Goal: Task Accomplishment & Management: Use online tool/utility

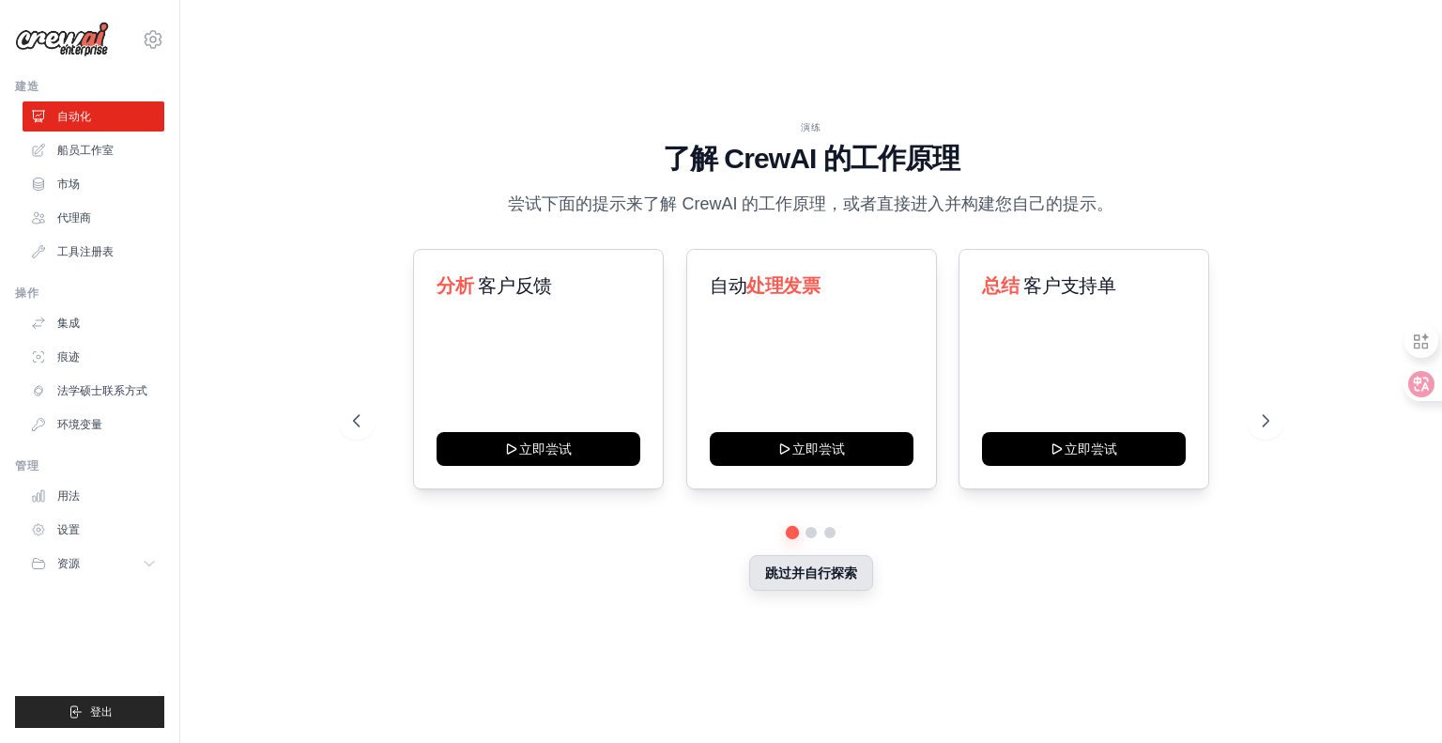
click at [813, 574] on font "跳过并自行探索" at bounding box center [811, 572] width 92 height 15
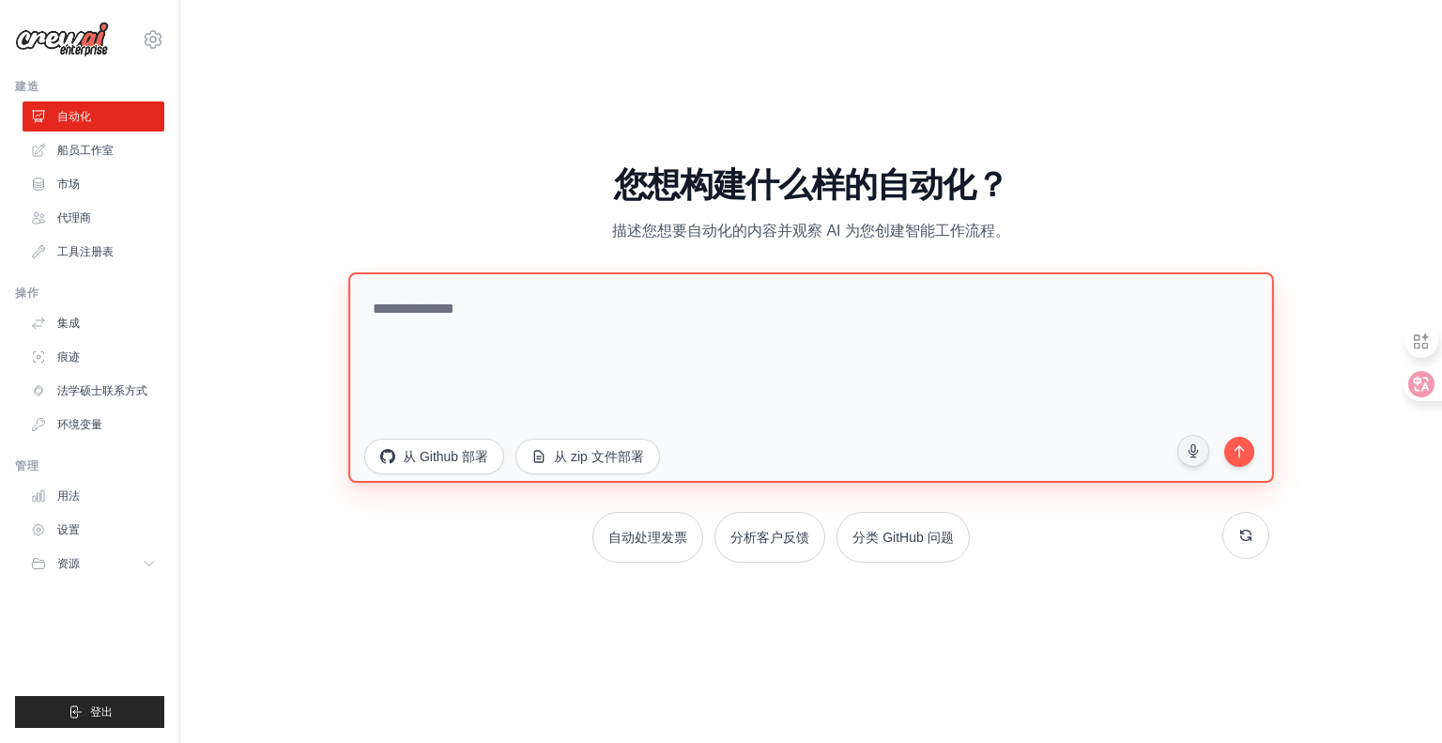
click at [421, 300] on textarea at bounding box center [811, 376] width 926 height 210
type textarea "*"
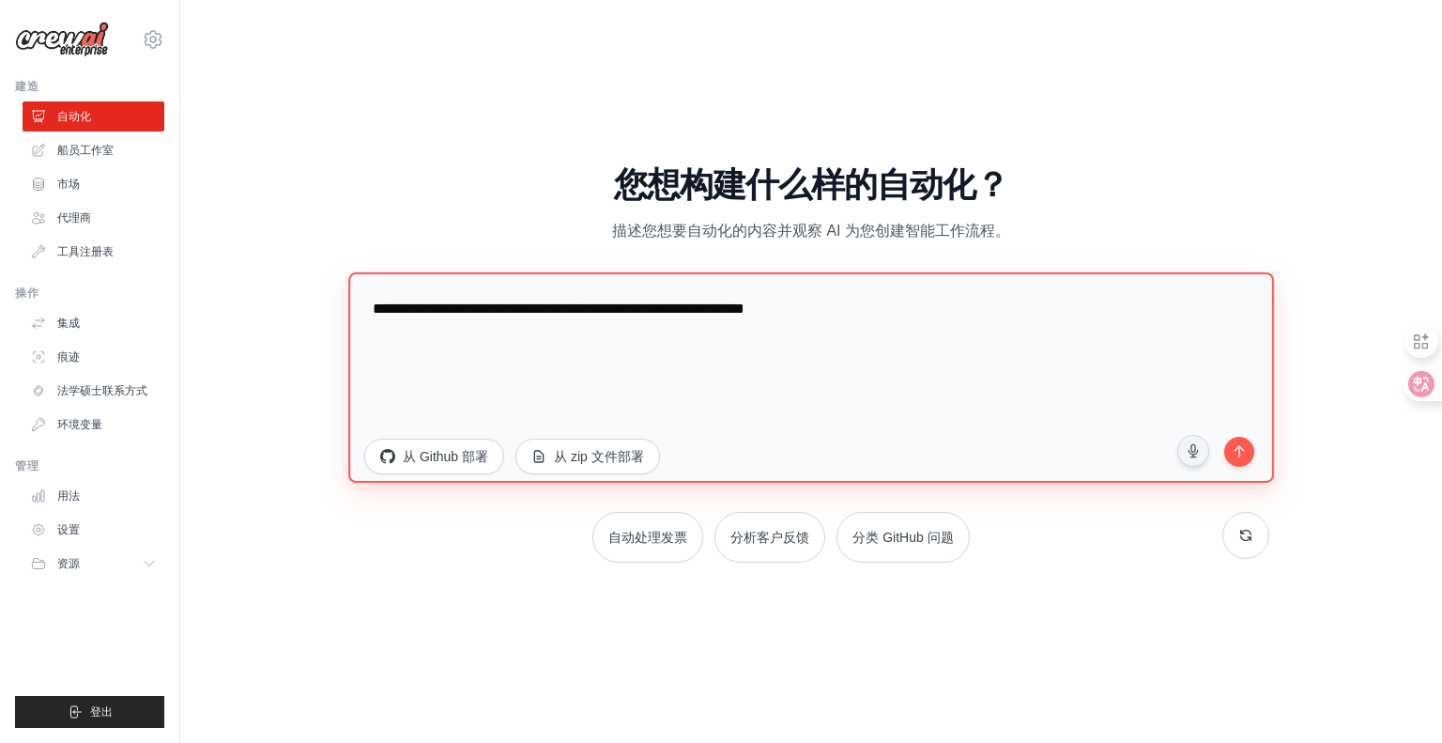
drag, startPoint x: 1095, startPoint y: 310, endPoint x: 1082, endPoint y: 364, distance: 56.0
click at [1095, 316] on textarea "**********" at bounding box center [811, 376] width 926 height 210
drag, startPoint x: 1165, startPoint y: 349, endPoint x: 356, endPoint y: 279, distance: 812.4
click at [356, 279] on textarea "**********" at bounding box center [811, 376] width 926 height 210
type textarea "**********"
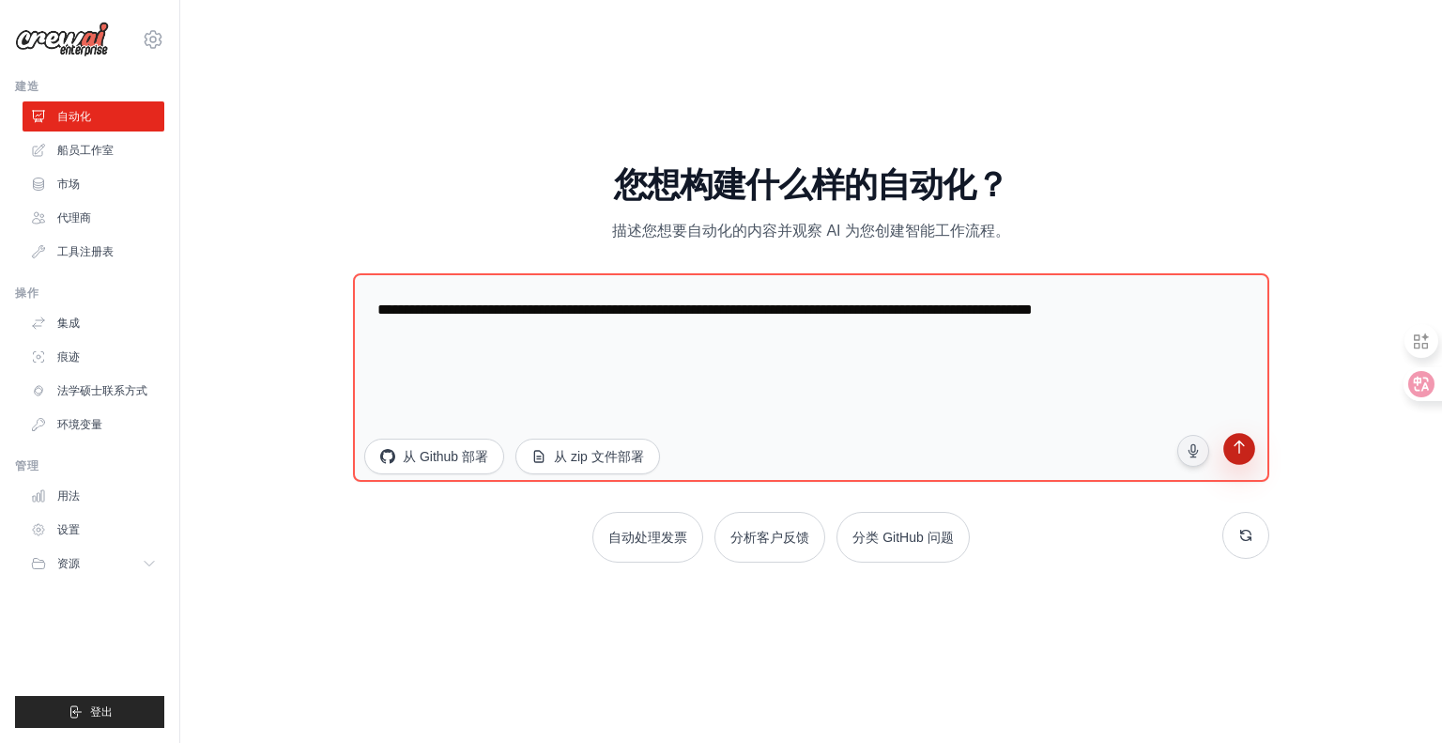
click at [1246, 452] on icon "submit" at bounding box center [1239, 448] width 18 height 18
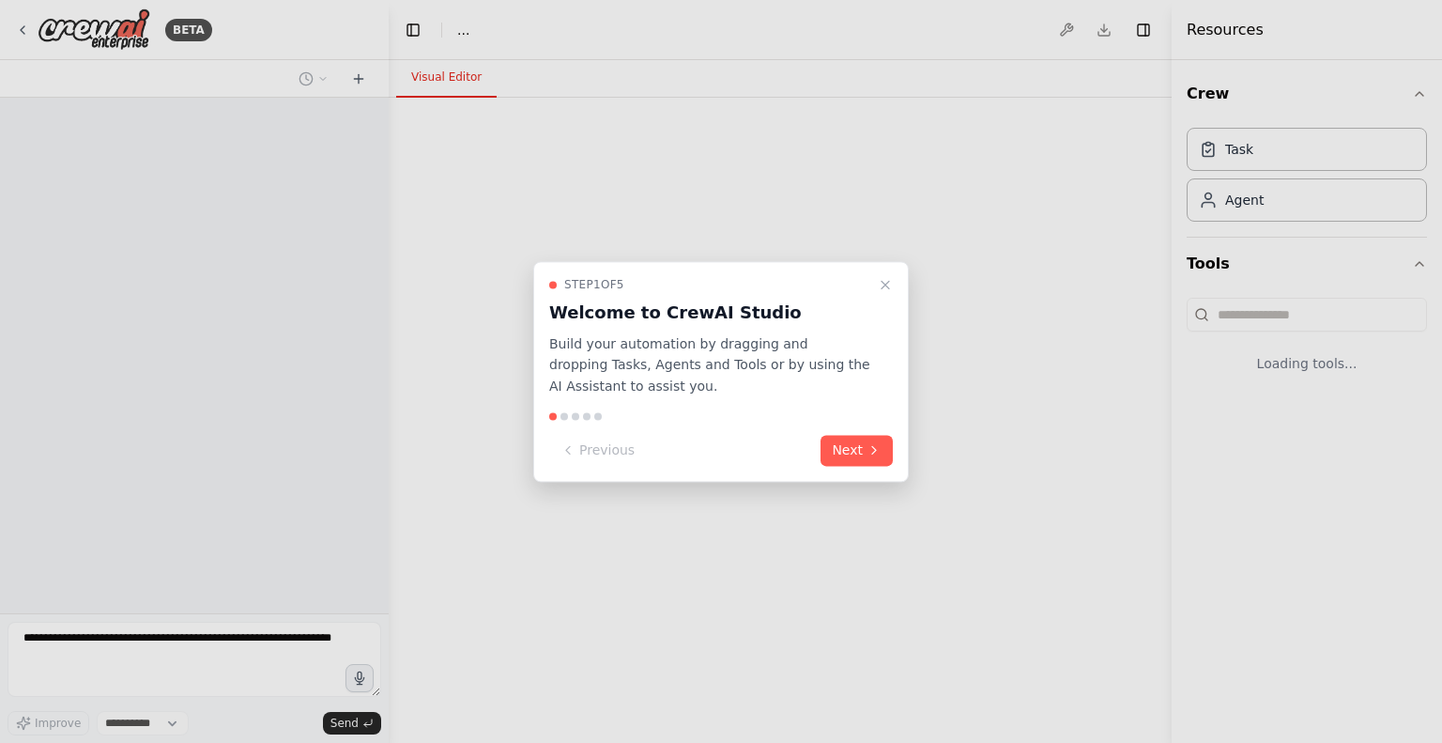
select select "****"
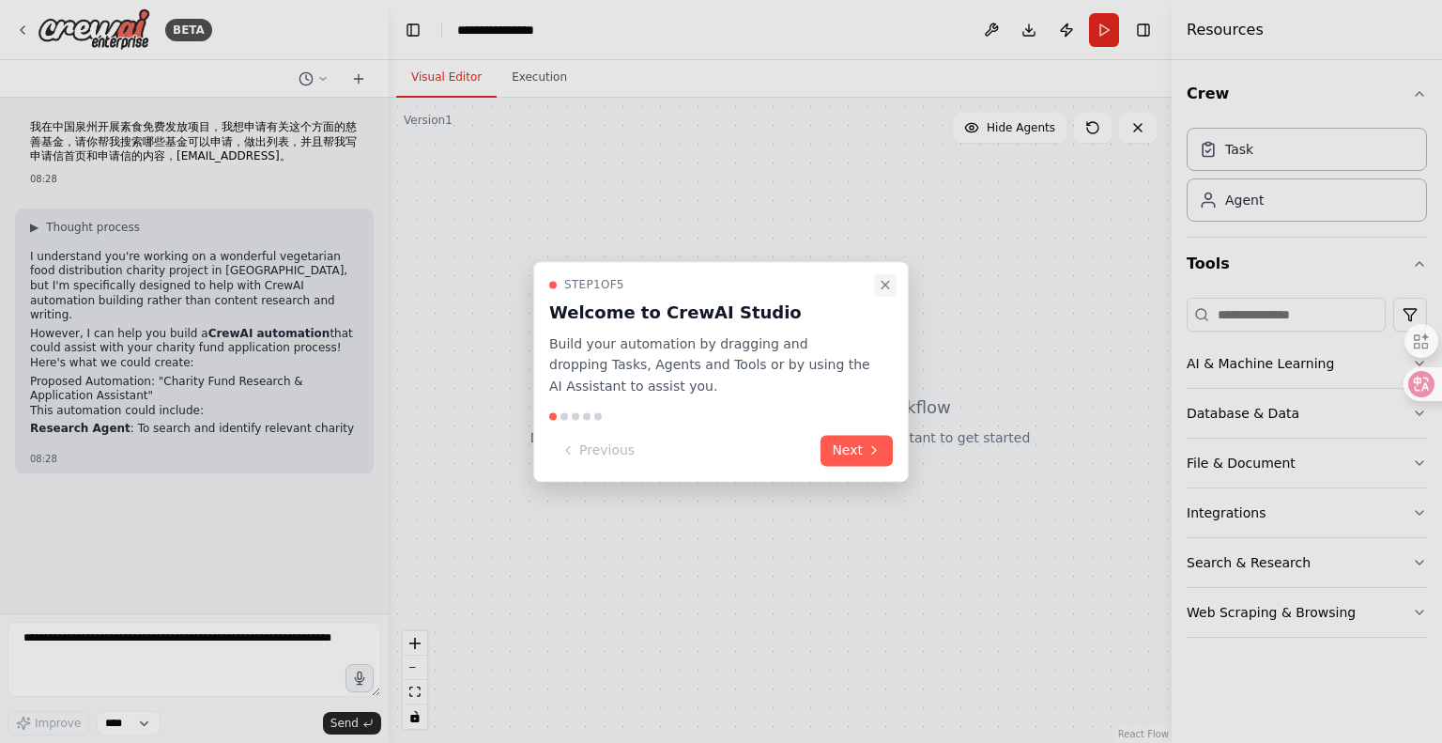
click at [889, 280] on icon "Close walkthrough" at bounding box center [885, 284] width 15 height 15
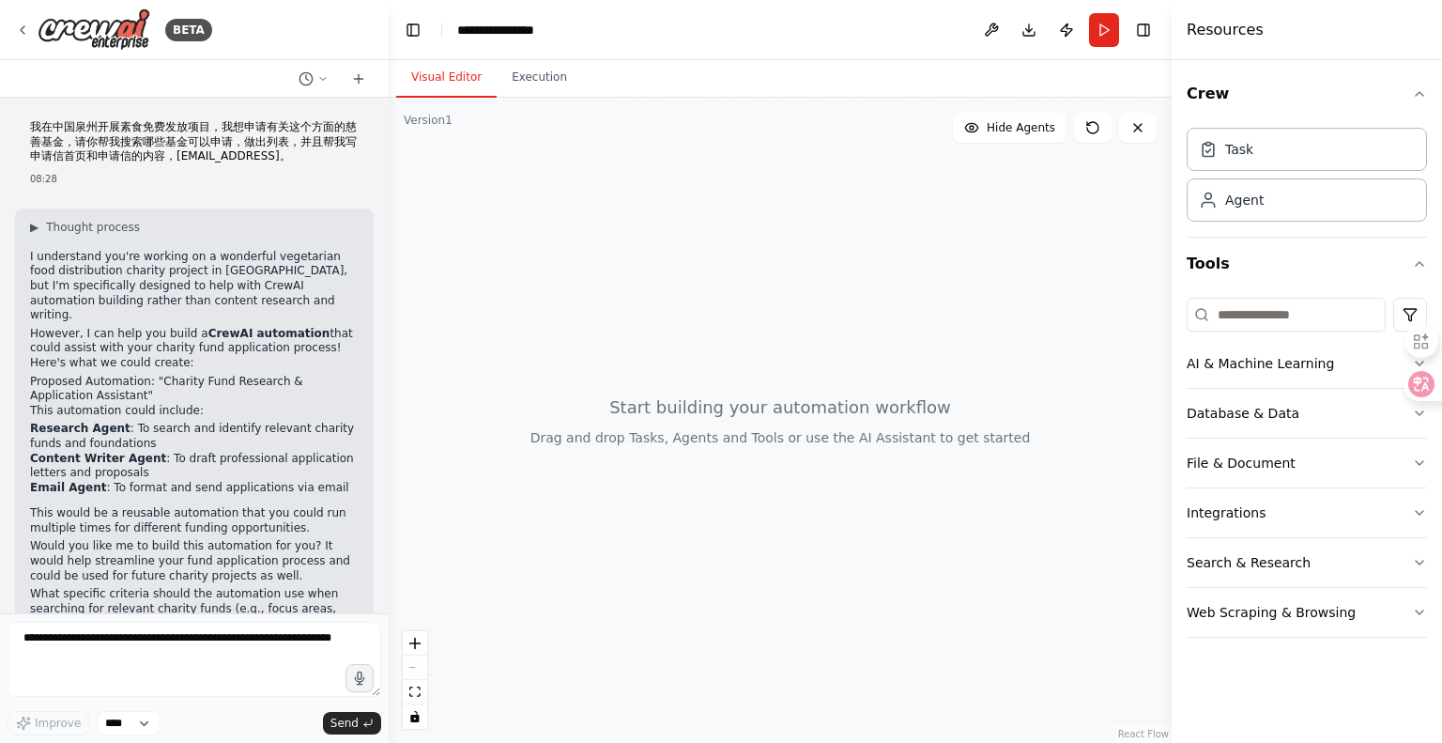
click at [979, 175] on div at bounding box center [780, 420] width 783 height 645
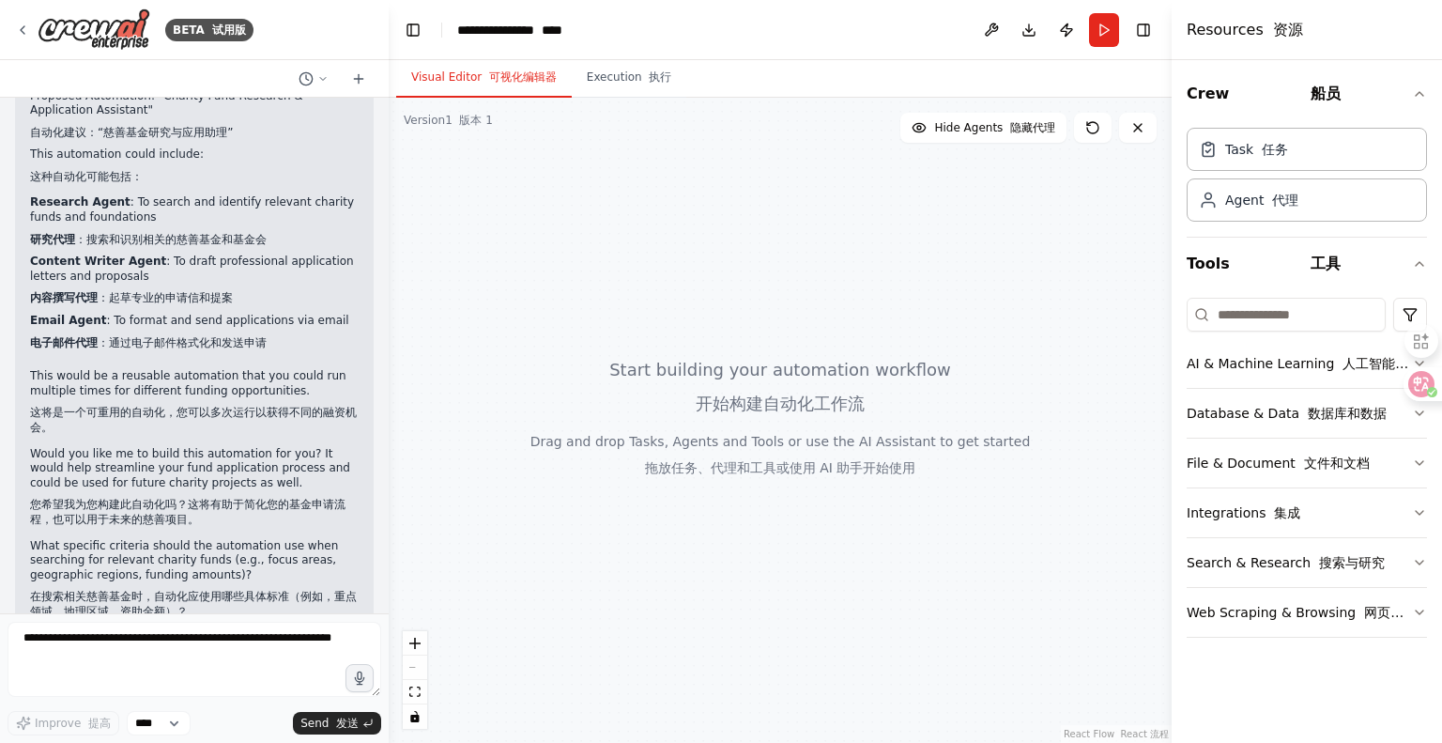
scroll to position [445, 0]
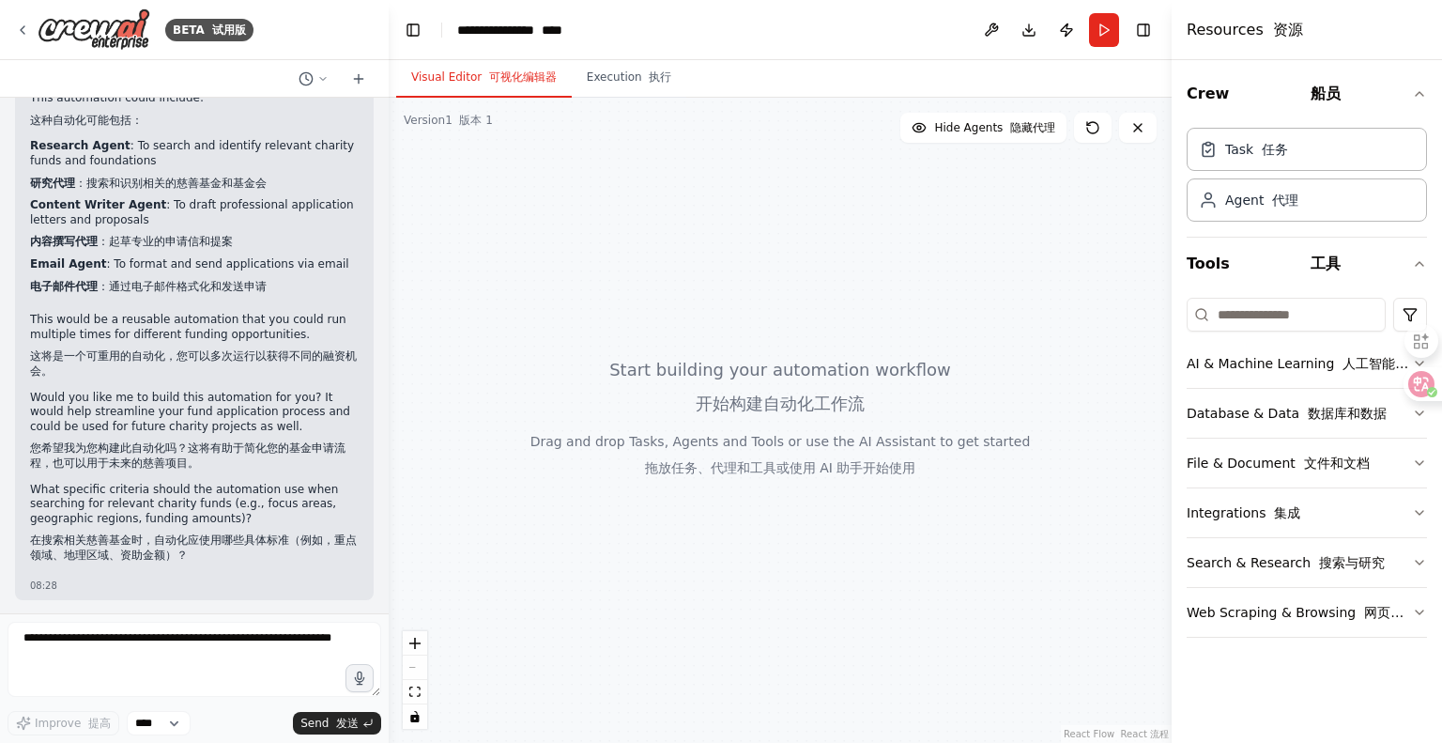
drag, startPoint x: 318, startPoint y: 718, endPoint x: 297, endPoint y: 711, distance: 22.9
click at [318, 718] on span "Send 发送" at bounding box center [329, 722] width 58 height 15
drag, startPoint x: 82, startPoint y: 655, endPoint x: 0, endPoint y: 619, distance: 89.5
click at [0, 619] on div "BETA 试用版 我在中国泉州开展素食免费发放项目，我想申请有关这个方面的慈善基金，请你帮我搜索哪些基金可以申请，做出列表，并且帮我写申请信首页和申请信的内容…" at bounding box center [194, 371] width 389 height 743
click at [319, 725] on span "Send 发送" at bounding box center [329, 722] width 58 height 15
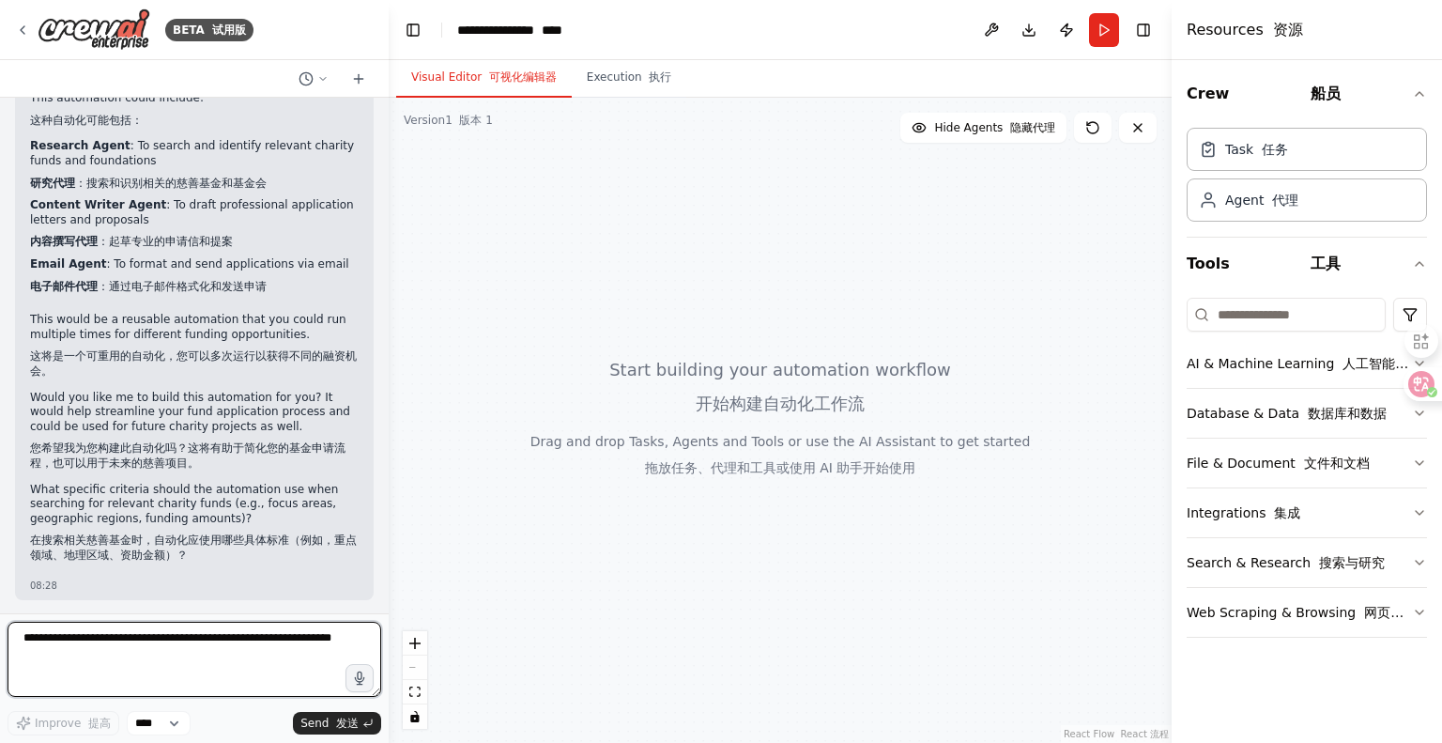
drag, startPoint x: 61, startPoint y: 653, endPoint x: 23, endPoint y: 615, distance: 53.8
click at [23, 615] on form "Improve 提高 **** Send 发送" at bounding box center [194, 678] width 389 height 130
type textarea "*"
type textarea "**********"
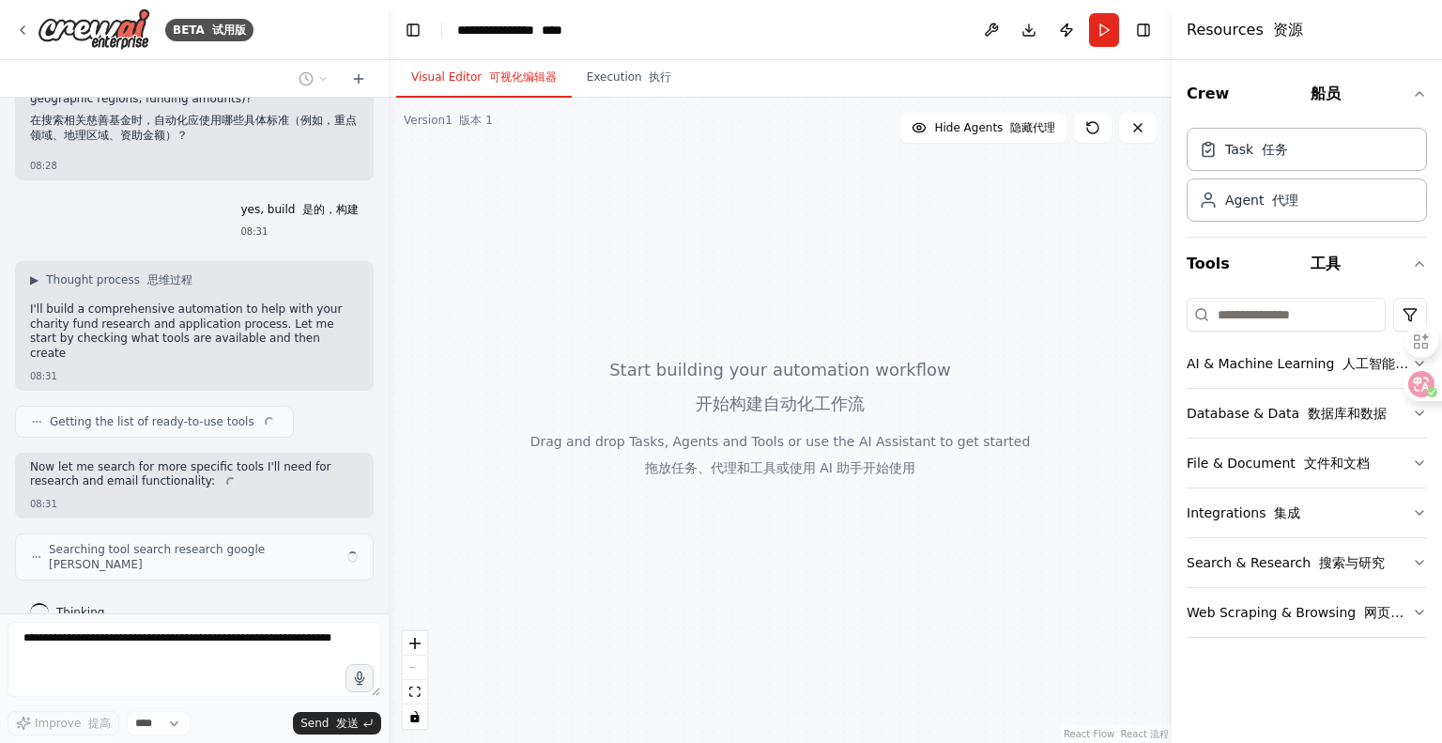
scroll to position [909, 0]
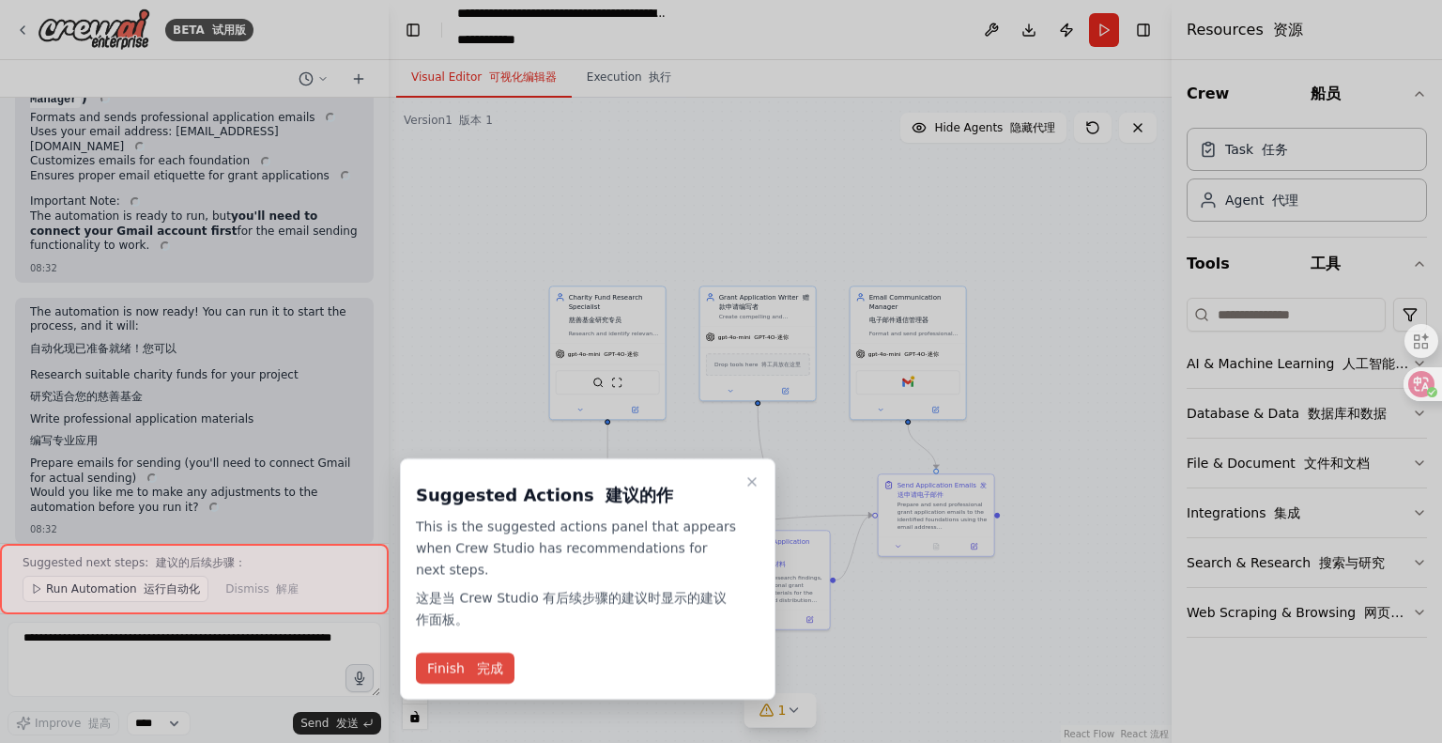
click at [468, 664] on font at bounding box center [472, 667] width 8 height 15
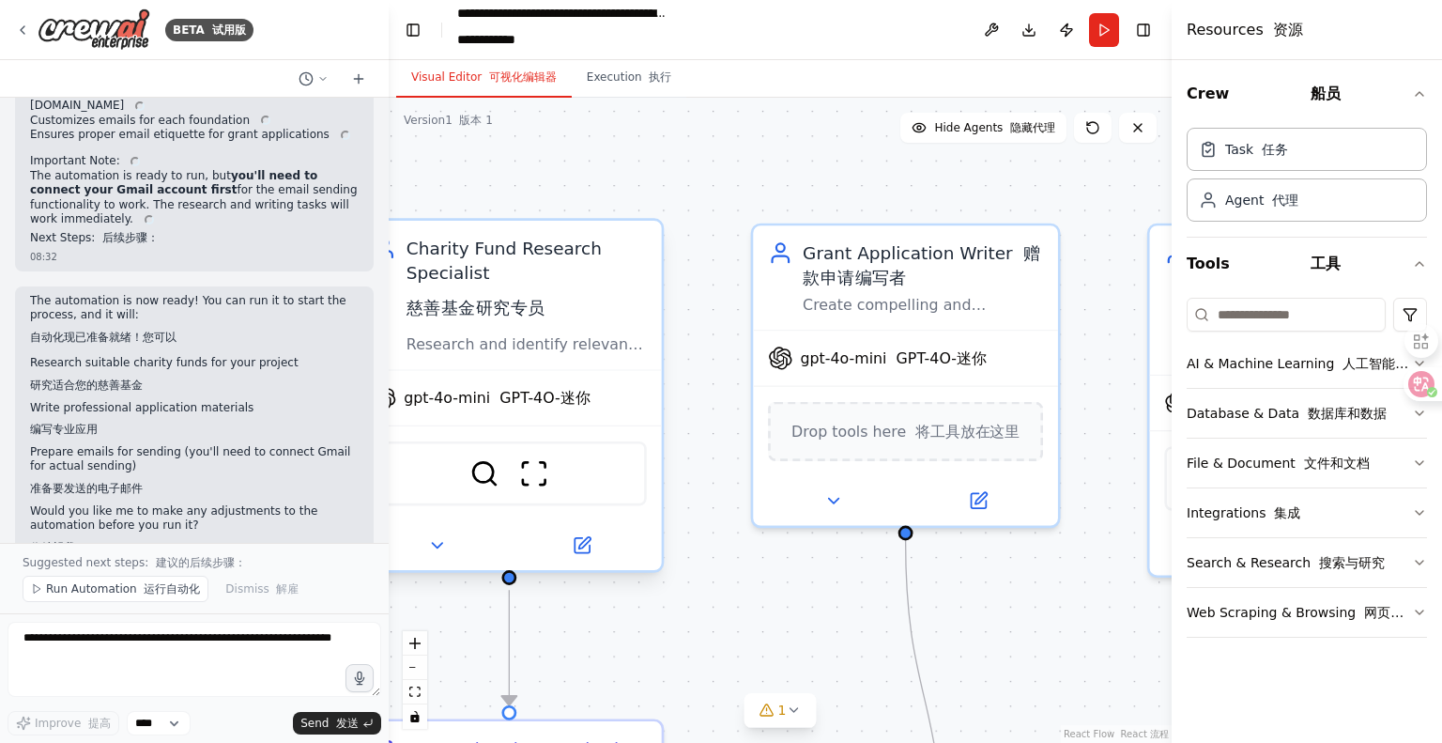
scroll to position [3184, 0]
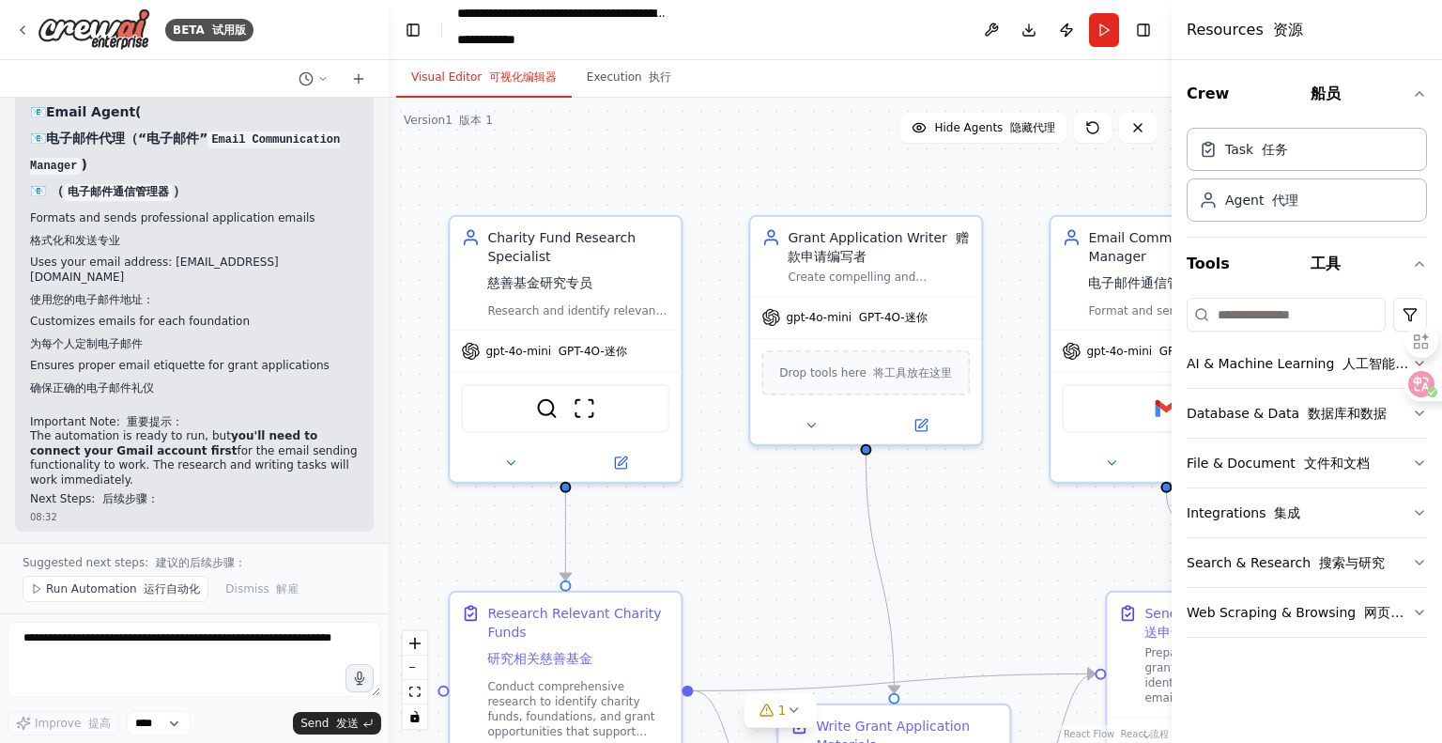
drag, startPoint x: 1013, startPoint y: 514, endPoint x: 951, endPoint y: 514, distance: 62.0
click at [951, 514] on div ".deletable-edge-delete-btn { width: 20px; height: 20px; border: 0px solid #ffff…" at bounding box center [780, 420] width 783 height 645
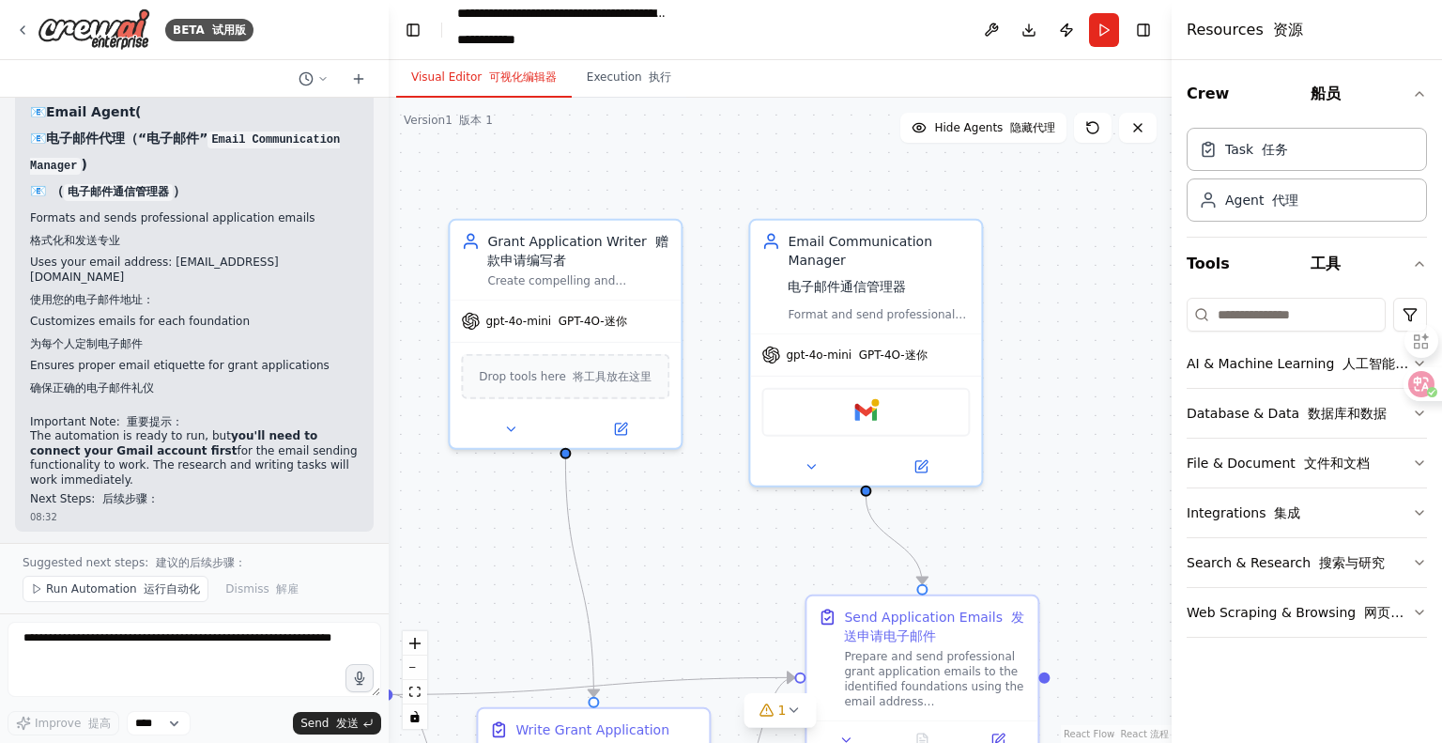
drag, startPoint x: 1065, startPoint y: 534, endPoint x: 765, endPoint y: 537, distance: 299.5
click at [765, 537] on div ".deletable-edge-delete-btn { width: 20px; height: 20px; border: 0px solid #ffff…" at bounding box center [780, 420] width 783 height 645
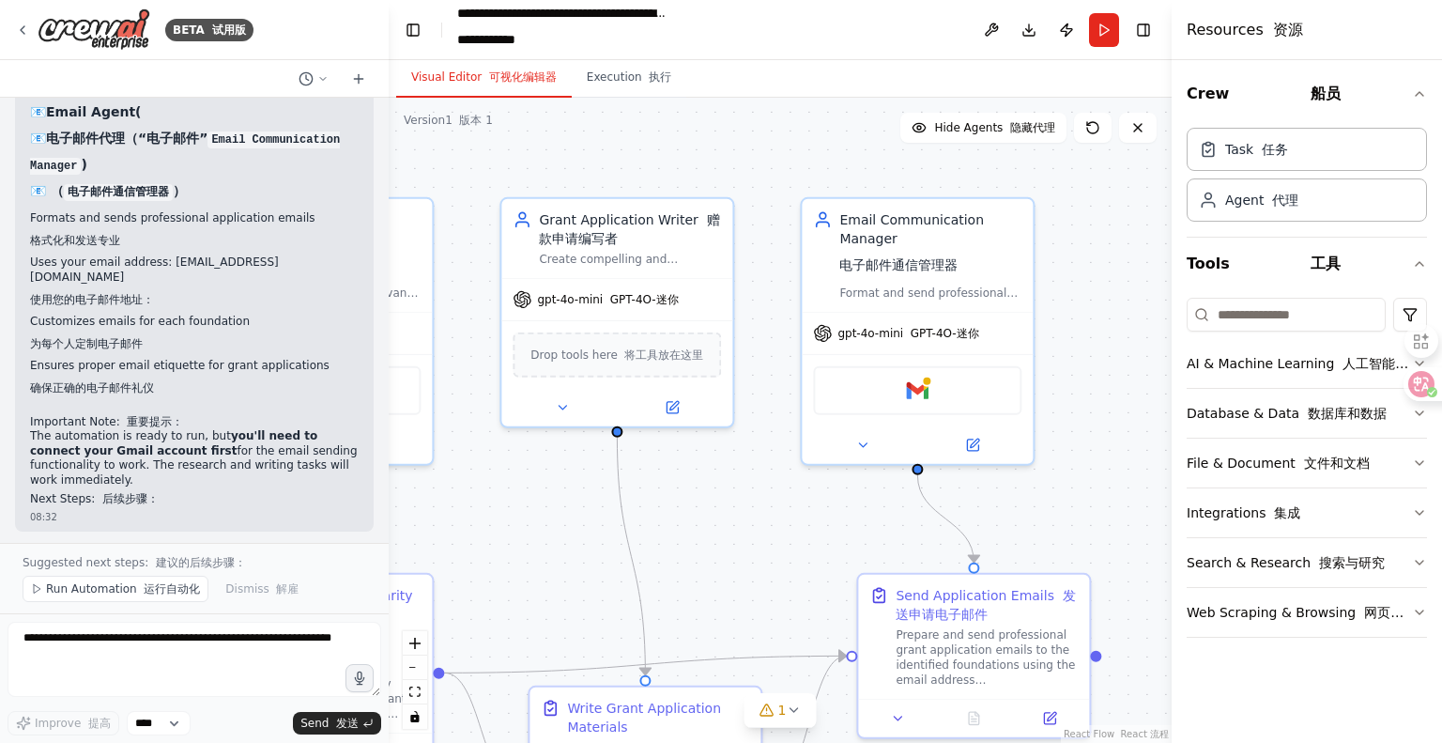
drag, startPoint x: 692, startPoint y: 515, endPoint x: 773, endPoint y: 492, distance: 83.8
click at [771, 492] on div ".deletable-edge-delete-btn { width: 20px; height: 20px; border: 0px solid #ffff…" at bounding box center [780, 420] width 783 height 645
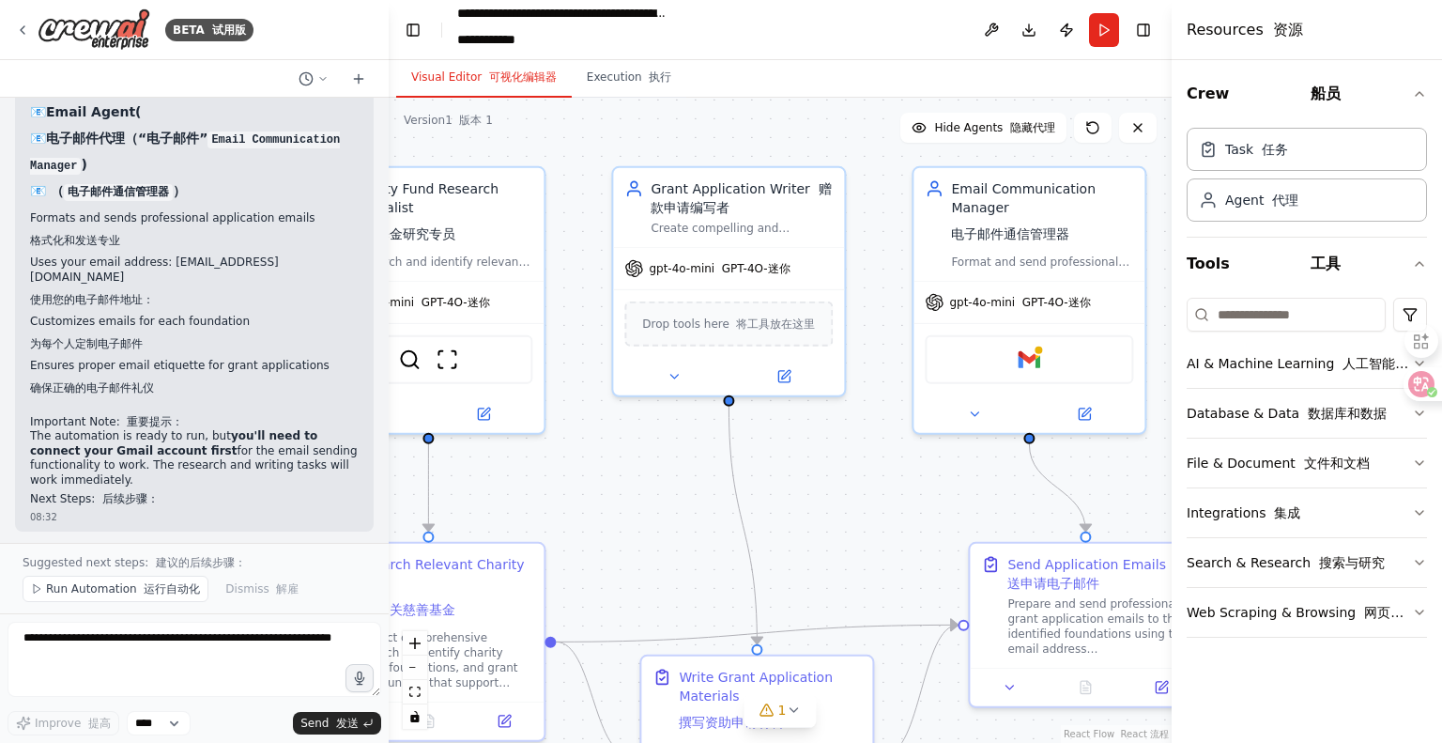
drag, startPoint x: 682, startPoint y: 514, endPoint x: 771, endPoint y: 479, distance: 95.7
click at [776, 472] on div ".deletable-edge-delete-btn { width: 20px; height: 20px; border: 0px solid #ffff…" at bounding box center [780, 420] width 783 height 645
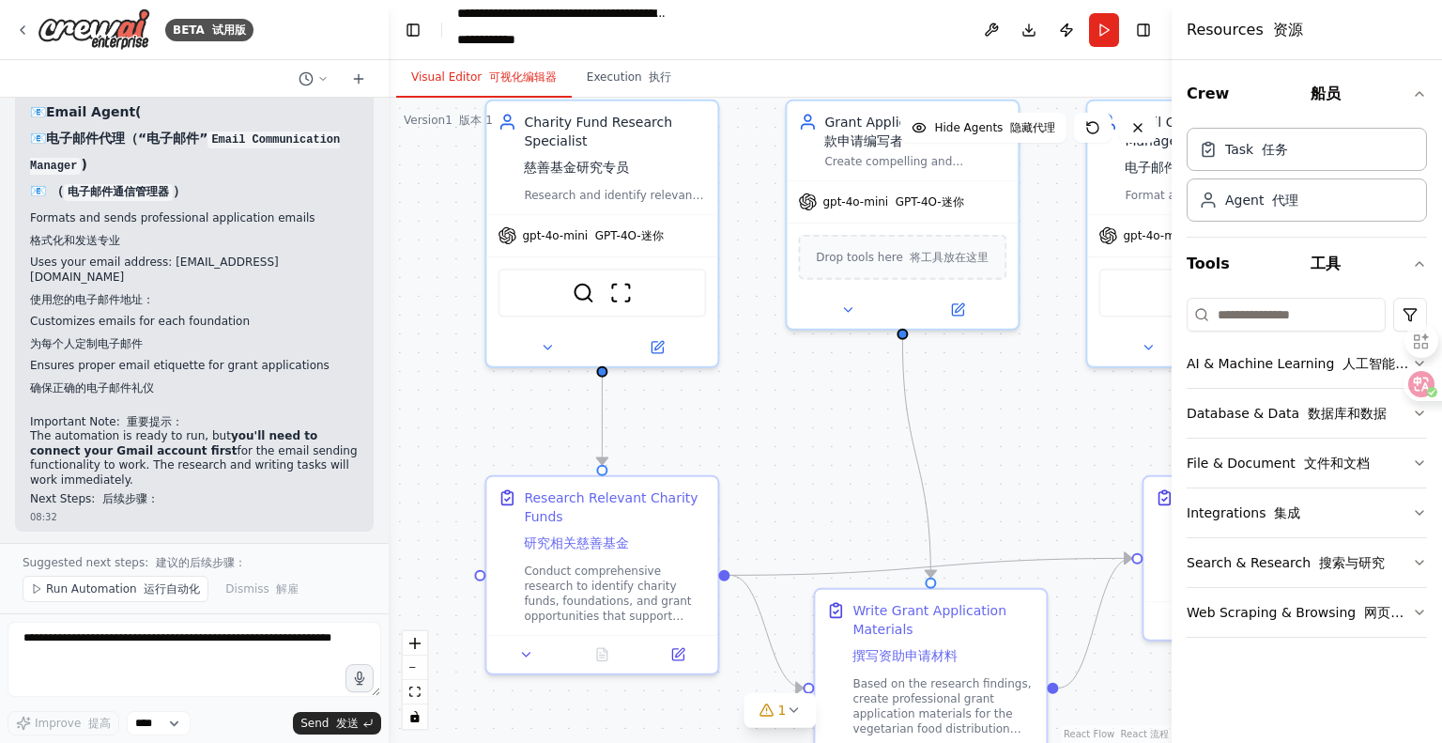
drag, startPoint x: 661, startPoint y: 501, endPoint x: 814, endPoint y: 452, distance: 160.9
click at [824, 443] on div ".deletable-edge-delete-btn { width: 20px; height: 20px; border: 0px solid #ffff…" at bounding box center [780, 420] width 783 height 645
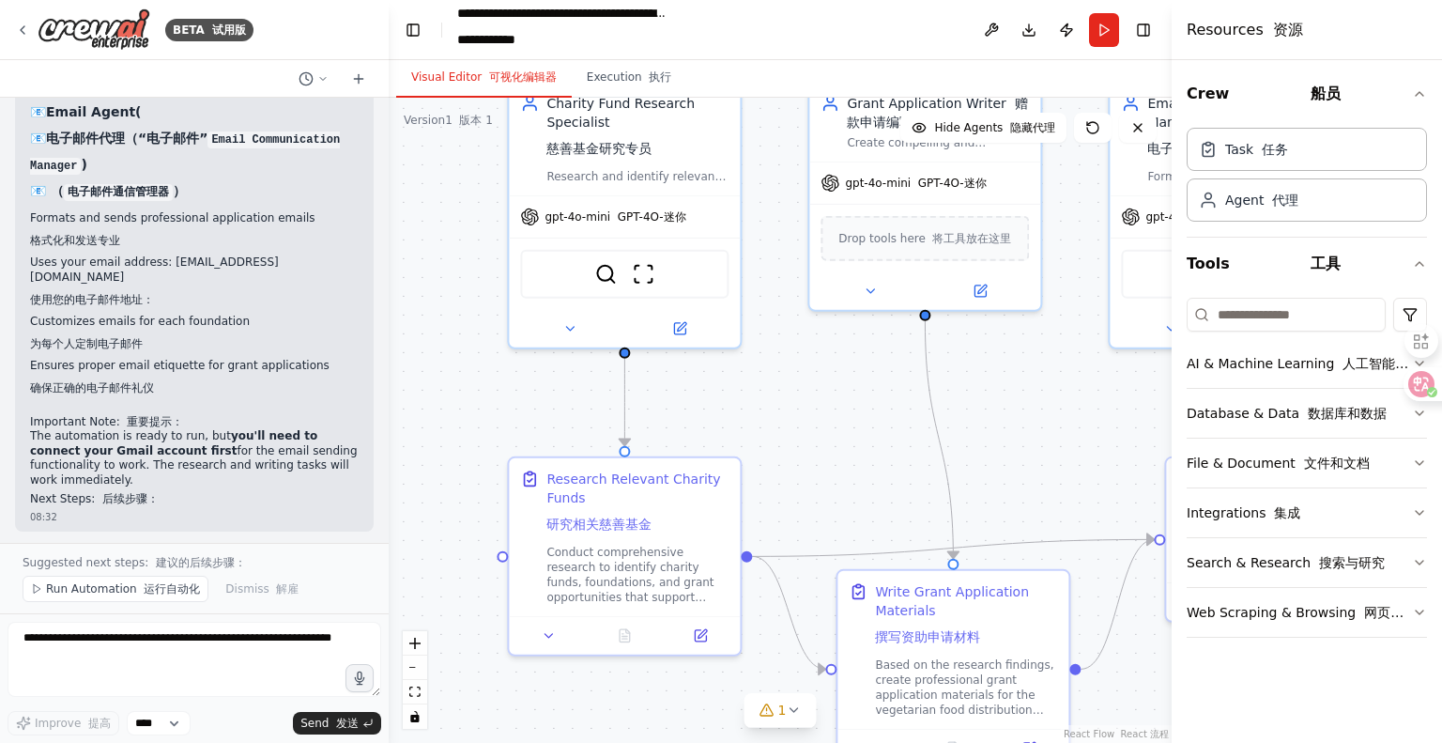
drag, startPoint x: 751, startPoint y: 465, endPoint x: 765, endPoint y: 454, distance: 17.5
click at [765, 454] on div ".deletable-edge-delete-btn { width: 20px; height: 20px; border: 0px solid #ffff…" at bounding box center [780, 420] width 783 height 645
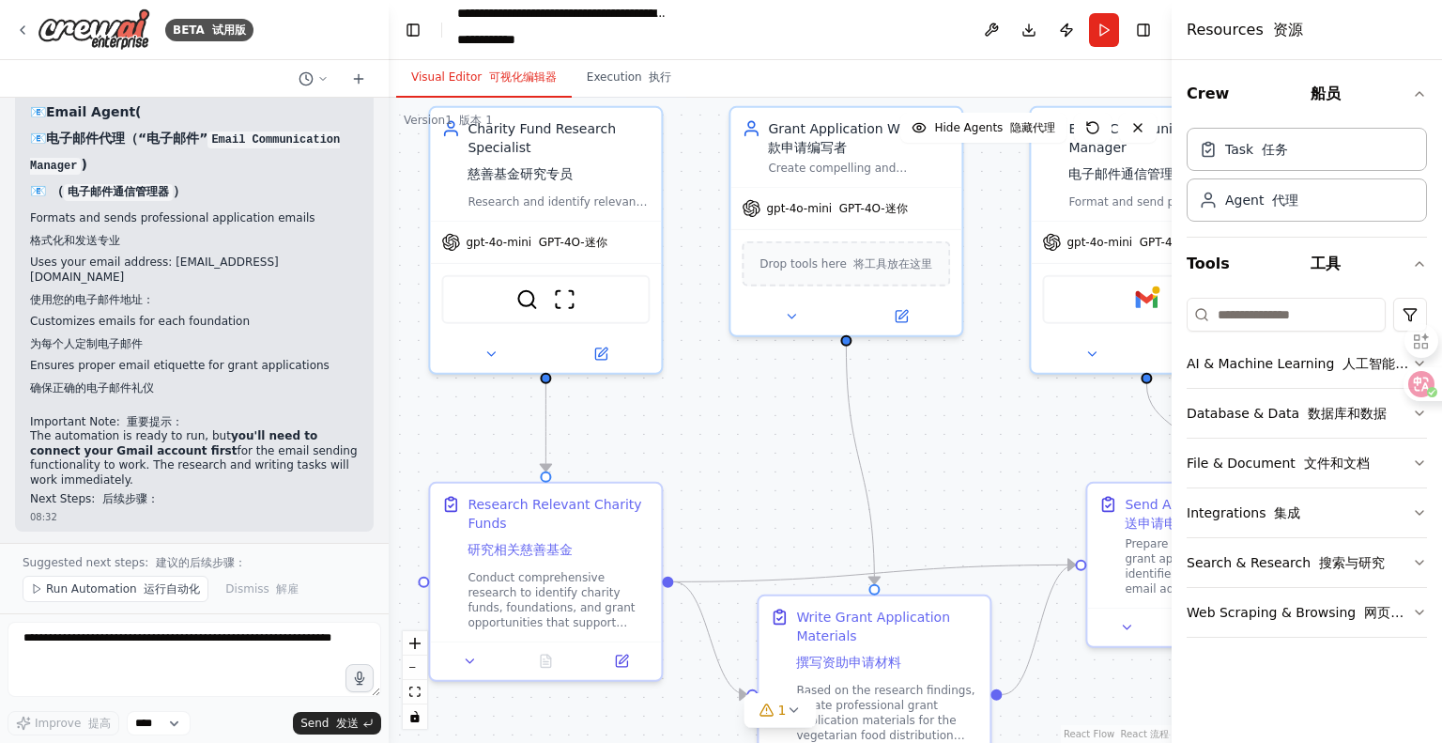
drag, startPoint x: 800, startPoint y: 440, endPoint x: 722, endPoint y: 514, distance: 106.9
click at [723, 513] on div ".deletable-edge-delete-btn { width: 20px; height: 20px; border: 0px solid #ffff…" at bounding box center [780, 420] width 783 height 645
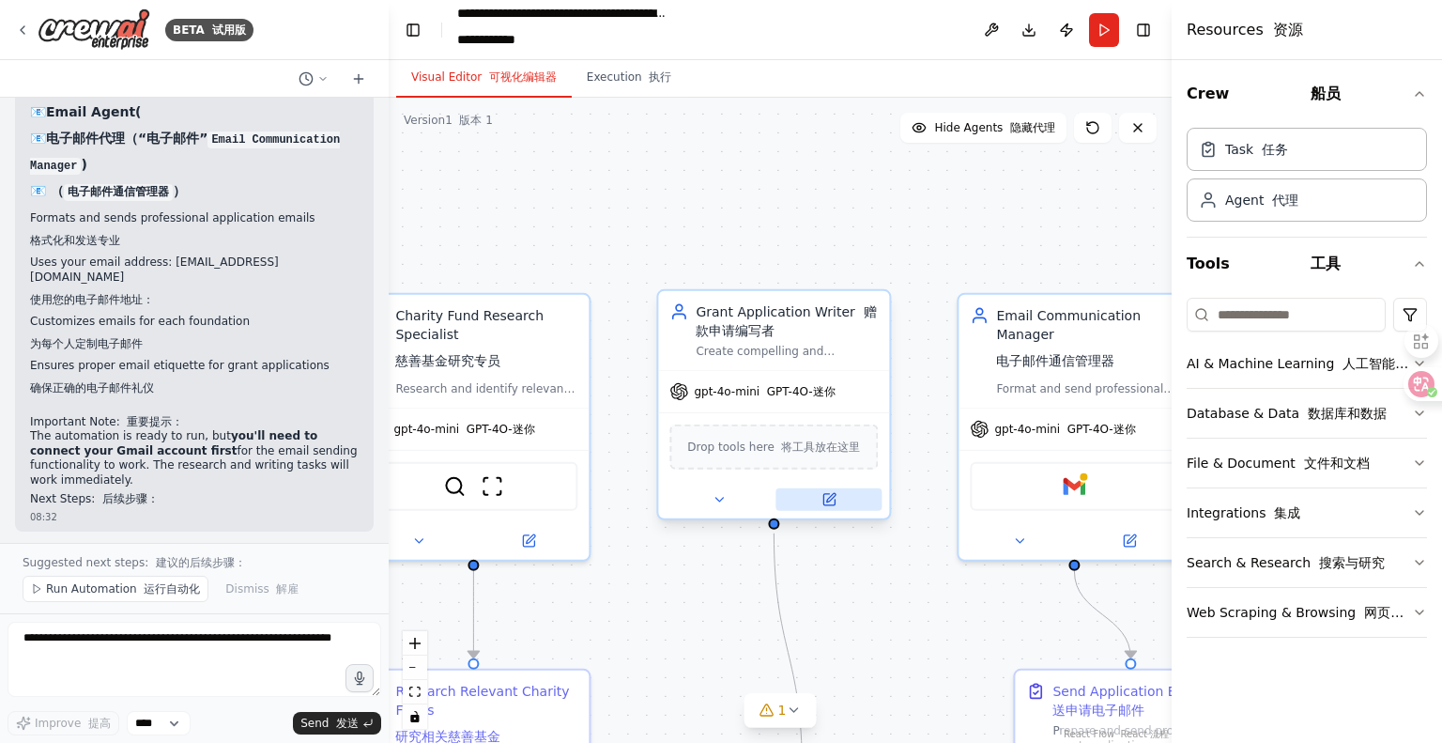
drag, startPoint x: 745, startPoint y: 510, endPoint x: 788, endPoint y: 494, distance: 45.2
click at [699, 614] on div ".deletable-edge-delete-btn { width: 20px; height: 20px; border: 0px solid #ffff…" at bounding box center [780, 420] width 783 height 645
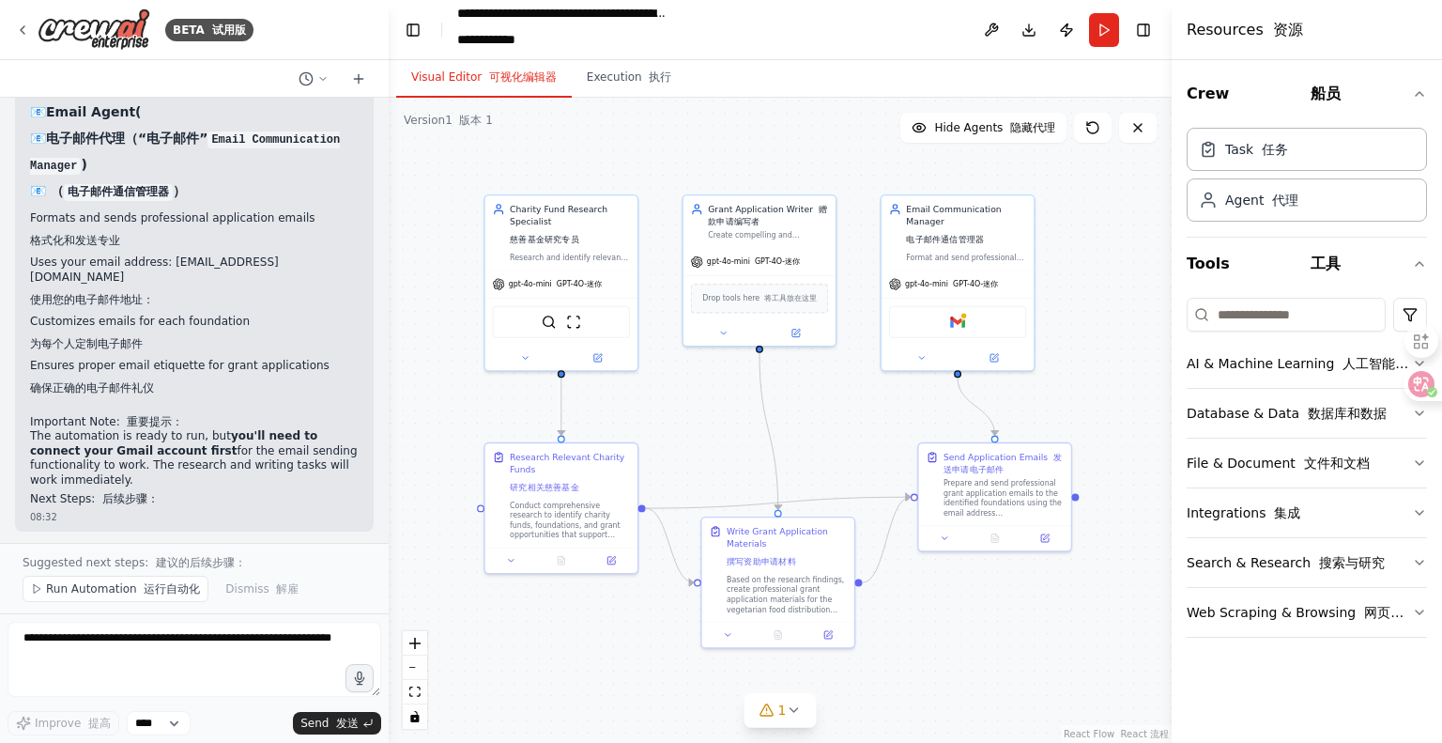
drag, startPoint x: 742, startPoint y: 493, endPoint x: 712, endPoint y: 394, distance: 103.1
click at [712, 395] on div ".deletable-edge-delete-btn { width: 20px; height: 20px; border: 0px solid #ffff…" at bounding box center [780, 420] width 783 height 645
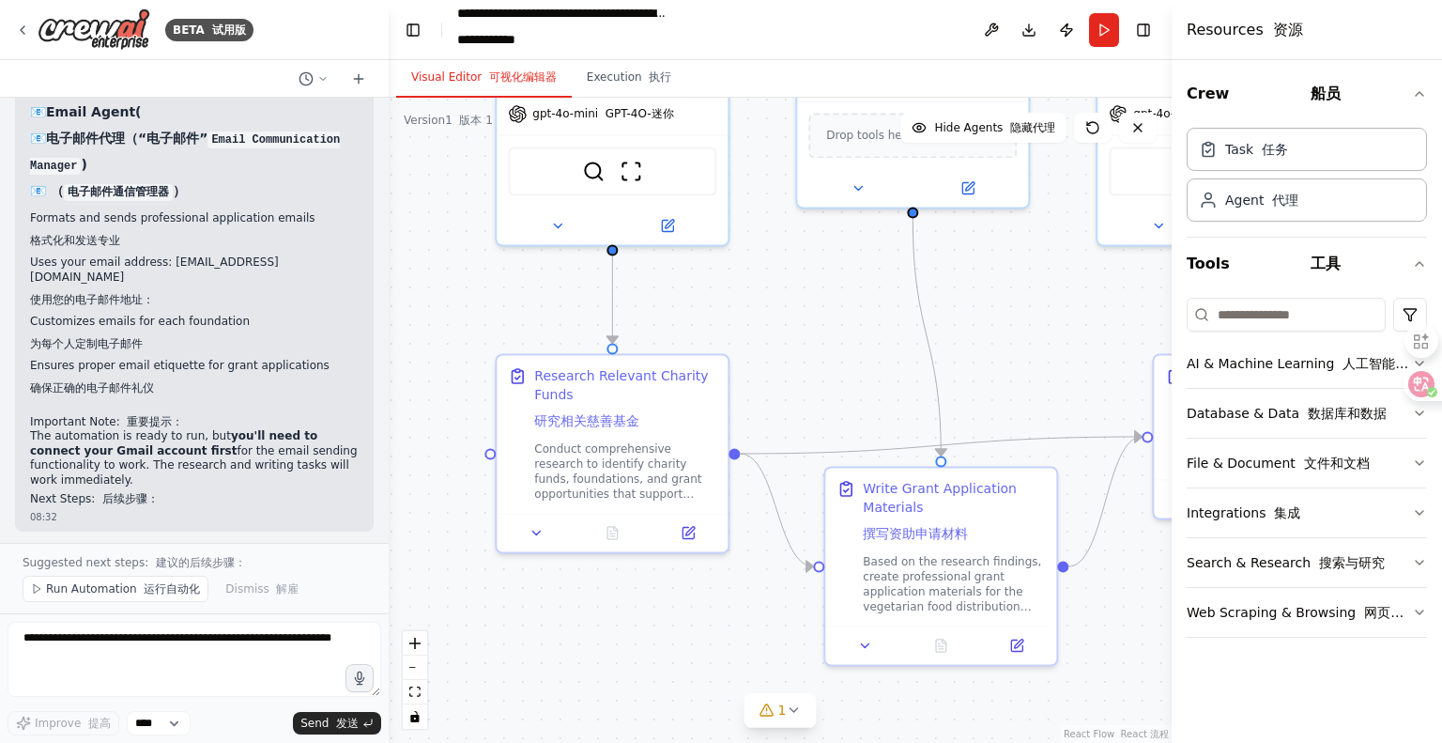
drag, startPoint x: 720, startPoint y: 413, endPoint x: 841, endPoint y: 300, distance: 165.4
click at [841, 300] on div ".deletable-edge-delete-btn { width: 20px; height: 20px; border: 0px solid #ffff…" at bounding box center [780, 420] width 783 height 645
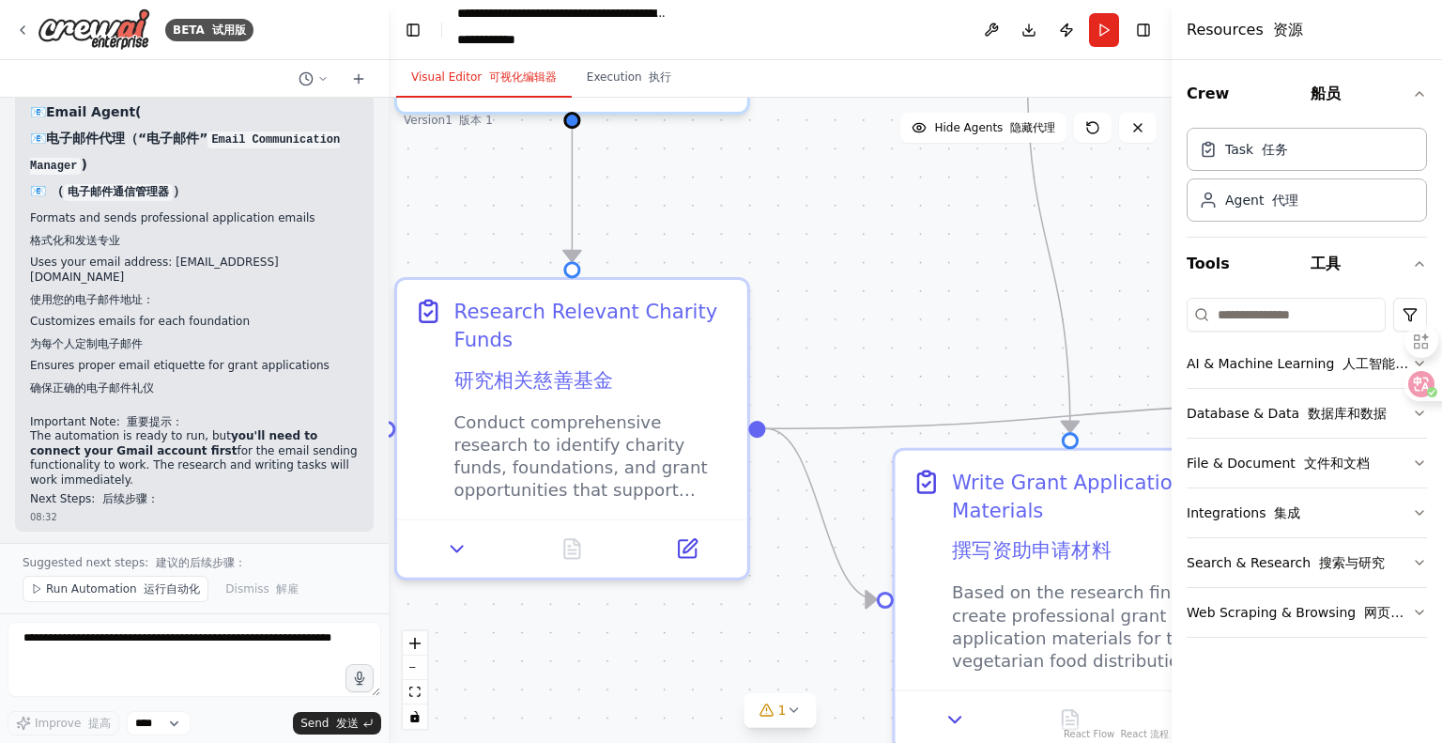
drag, startPoint x: 795, startPoint y: 340, endPoint x: 878, endPoint y: 242, distance: 127.9
click at [875, 243] on div ".deletable-edge-delete-btn { width: 20px; height: 20px; border: 0px solid #ffff…" at bounding box center [780, 420] width 783 height 645
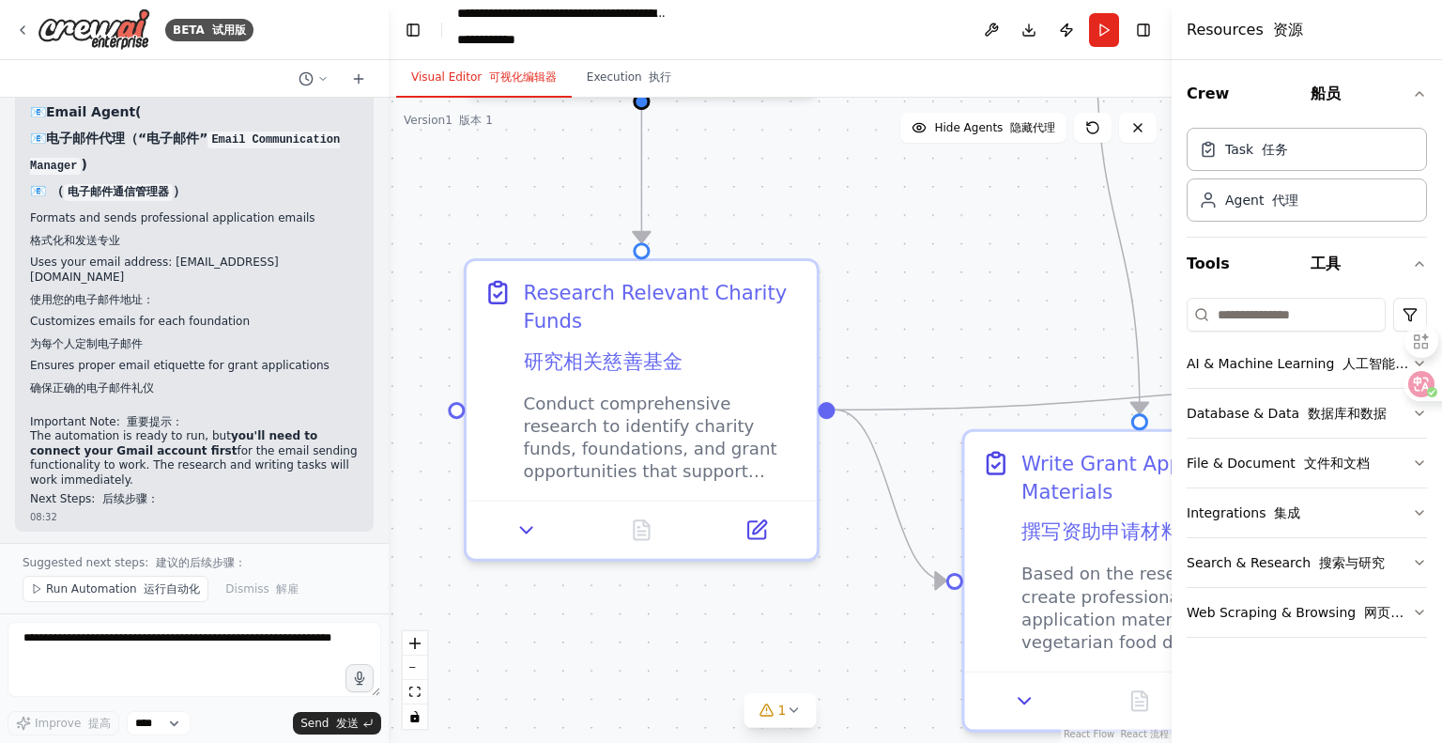
drag, startPoint x: 788, startPoint y: 265, endPoint x: 849, endPoint y: 249, distance: 63.1
click at [849, 249] on div ".deletable-edge-delete-btn { width: 20px; height: 20px; border: 0px solid #ffff…" at bounding box center [780, 420] width 783 height 645
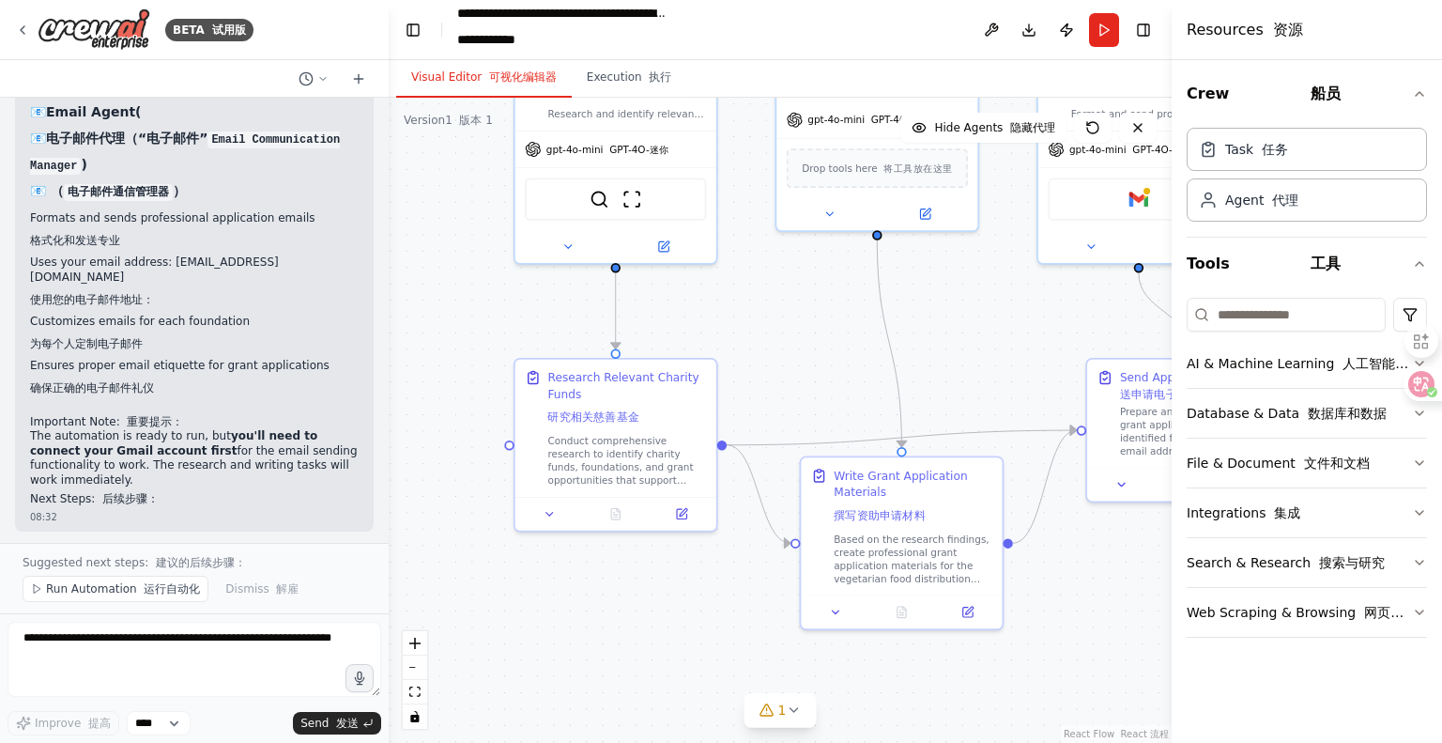
drag, startPoint x: 901, startPoint y: 339, endPoint x: 694, endPoint y: 426, distance: 225.1
click at [691, 425] on div ".deletable-edge-delete-btn { width: 20px; height: 20px; border: 0px solid #ffff…" at bounding box center [780, 420] width 783 height 645
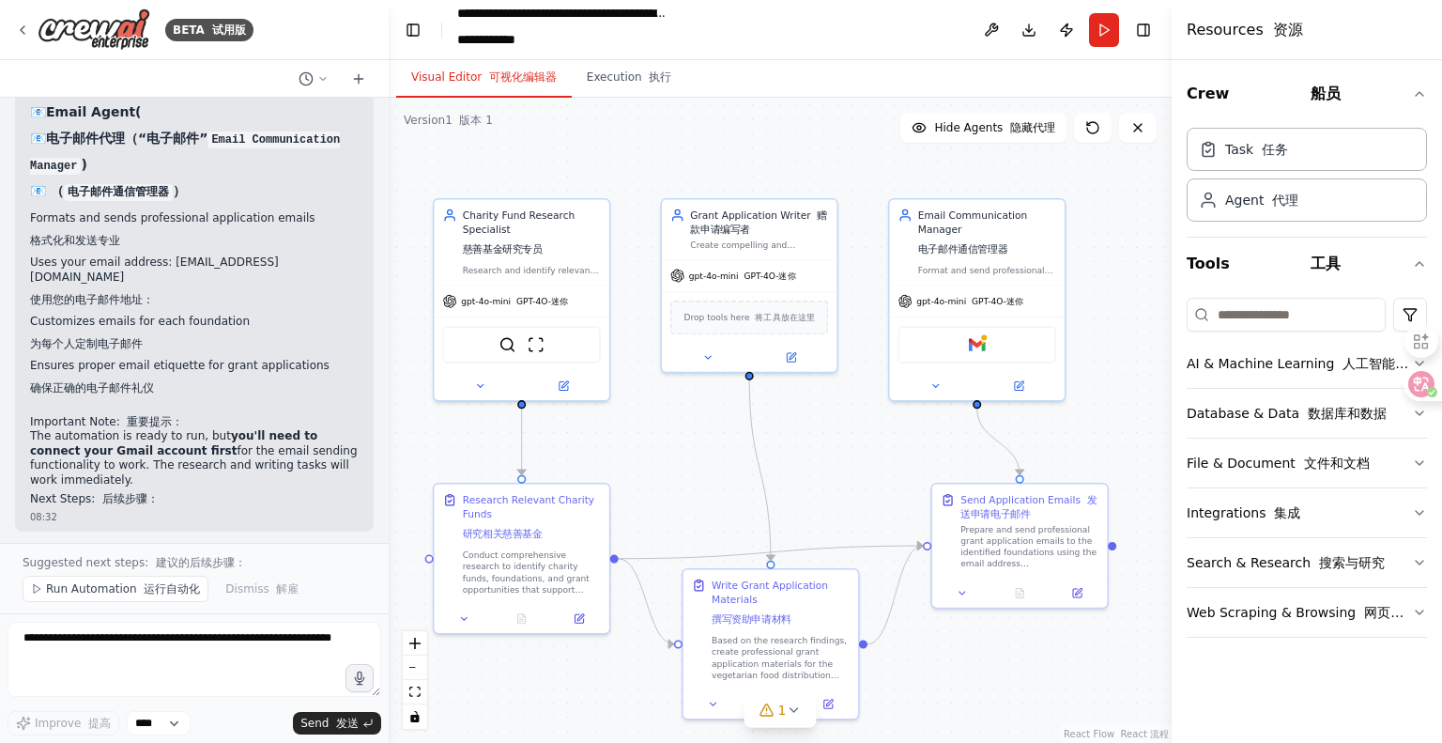
drag, startPoint x: 737, startPoint y: 398, endPoint x: 785, endPoint y: 415, distance: 50.8
click at [730, 431] on div ".deletable-edge-delete-btn { width: 20px; height: 20px; border: 0px solid #ffff…" at bounding box center [780, 420] width 783 height 645
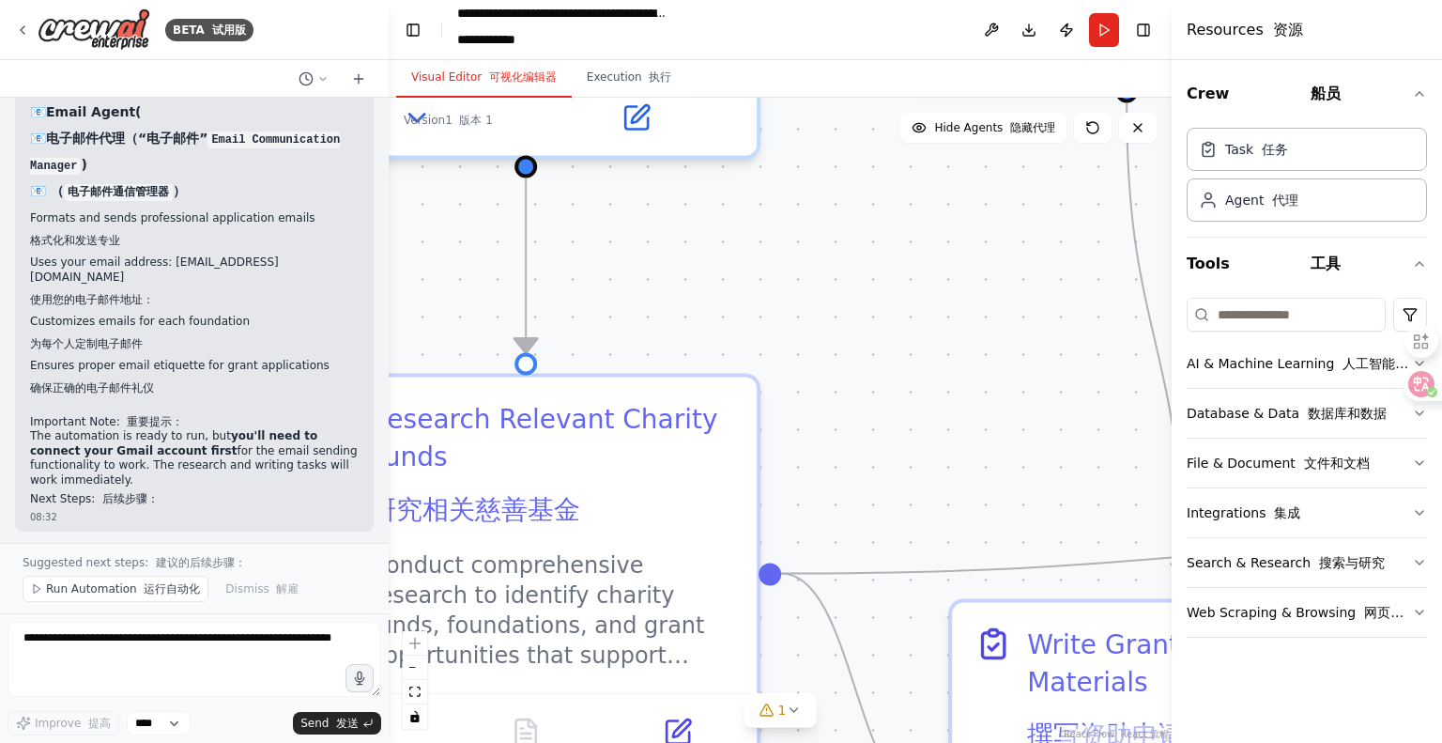
drag, startPoint x: 757, startPoint y: 453, endPoint x: 879, endPoint y: 426, distance: 124.9
click at [879, 426] on div ".deletable-edge-delete-btn { width: 20px; height: 20px; border: 0px solid #ffff…" at bounding box center [780, 420] width 783 height 645
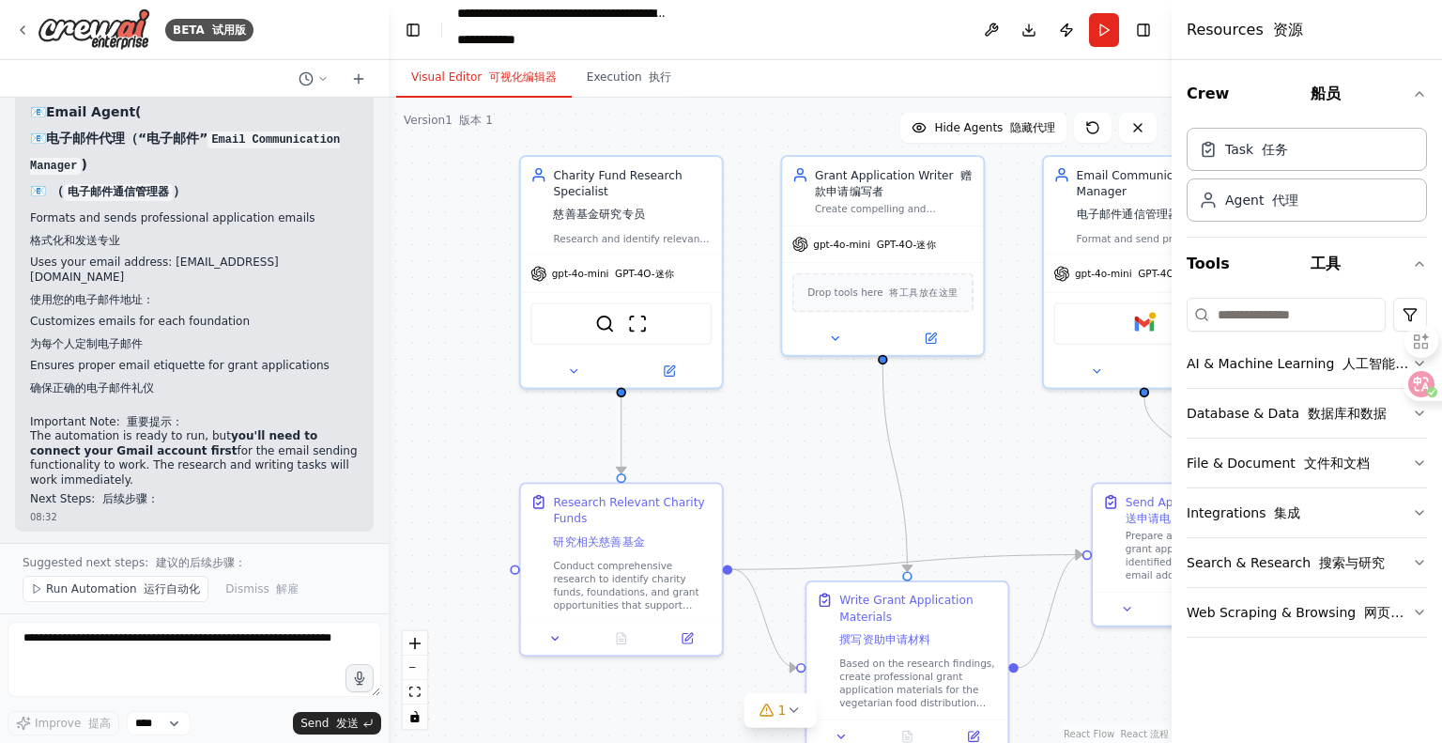
drag, startPoint x: 624, startPoint y: 311, endPoint x: 581, endPoint y: 434, distance: 130.4
click at [581, 434] on div ".deletable-edge-delete-btn { width: 20px; height: 20px; border: 0px solid #ffff…" at bounding box center [780, 420] width 783 height 645
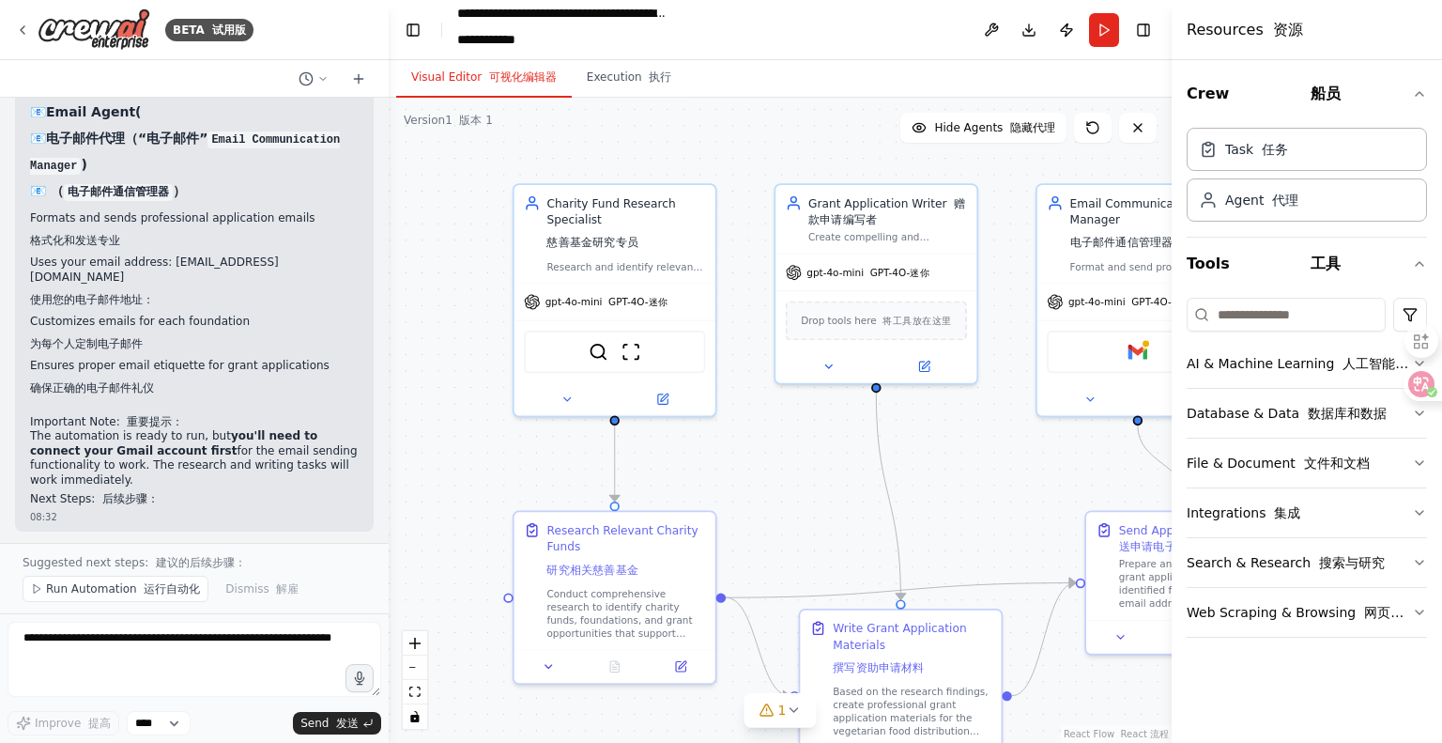
drag, startPoint x: 464, startPoint y: 295, endPoint x: 470, endPoint y: 312, distance: 18.1
click at [463, 311] on div ".deletable-edge-delete-btn { width: 20px; height: 20px; border: 0px solid #ffff…" at bounding box center [780, 420] width 783 height 645
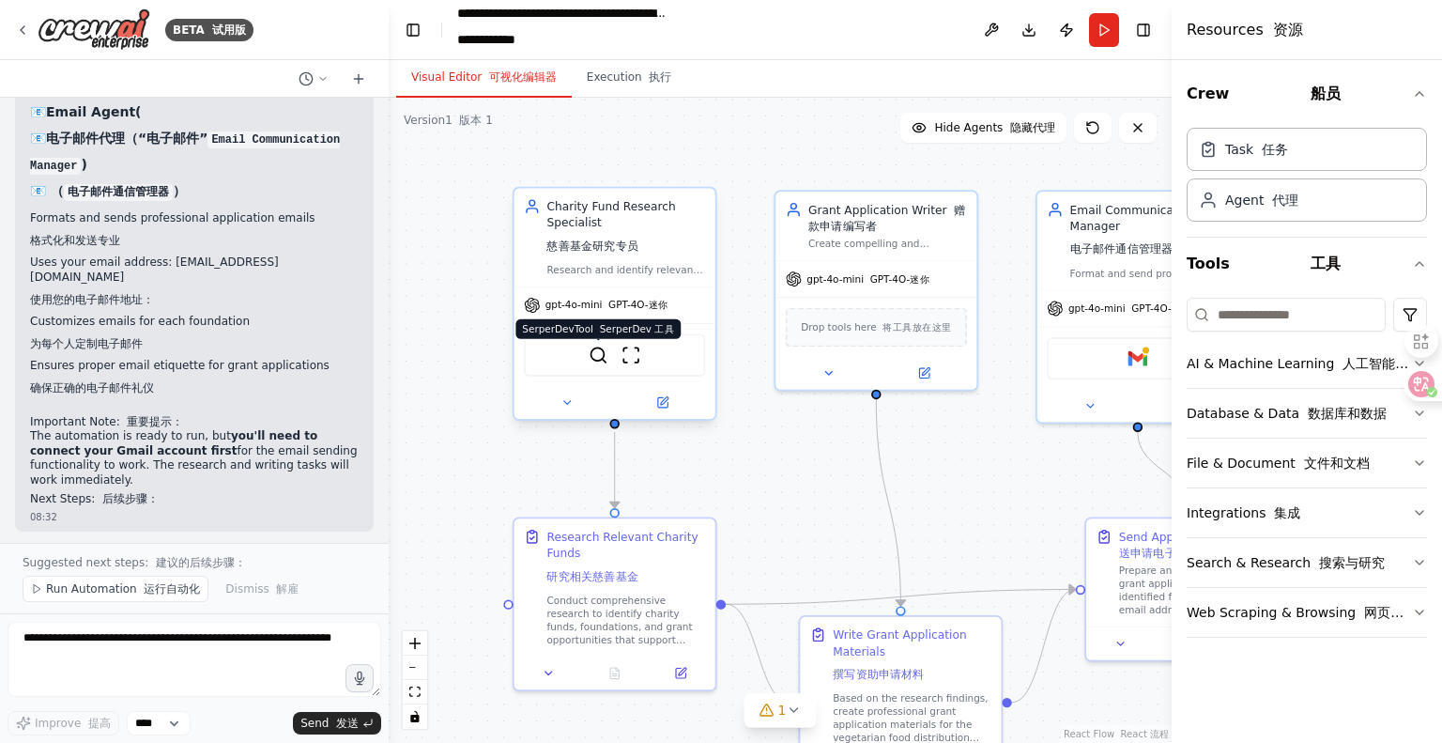
click at [595, 350] on img at bounding box center [599, 356] width 20 height 20
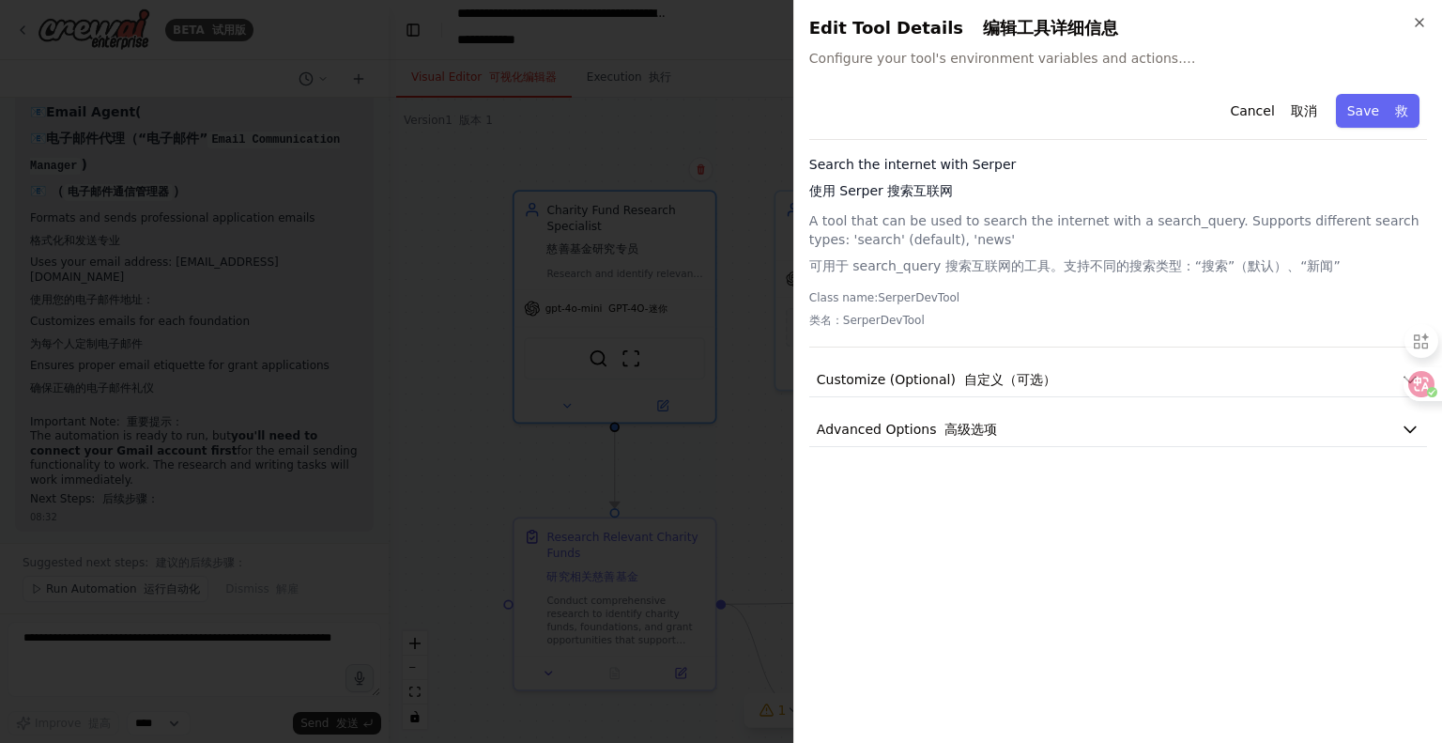
click at [1053, 82] on div "Close Edit Tool Details 编辑工具详细信息 Configure your tool's environment variables an…" at bounding box center [1117, 371] width 649 height 743
click at [1421, 22] on icon "button" at bounding box center [1420, 23] width 8 height 8
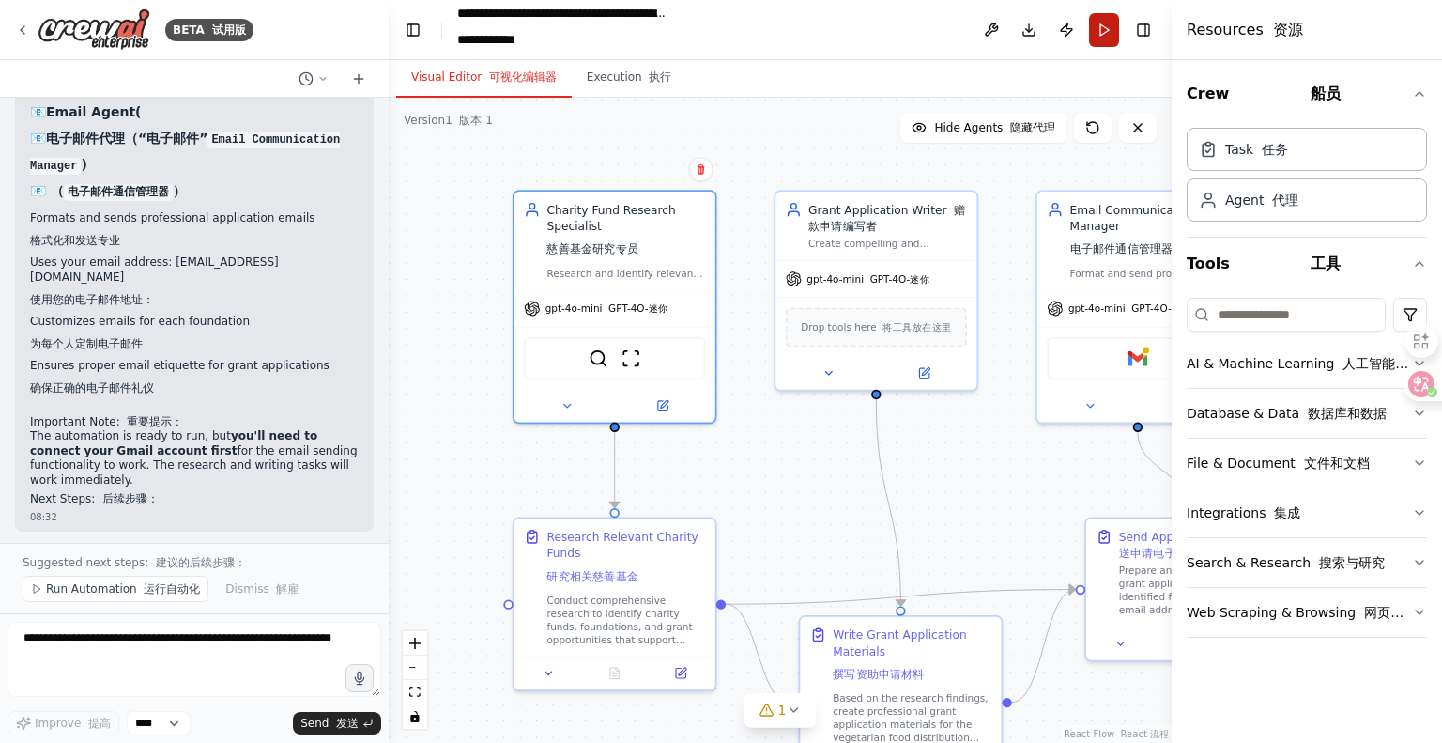
click at [1105, 25] on button "Run" at bounding box center [1104, 30] width 30 height 34
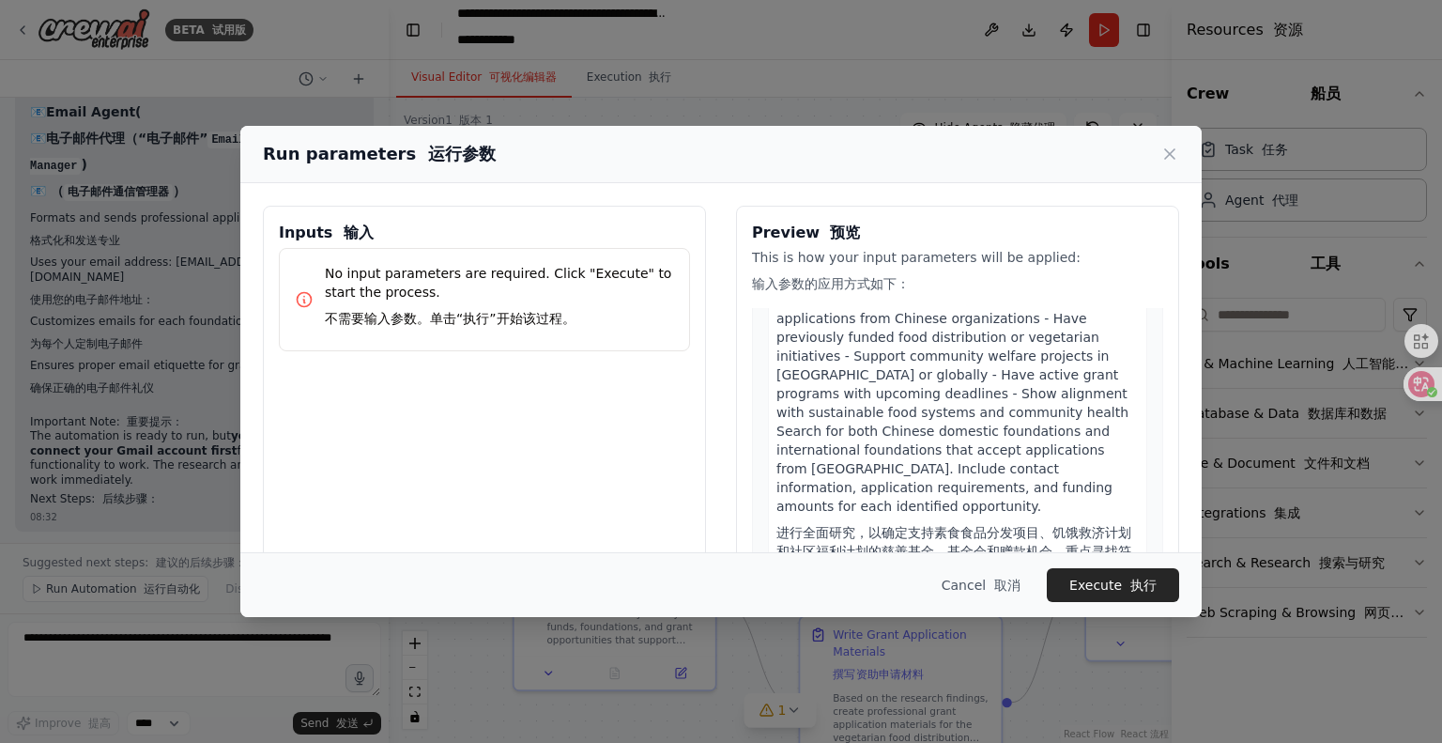
scroll to position [282, 0]
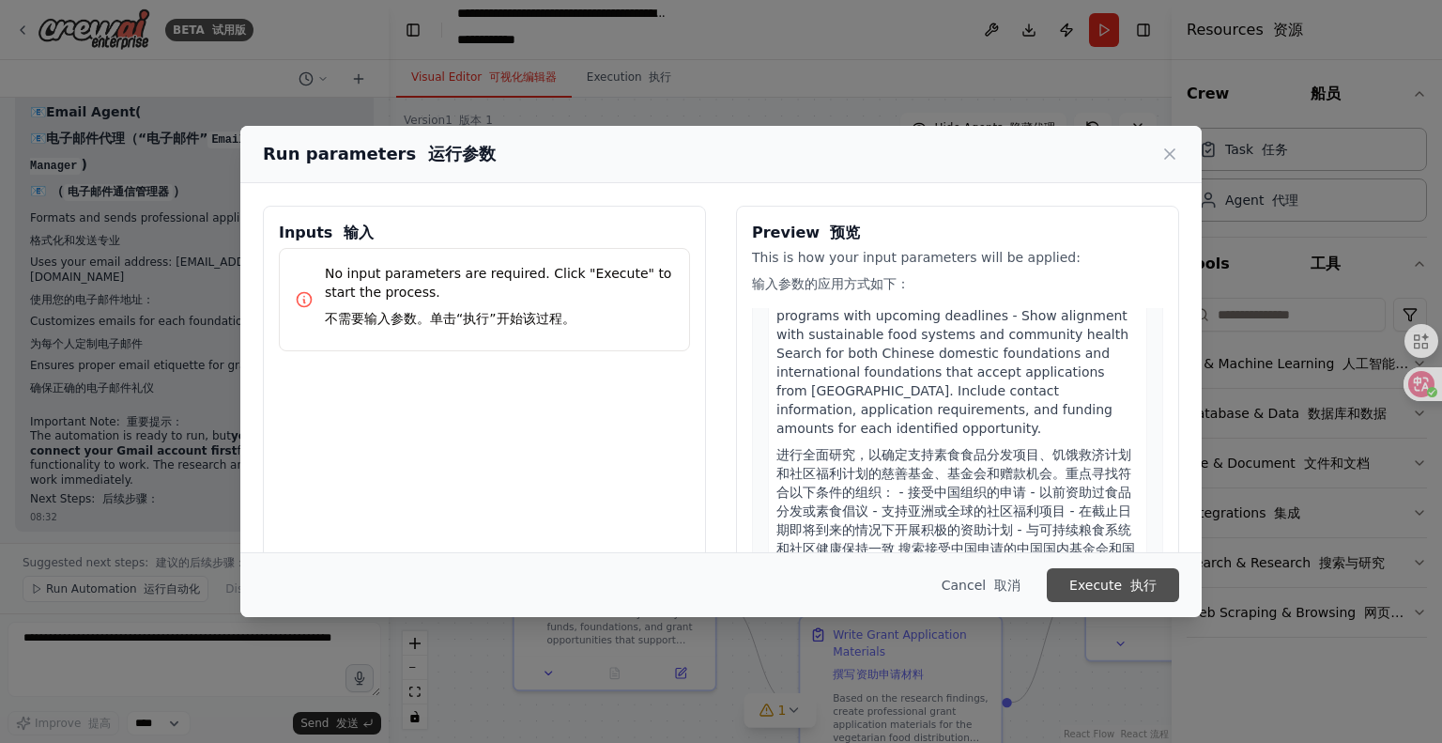
click at [1120, 591] on button "Execute 执行" at bounding box center [1113, 585] width 132 height 34
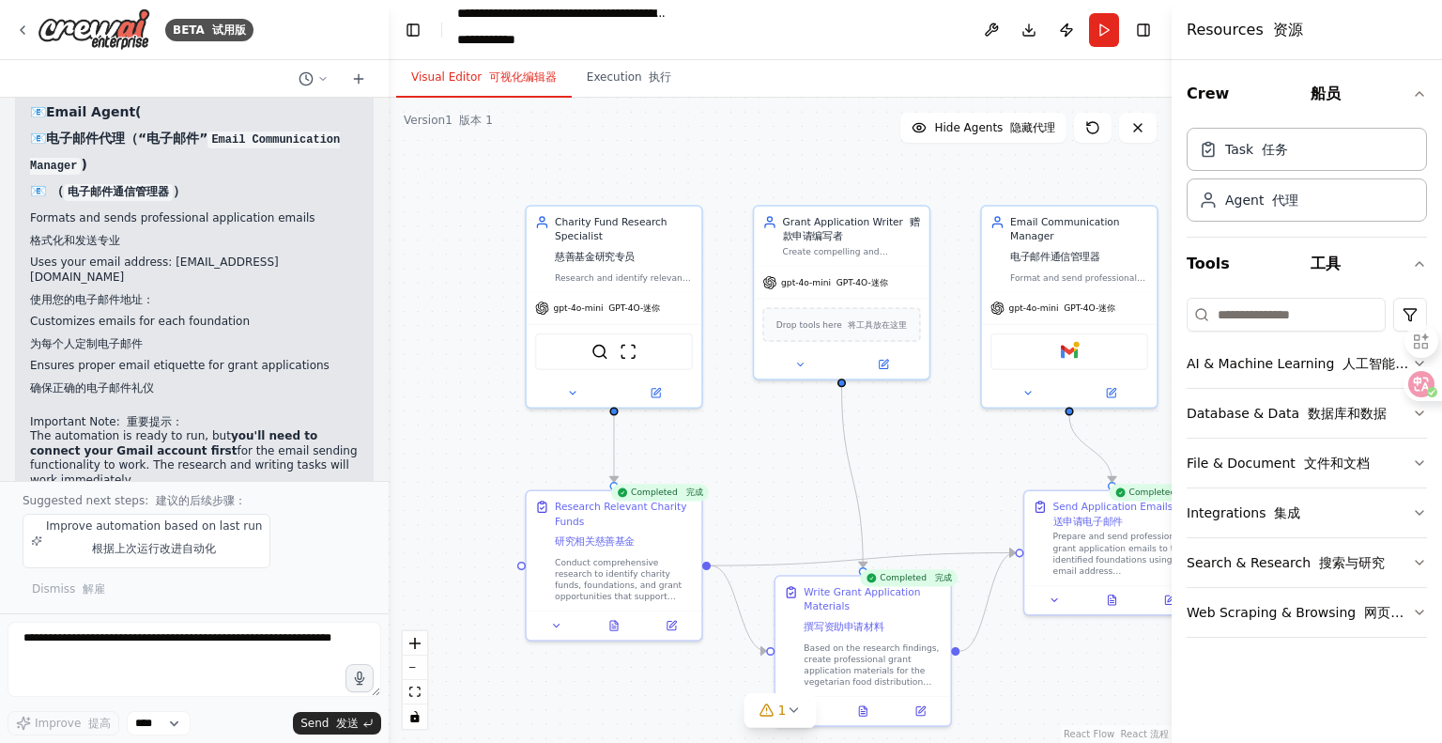
drag, startPoint x: 860, startPoint y: 507, endPoint x: 779, endPoint y: 471, distance: 88.3
click at [779, 471] on div ".deletable-edge-delete-btn { width: 20px; height: 20px; border: 0px solid #ffff…" at bounding box center [780, 420] width 783 height 645
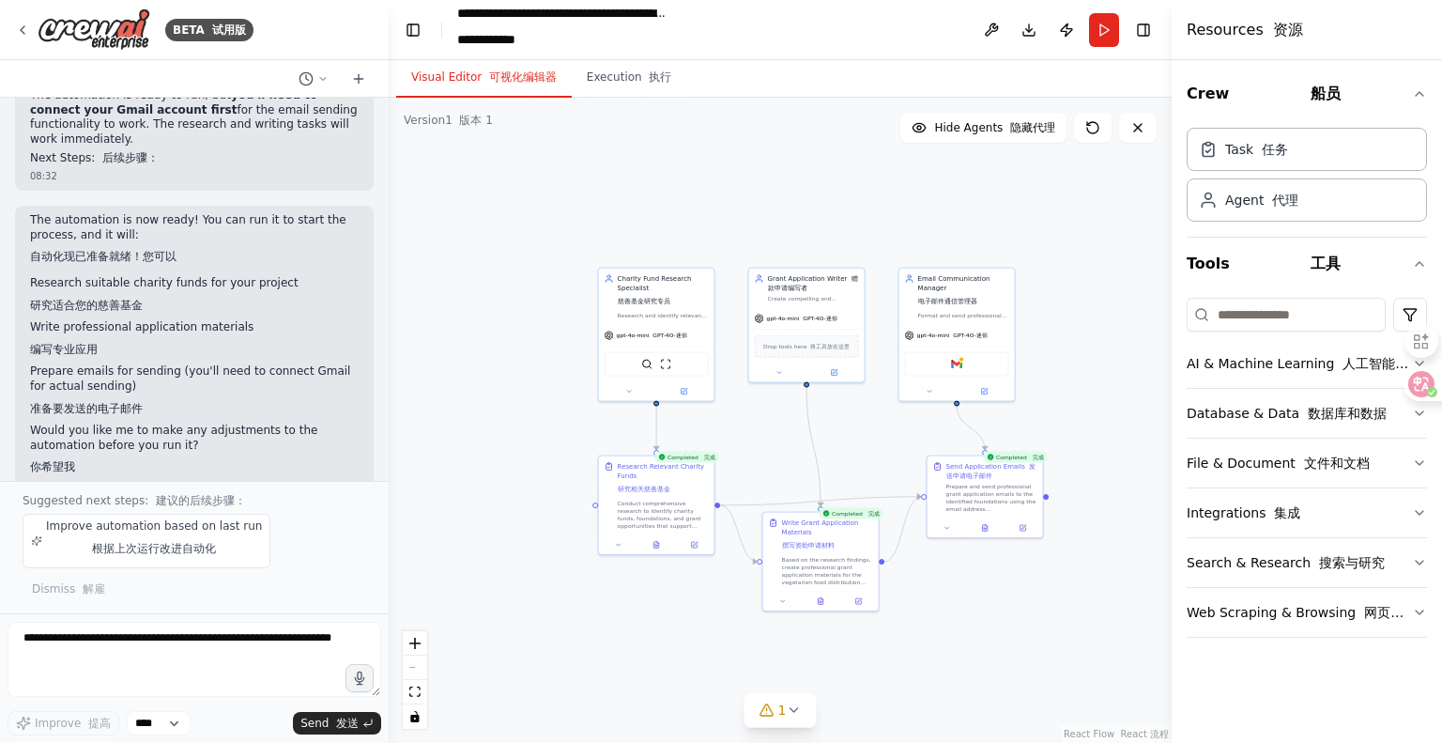
scroll to position [3431, 0]
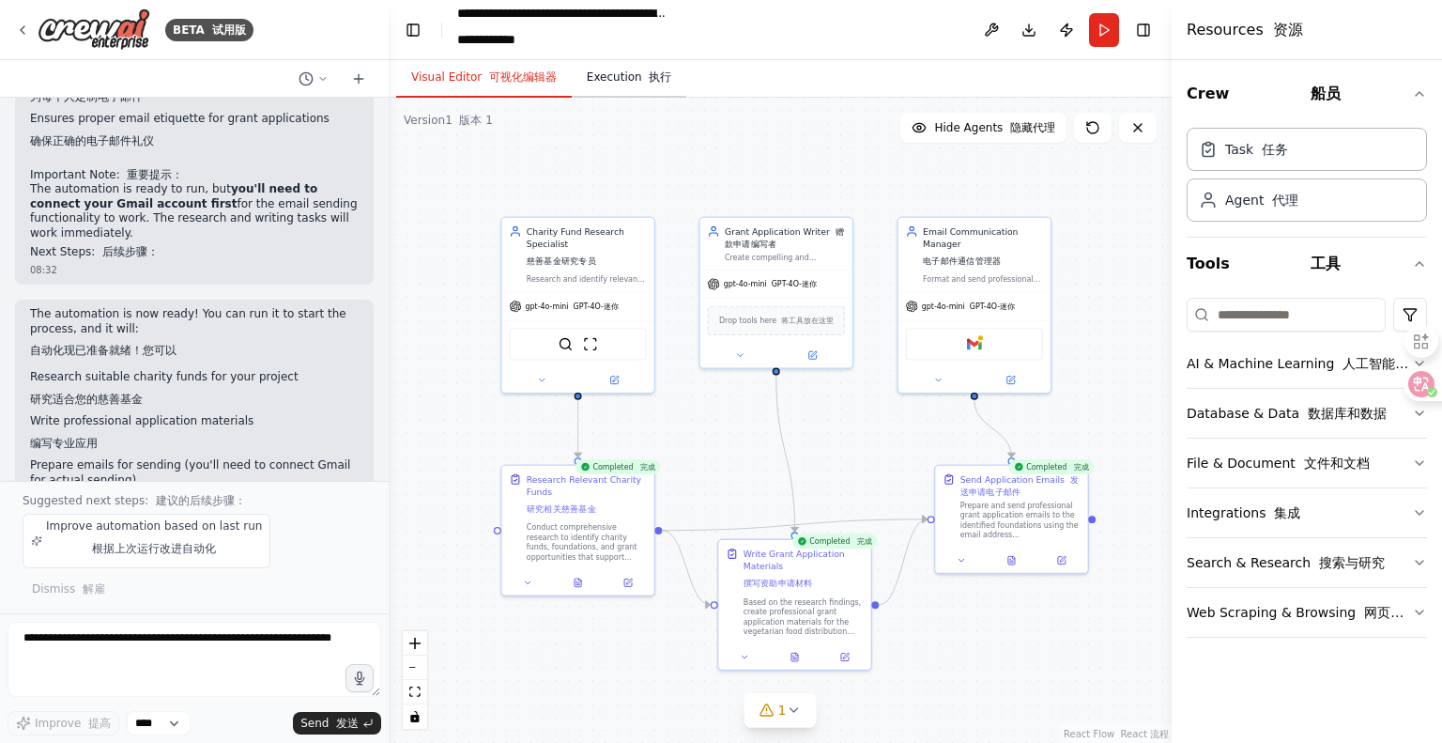
click at [619, 77] on button "Execution 执行" at bounding box center [629, 77] width 115 height 39
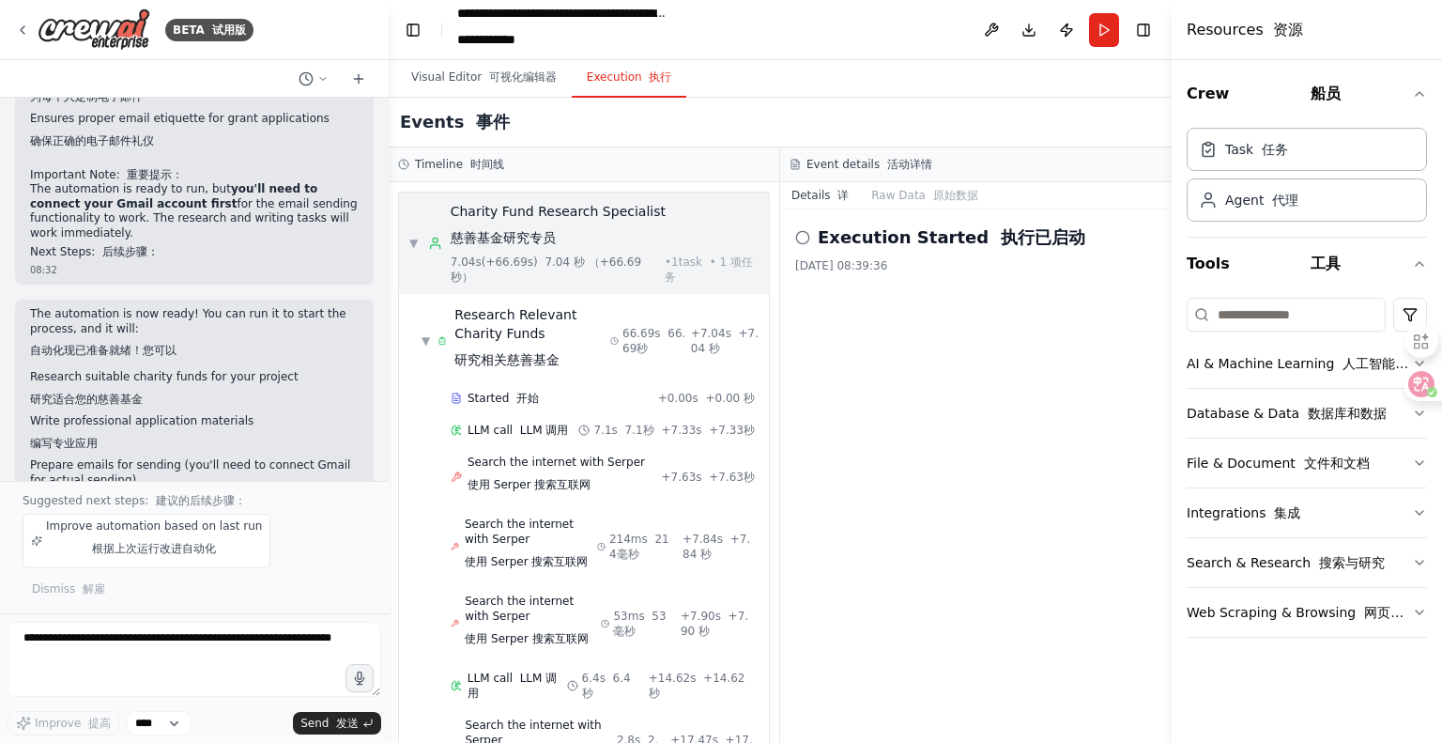
click at [552, 235] on font "慈善基金研究专员" at bounding box center [503, 237] width 105 height 15
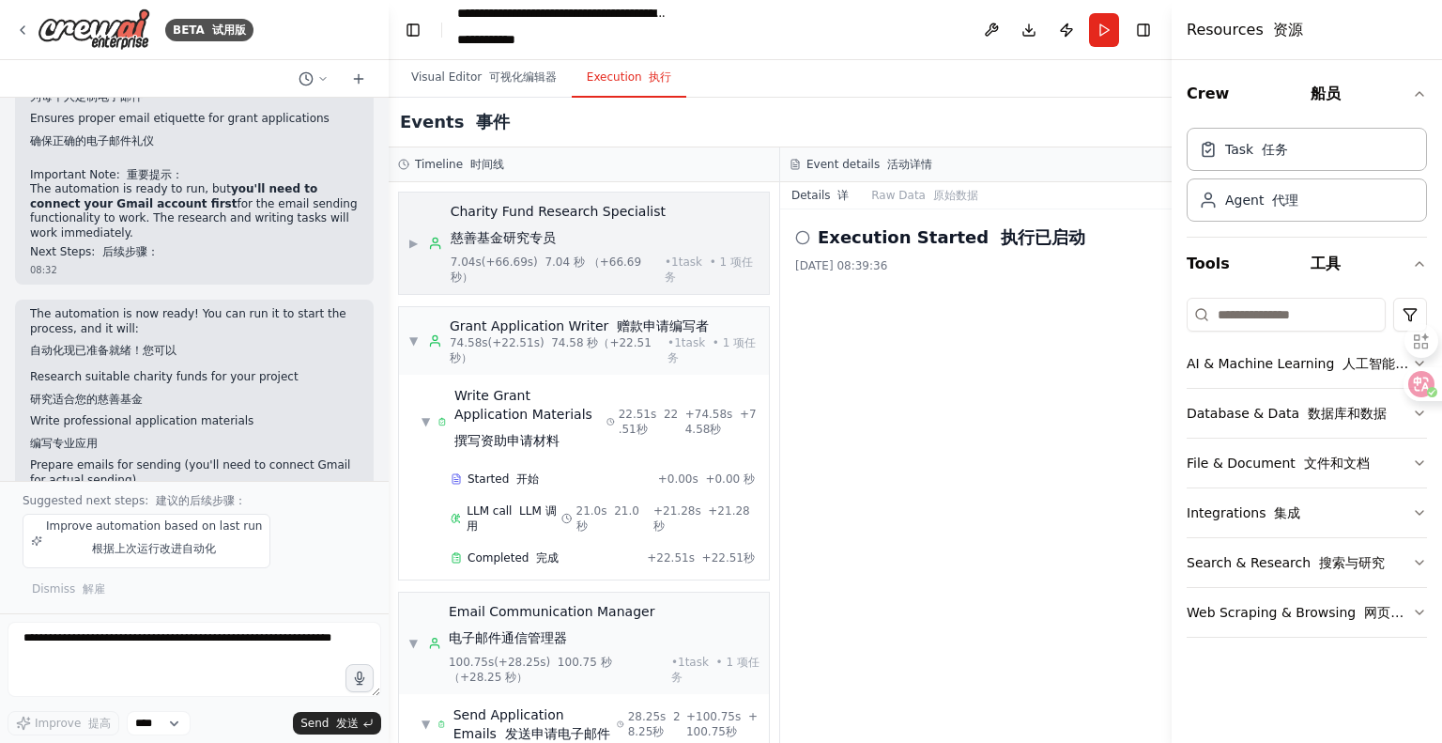
click at [586, 259] on font "7.04 秒 （+66.69 秒）" at bounding box center [546, 269] width 191 height 28
click at [581, 258] on div "Charity Fund Research Specialist 慈善基金研究专员 7.04s (+66.69s) 7.04 秒 （+66.69 秒） • 1…" at bounding box center [605, 243] width 309 height 83
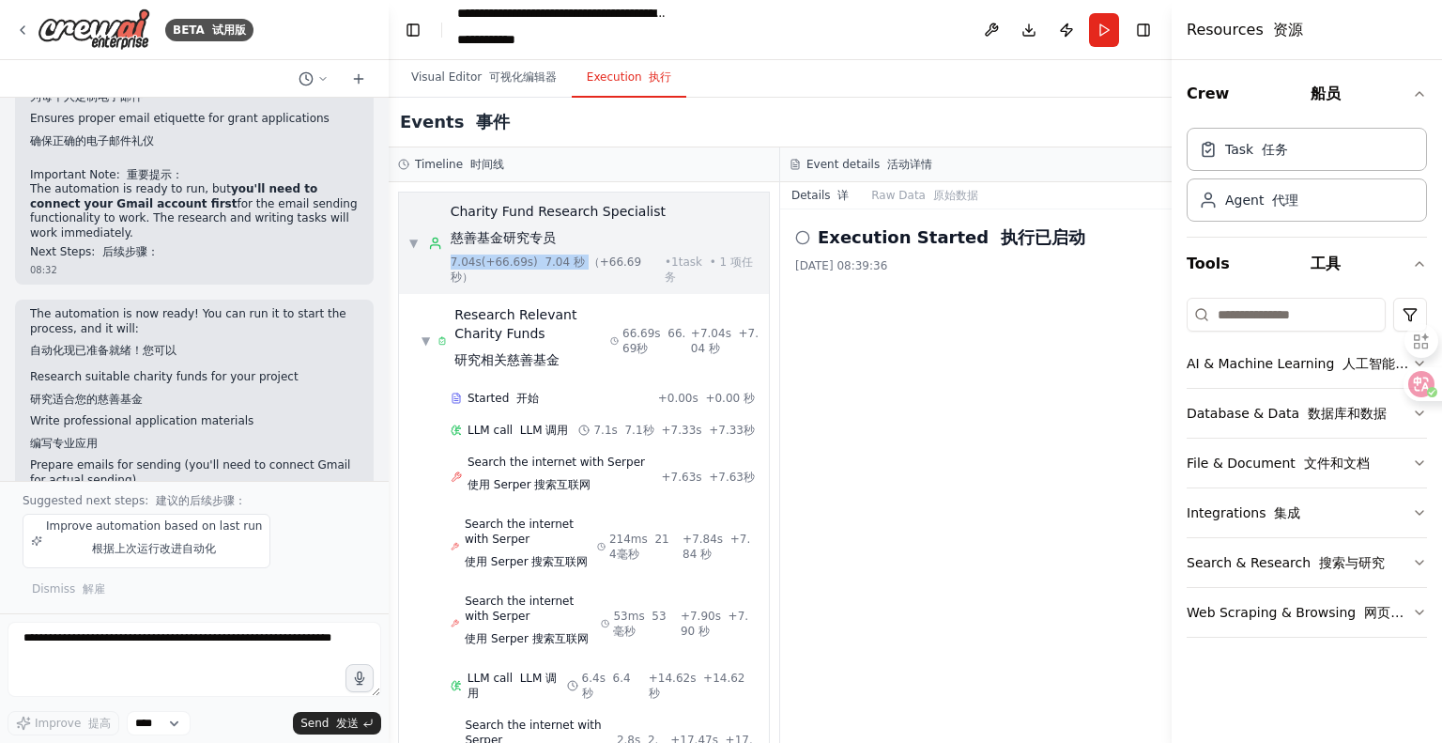
click at [723, 246] on div "Charity Fund Research Specialist 慈善基金研究专员" at bounding box center [605, 228] width 309 height 53
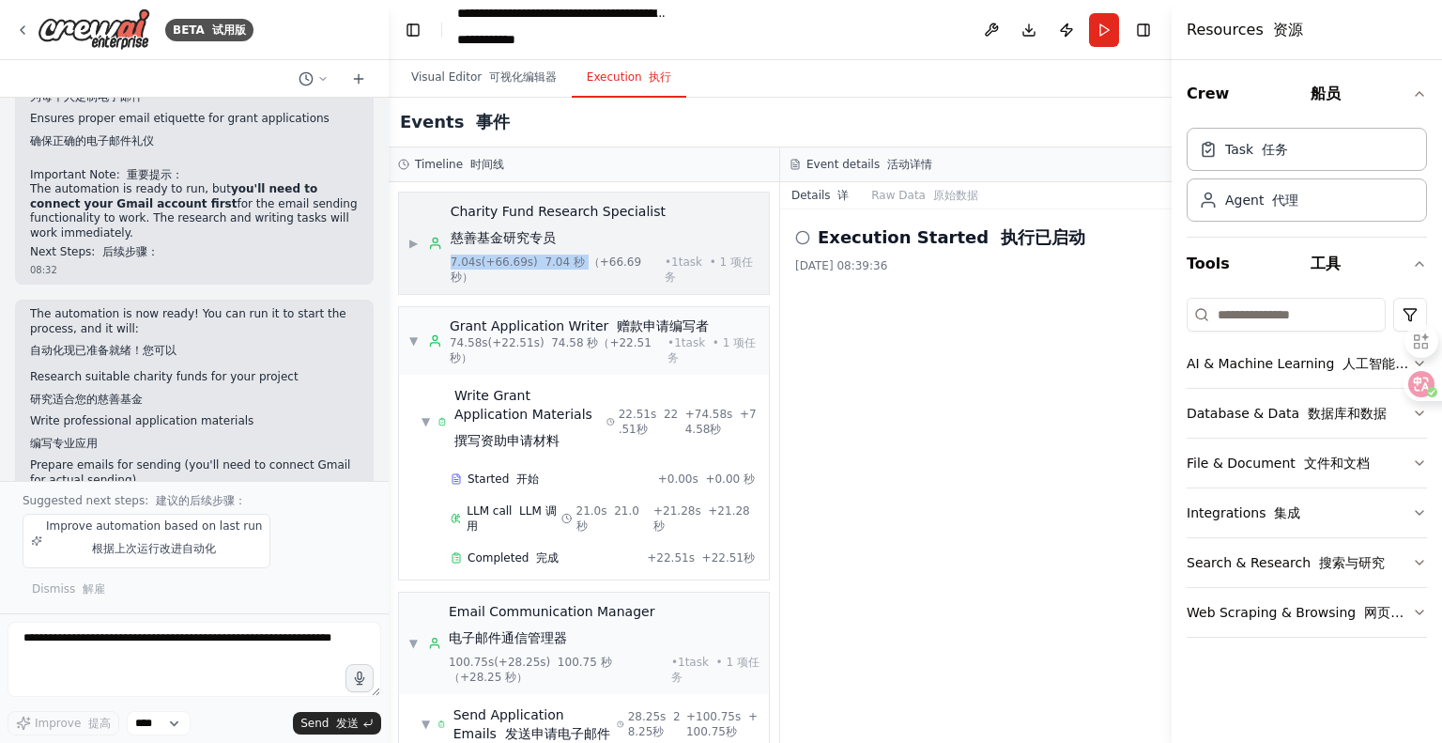
click at [723, 246] on div "Charity Fund Research Specialist 慈善基金研究专员" at bounding box center [605, 228] width 309 height 53
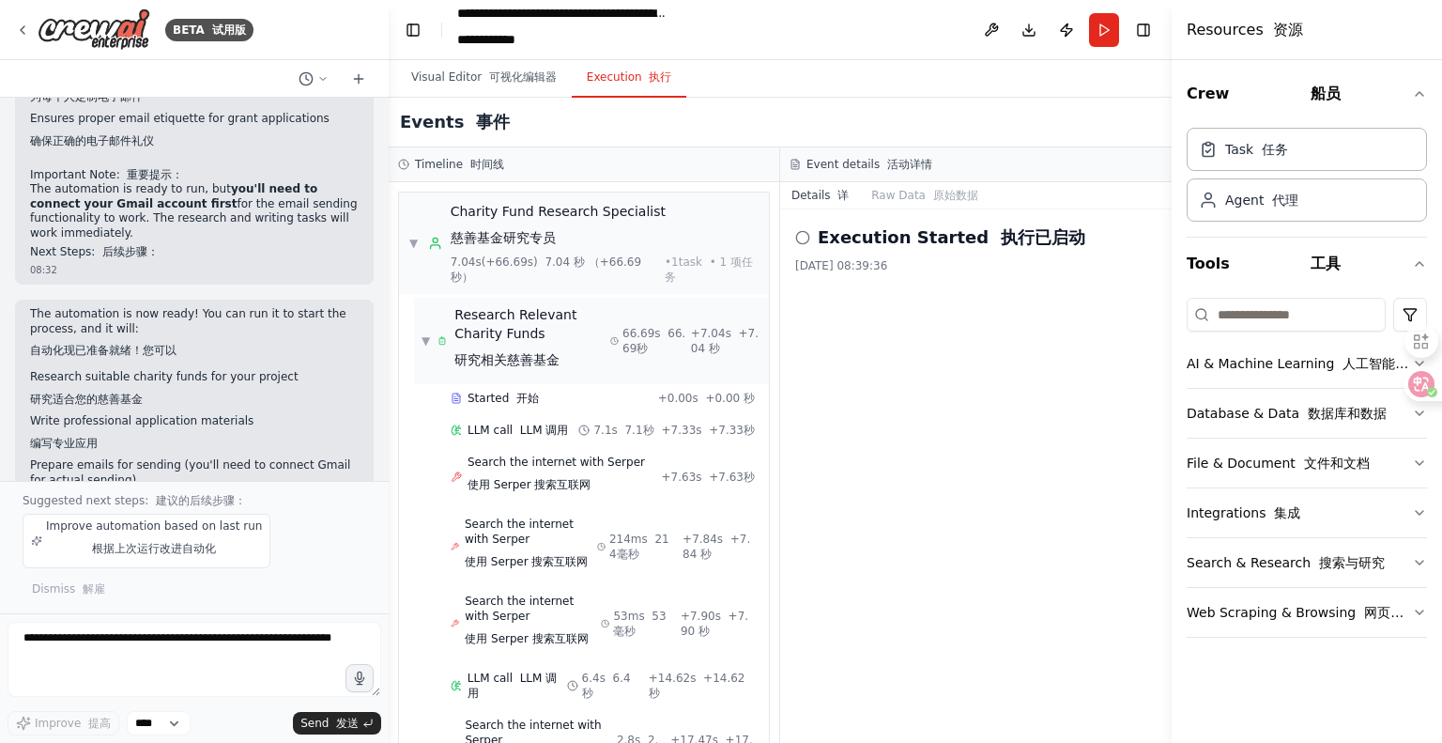
click at [507, 330] on div "Research Relevant Charity Funds 研究相关慈善基金" at bounding box center [532, 340] width 156 height 71
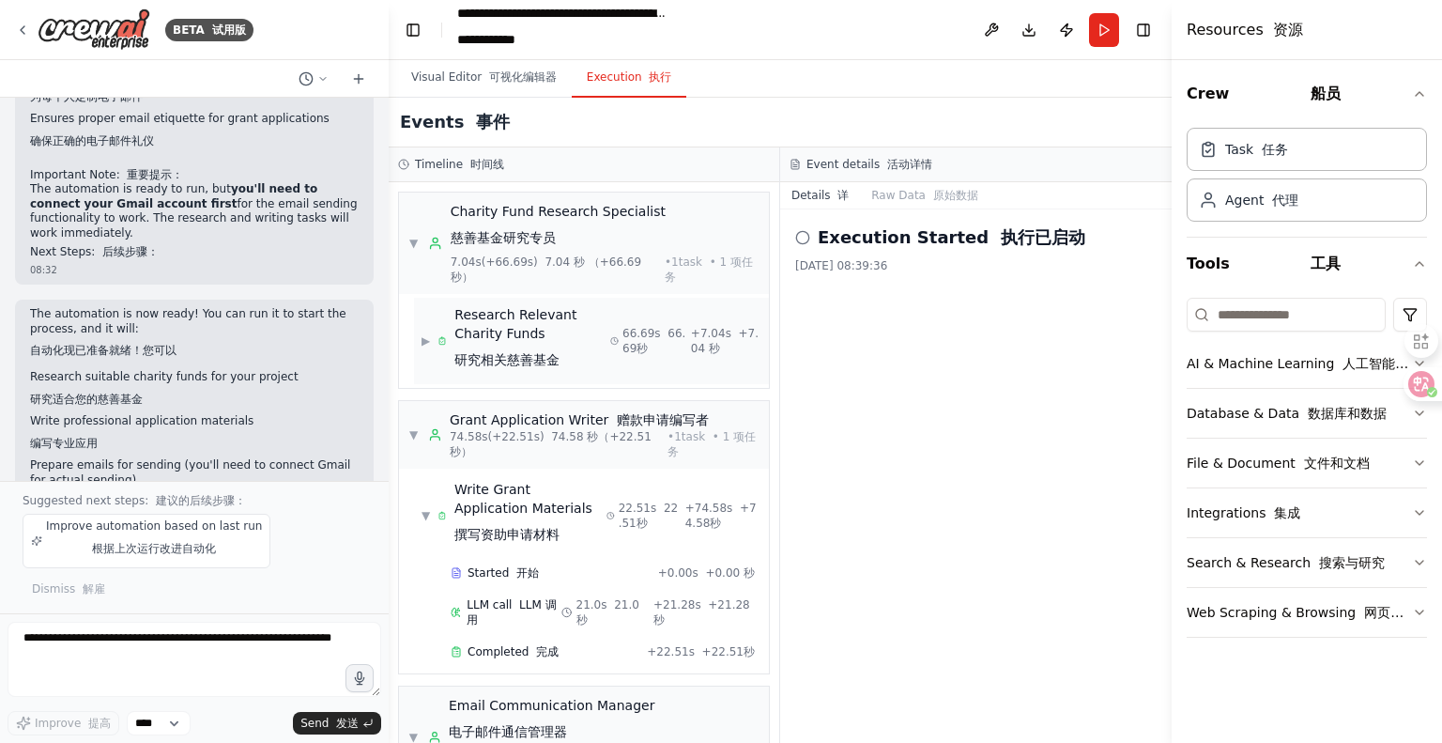
click at [586, 333] on div "Research Relevant Charity Funds 研究相关慈善基金" at bounding box center [532, 340] width 156 height 71
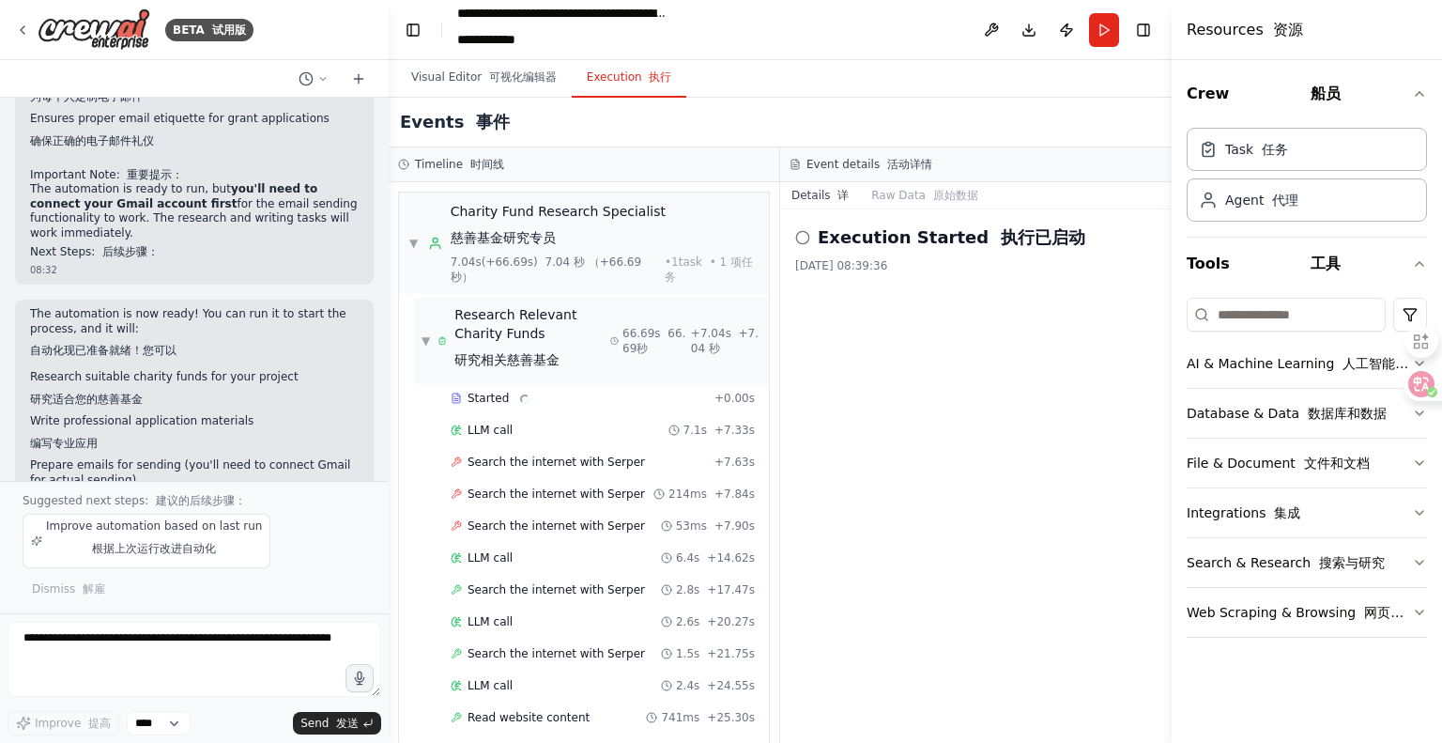
click at [586, 333] on div "Research Relevant Charity Funds 研究相关慈善基金" at bounding box center [532, 340] width 156 height 71
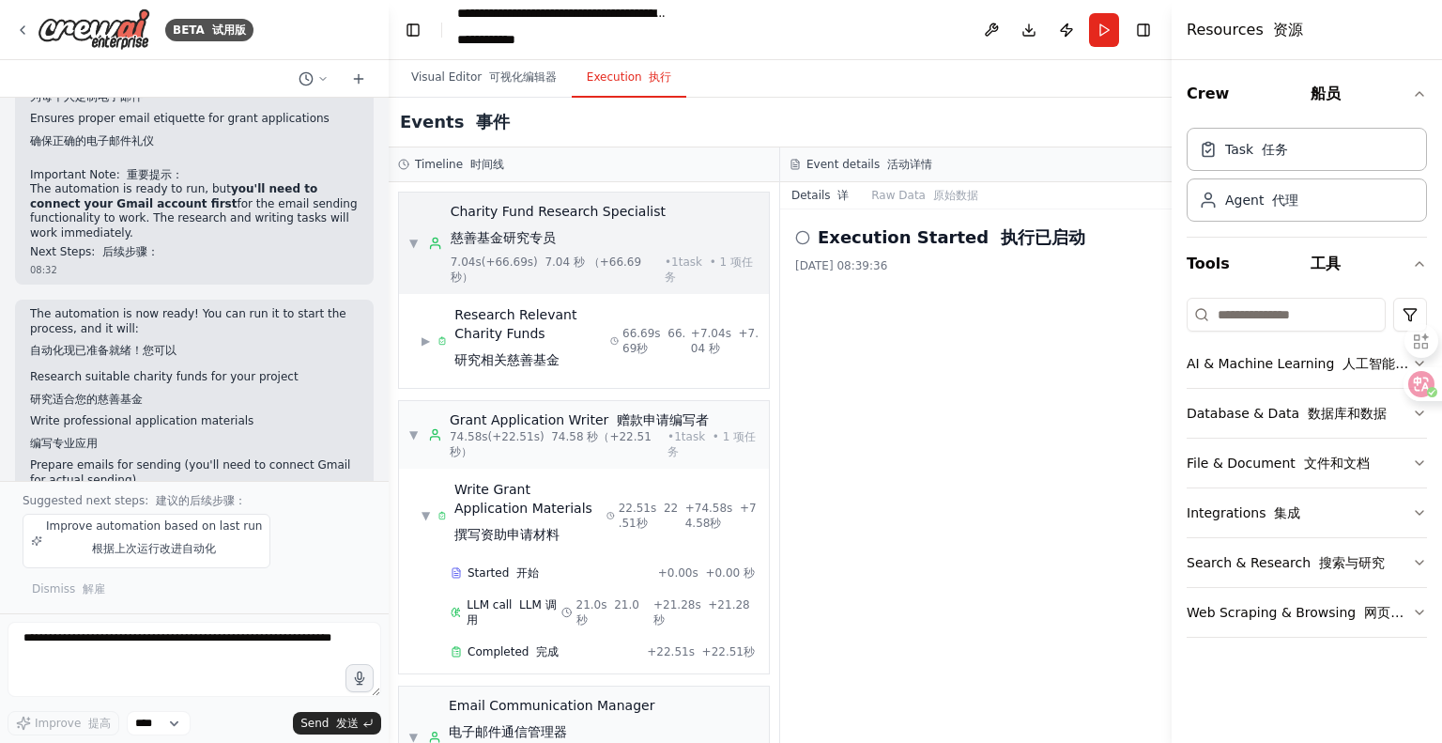
drag, startPoint x: 596, startPoint y: 239, endPoint x: 585, endPoint y: 252, distance: 16.6
click at [595, 242] on div "Charity Fund Research Specialist 慈善基金研究专员" at bounding box center [605, 228] width 309 height 53
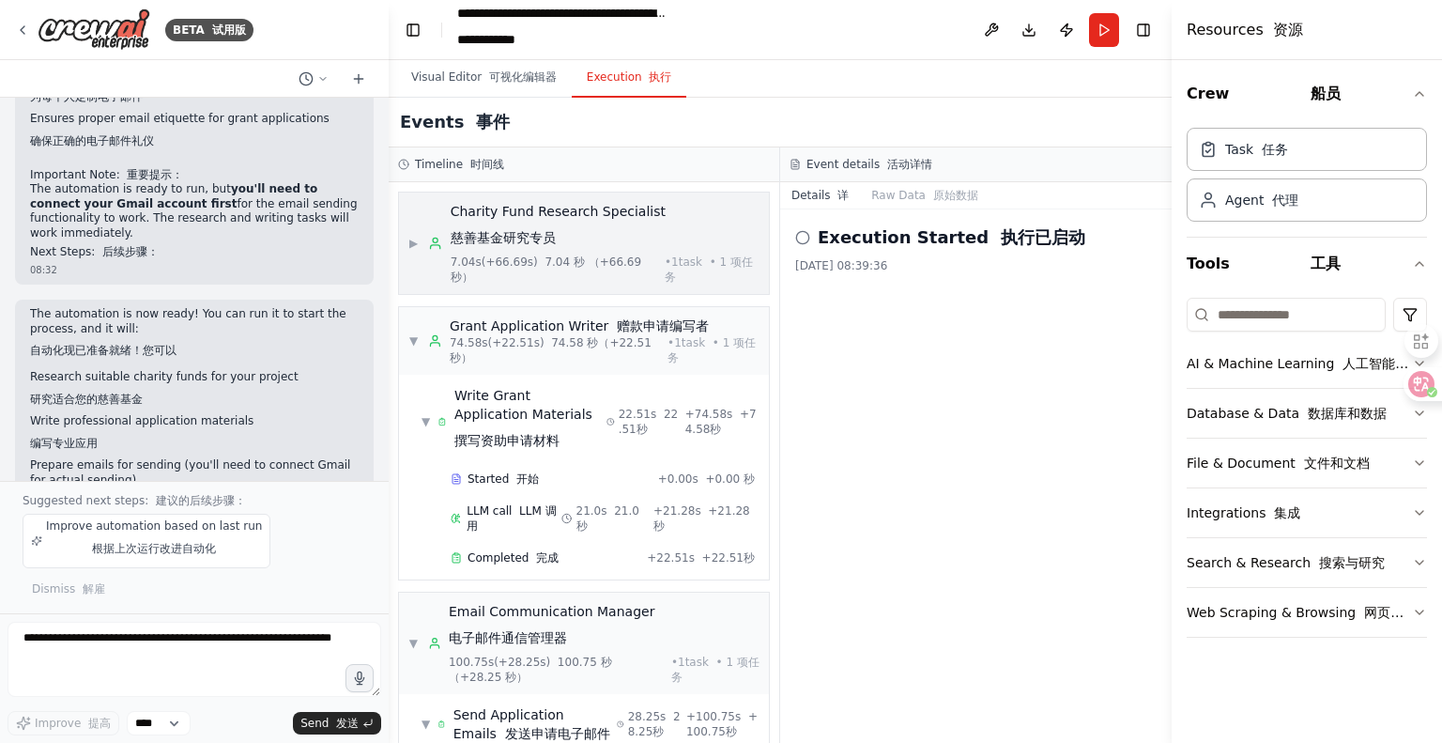
click at [484, 241] on font "慈善基金研究专员" at bounding box center [503, 237] width 105 height 15
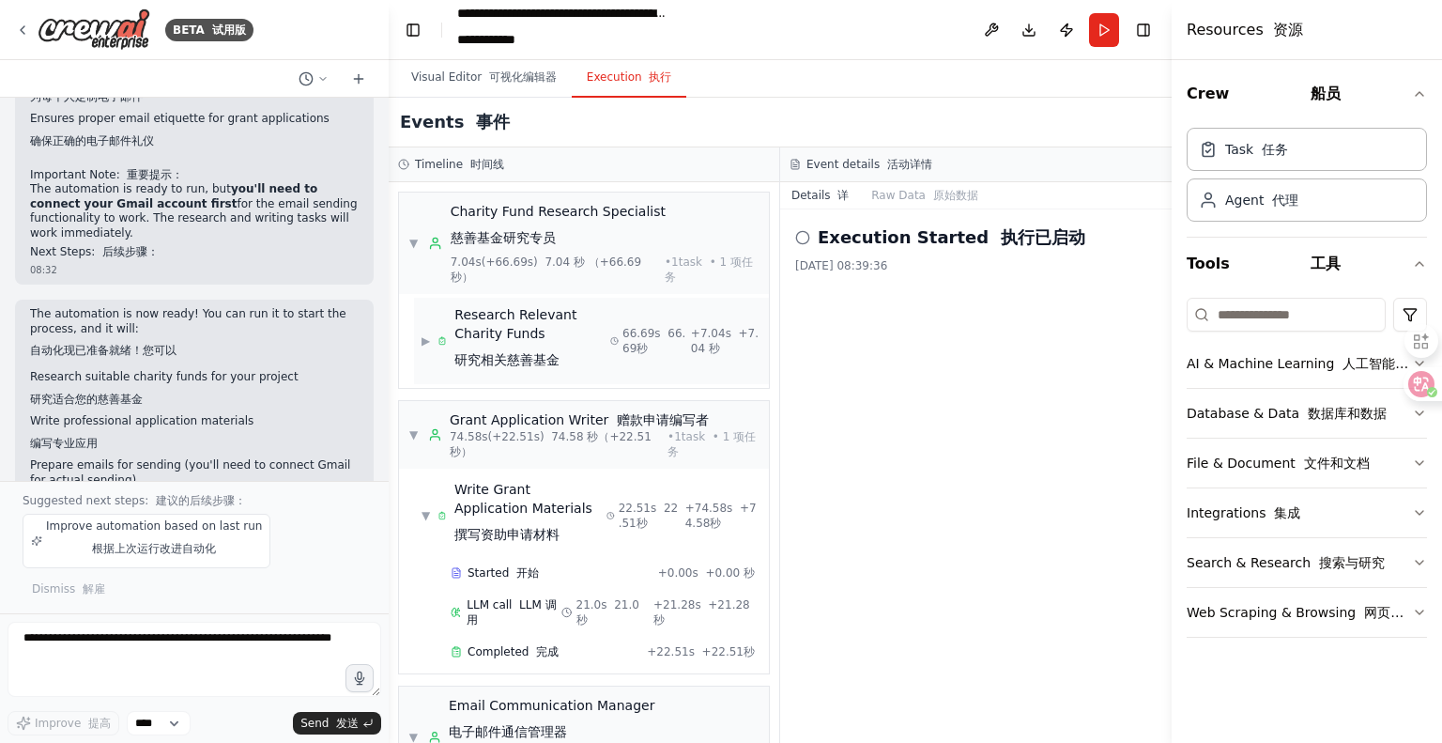
click at [424, 337] on span "▶" at bounding box center [426, 340] width 8 height 15
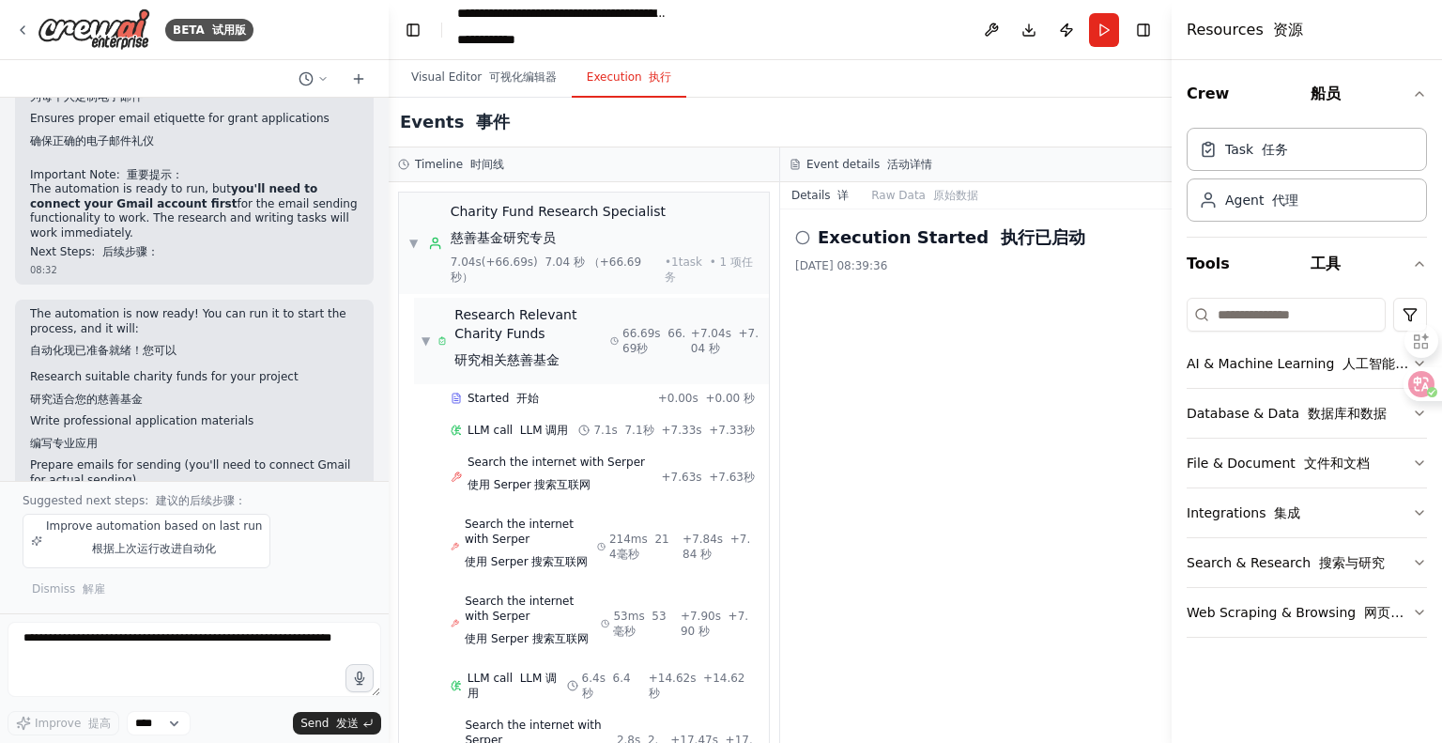
click at [444, 341] on icon at bounding box center [442, 342] width 3 height 2
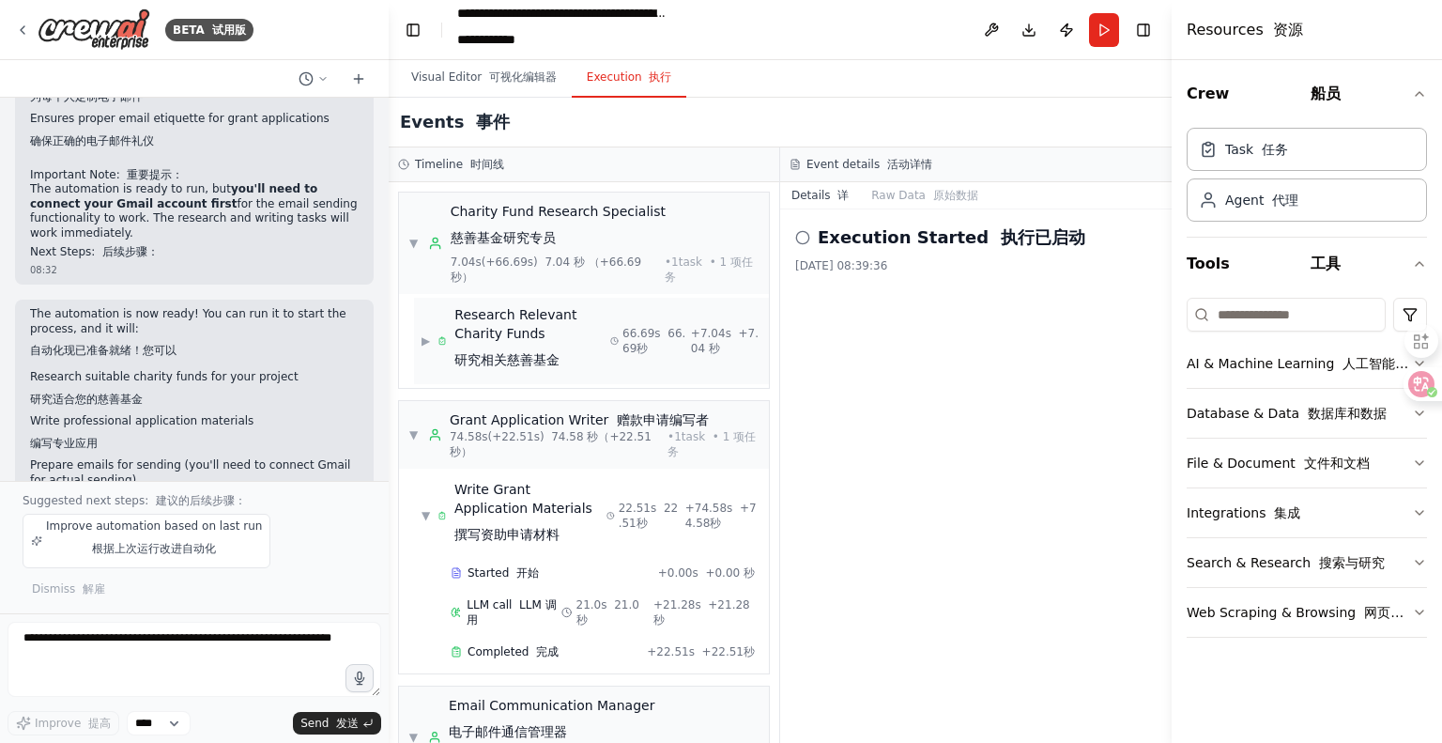
click at [446, 343] on icon at bounding box center [442, 340] width 9 height 13
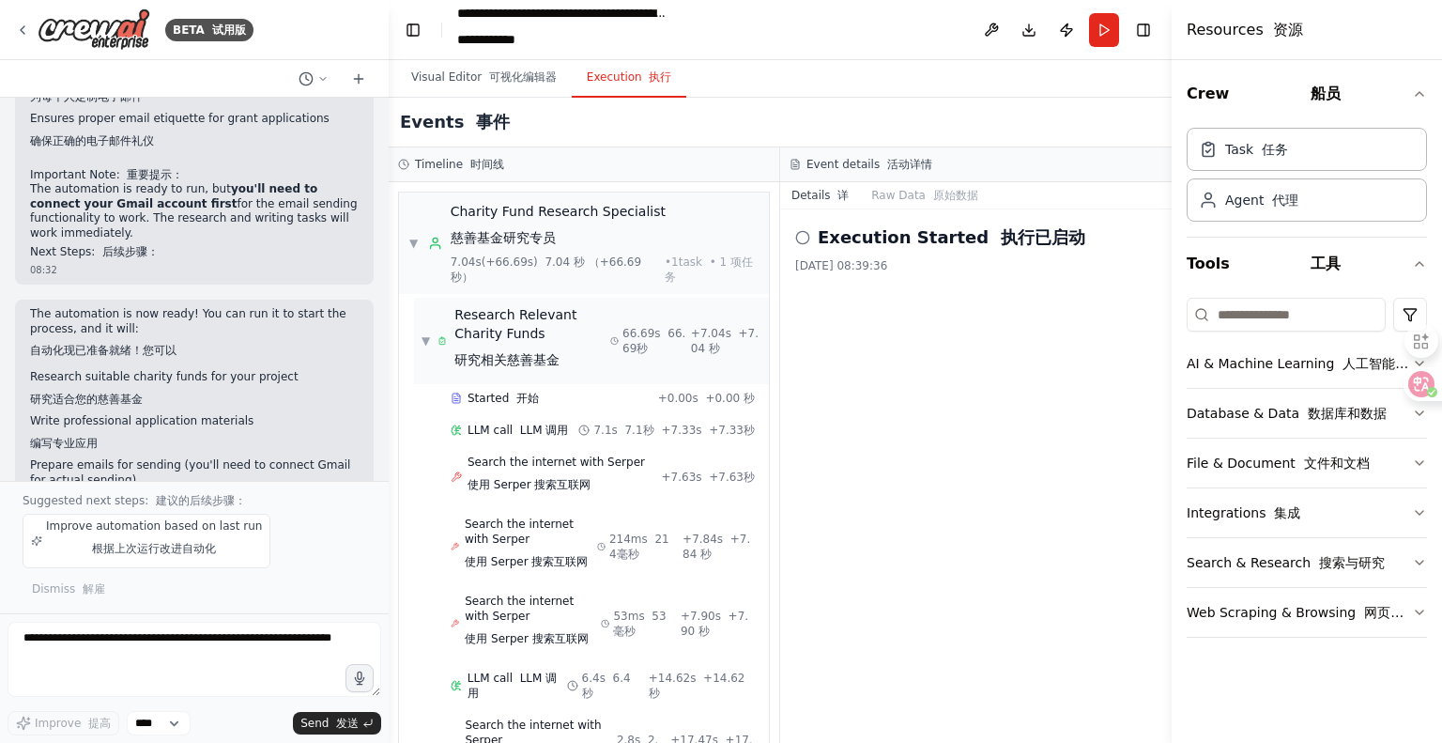
click at [444, 337] on rect at bounding box center [442, 338] width 3 height 2
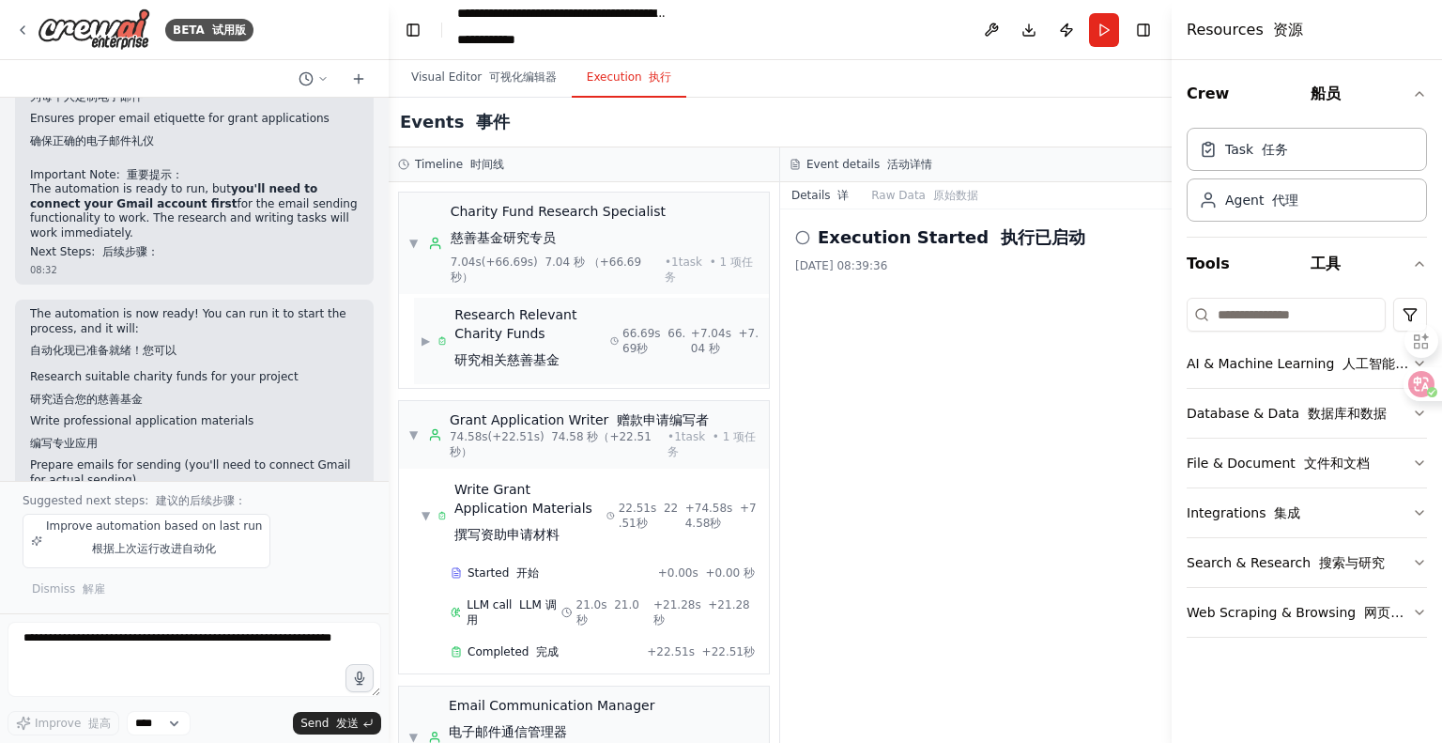
click at [444, 334] on icon at bounding box center [442, 340] width 9 height 13
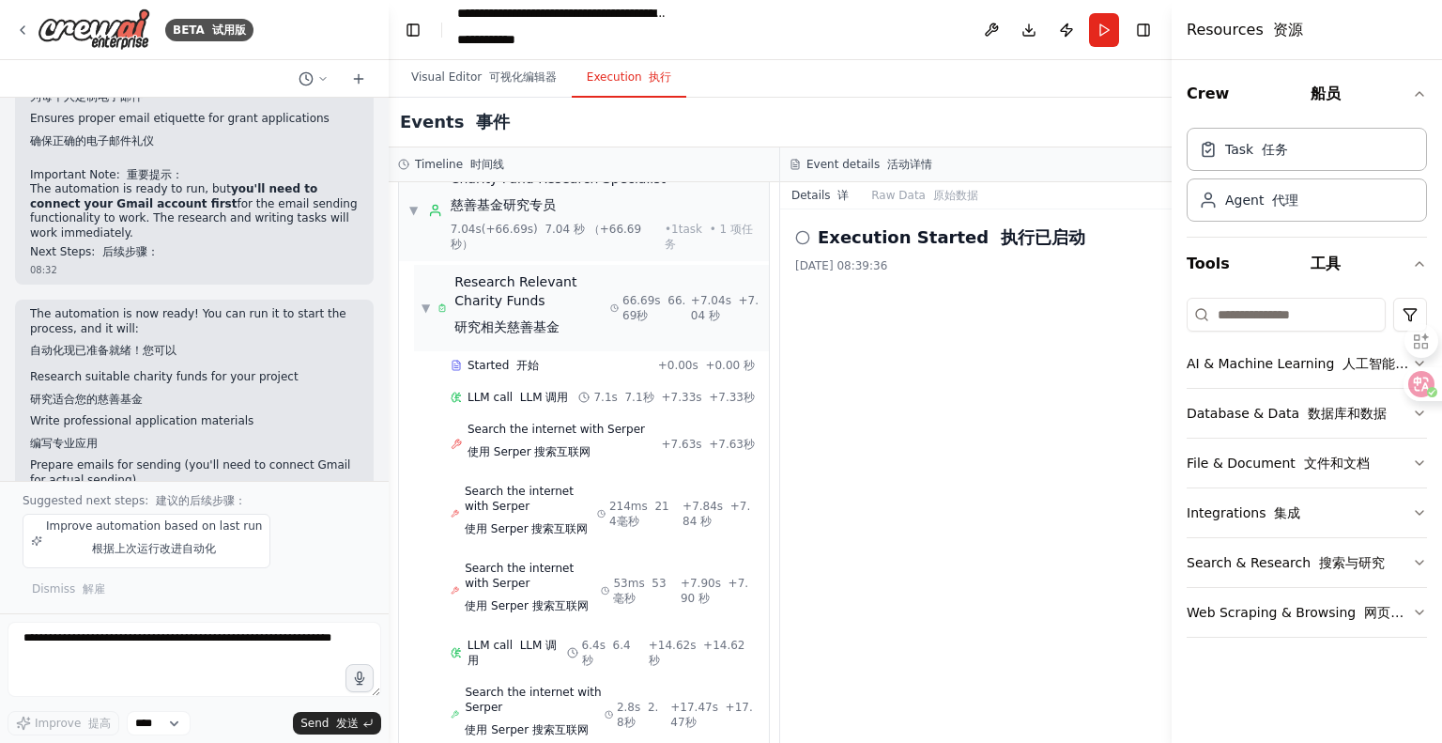
scroll to position [0, 0]
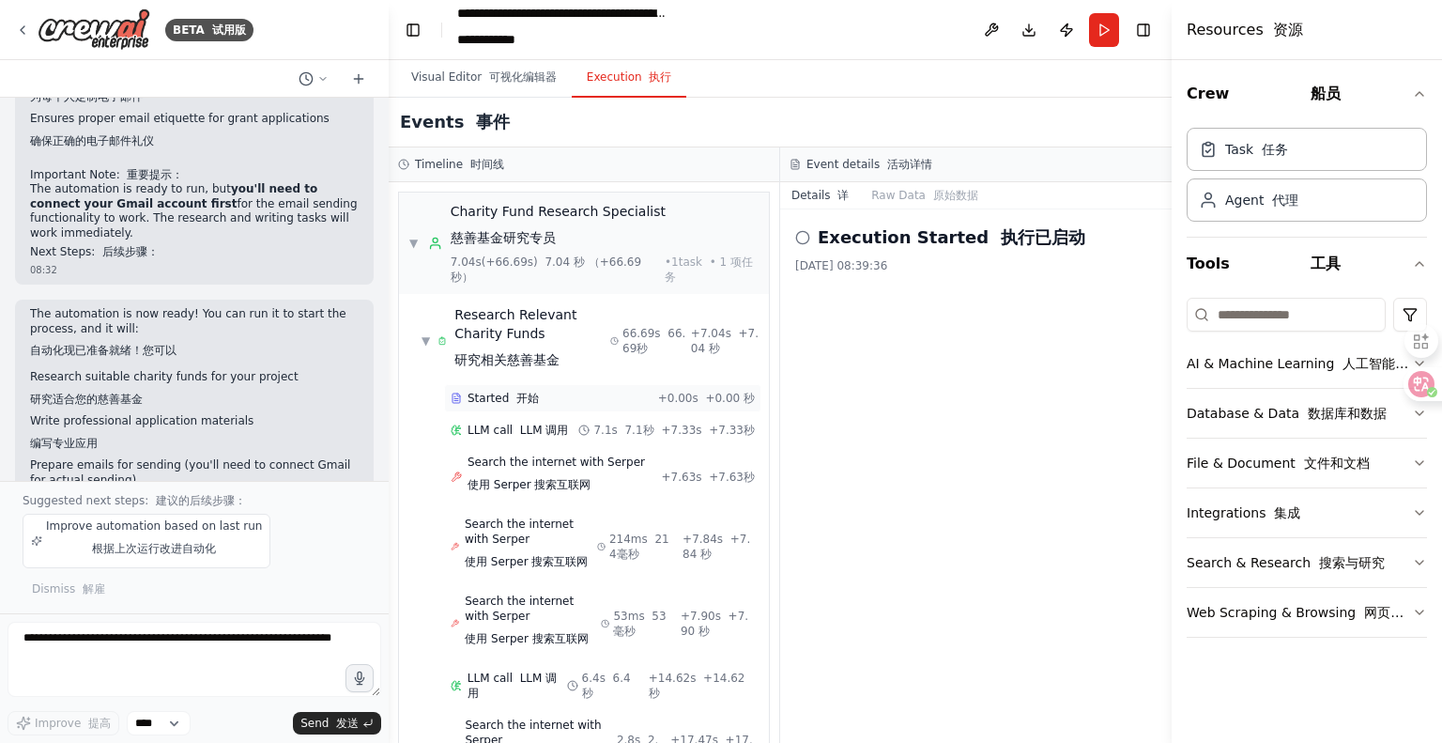
click at [532, 395] on font "开始" at bounding box center [527, 398] width 23 height 13
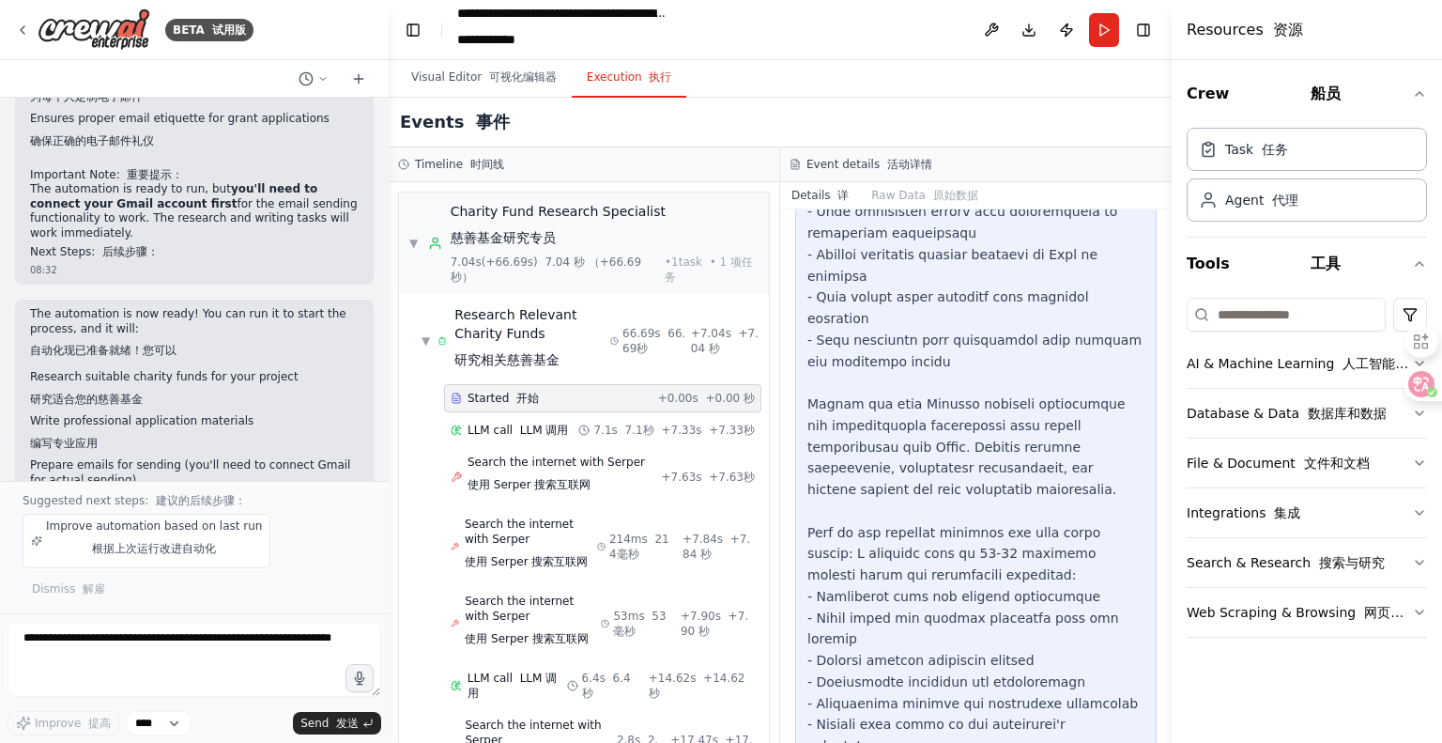
scroll to position [770, 0]
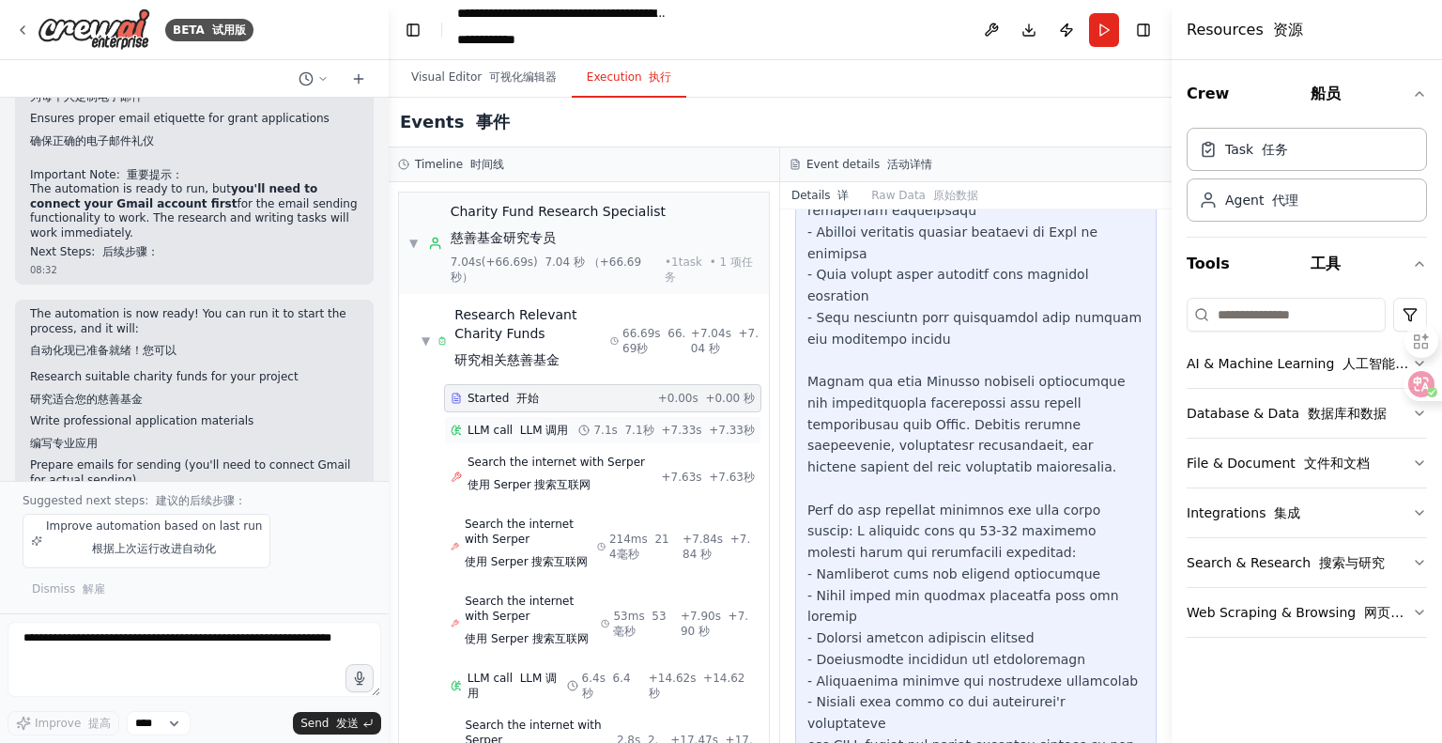
click at [540, 419] on div "LLM call LLM 调用 7.1s 7.1秒 + 7.33s +7.33秒" at bounding box center [602, 430] width 317 height 28
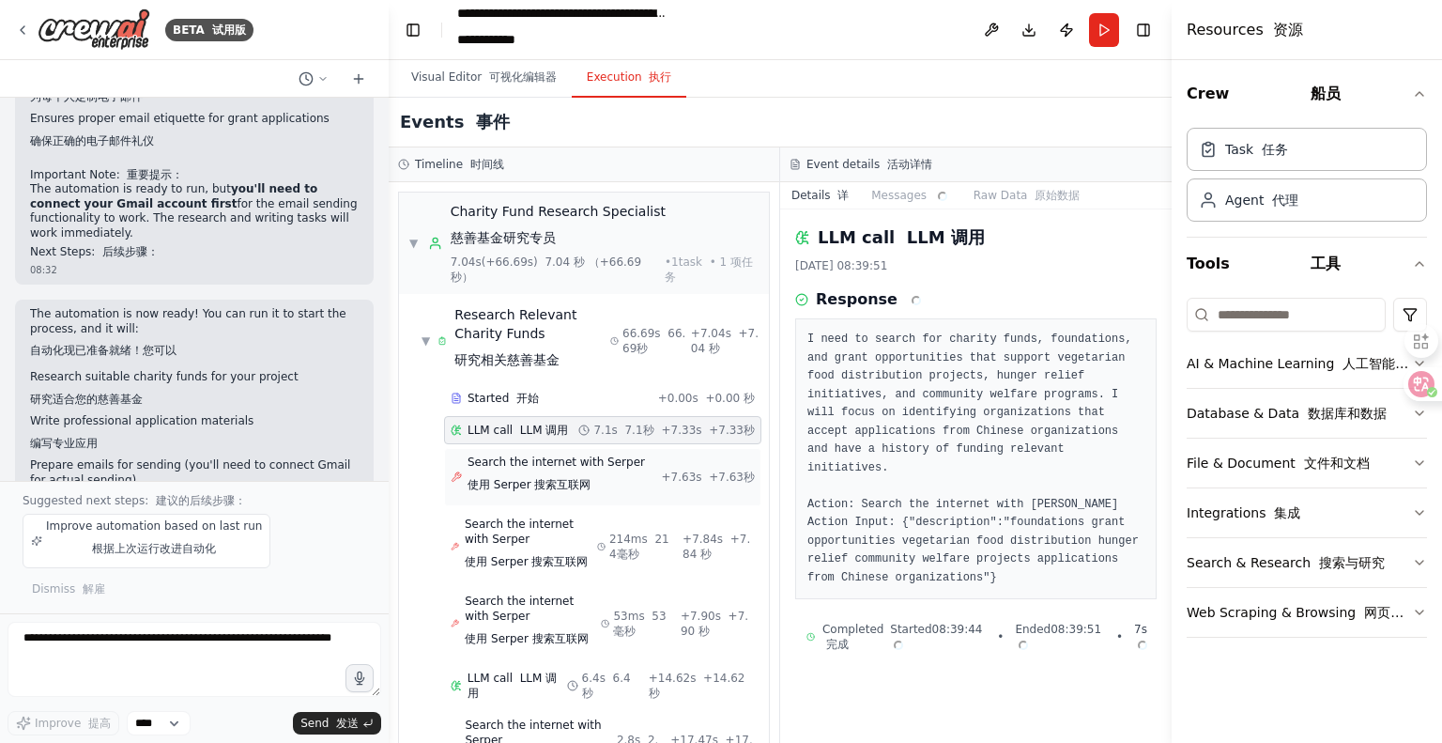
click at [550, 467] on span "Search the internet with [PERSON_NAME] 使用 [PERSON_NAME] 搜索互联网" at bounding box center [556, 476] width 177 height 45
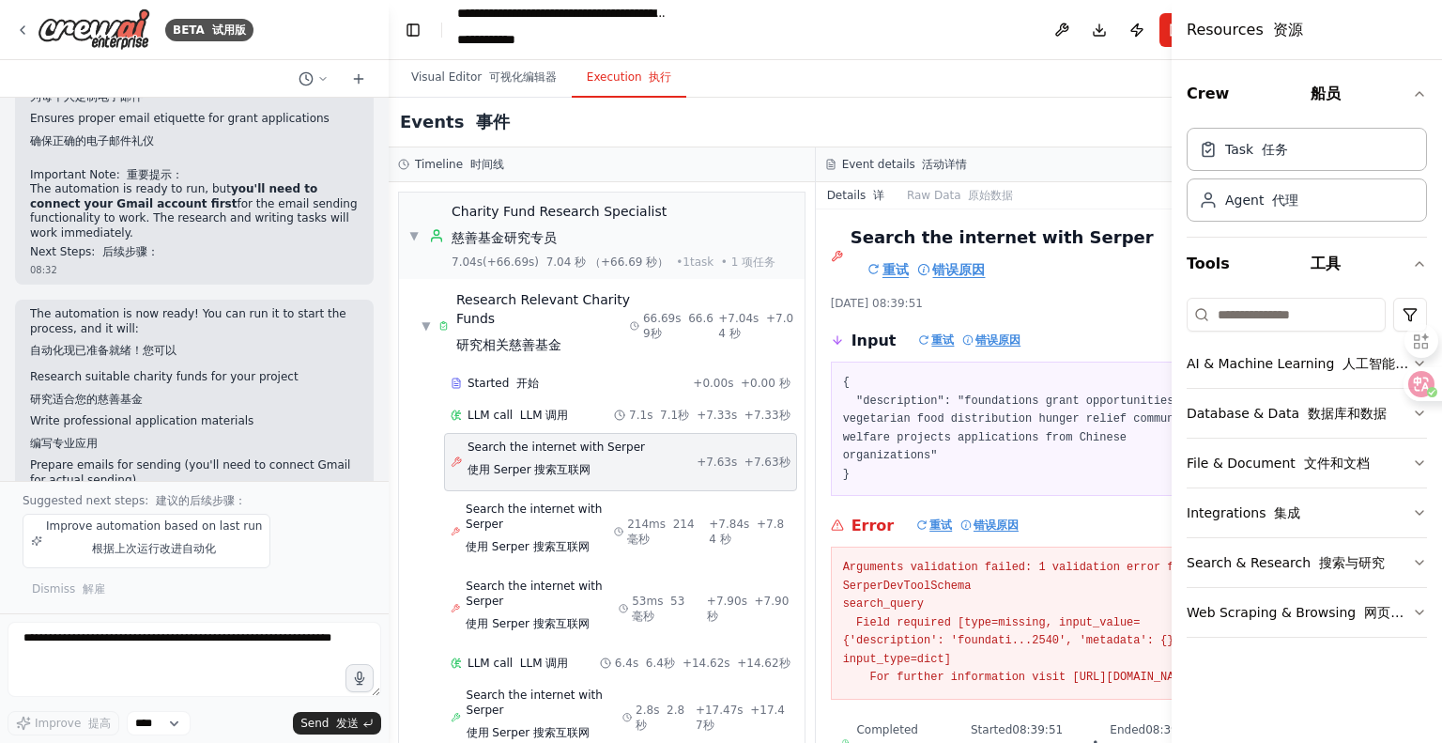
click at [567, 486] on div "Search the internet with [PERSON_NAME] 使用 [PERSON_NAME] 搜索互联网 + 7.63s +7.63秒" at bounding box center [620, 462] width 353 height 58
click at [515, 533] on span "Search the internet with [PERSON_NAME] 使用 [PERSON_NAME] 搜索互联网" at bounding box center [540, 531] width 148 height 60
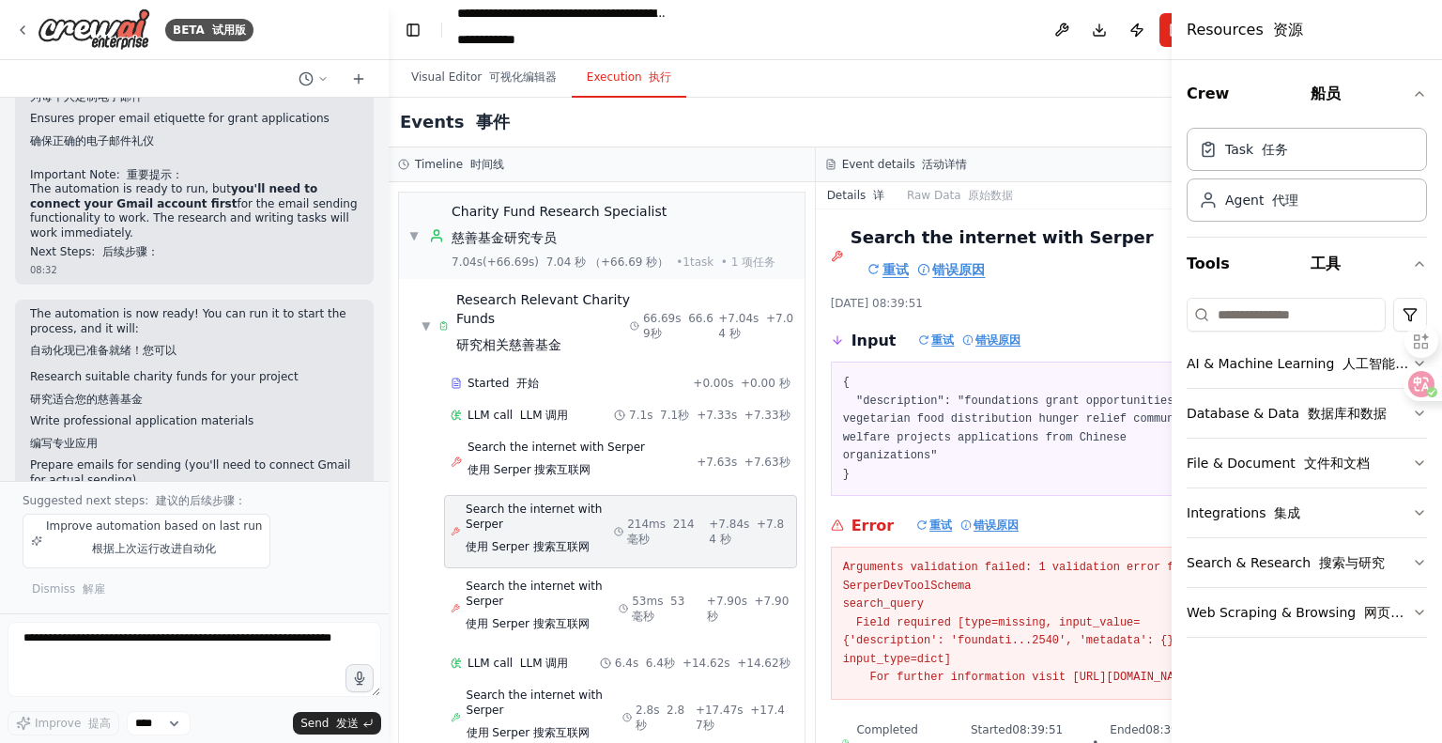
click at [518, 511] on span "Search the internet with [PERSON_NAME] 使用 [PERSON_NAME] 搜索互联网" at bounding box center [540, 531] width 148 height 60
click at [550, 533] on span "Search the internet with [PERSON_NAME] 使用 [PERSON_NAME] 搜索互联网" at bounding box center [540, 531] width 148 height 60
click at [531, 604] on span "Search the internet with [PERSON_NAME] 使用 [PERSON_NAME] 搜索互联网" at bounding box center [542, 608] width 153 height 60
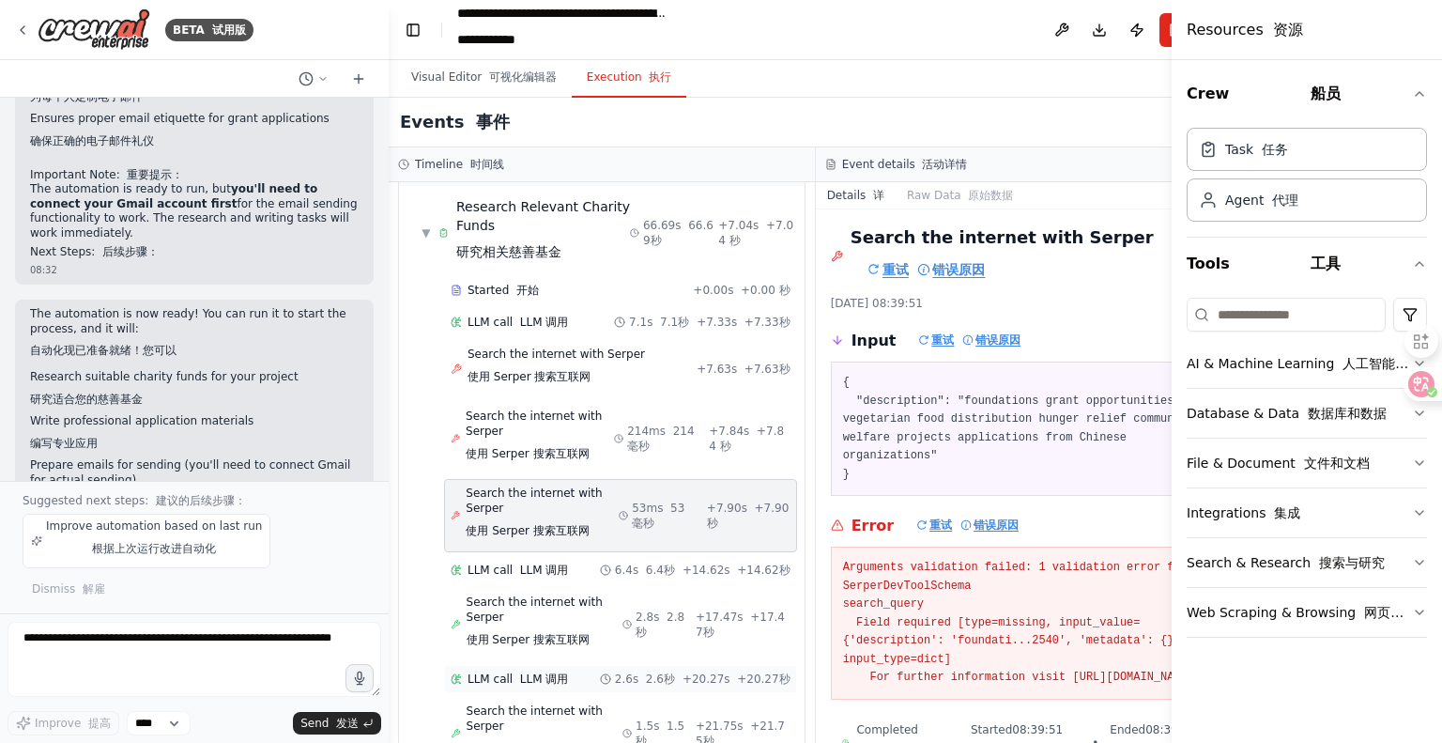
scroll to position [188, 0]
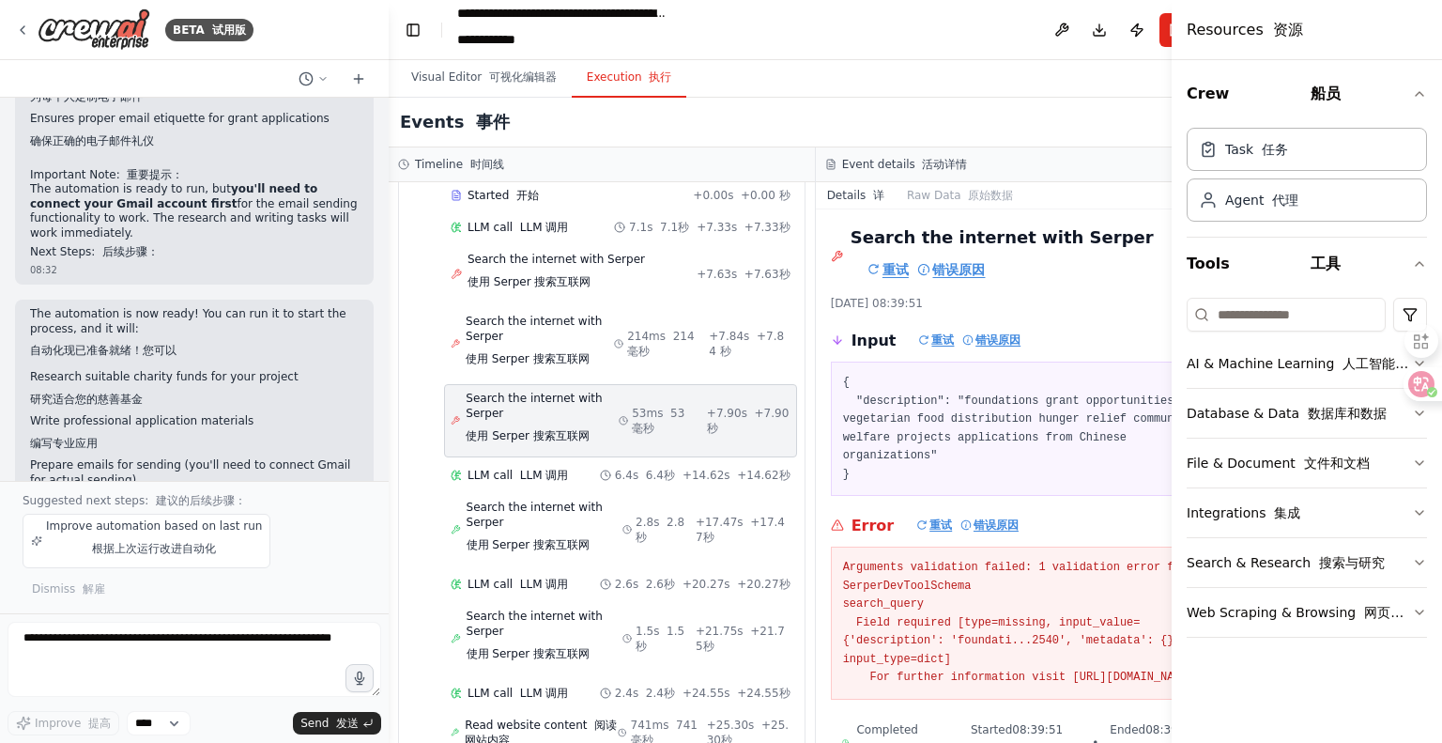
click at [526, 425] on span "Search the internet with [PERSON_NAME] 使用 [PERSON_NAME] 搜索互联网" at bounding box center [542, 421] width 153 height 60
click at [518, 489] on div "Started 开始 + 0.00s +0.00 秒 LLM call LLM 调用 7.1s 7.1秒 + 7.33s +7.33秒 Search the …" at bounding box center [609, 689] width 391 height 1016
click at [526, 470] on font "LLM 调用" at bounding box center [544, 474] width 49 height 13
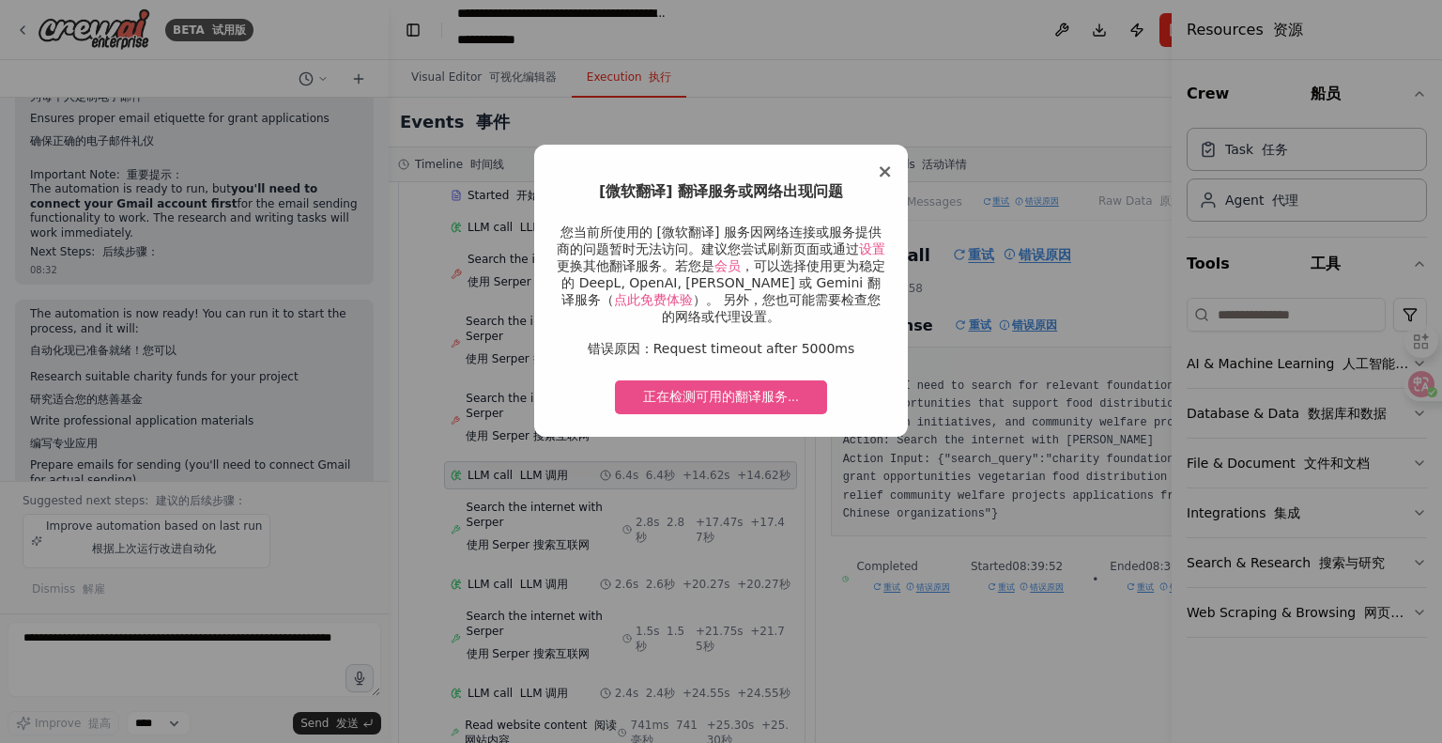
drag, startPoint x: 886, startPoint y: 166, endPoint x: 869, endPoint y: 166, distance: 16.9
click at [886, 165] on span "×" at bounding box center [885, 171] width 16 height 23
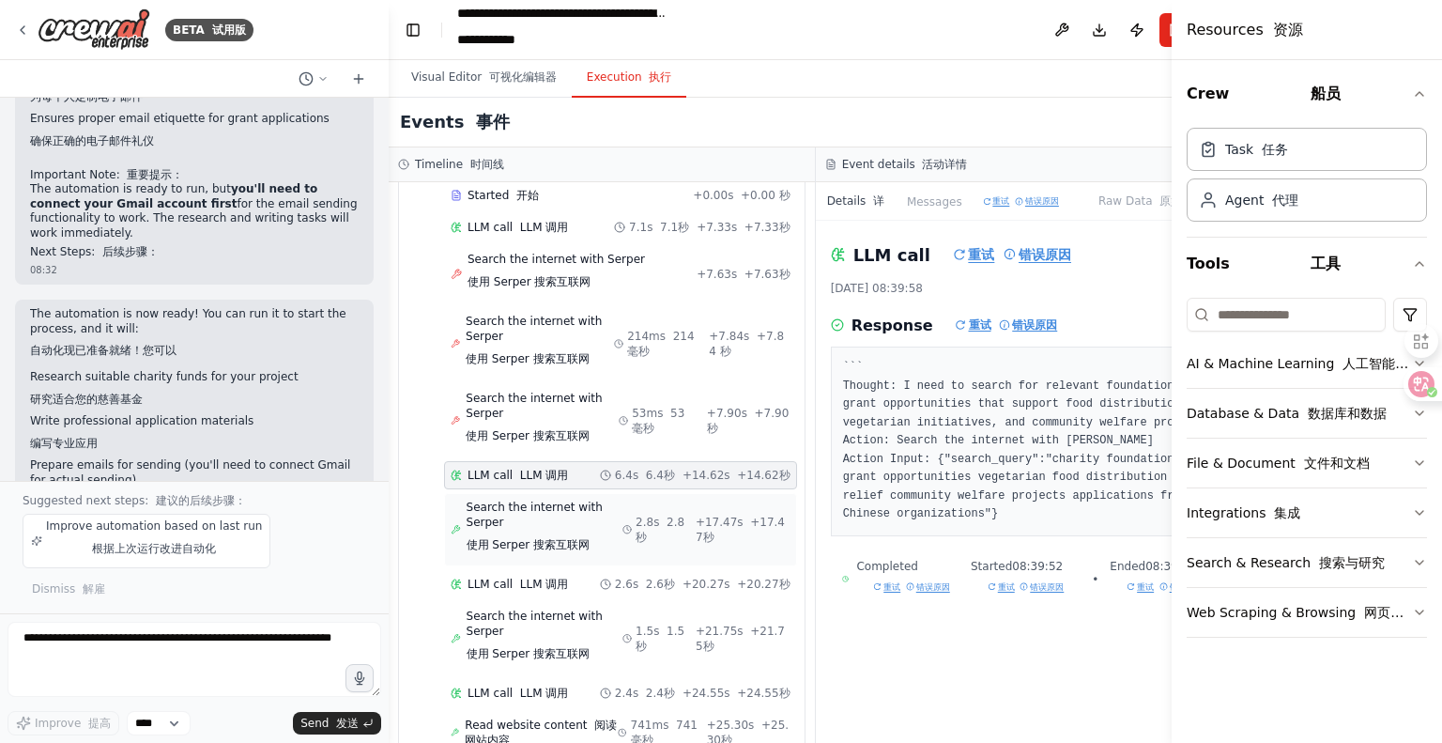
click at [536, 517] on span "Search the internet with [PERSON_NAME] 使用 [PERSON_NAME] 搜索互联网" at bounding box center [545, 529] width 156 height 60
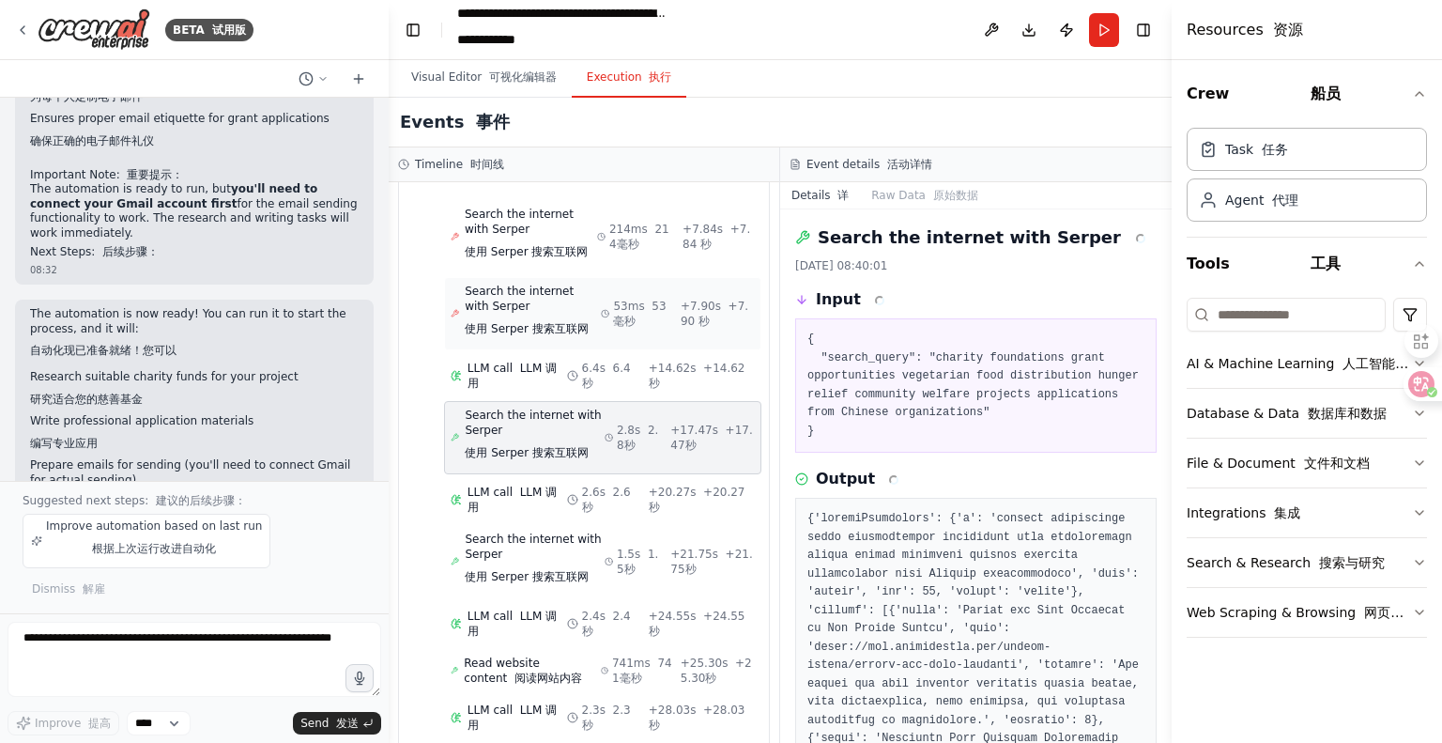
scroll to position [391, 0]
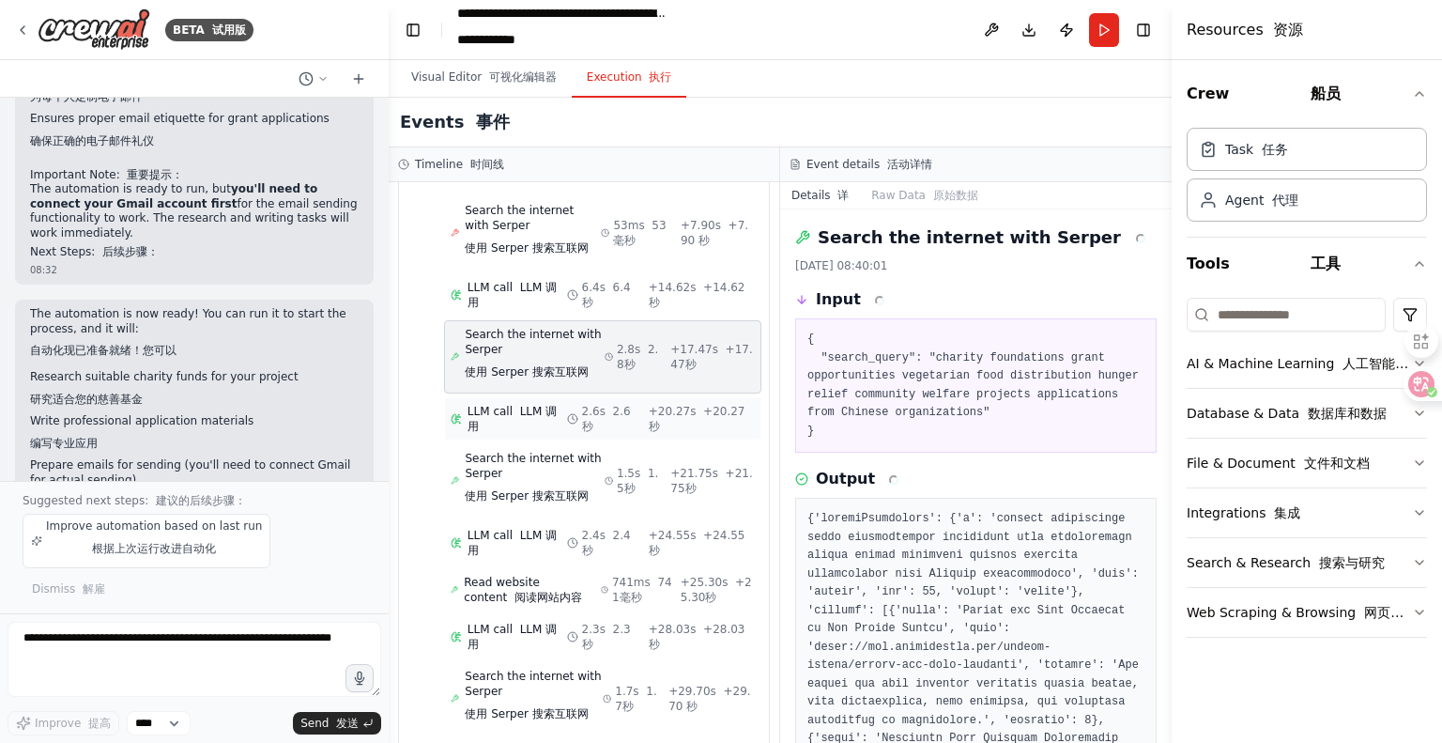
click at [515, 429] on span "LLM call LLM 调用" at bounding box center [518, 419] width 100 height 30
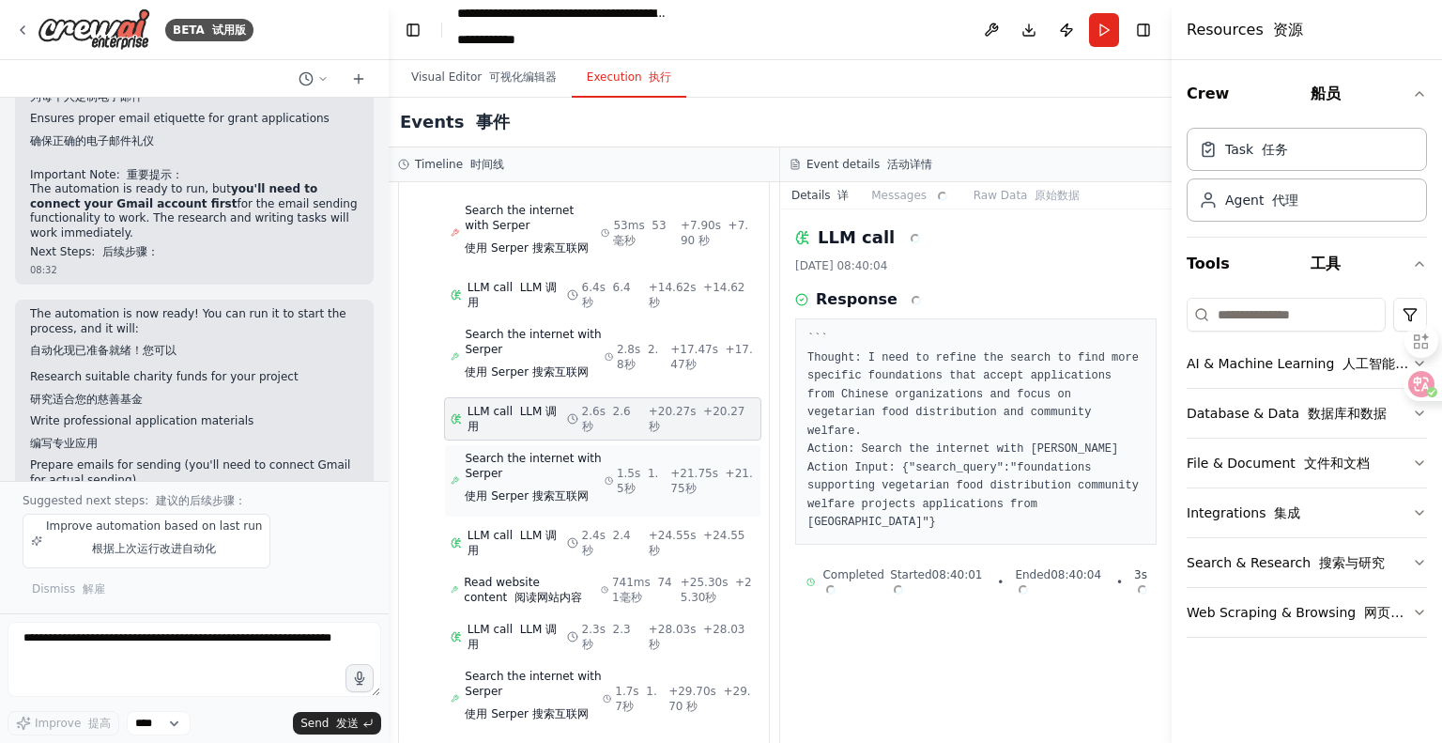
scroll to position [376, 0]
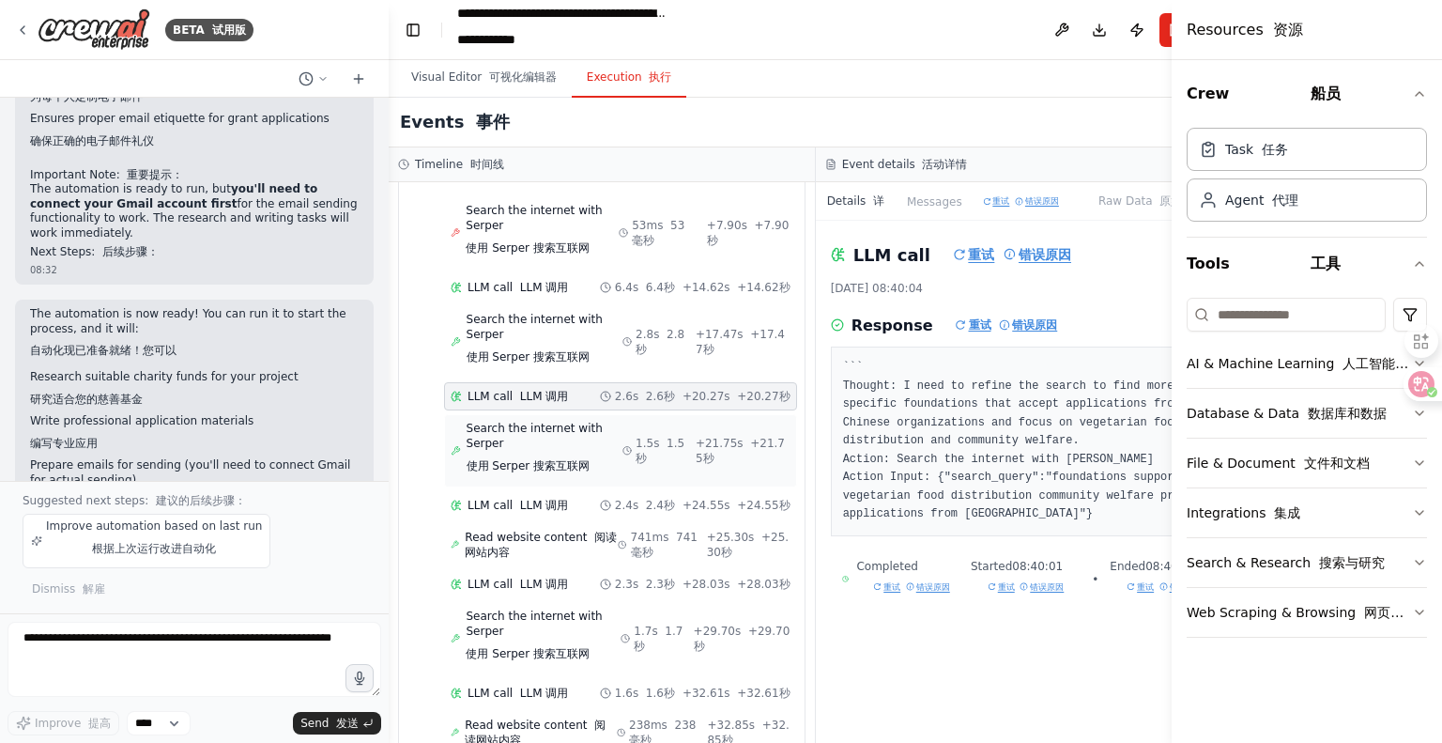
click at [539, 459] on font "使用 Serper 搜索互联网" at bounding box center [529, 465] width 124 height 13
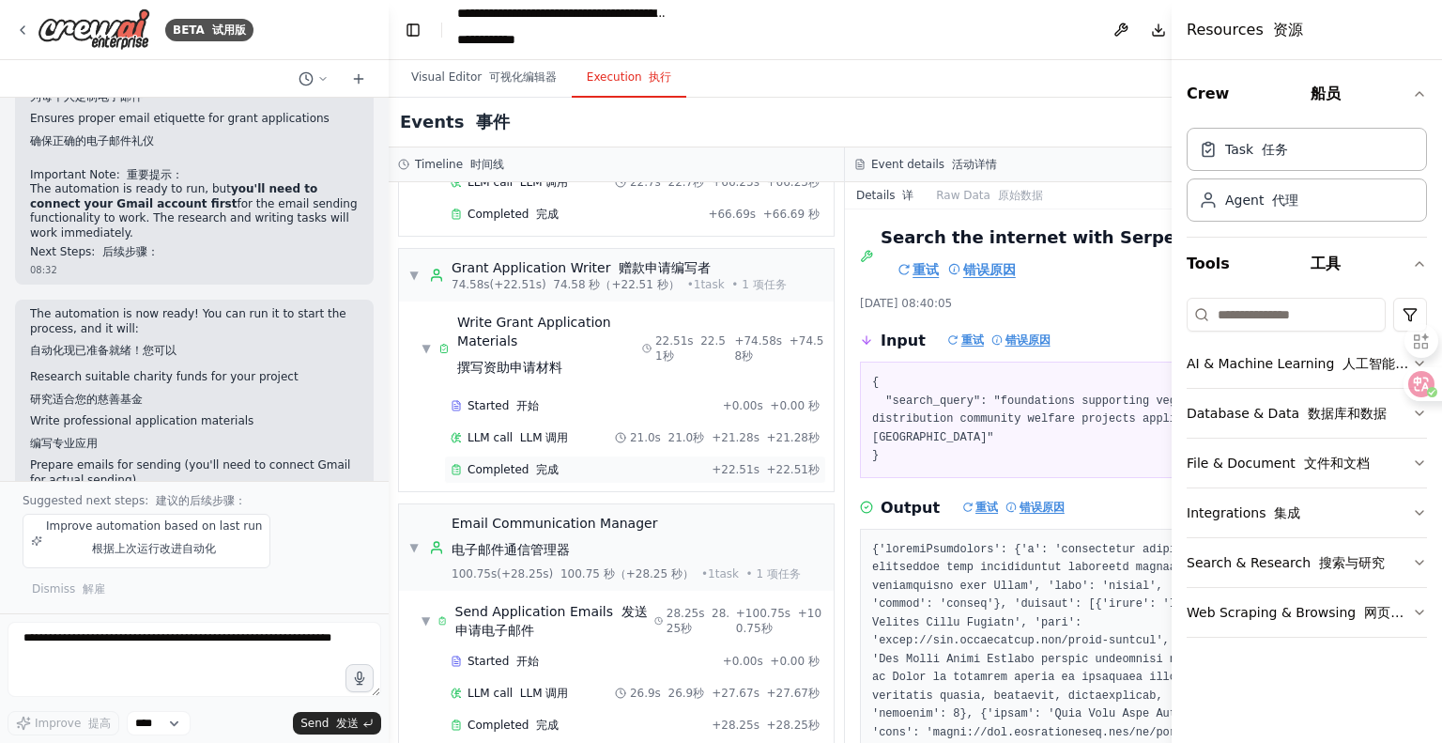
scroll to position [1178, 0]
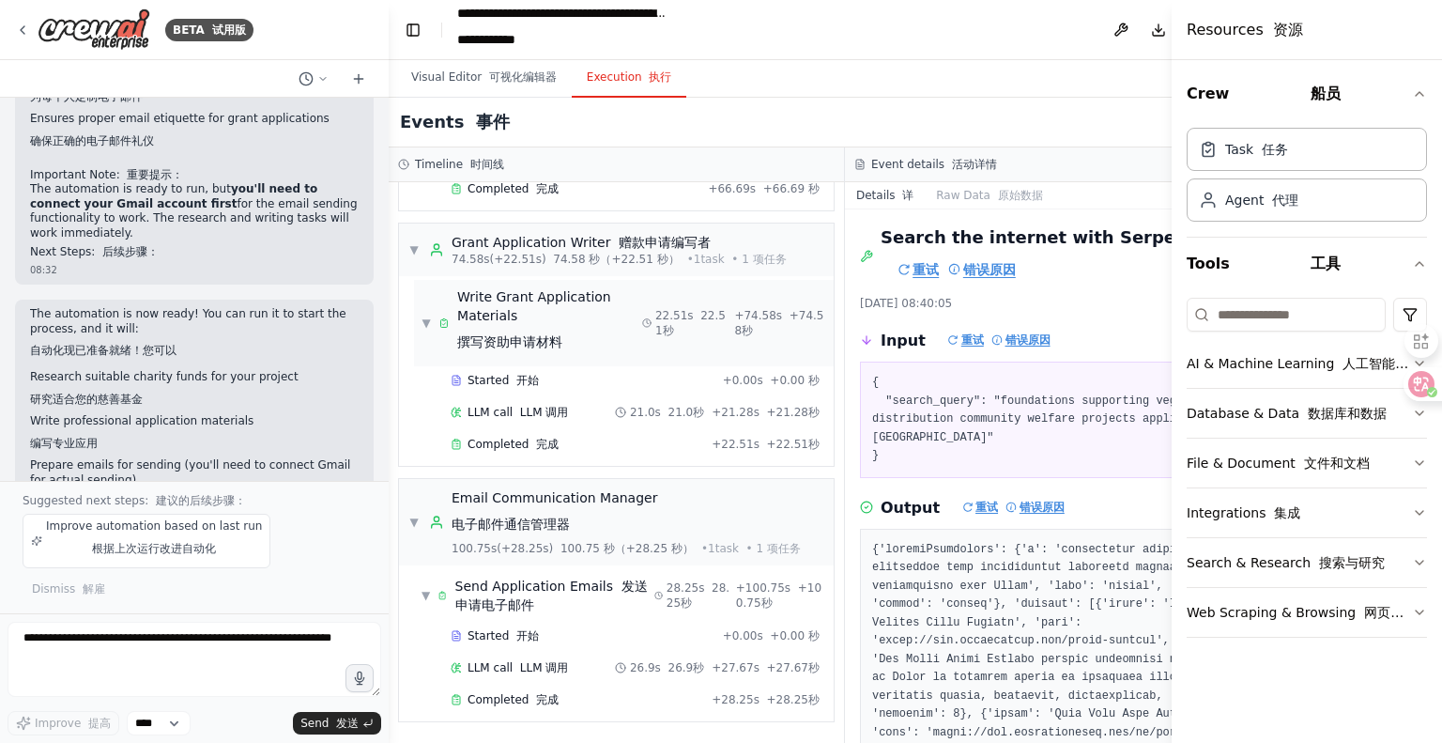
click at [525, 343] on font "撰写资助申请材料" at bounding box center [509, 341] width 105 height 15
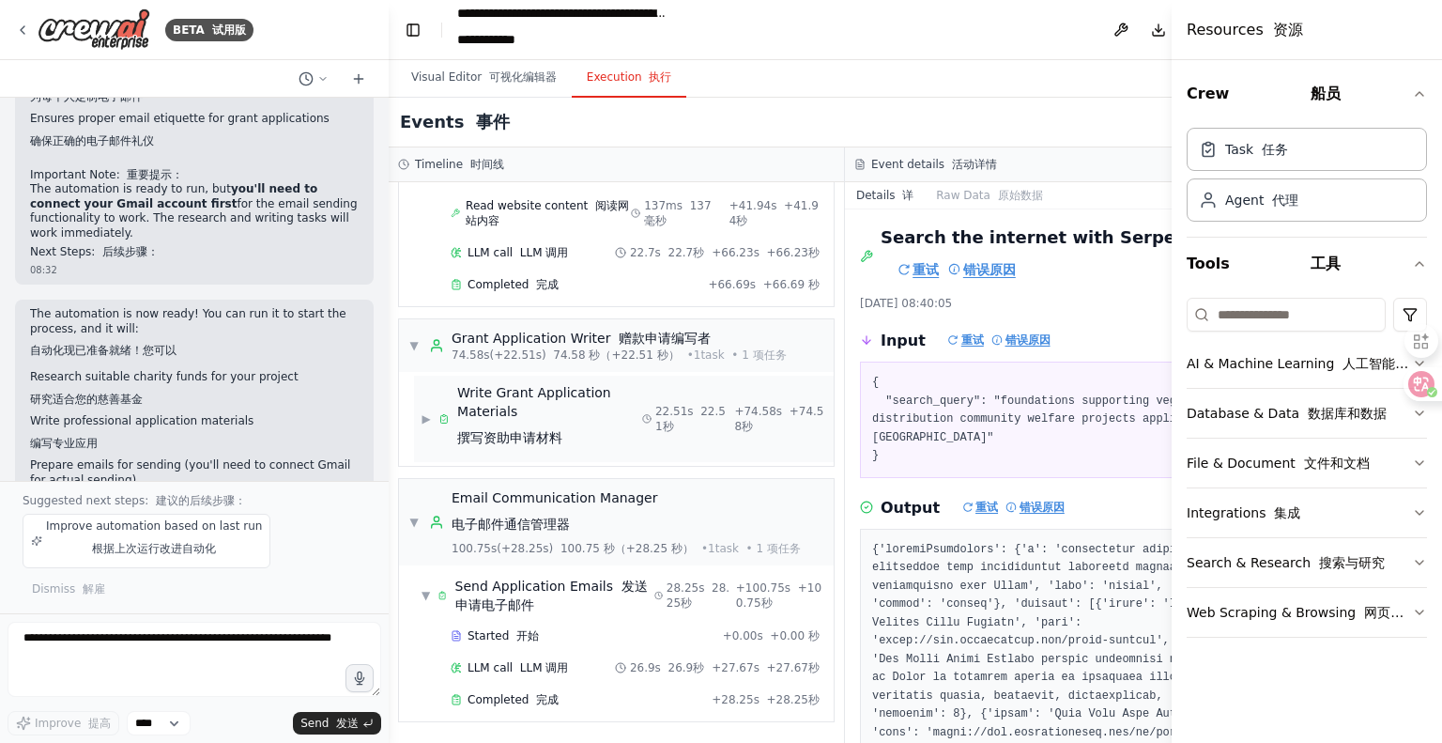
click at [489, 422] on div "Write Grant Application Materials 撰写资助申请材料" at bounding box center [549, 418] width 185 height 71
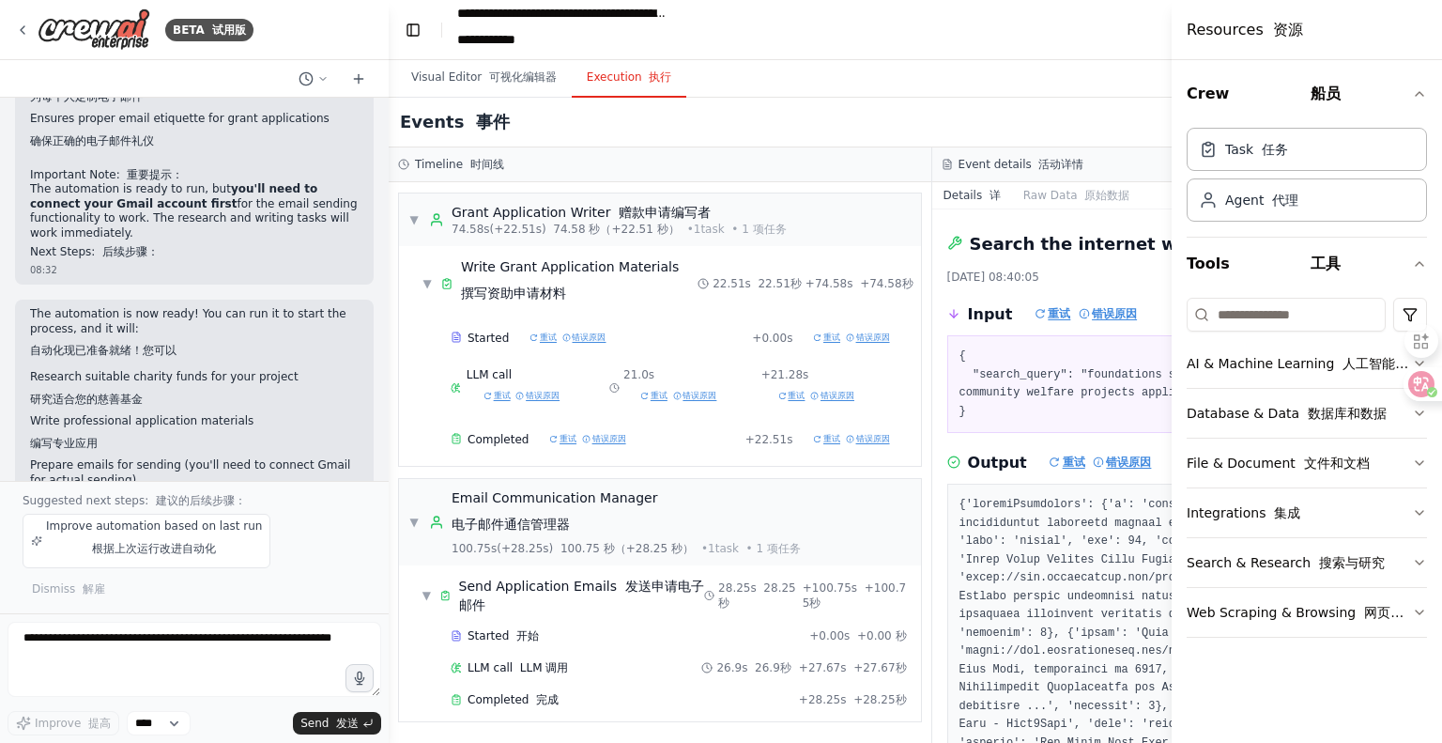
scroll to position [1024, 0]
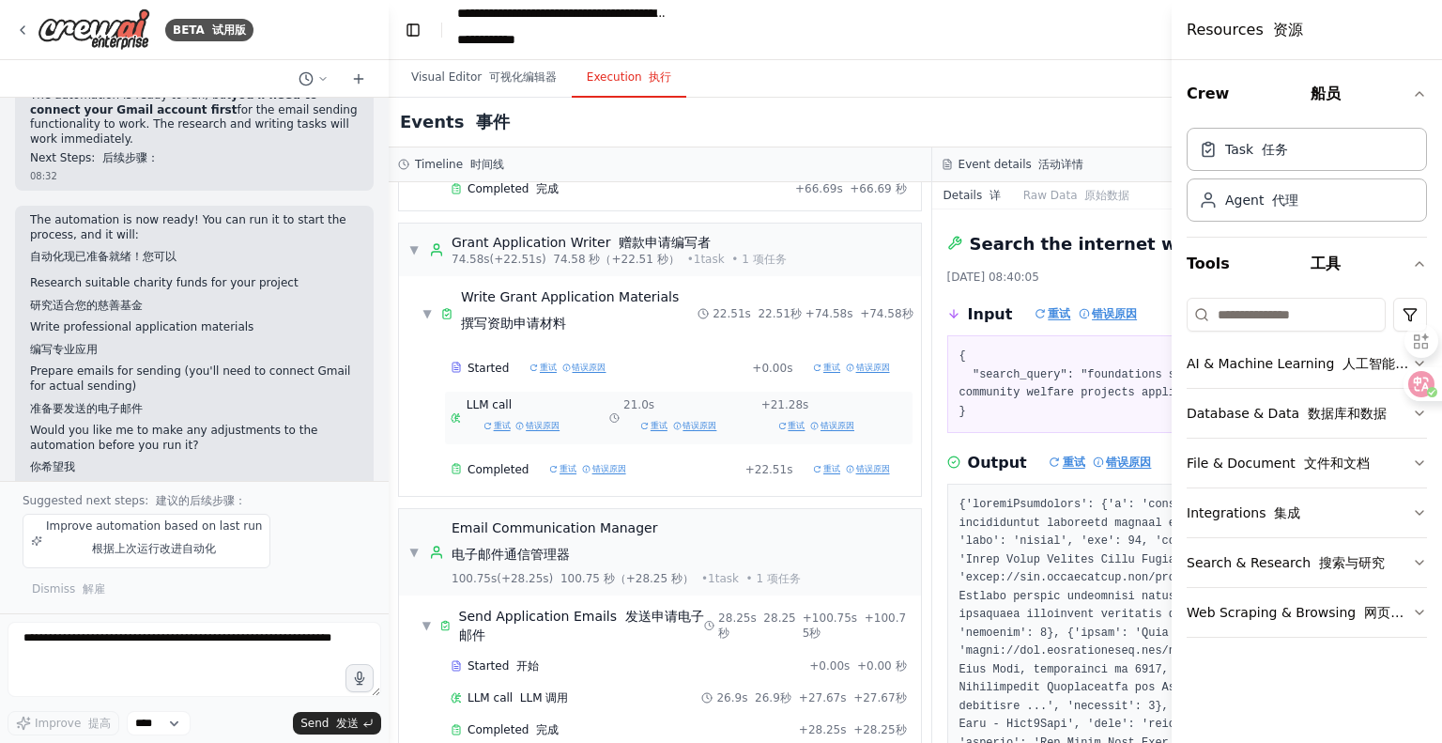
click at [528, 535] on div "Email Communication Manager 电子邮件通信管理器" at bounding box center [626, 544] width 349 height 53
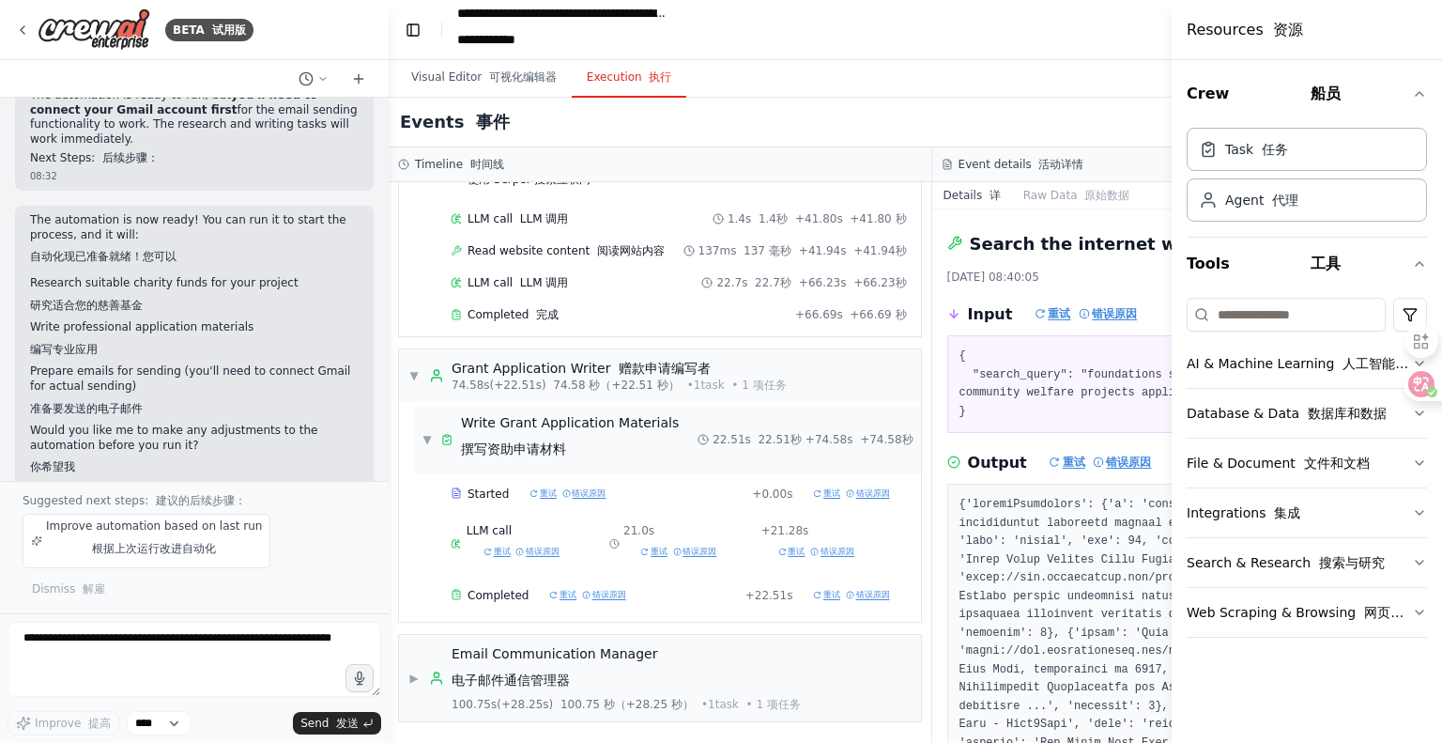
click at [495, 441] on font "撰写资助申请材料" at bounding box center [513, 448] width 105 height 15
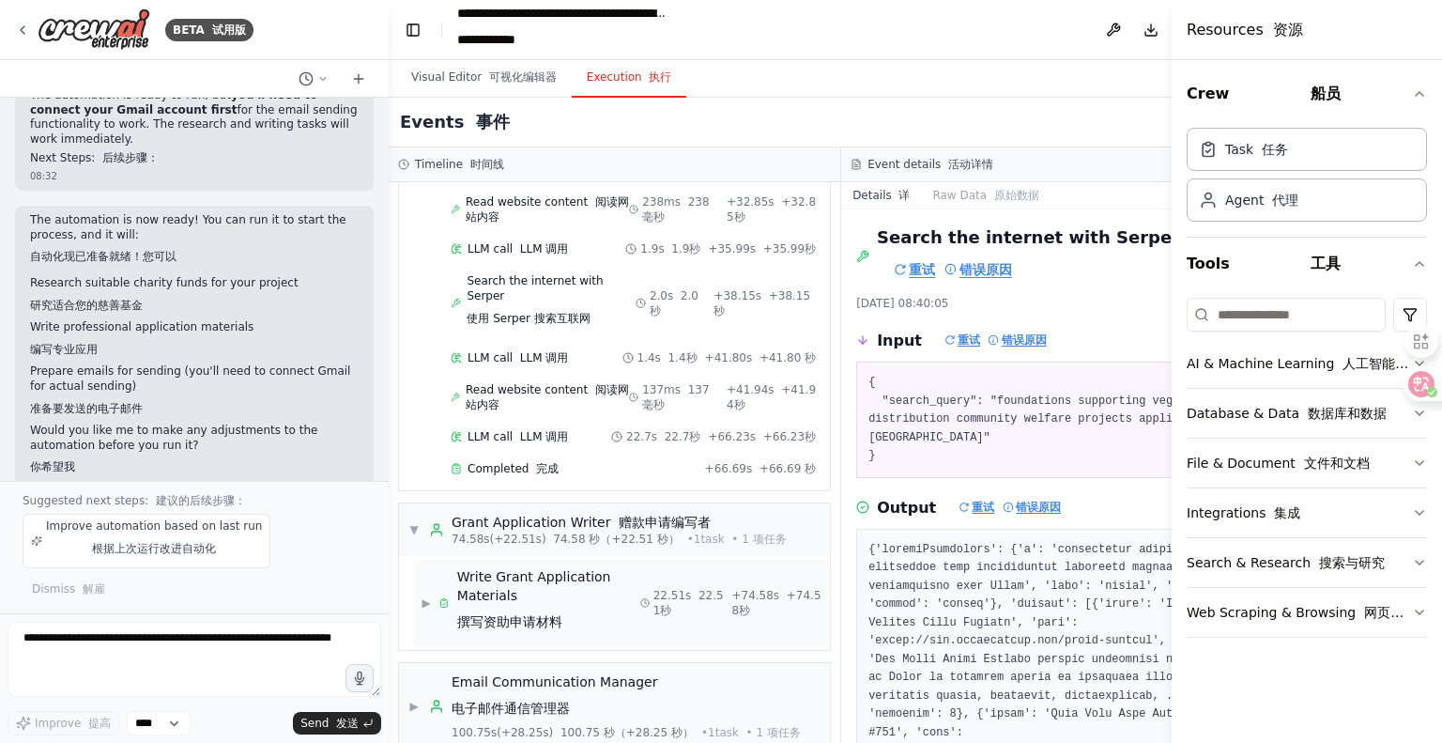
scroll to position [927, 0]
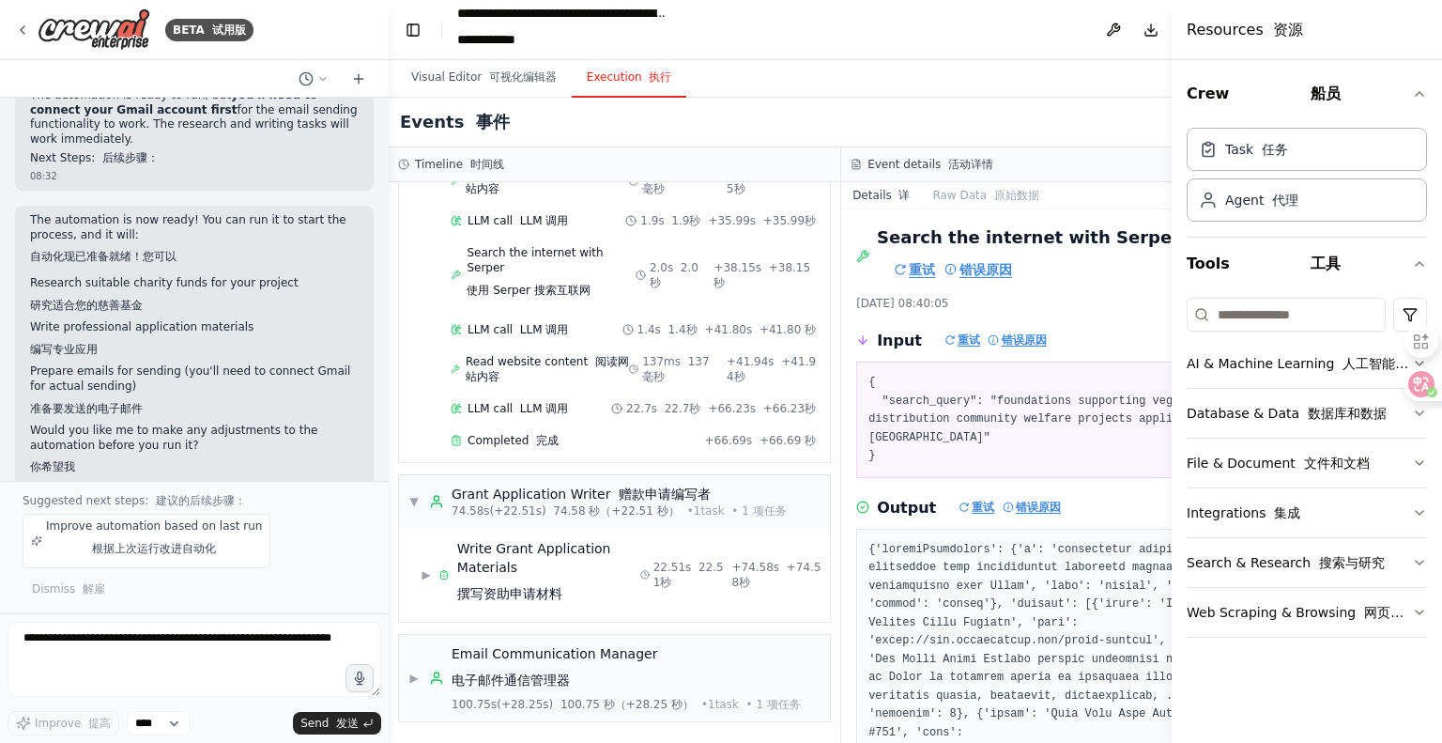
click at [908, 267] on font "重试" at bounding box center [914, 269] width 41 height 26
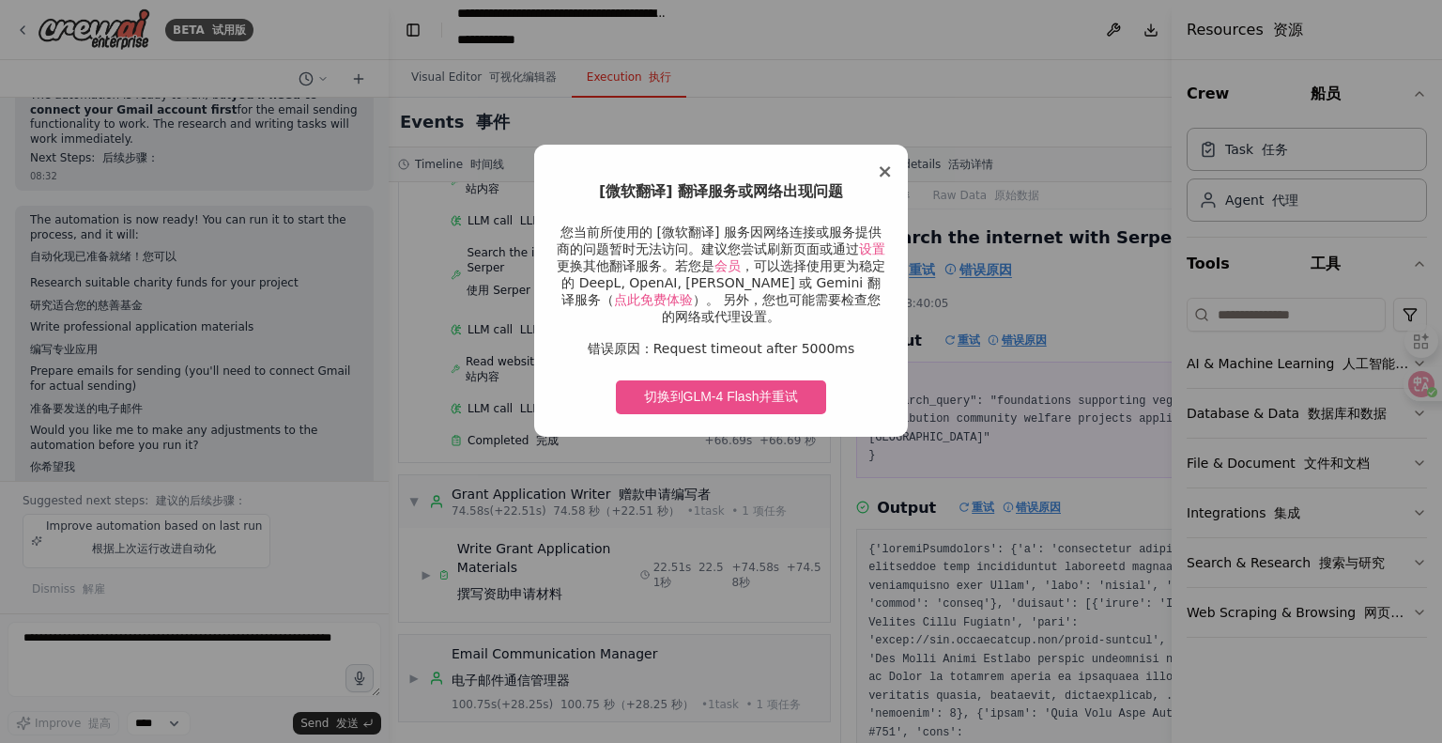
click at [885, 171] on span "×" at bounding box center [885, 171] width 16 height 23
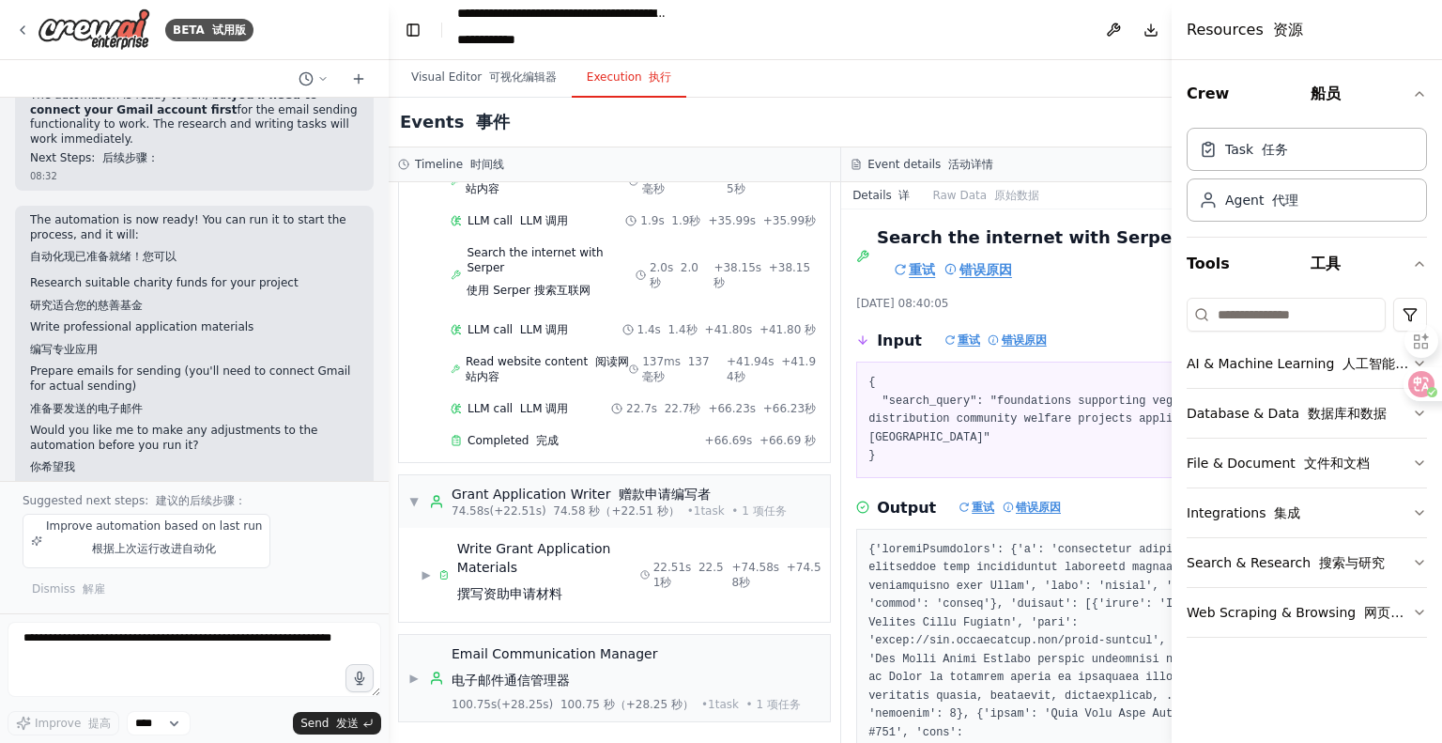
click at [899, 269] on font "重试" at bounding box center [914, 269] width 41 height 26
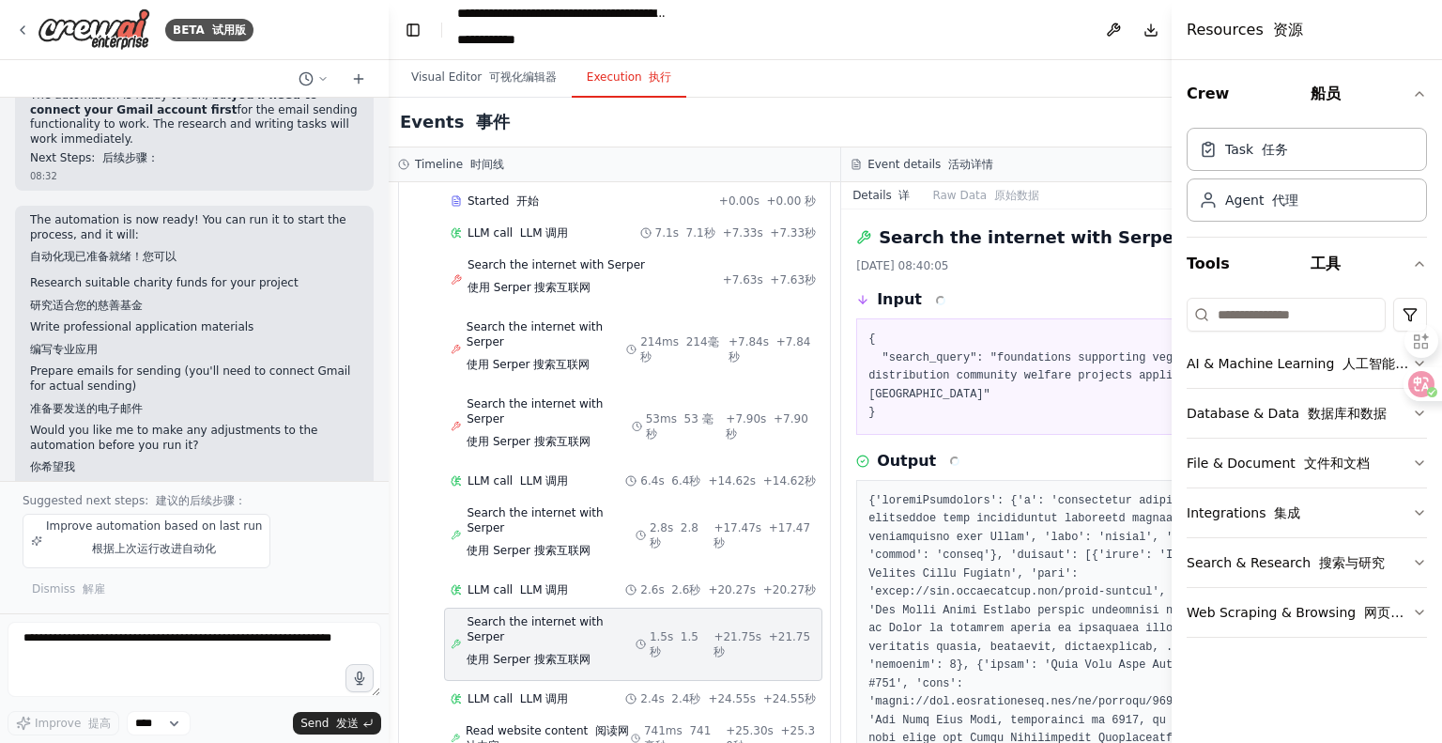
scroll to position [0, 0]
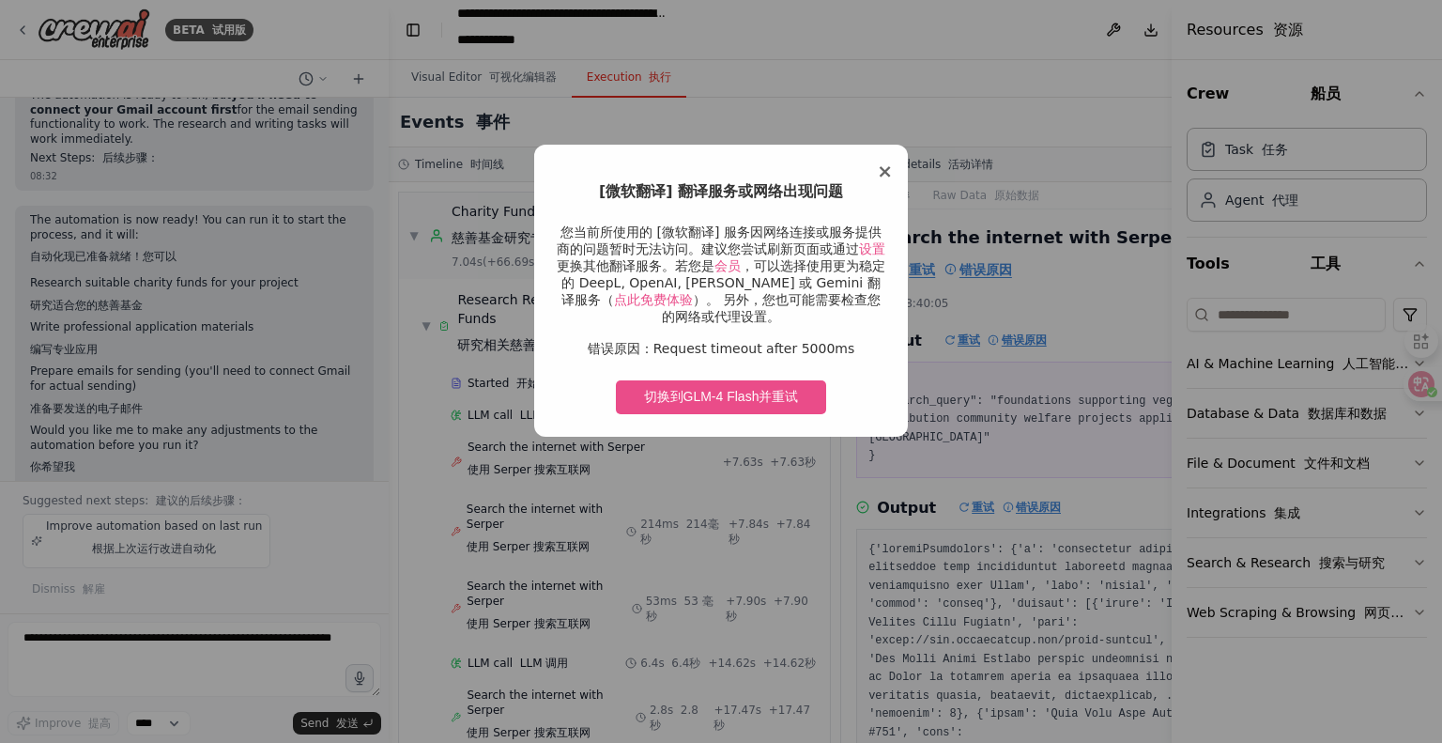
click at [883, 170] on span "×" at bounding box center [885, 171] width 16 height 23
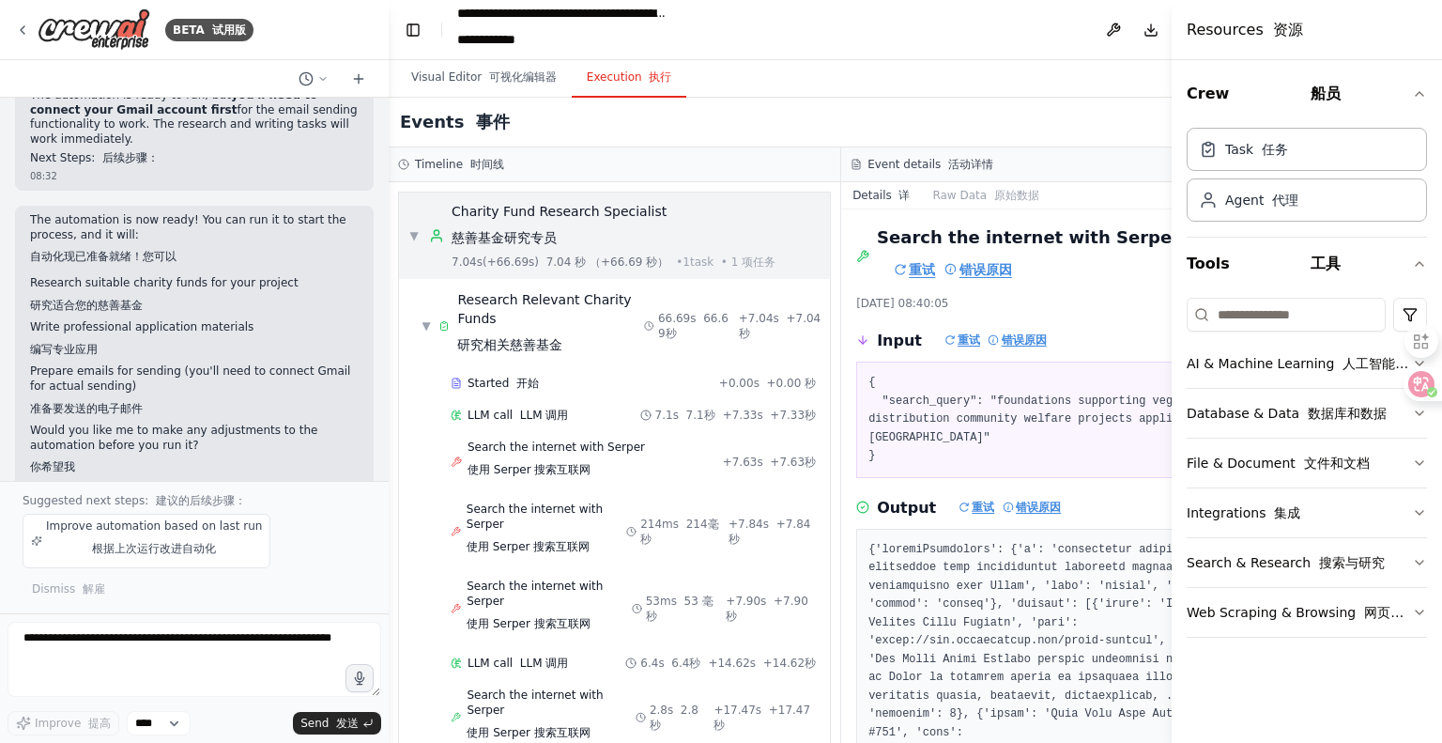
click at [494, 223] on div "Charity Fund Research Specialist 慈善基金研究专员" at bounding box center [614, 228] width 324 height 53
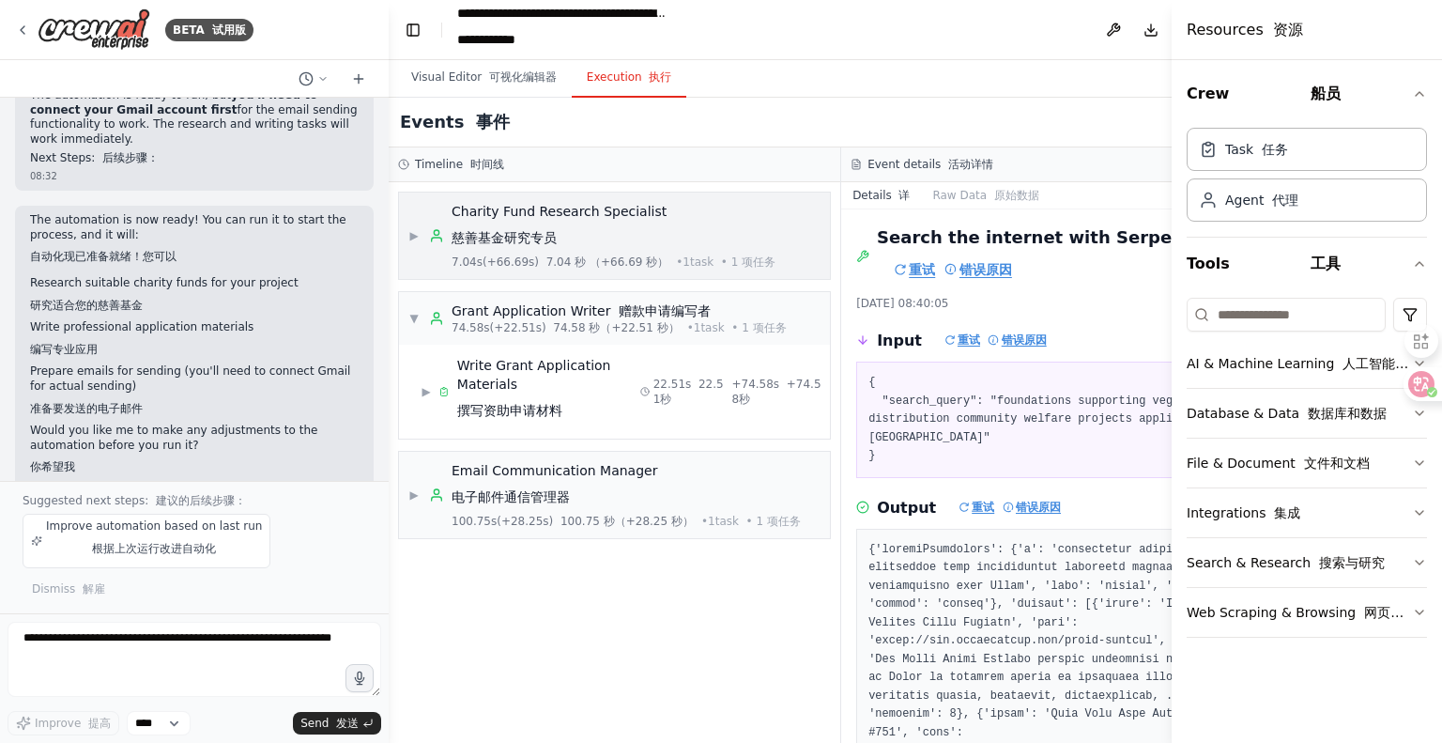
click at [543, 228] on font "慈善基金研究专员" at bounding box center [504, 237] width 105 height 19
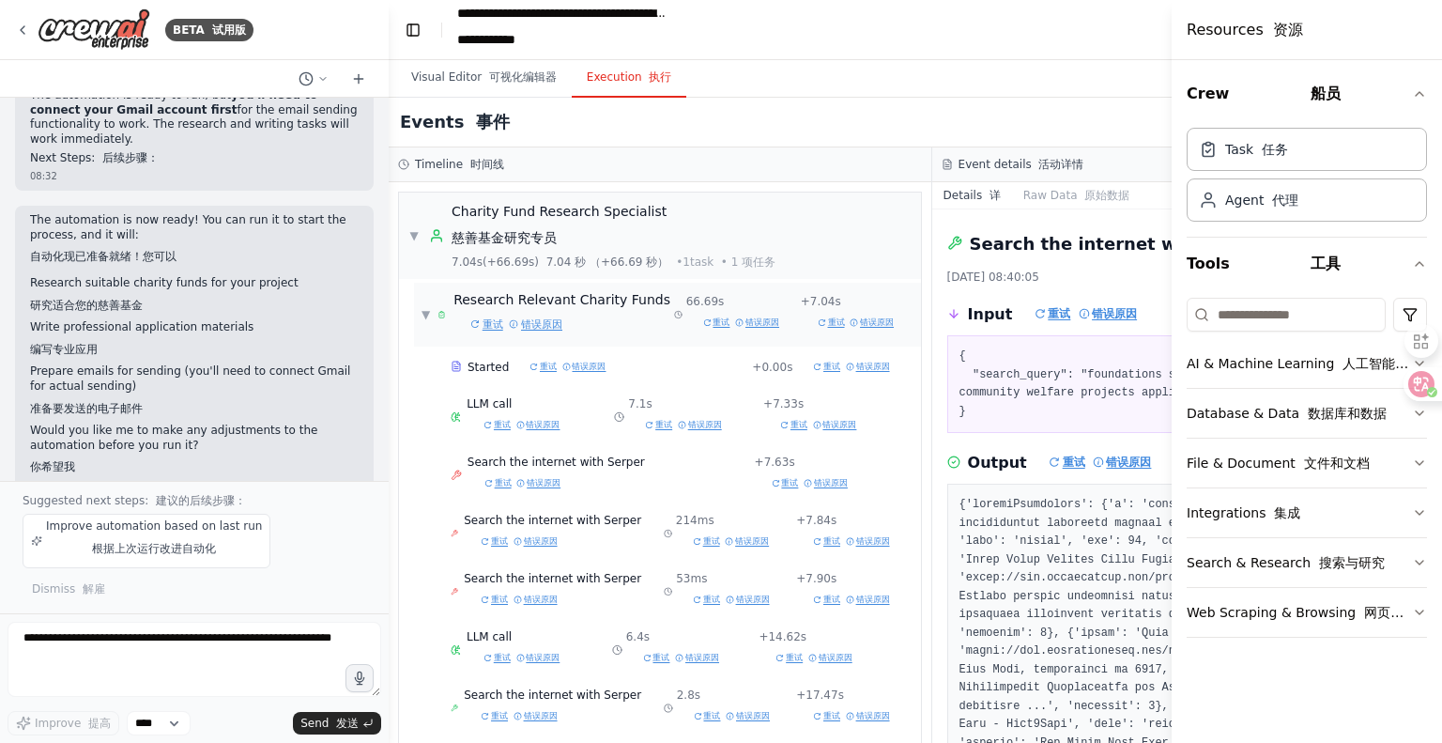
click at [503, 317] on font "重试" at bounding box center [486, 324] width 33 height 19
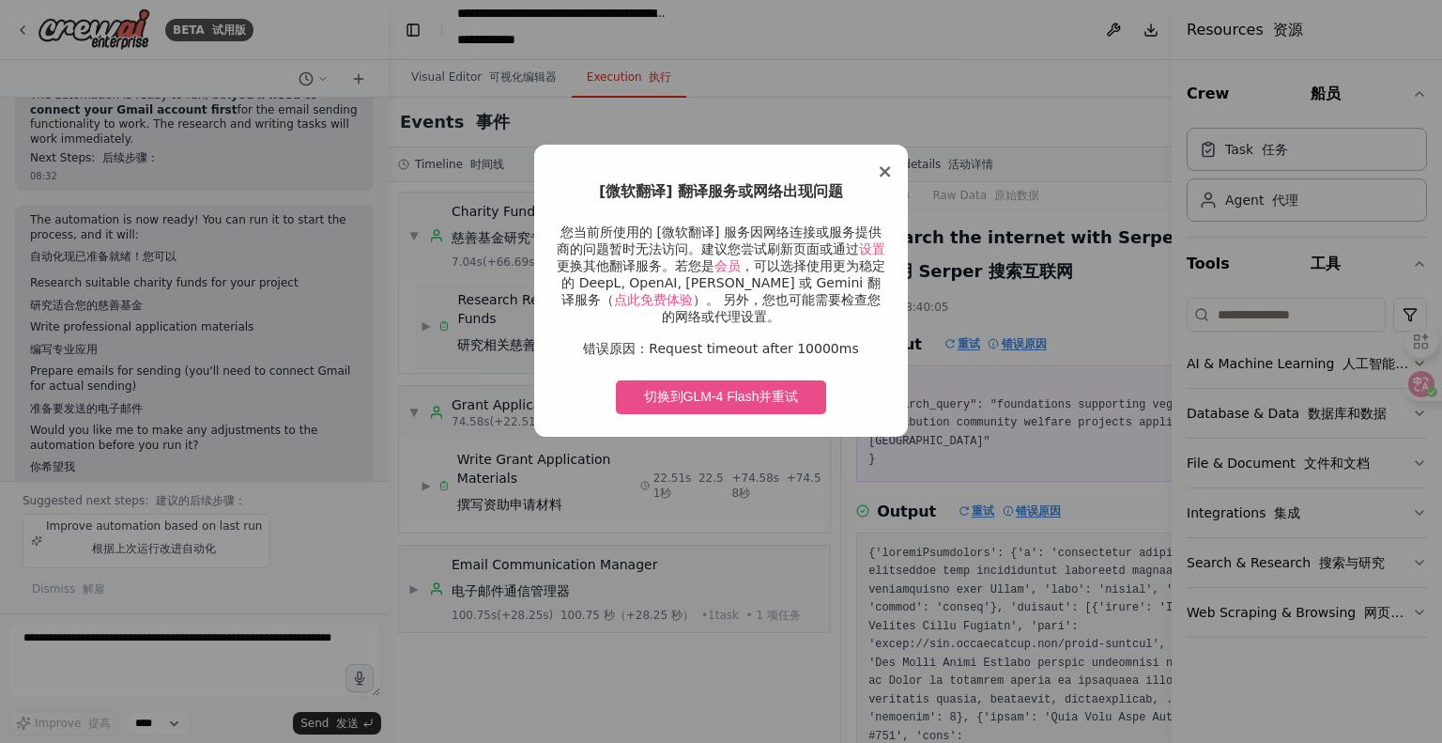
click at [885, 170] on span "×" at bounding box center [885, 171] width 16 height 23
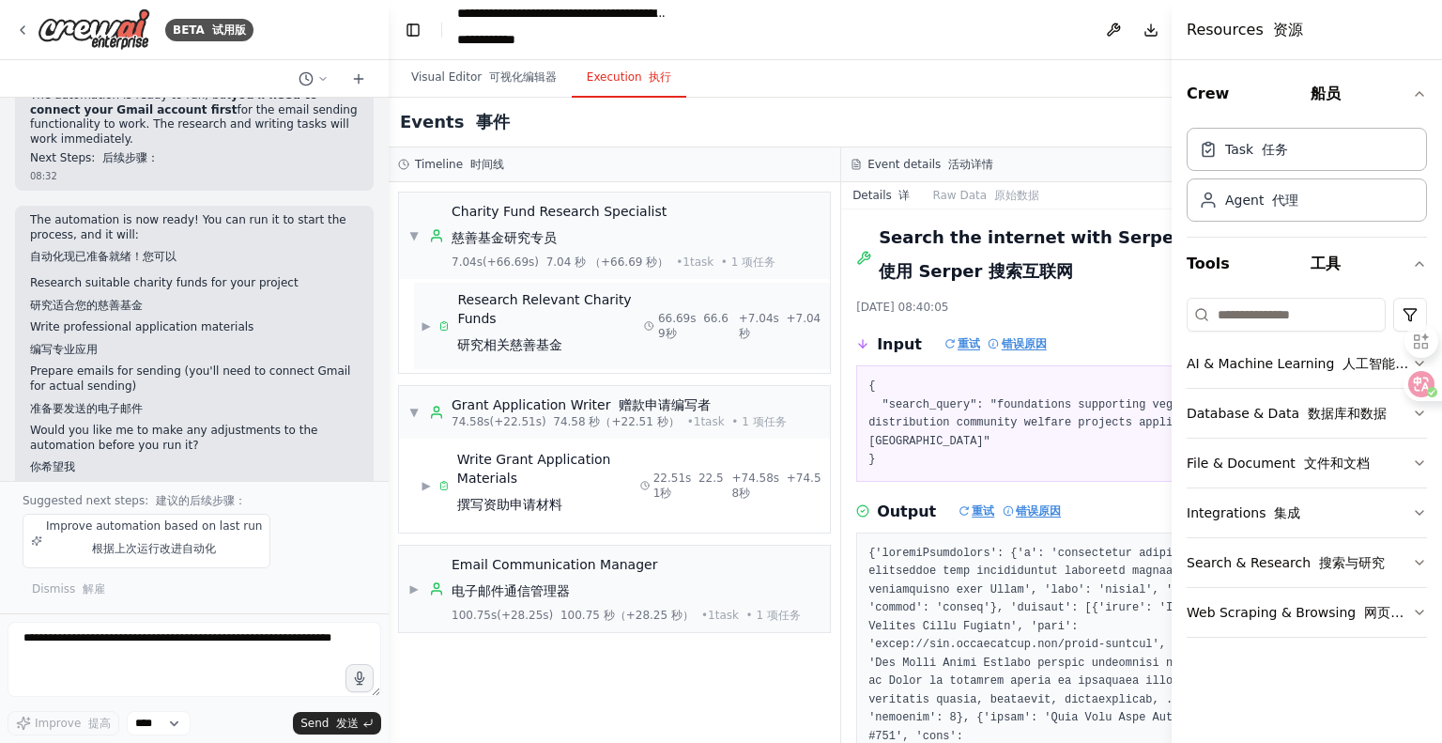
click at [945, 342] on font "重试" at bounding box center [963, 343] width 36 height 17
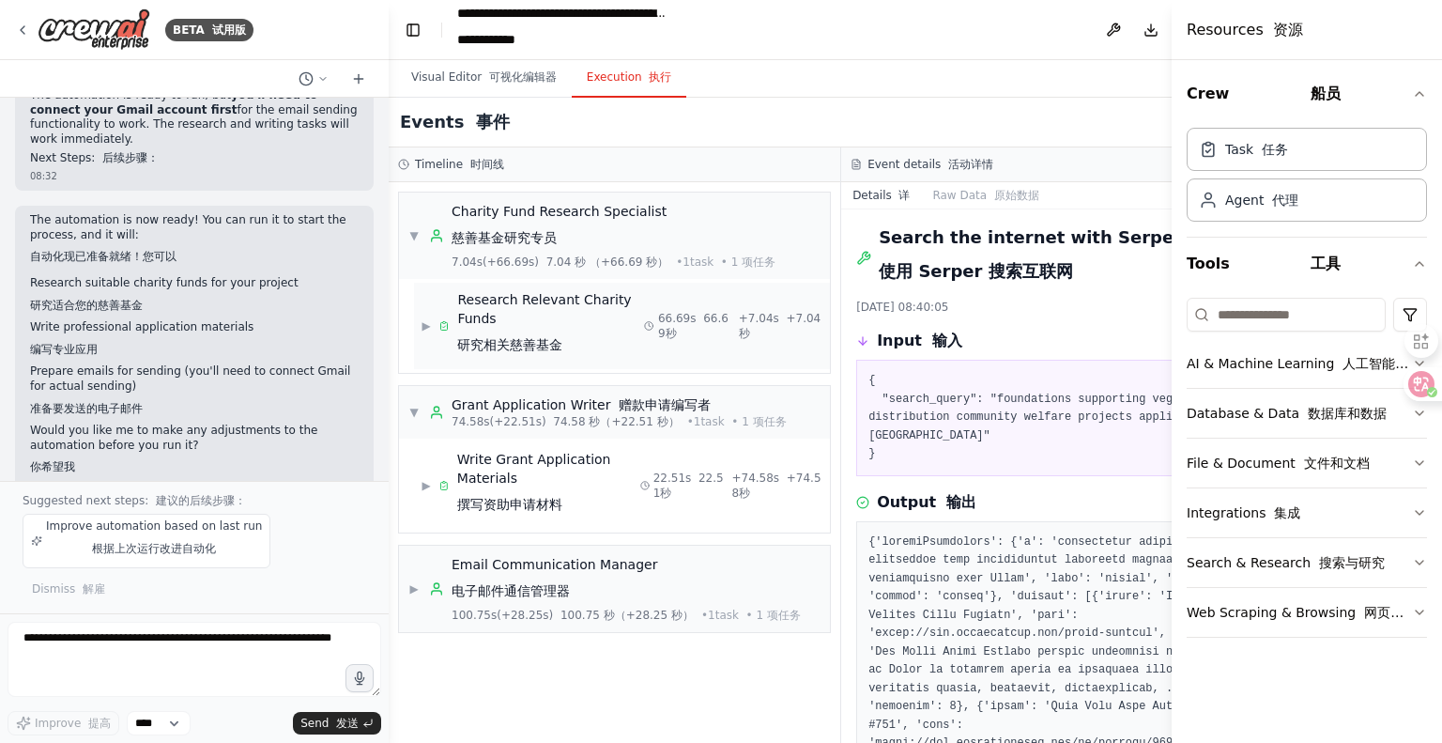
click at [513, 313] on div "Research Relevant Charity Funds 研究相关慈善基金" at bounding box center [550, 325] width 187 height 71
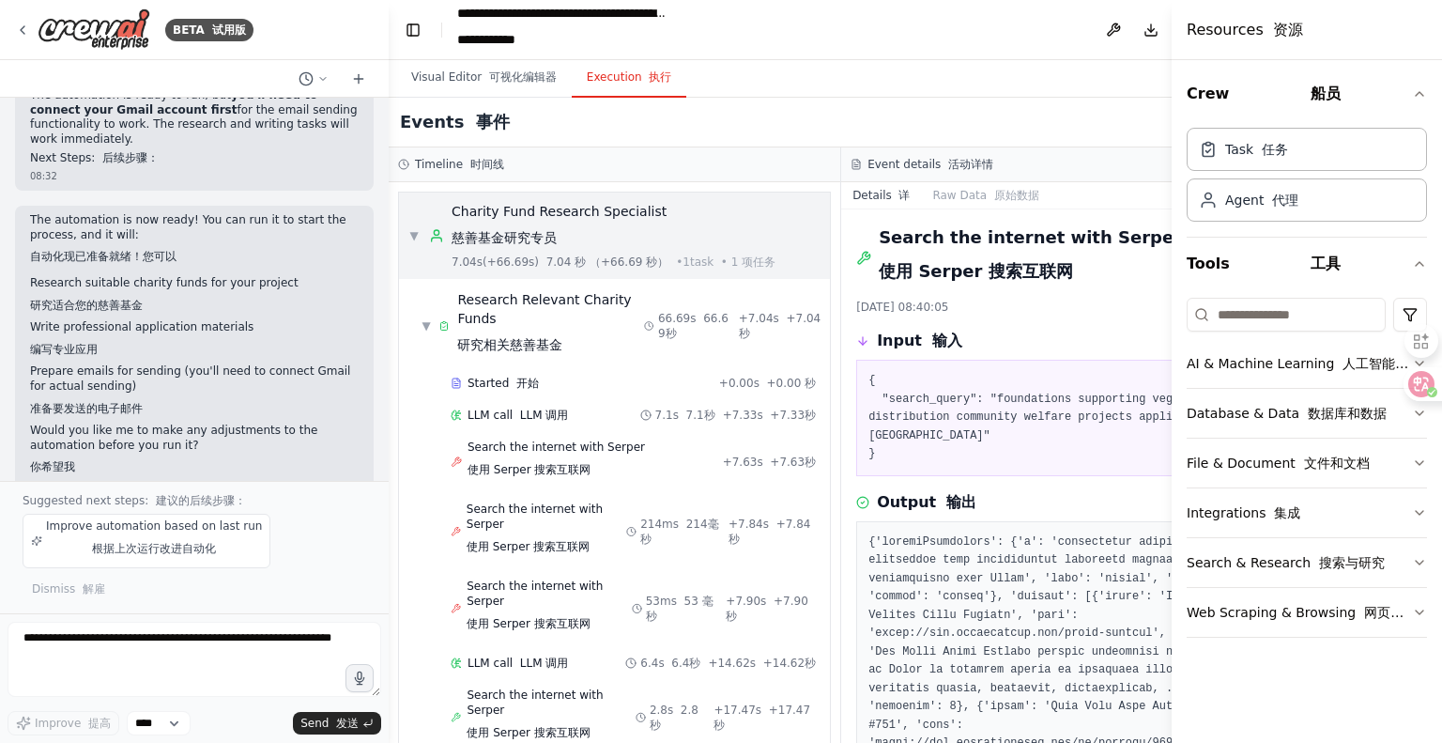
click at [509, 223] on div "Charity Fund Research Specialist 慈善基金研究专员" at bounding box center [614, 228] width 324 height 53
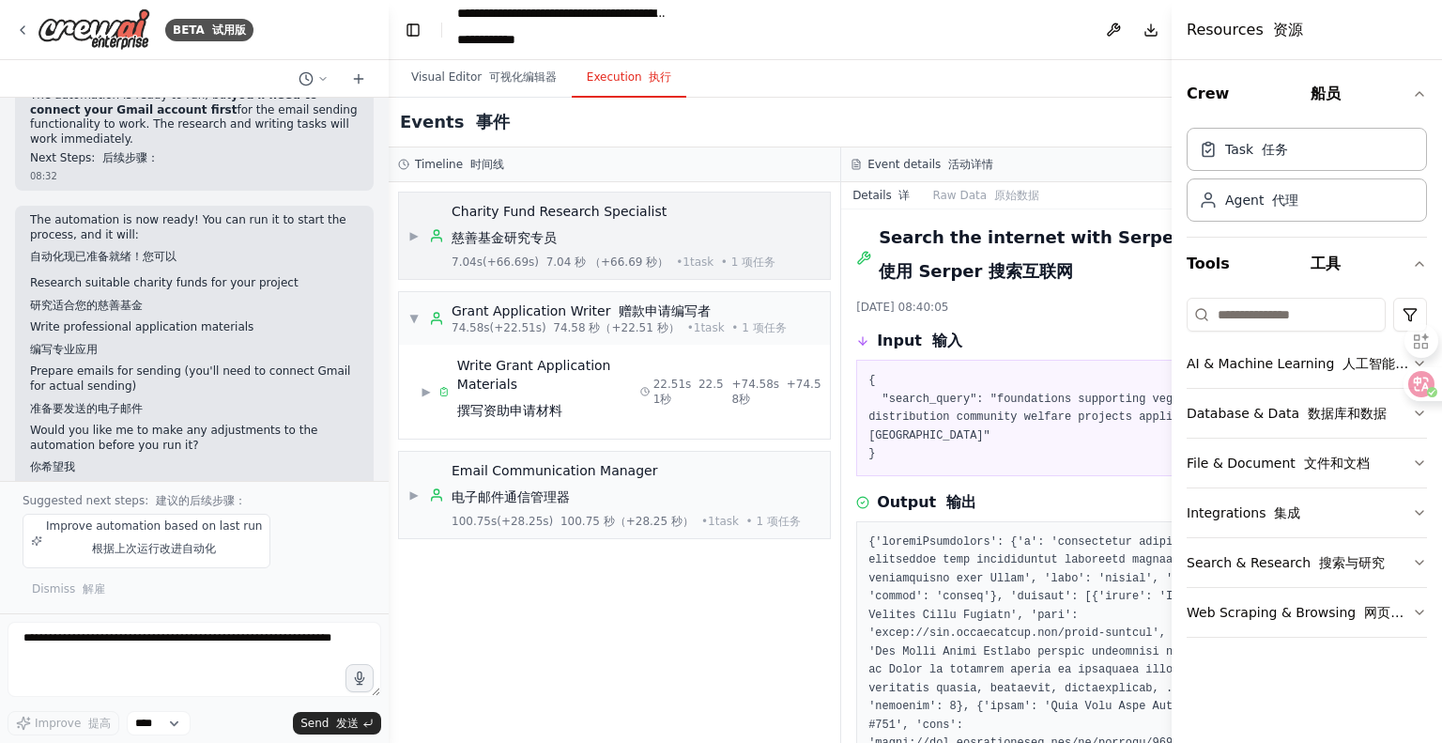
click at [515, 214] on div "Charity Fund Research Specialist 慈善基金研究专员" at bounding box center [614, 228] width 324 height 53
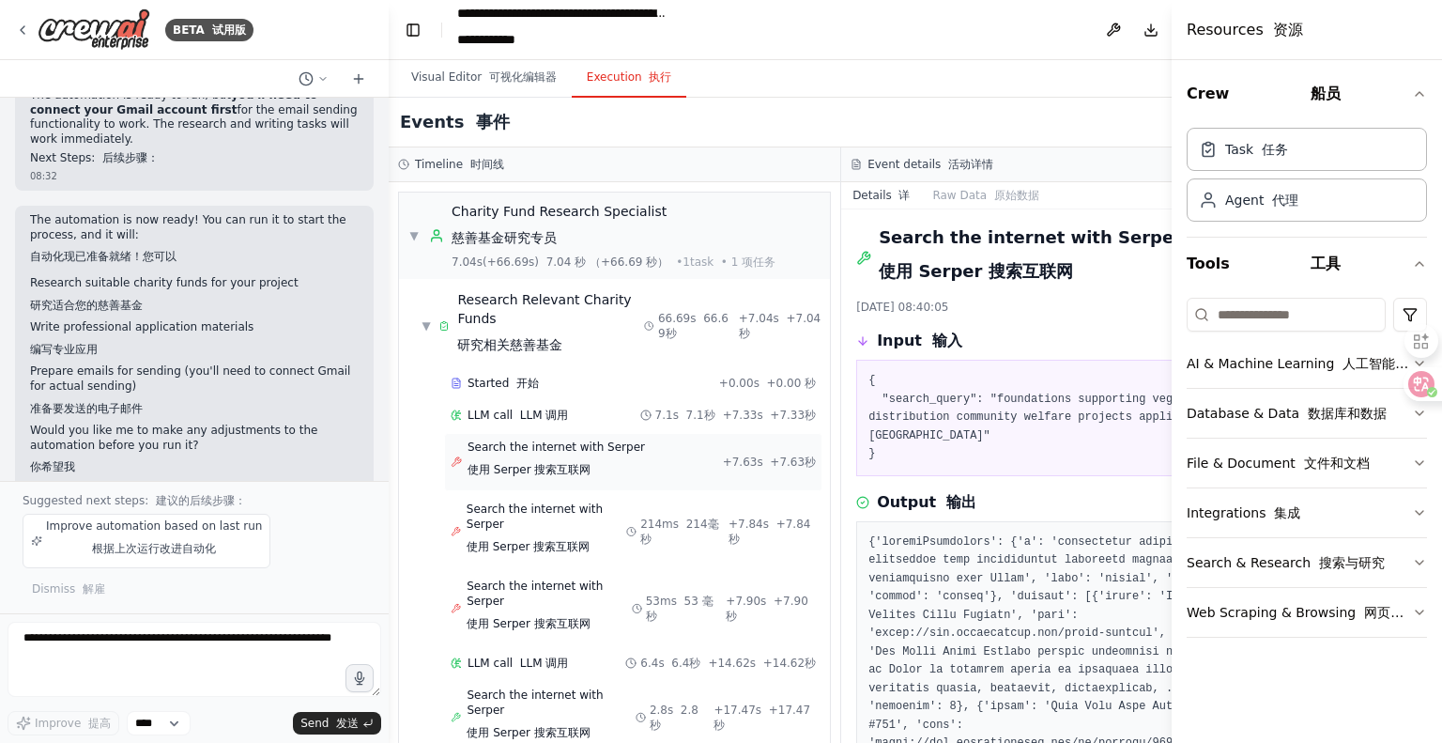
click at [507, 451] on span "Search the internet with [PERSON_NAME] 使用 [PERSON_NAME] 搜索互联网" at bounding box center [556, 461] width 177 height 45
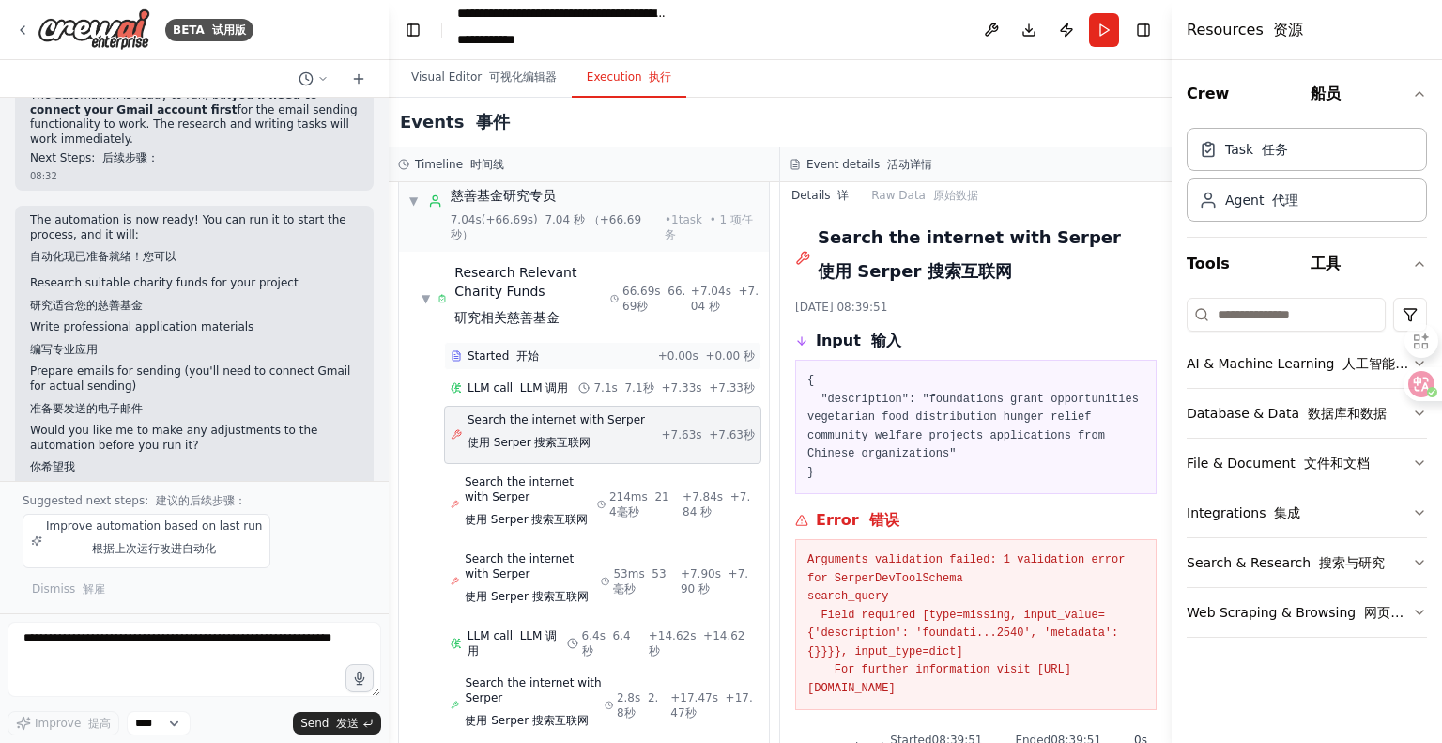
scroll to position [94, 0]
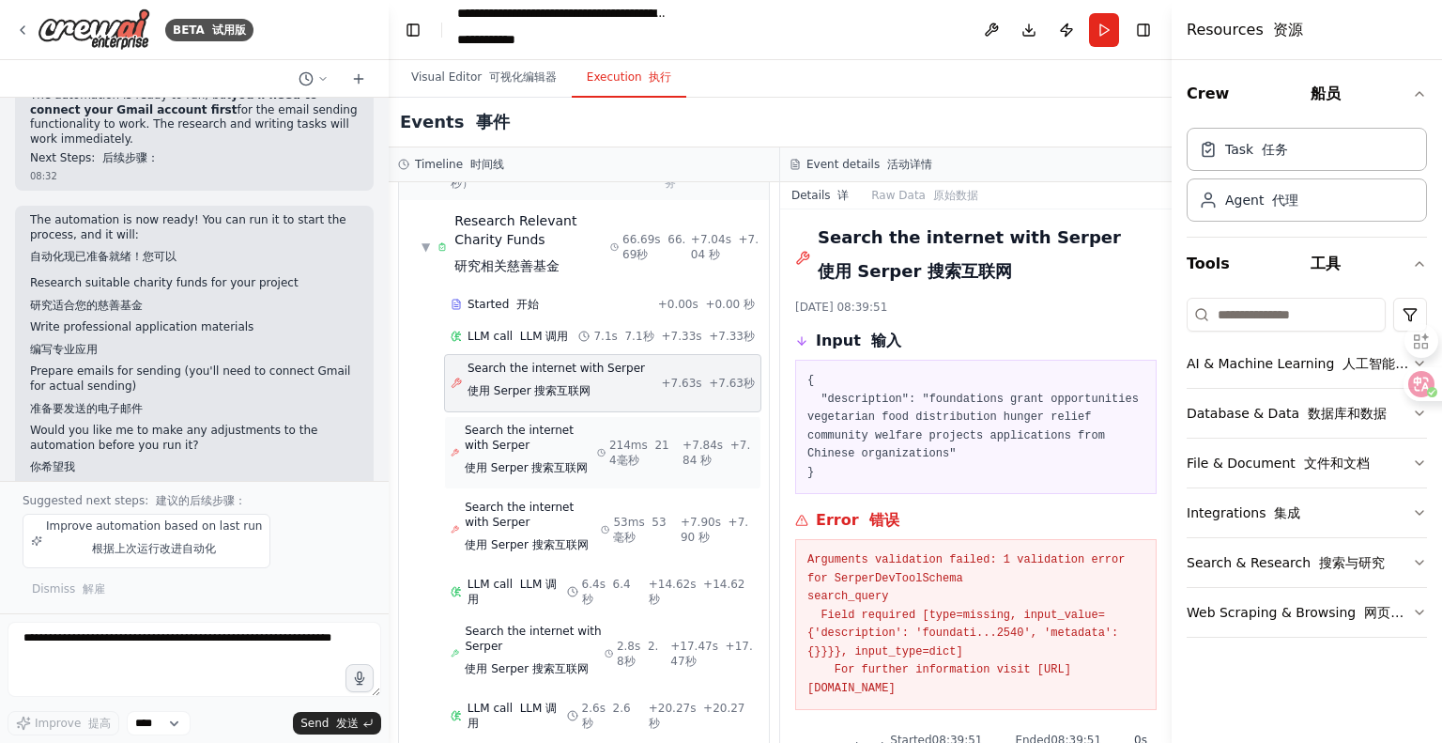
click at [538, 450] on span "Search the internet with [PERSON_NAME] 使用 [PERSON_NAME] 搜索互联网" at bounding box center [531, 452] width 132 height 60
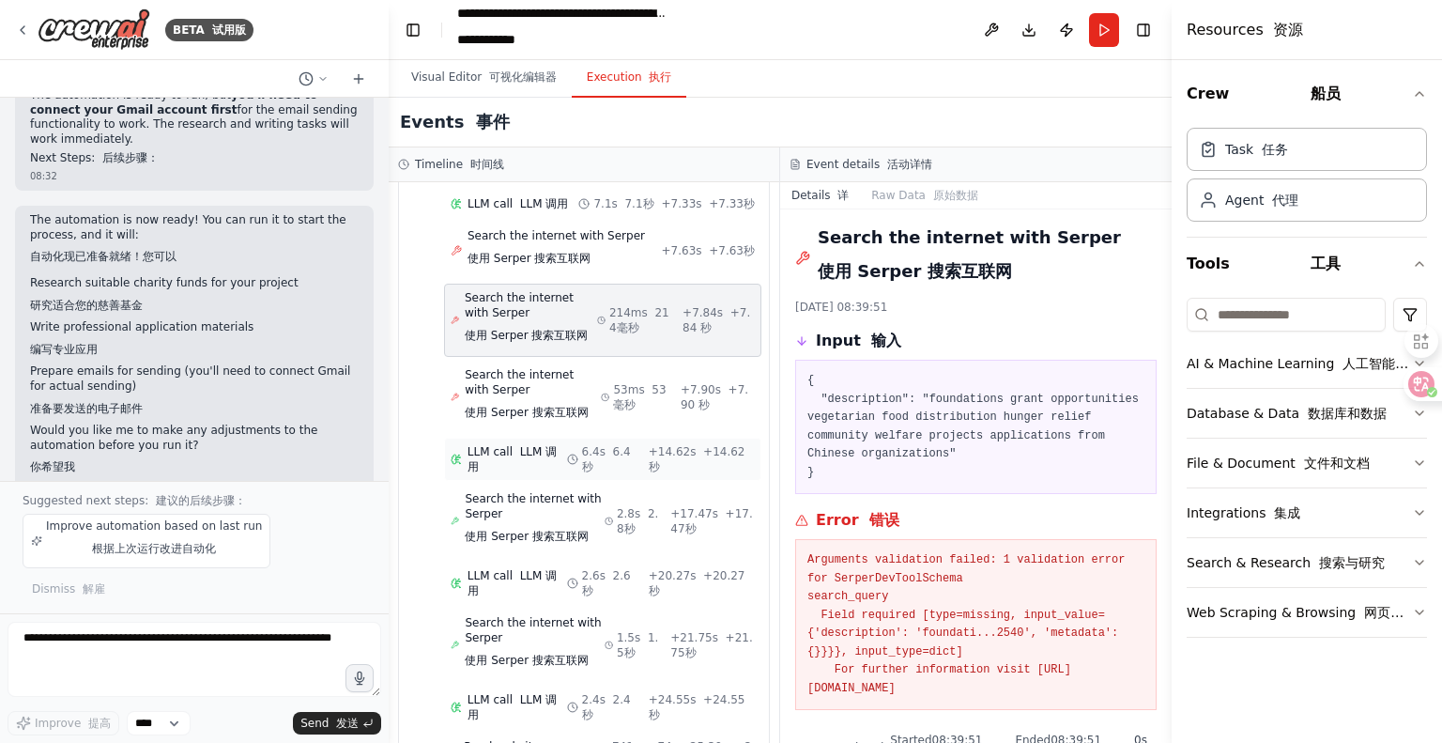
scroll to position [282, 0]
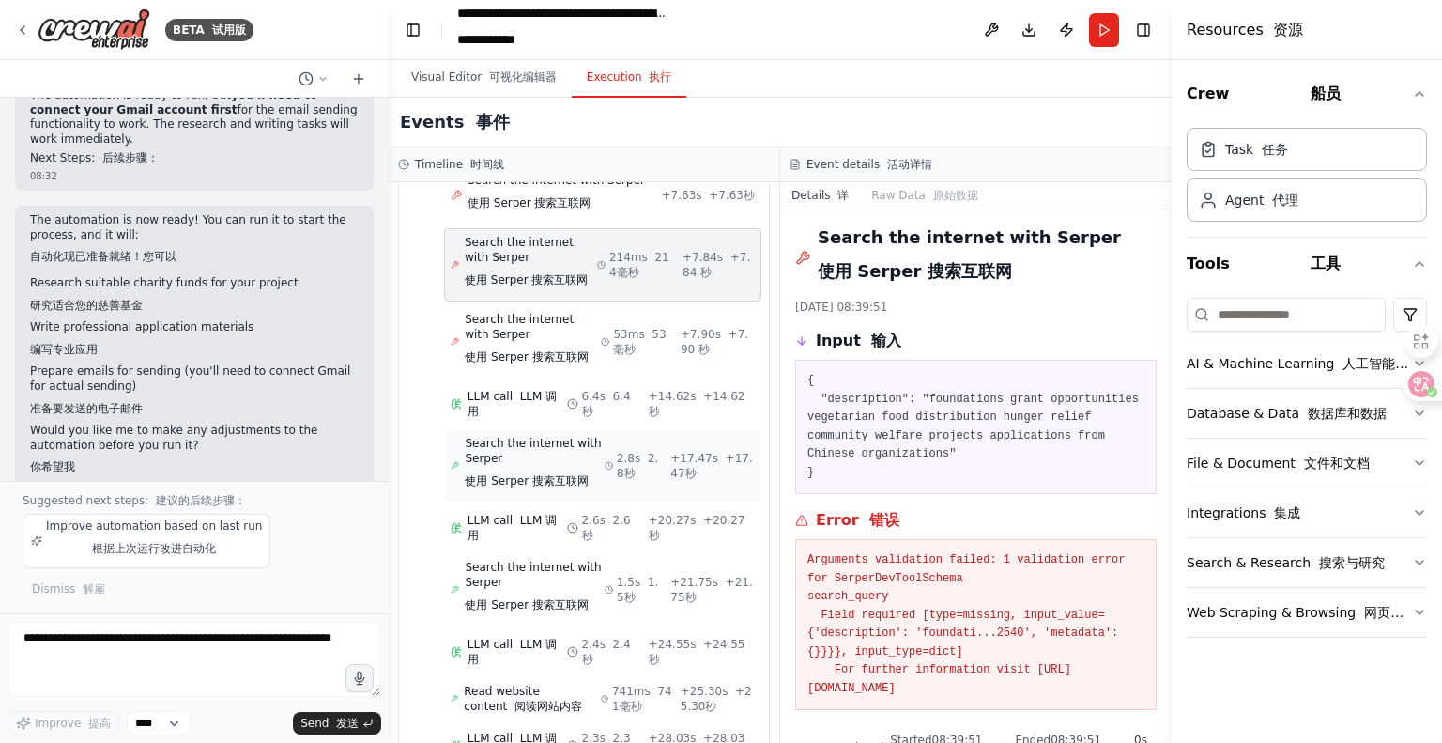
click at [520, 464] on span "Search the internet with [PERSON_NAME] 使用 [PERSON_NAME] 搜索互联网" at bounding box center [534, 466] width 139 height 60
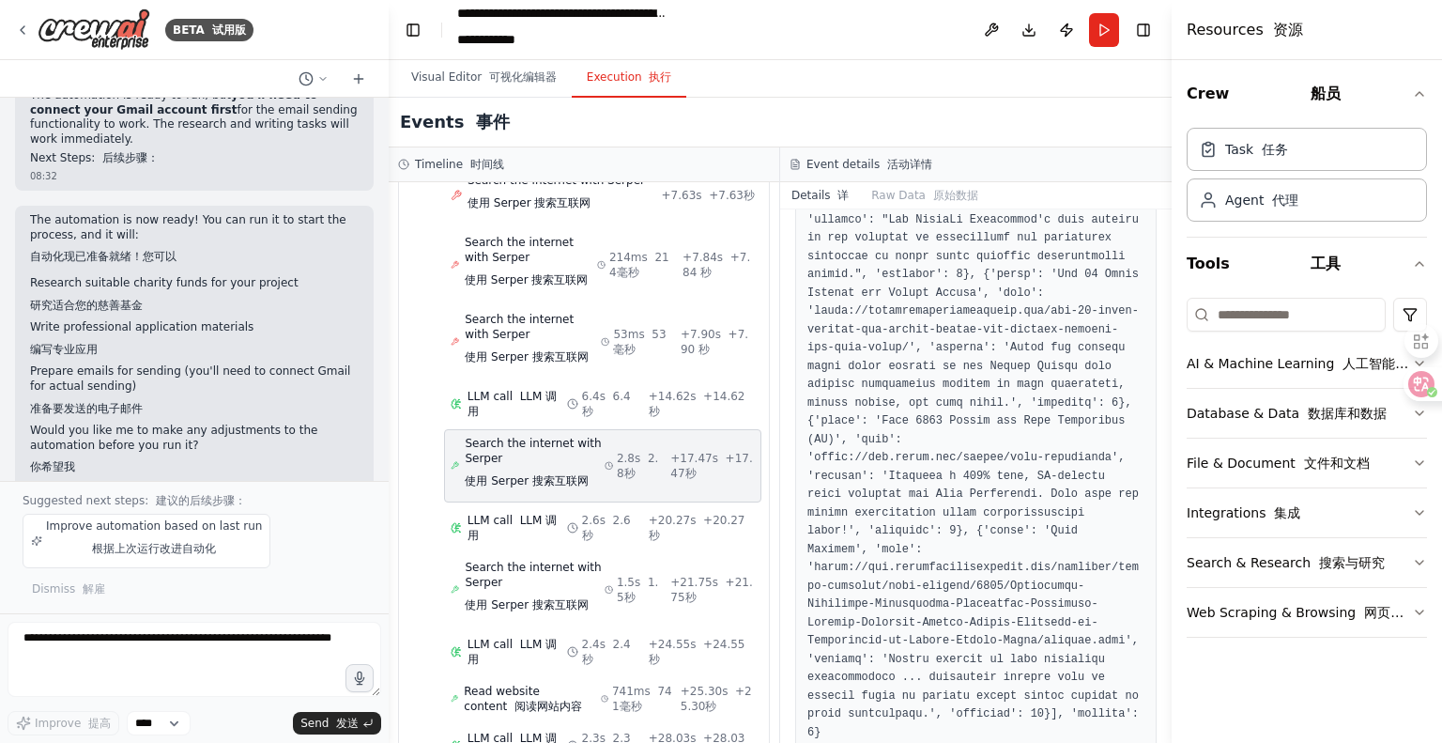
scroll to position [1310, 0]
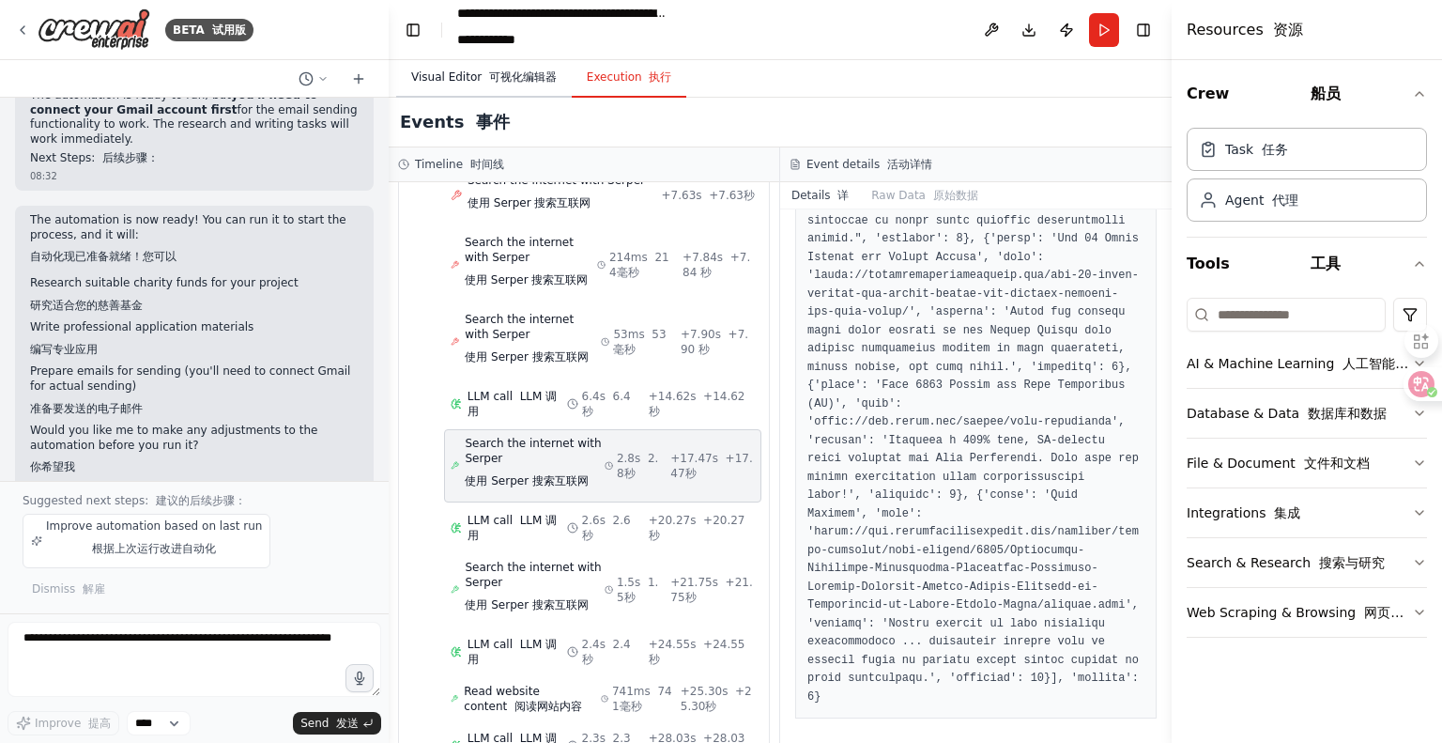
click at [473, 73] on button "Visual Editor 可视化编辑器" at bounding box center [484, 77] width 176 height 39
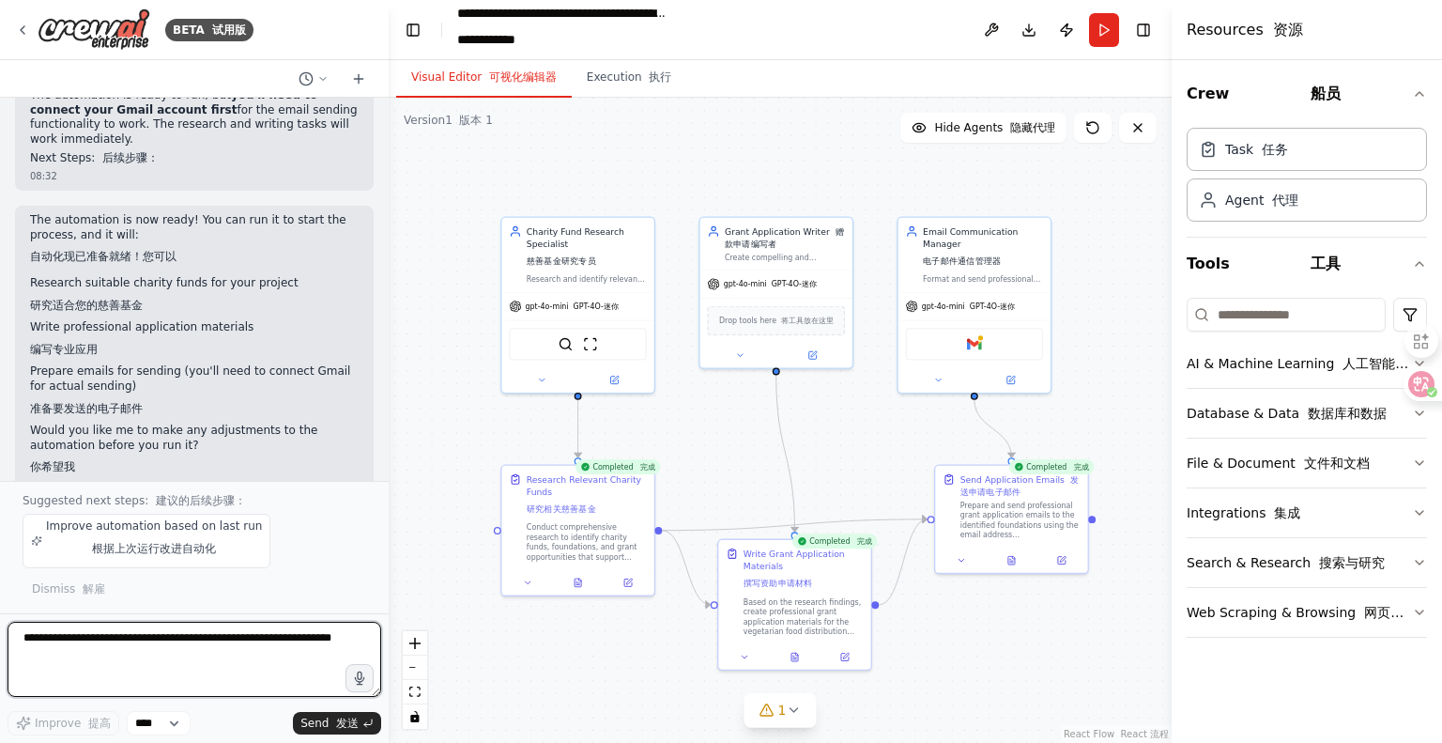
drag, startPoint x: 60, startPoint y: 655, endPoint x: 0, endPoint y: 622, distance: 68.9
click at [0, 622] on div "BETA 试用版 我在中国泉州开展素食免费发放项目，我想申请有关这个方面的慈善基金，请你帮我搜索哪些基金可以申请，做出列表，并且帮我写申请信首页和申请信的内容…" at bounding box center [194, 371] width 389 height 743
type textarea "*"
type textarea "**********"
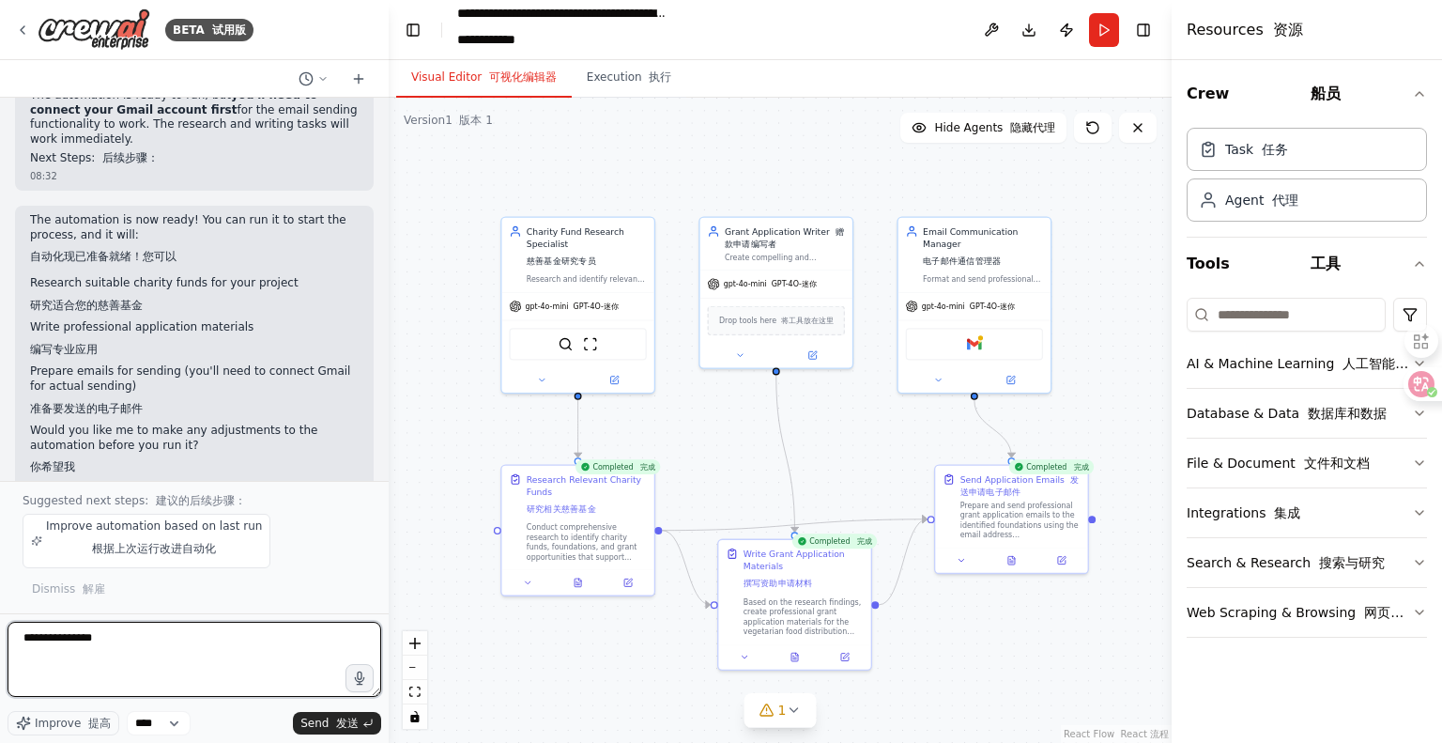
drag, startPoint x: 287, startPoint y: 655, endPoint x: 310, endPoint y: 675, distance: 29.9
click at [288, 655] on textarea "**********" at bounding box center [195, 659] width 374 height 75
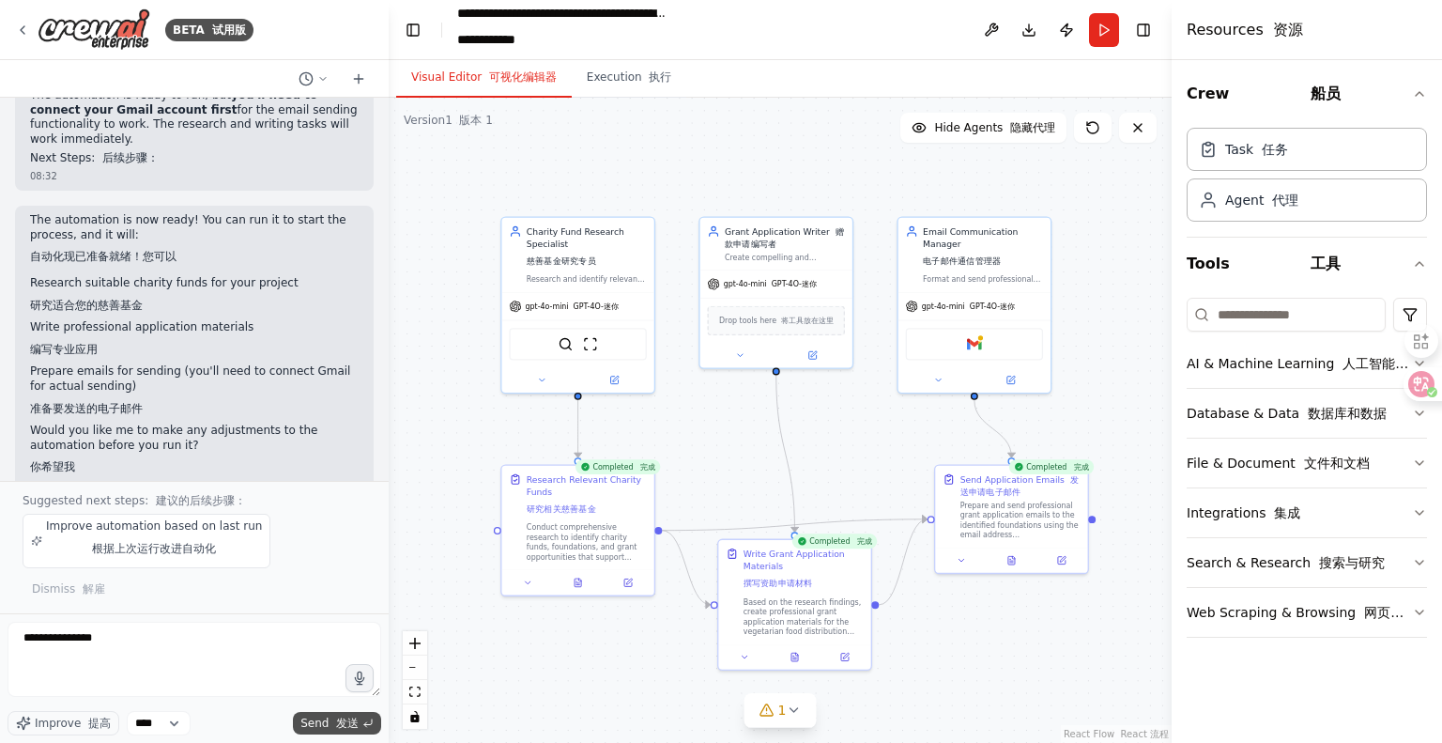
click at [334, 712] on button "Send 发送" at bounding box center [337, 723] width 88 height 23
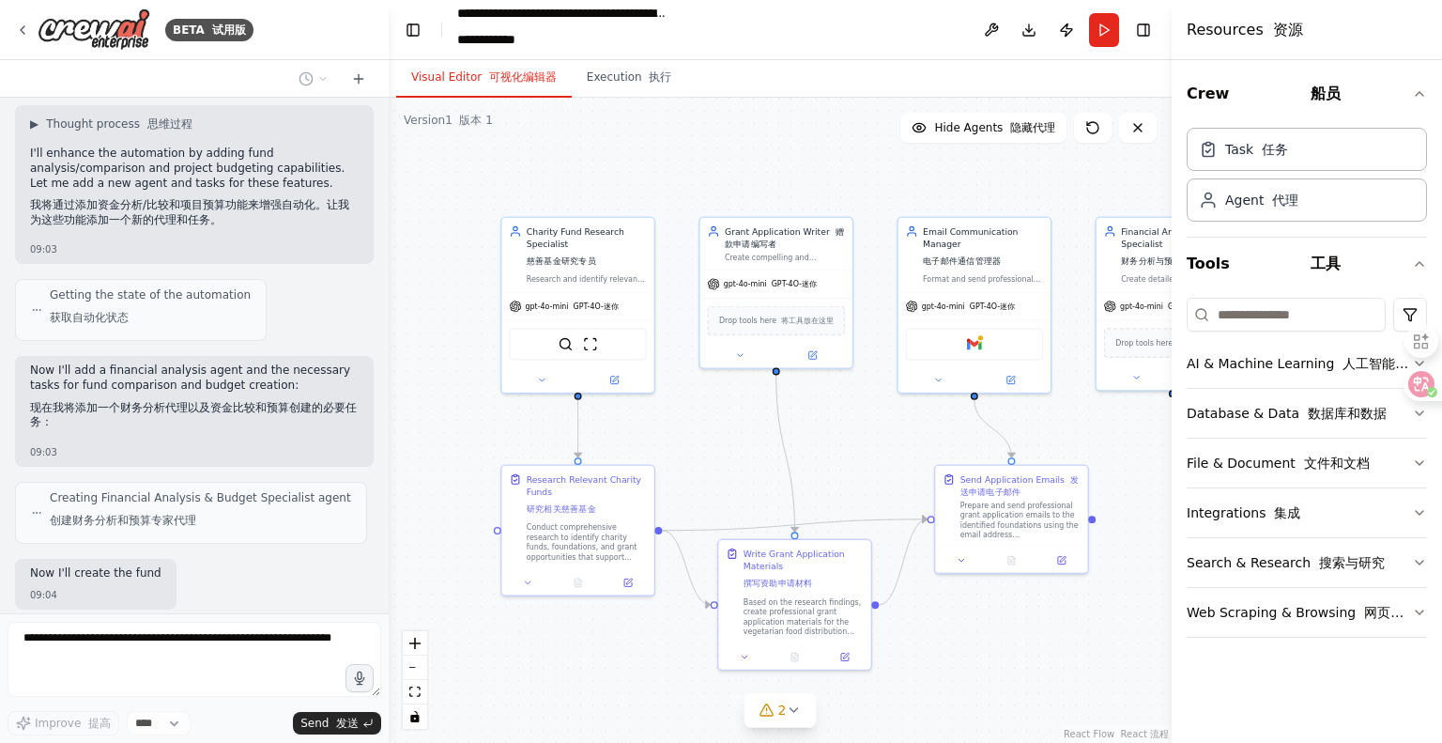
scroll to position [4108, 0]
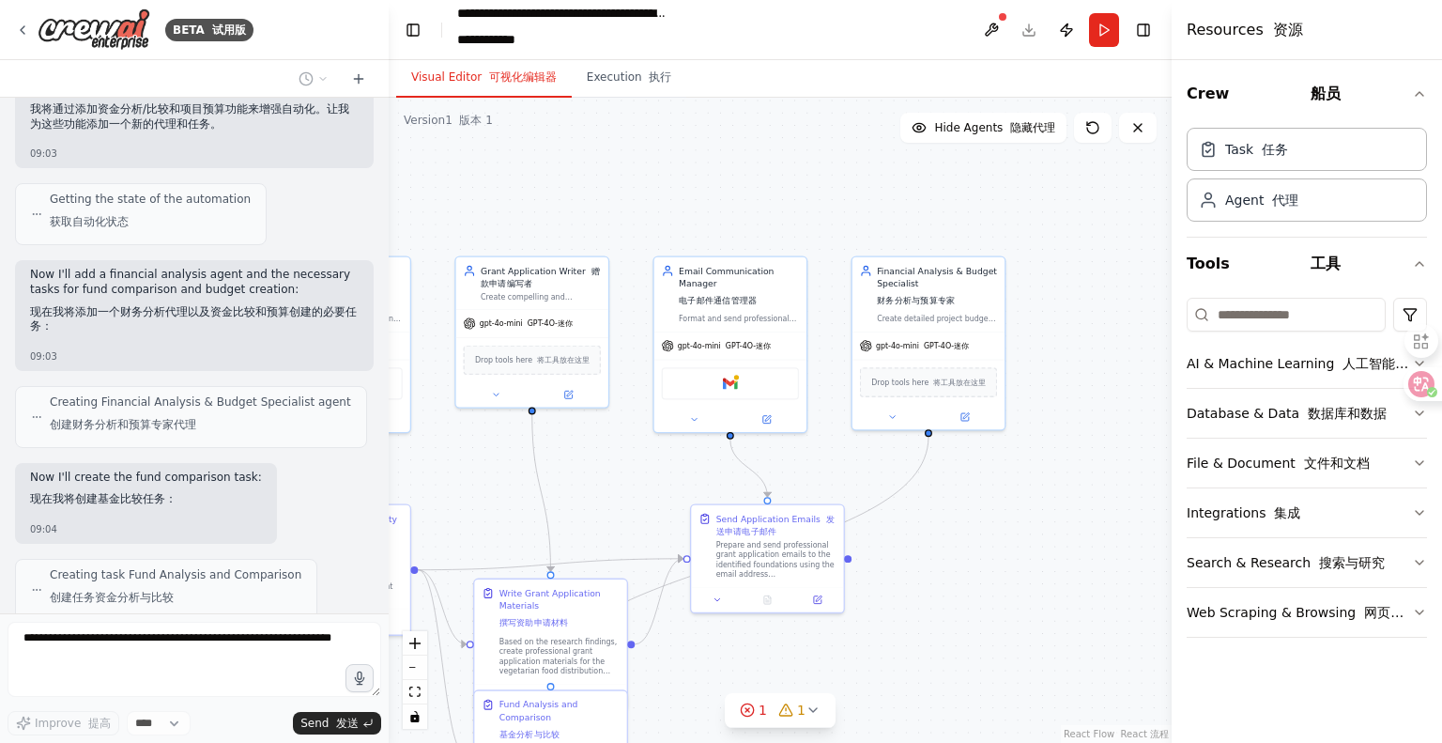
drag, startPoint x: 906, startPoint y: 424, endPoint x: 662, endPoint y: 464, distance: 247.3
click at [662, 464] on div ".deletable-edge-delete-btn { width: 20px; height: 20px; border: 0px solid #ffff…" at bounding box center [780, 420] width 783 height 645
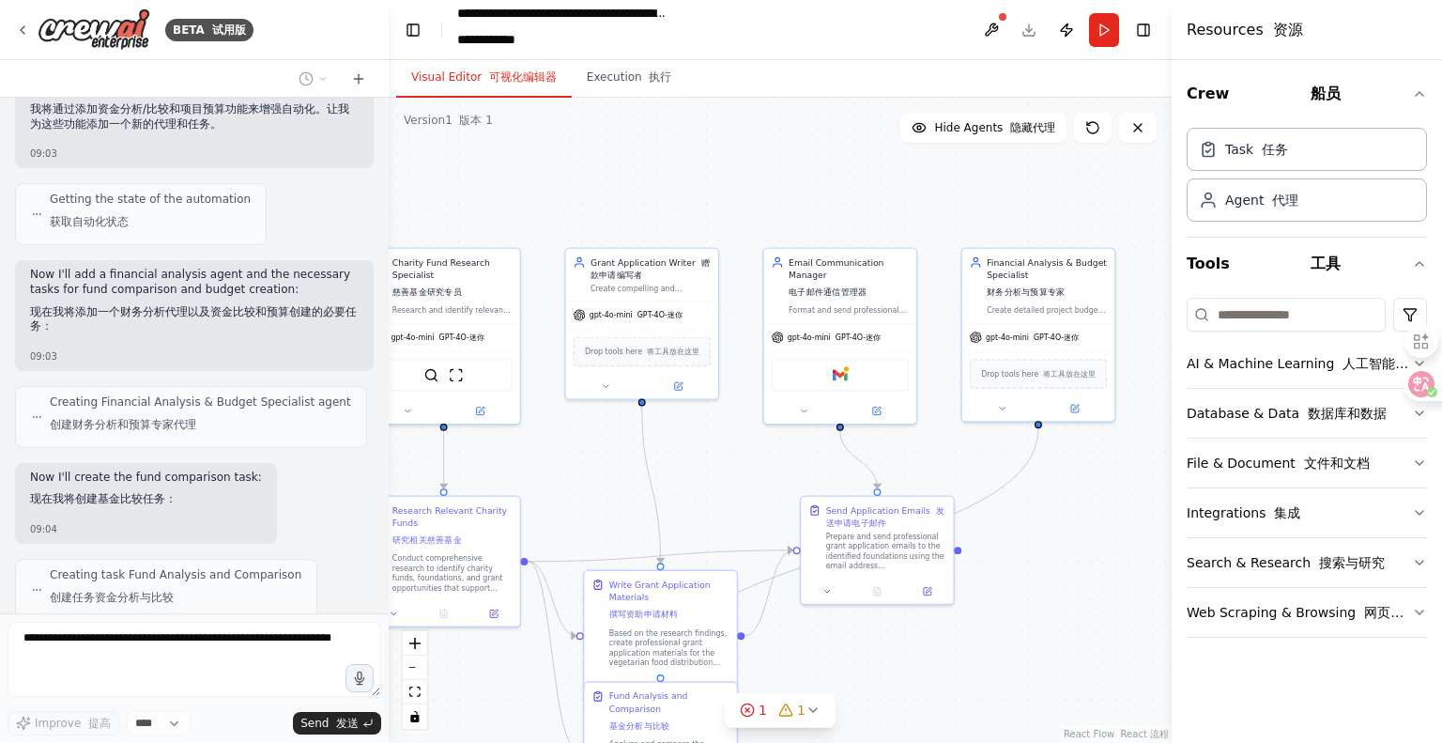
drag, startPoint x: 895, startPoint y: 475, endPoint x: 1005, endPoint y: 467, distance: 110.2
click at [1005, 467] on div ".deletable-edge-delete-btn { width: 20px; height: 20px; border: 0px solid #ffff…" at bounding box center [780, 420] width 783 height 645
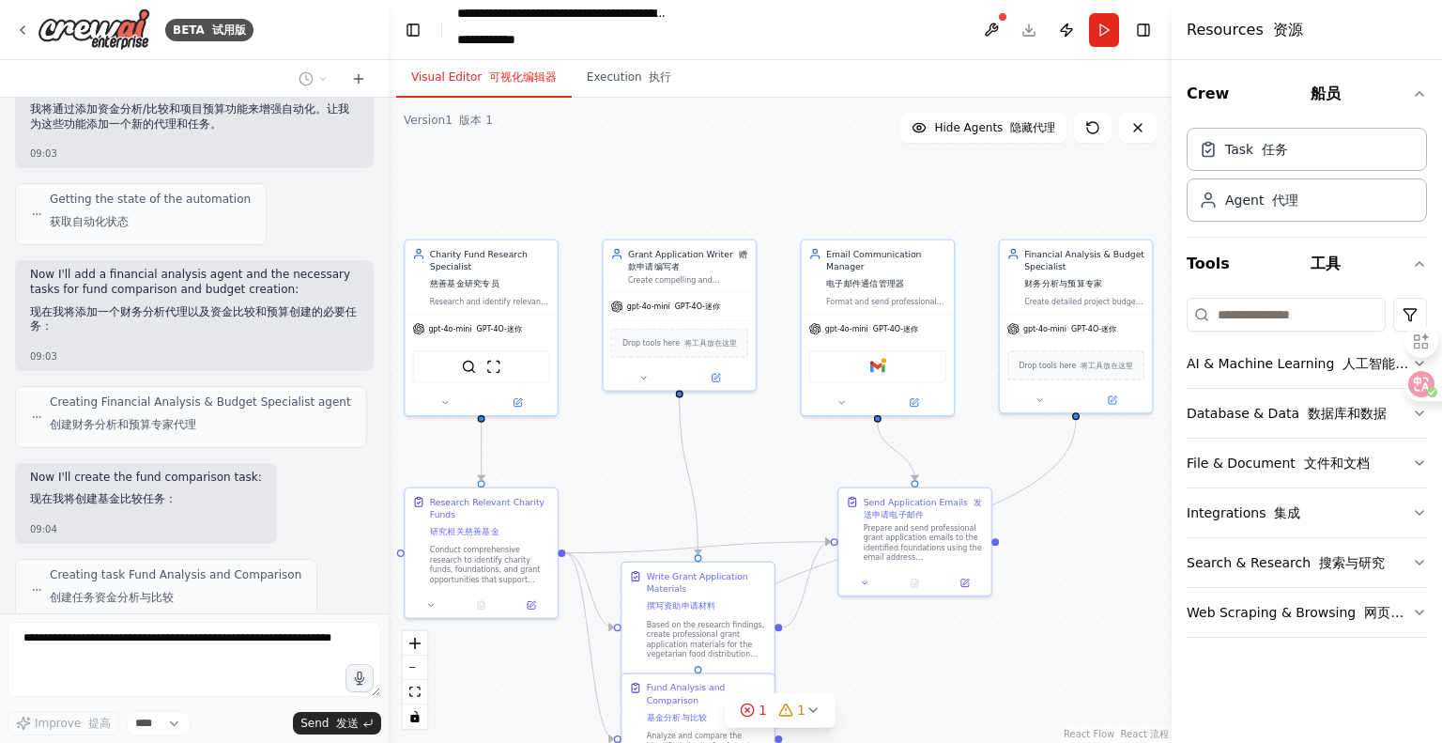
drag, startPoint x: 1056, startPoint y: 501, endPoint x: 1112, endPoint y: 473, distance: 62.1
click at [1112, 473] on div ".deletable-edge-delete-btn { width: 20px; height: 20px; border: 0px solid #ffff…" at bounding box center [780, 420] width 783 height 645
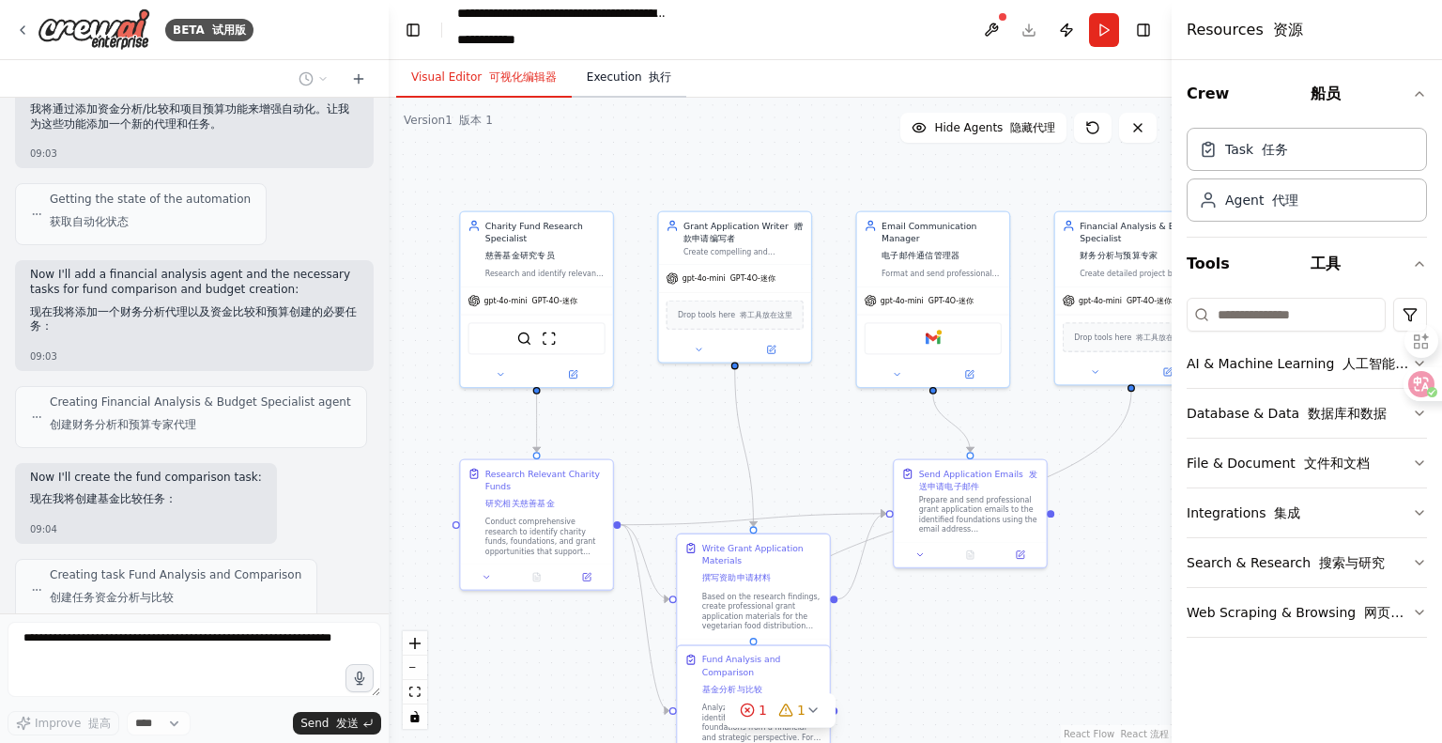
click at [632, 78] on button "Execution 执行" at bounding box center [629, 77] width 115 height 39
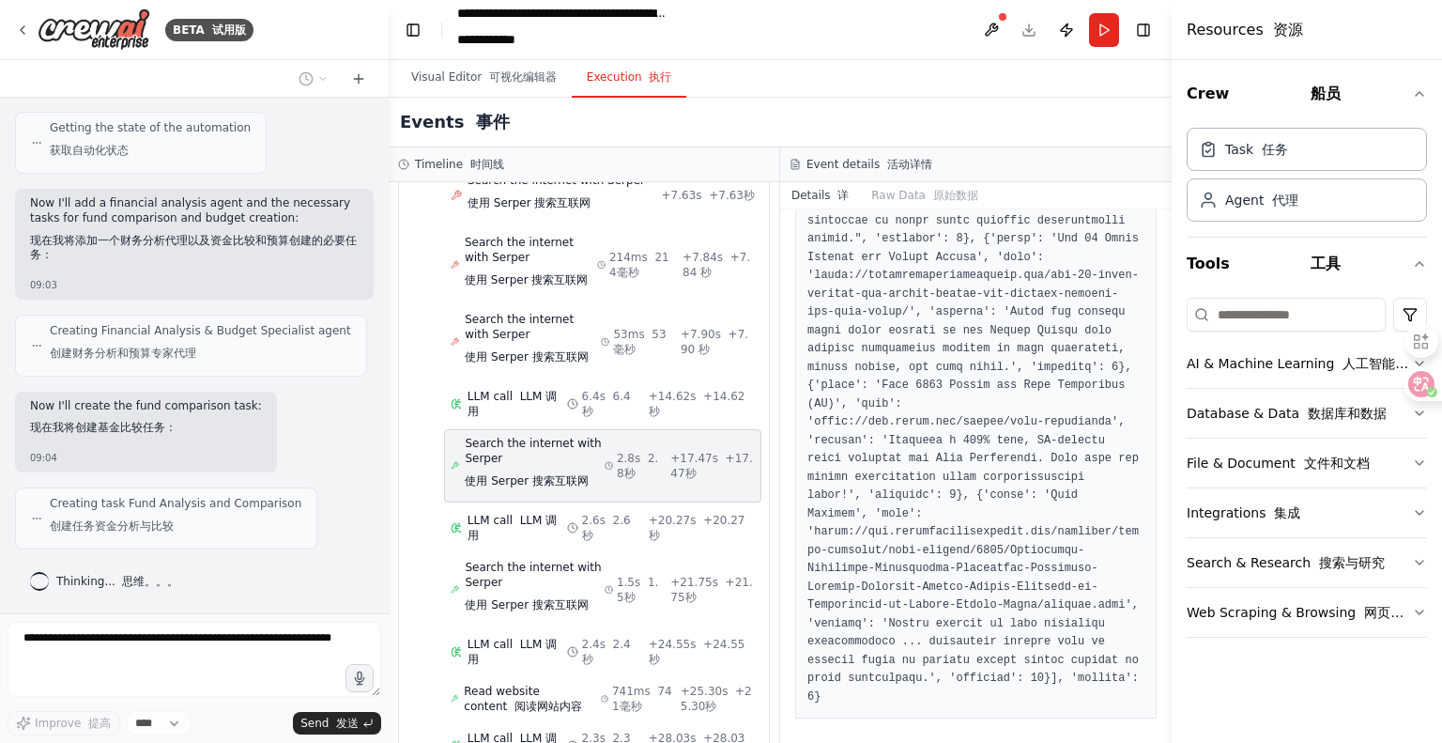
scroll to position [4280, 0]
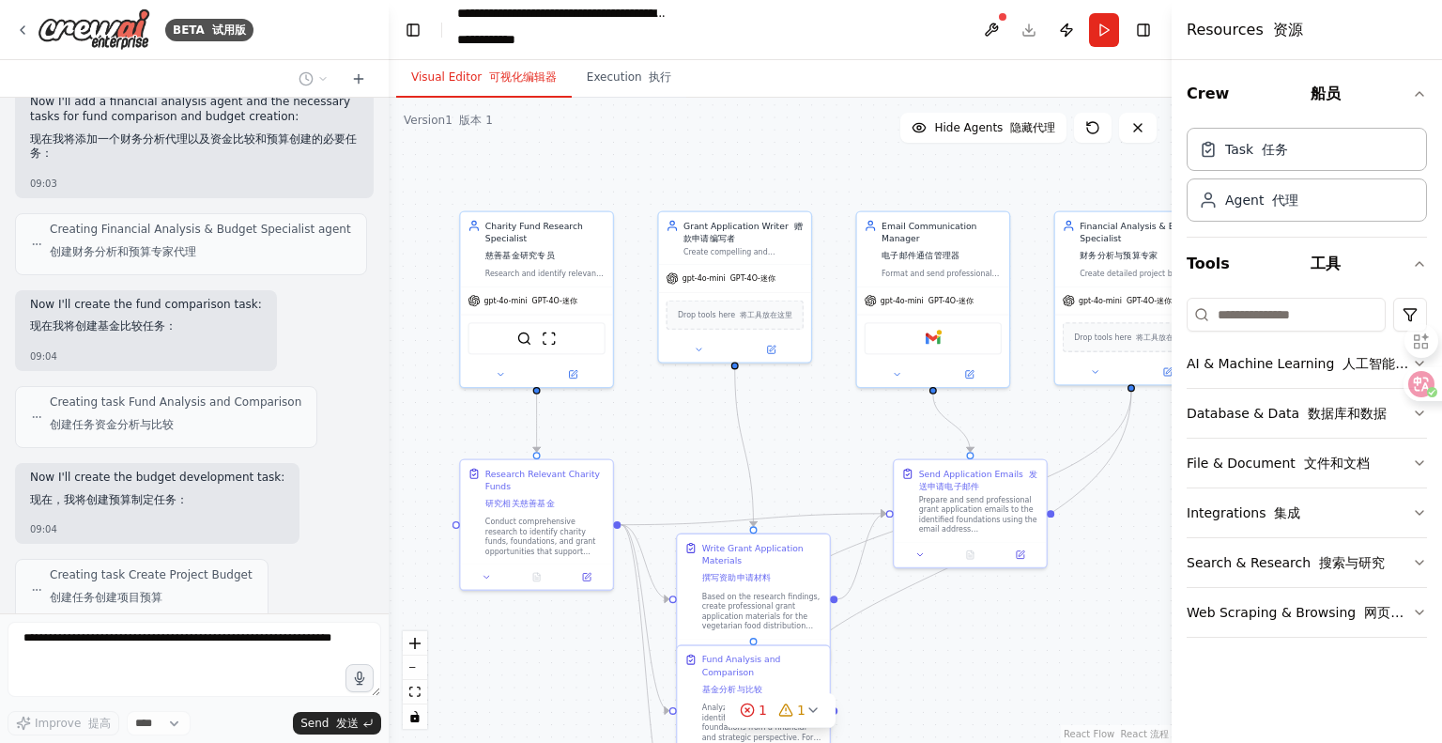
click at [474, 77] on button "Visual Editor 可视化编辑器" at bounding box center [484, 77] width 176 height 39
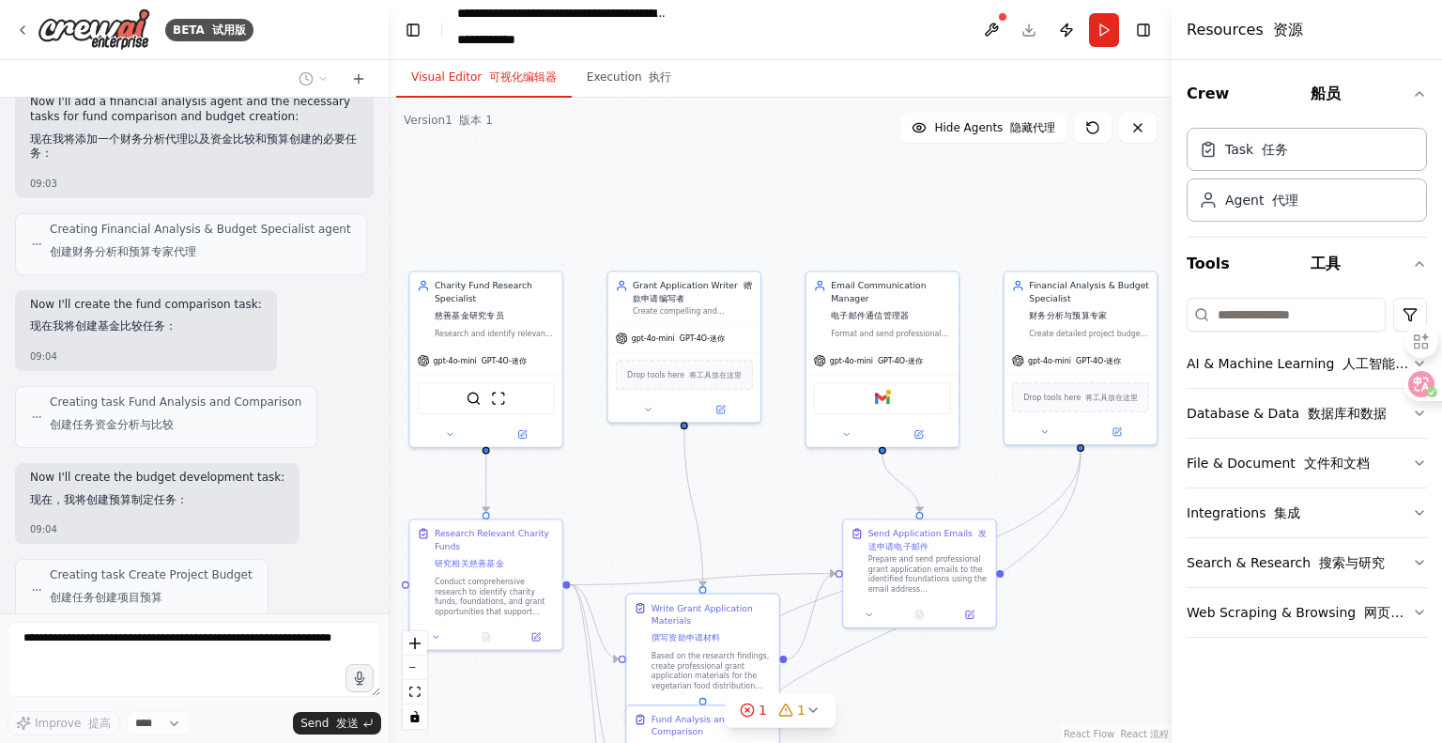
drag, startPoint x: 776, startPoint y: 474, endPoint x: 757, endPoint y: 512, distance: 42.4
click at [757, 512] on div ".deletable-edge-delete-btn { width: 20px; height: 20px; border: 0px solid #ffff…" at bounding box center [780, 420] width 783 height 645
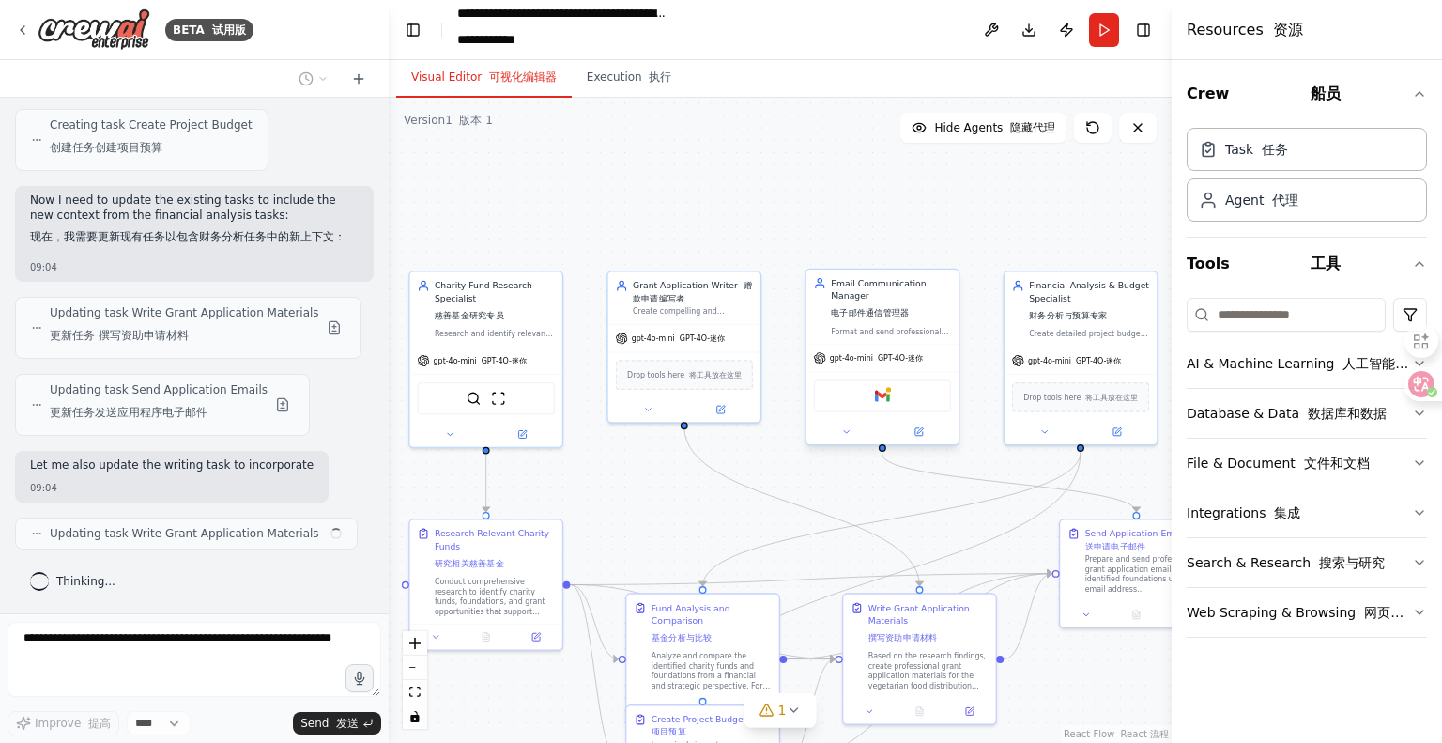
scroll to position [4747, 0]
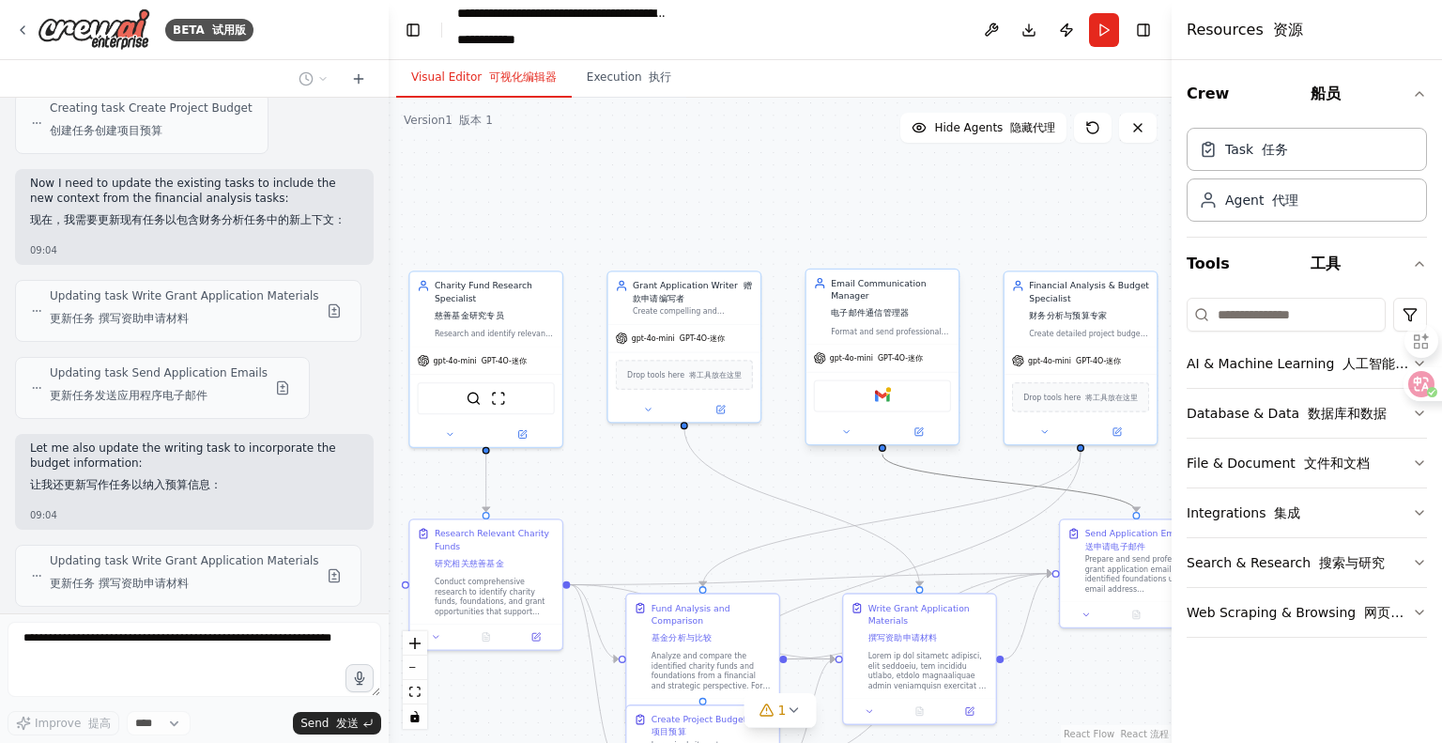
drag, startPoint x: 946, startPoint y: 481, endPoint x: 944, endPoint y: 407, distance: 73.3
click at [696, 483] on div ".deletable-edge-delete-btn { width: 20px; height: 20px; border: 0px solid #ffff…" at bounding box center [780, 420] width 783 height 645
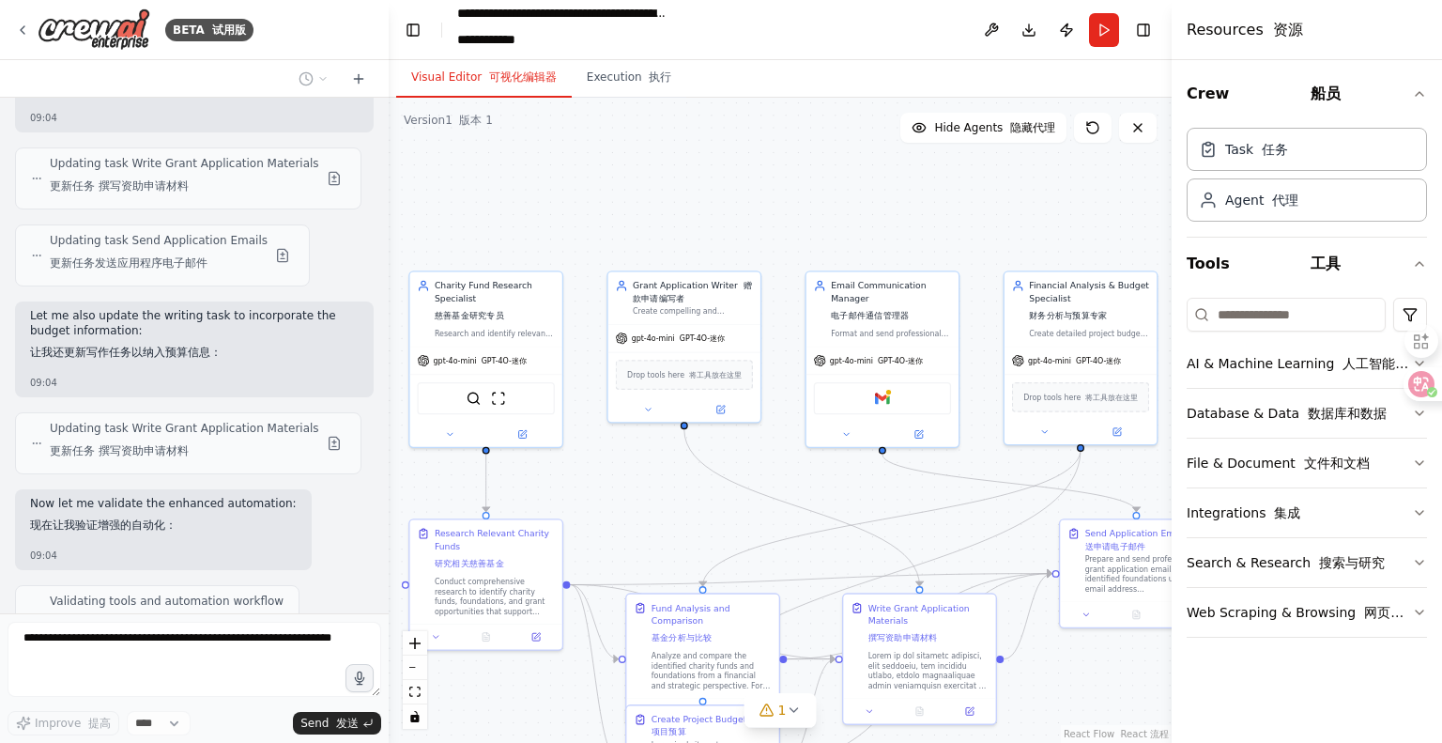
scroll to position [4980, 0]
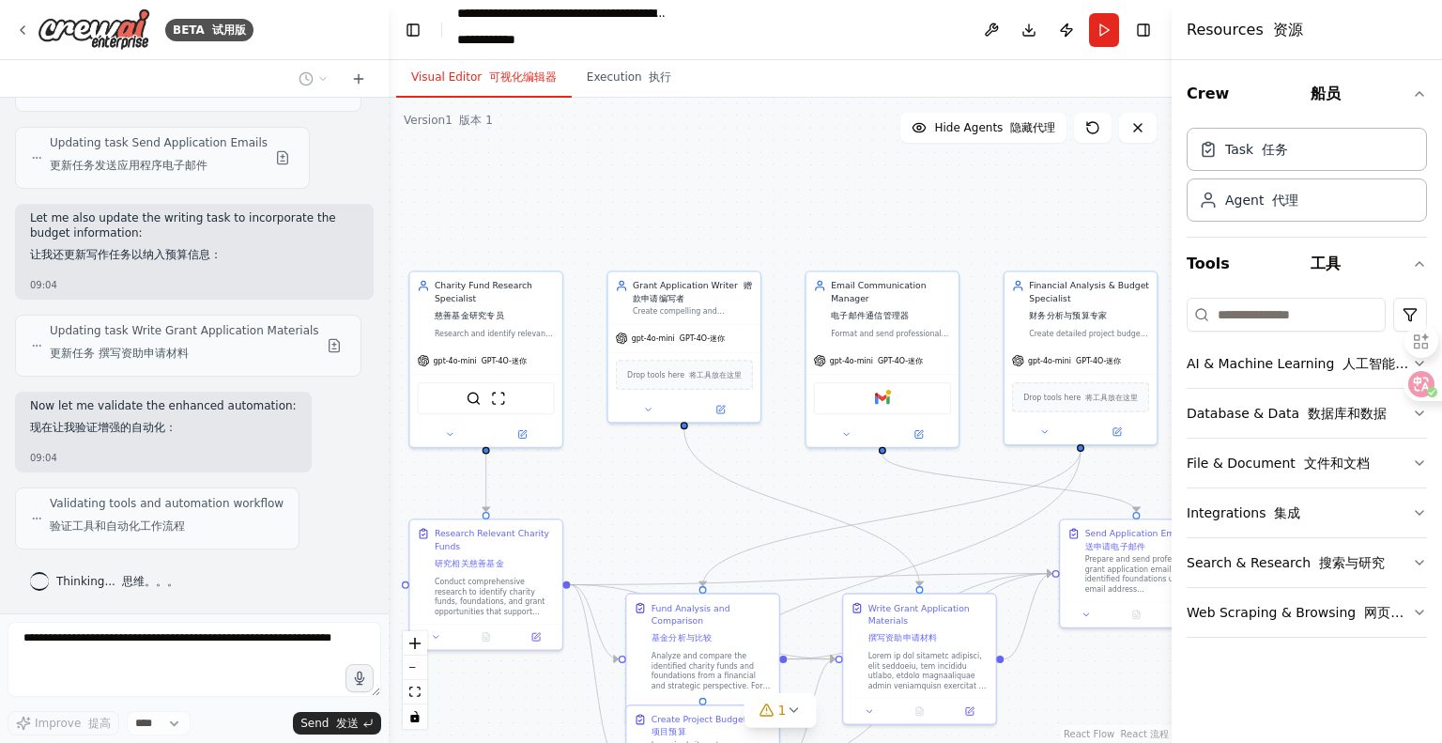
click at [114, 707] on div "Improve 提高 **** Send 发送" at bounding box center [195, 679] width 374 height 114
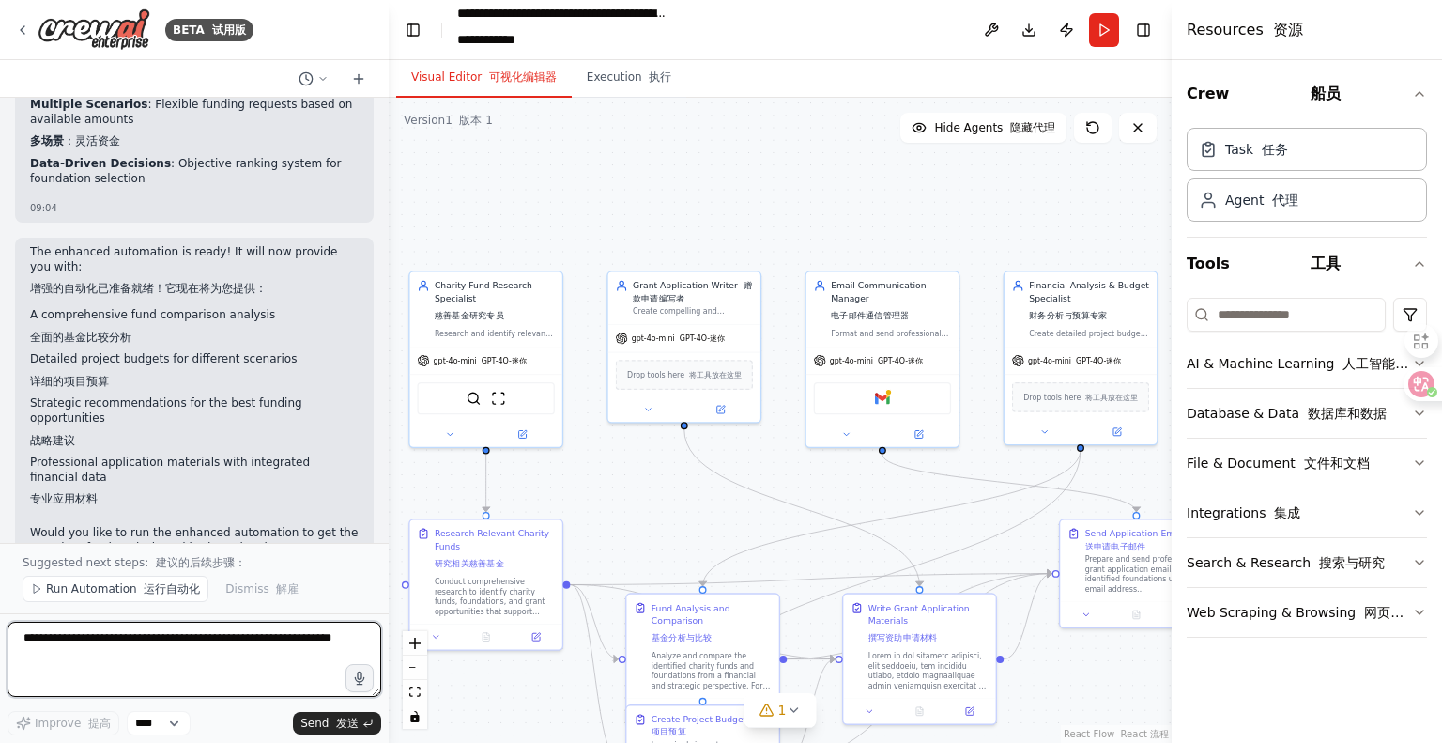
scroll to position [7180, 0]
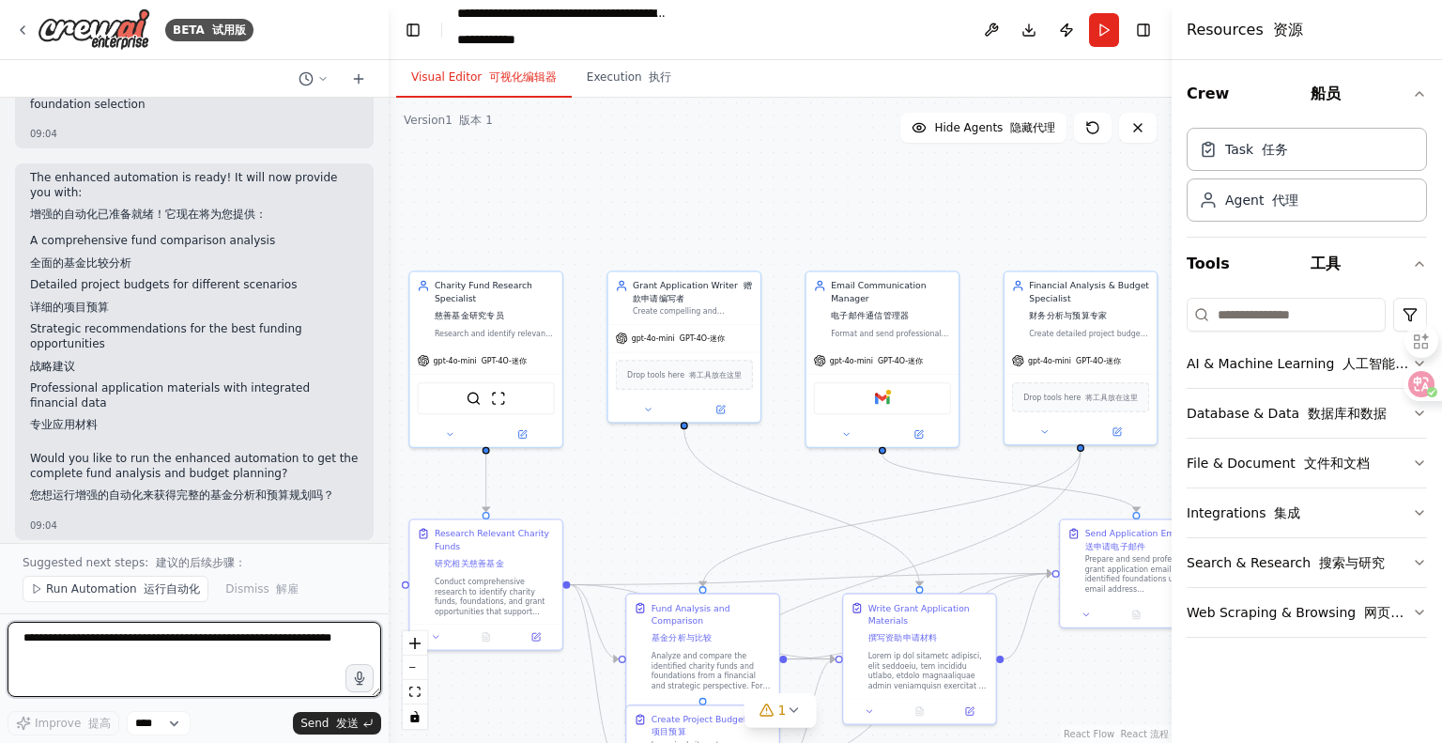
drag, startPoint x: 76, startPoint y: 655, endPoint x: 0, endPoint y: 617, distance: 85.2
click at [0, 620] on div "BETA 试用版 我在中国泉州开展素食免费发放项目，我想申请有关这个方面的慈善基金，请你帮我搜索哪些基金可以申请，做出列表，并且帮我写申请信首页和申请信的内容…" at bounding box center [194, 371] width 389 height 743
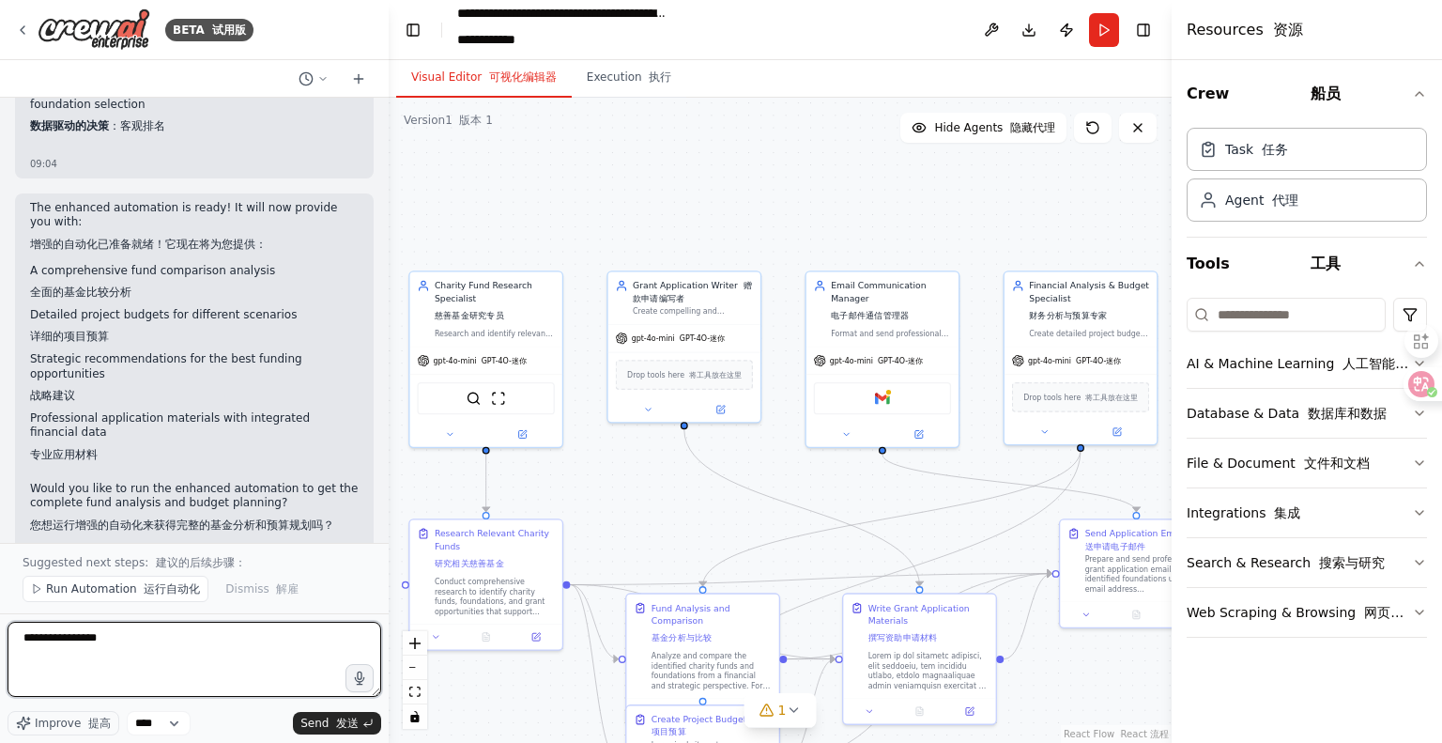
type textarea "**********"
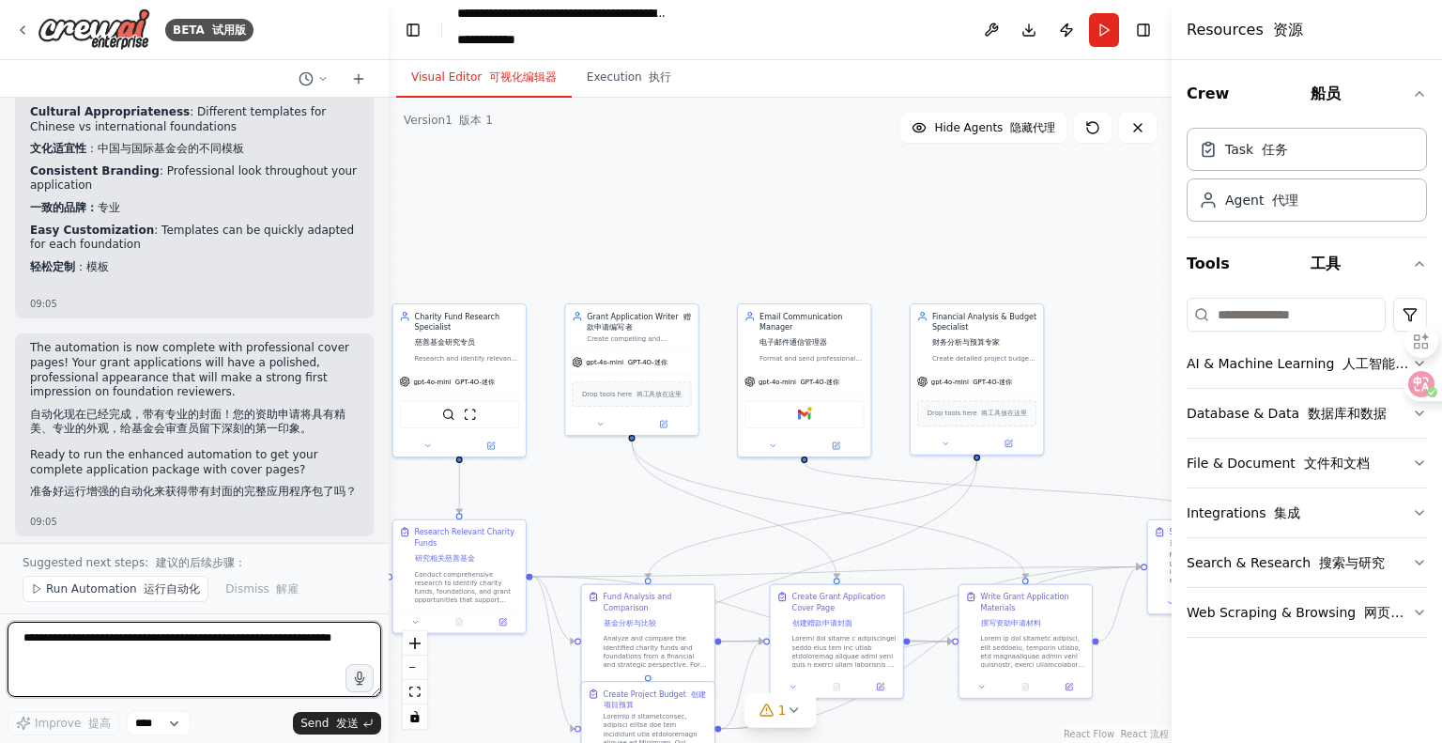
scroll to position [9761, 0]
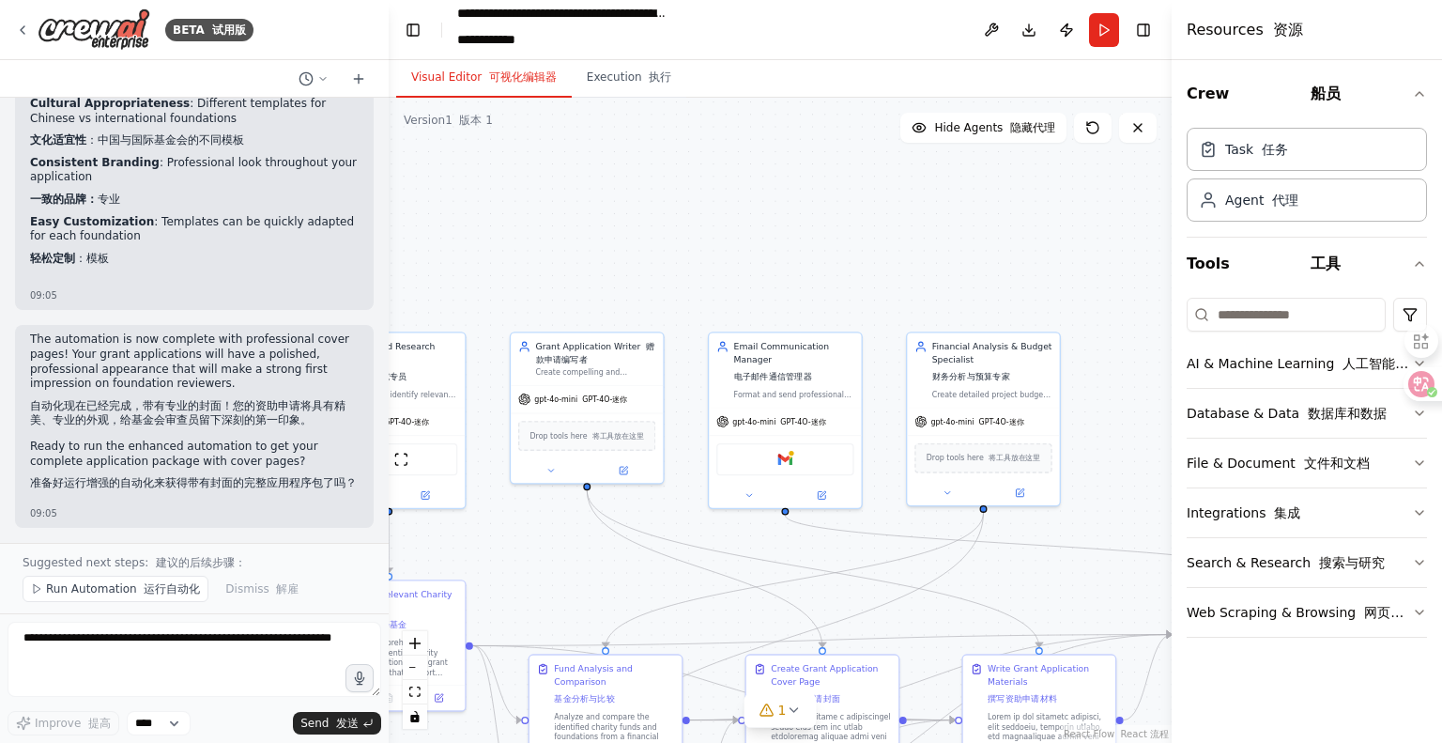
click at [1092, 22] on button "Run" at bounding box center [1104, 30] width 30 height 34
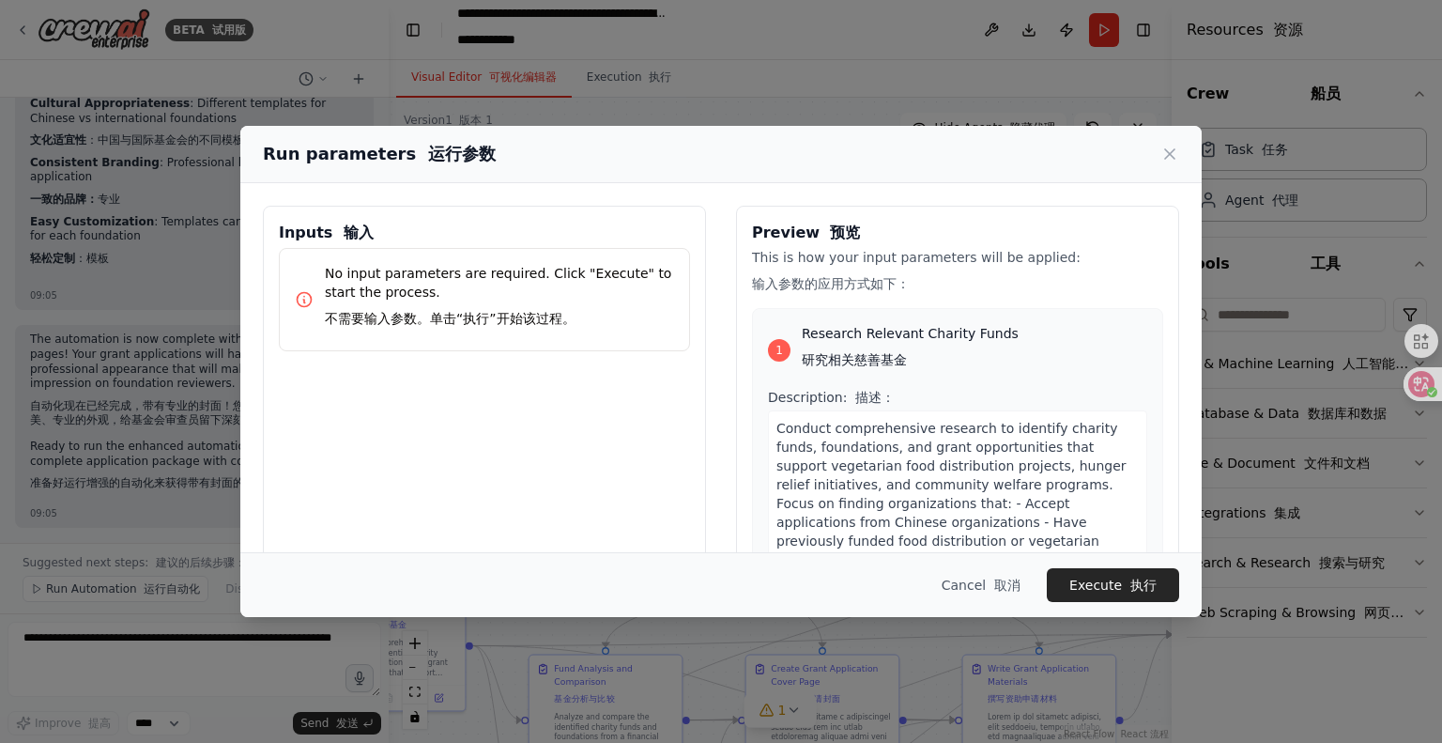
drag, startPoint x: 1112, startPoint y: 580, endPoint x: 1118, endPoint y: 563, distance: 18.1
click at [1112, 580] on button "Execute 执行" at bounding box center [1113, 585] width 132 height 34
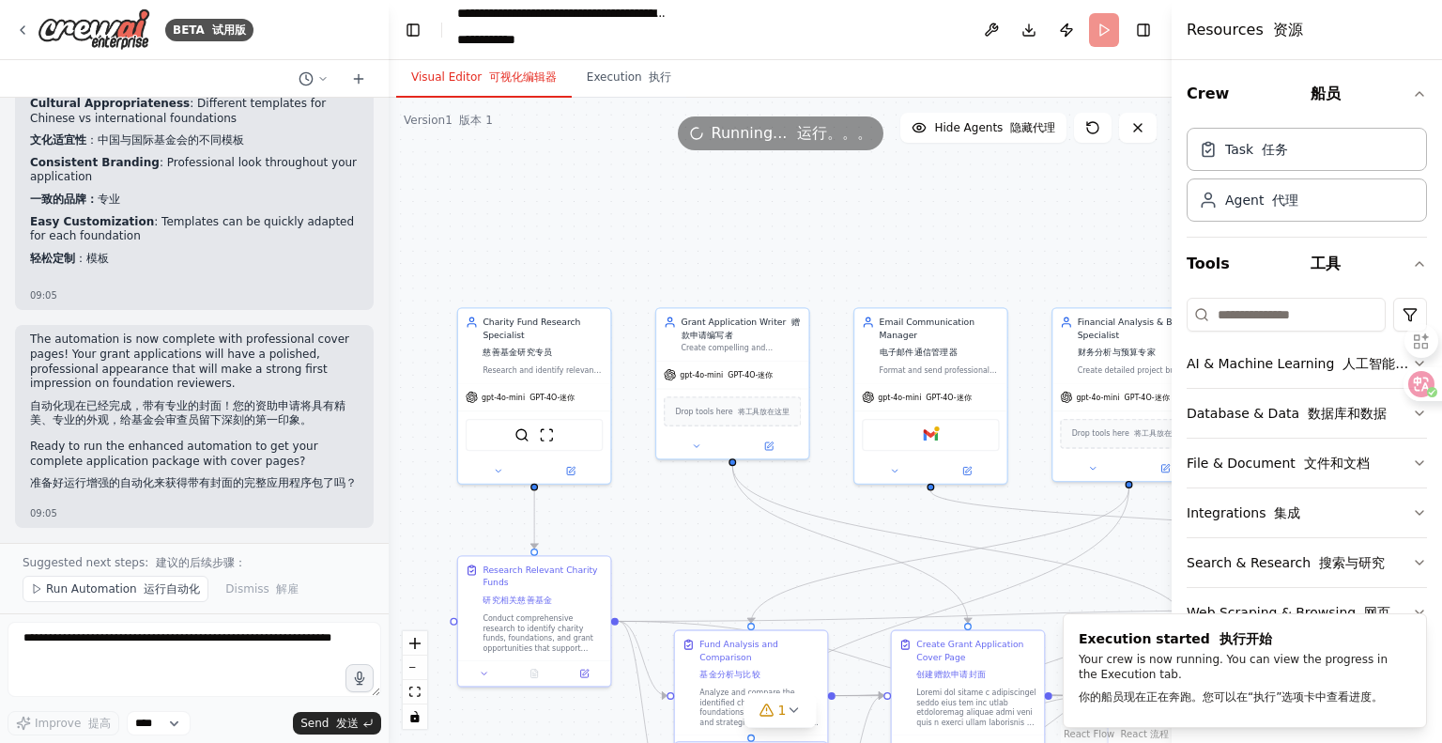
drag, startPoint x: 845, startPoint y: 556, endPoint x: 973, endPoint y: 526, distance: 131.2
click at [973, 526] on div ".deletable-edge-delete-btn { width: 20px; height: 20px; border: 0px solid #ffff…" at bounding box center [780, 420] width 783 height 645
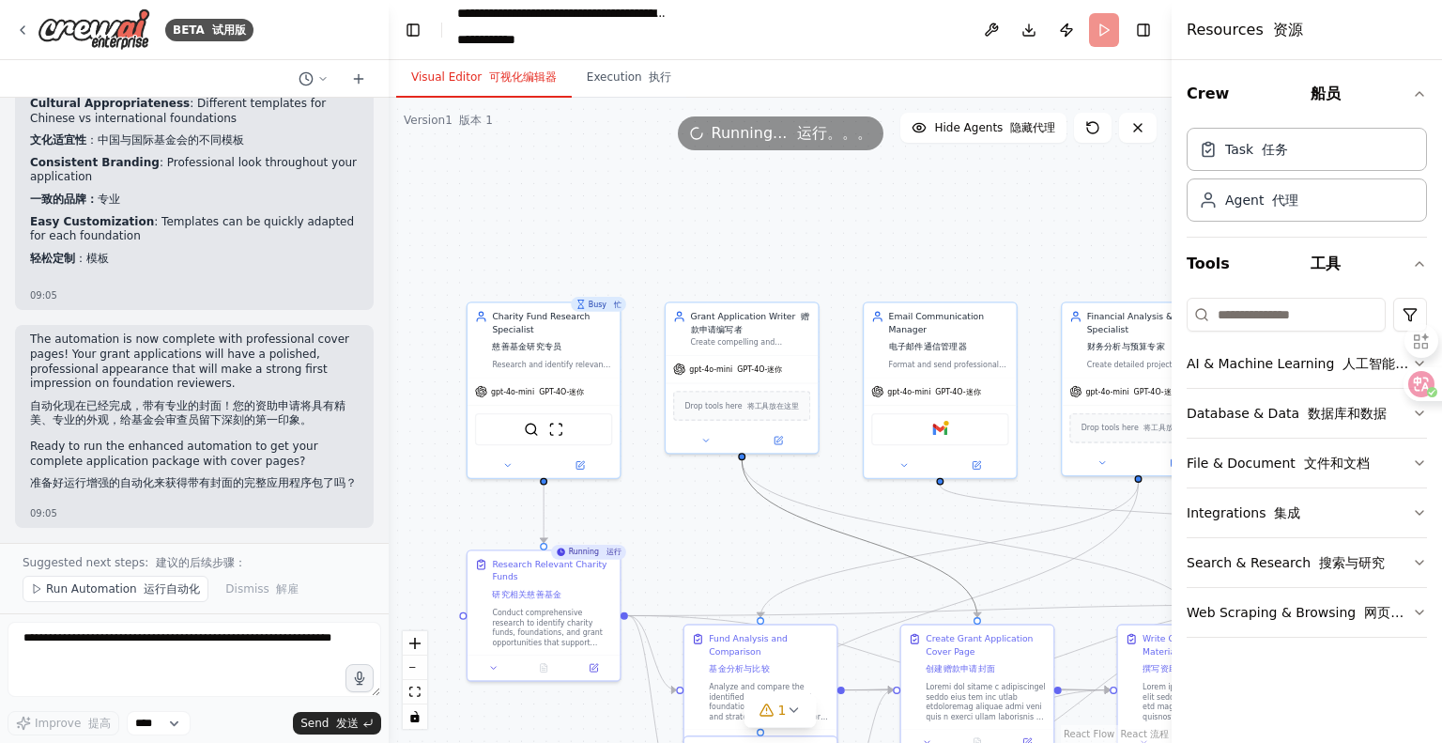
drag, startPoint x: 858, startPoint y: 535, endPoint x: 818, endPoint y: 524, distance: 41.9
click at [809, 526] on icon "Edge from 19d84c38-3416-4bbf-9fad-1cb6caa111e6 to 8945bd61-971e-4f2b-bbb4-55c18…" at bounding box center [860, 538] width 236 height 157
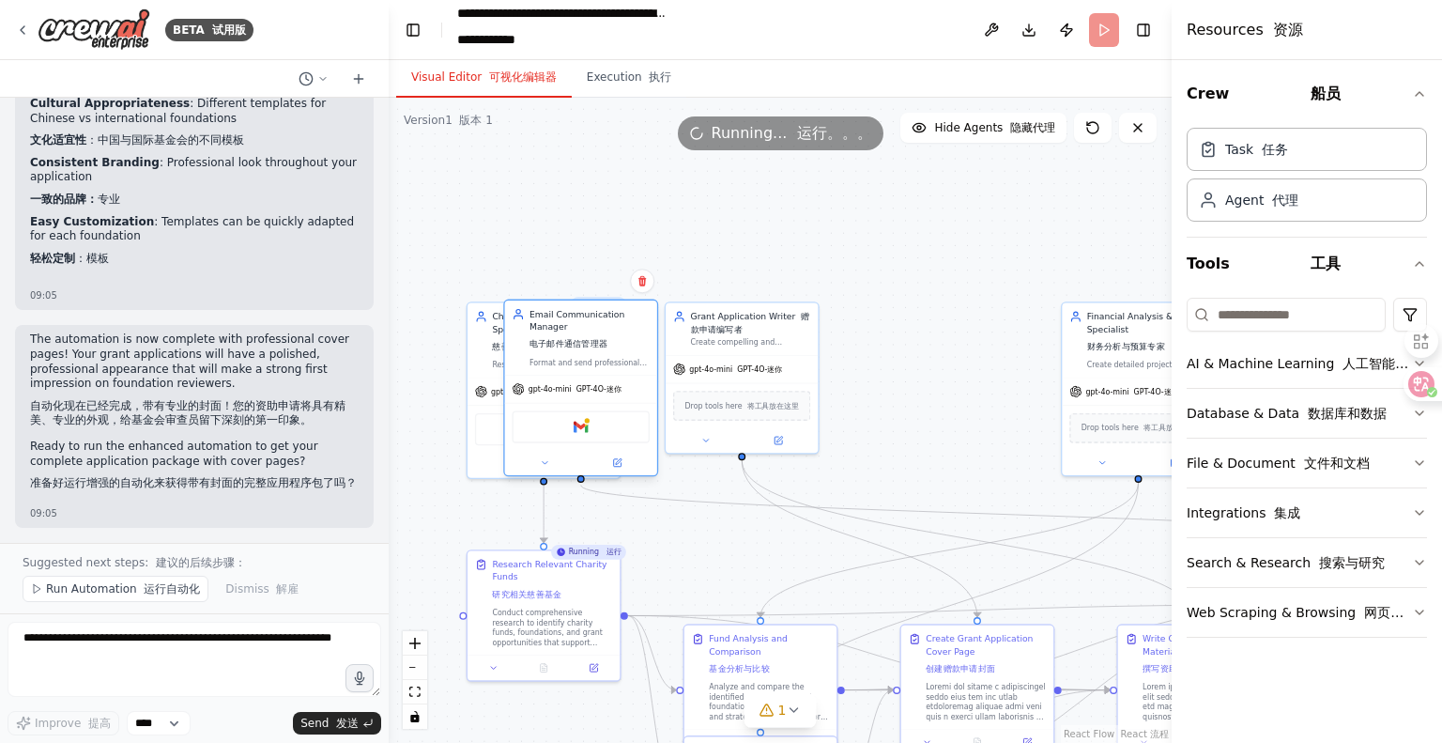
drag, startPoint x: 950, startPoint y: 431, endPoint x: 584, endPoint y: 428, distance: 366.2
click at [584, 428] on div "Gmail Gmail 的" at bounding box center [580, 426] width 137 height 32
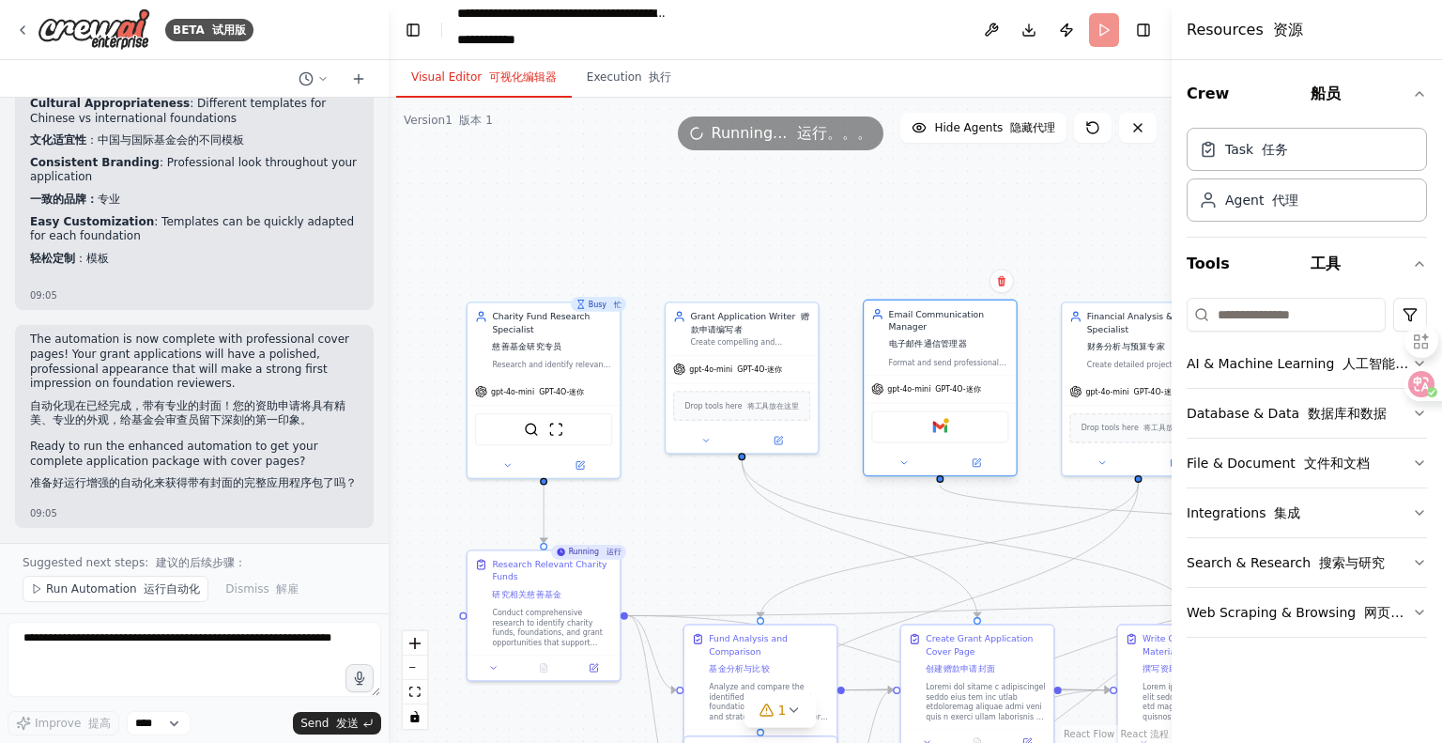
drag, startPoint x: 576, startPoint y: 423, endPoint x: 949, endPoint y: 422, distance: 373.7
click at [949, 422] on div "Gmail Gmail 的" at bounding box center [939, 426] width 137 height 32
click at [674, 543] on div ".deletable-edge-delete-btn { width: 20px; height: 20px; border: 0px solid #ffff…" at bounding box center [780, 420] width 783 height 645
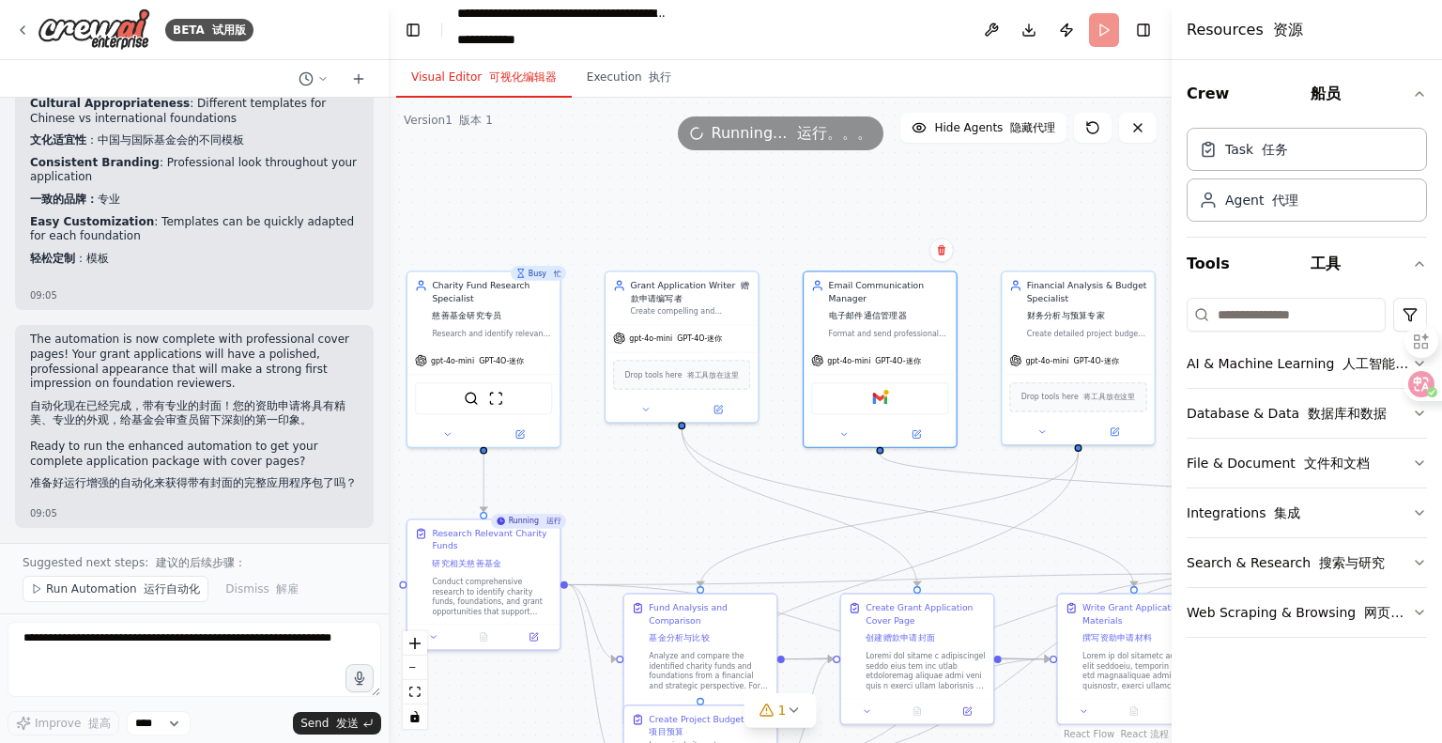
drag, startPoint x: 582, startPoint y: 239, endPoint x: 657, endPoint y: 211, distance: 80.2
click at [657, 211] on div ".deletable-edge-delete-btn { width: 20px; height: 20px; border: 0px solid #ffff…" at bounding box center [780, 420] width 783 height 645
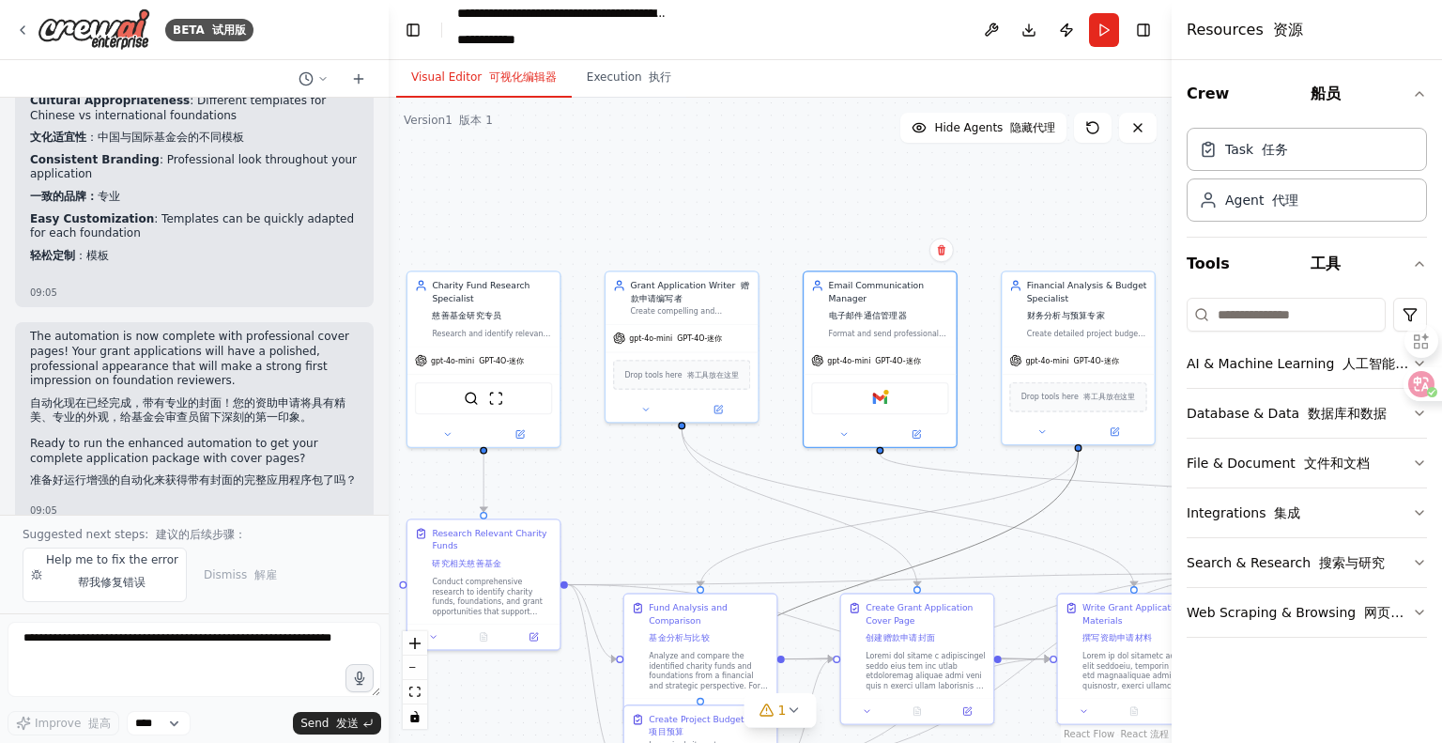
drag, startPoint x: 1037, startPoint y: 519, endPoint x: 835, endPoint y: 519, distance: 201.9
click at [345, 208] on div ".deletable-edge-delete-btn { width: 20px; height: 20px; border: 0px solid #ffff…" at bounding box center [345, 208] width 0 height 0
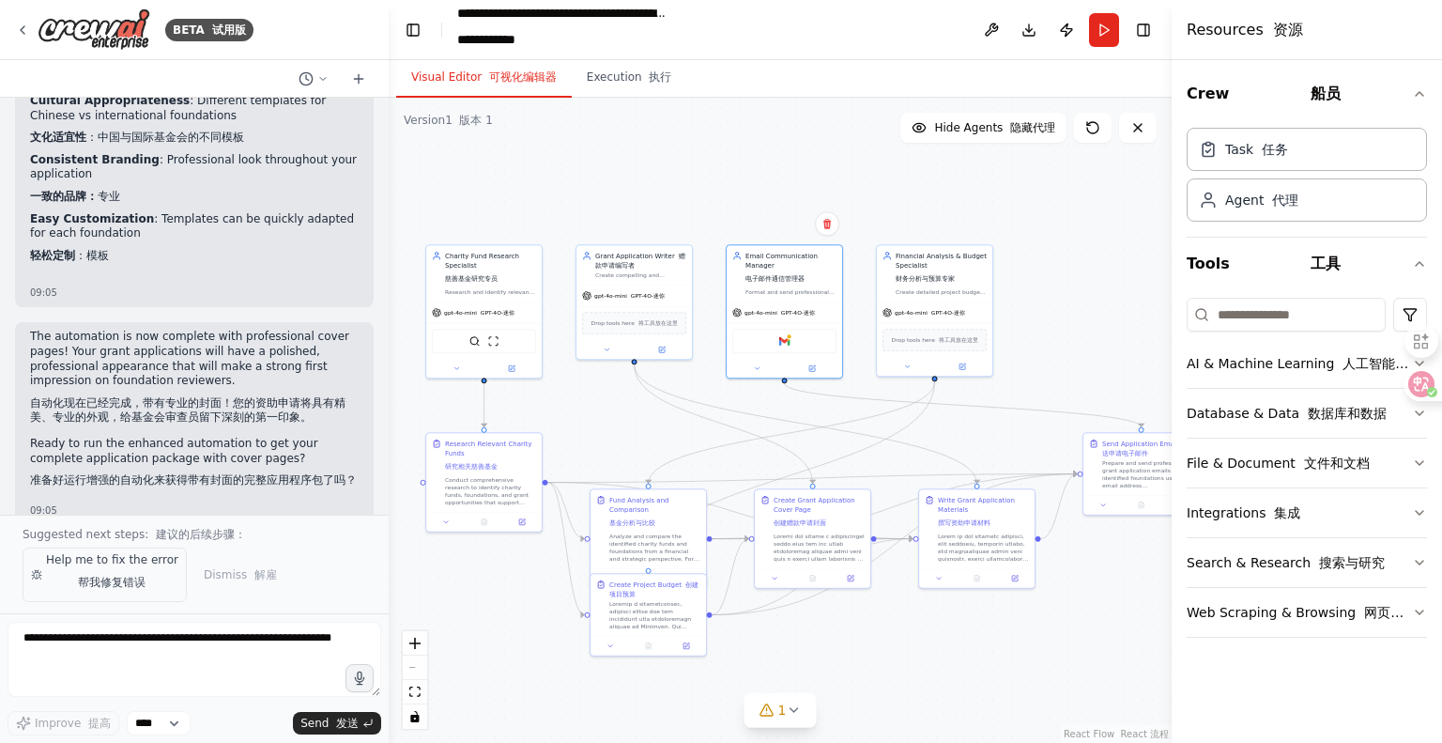
click at [117, 581] on font "帮我修复错误" at bounding box center [112, 582] width 68 height 13
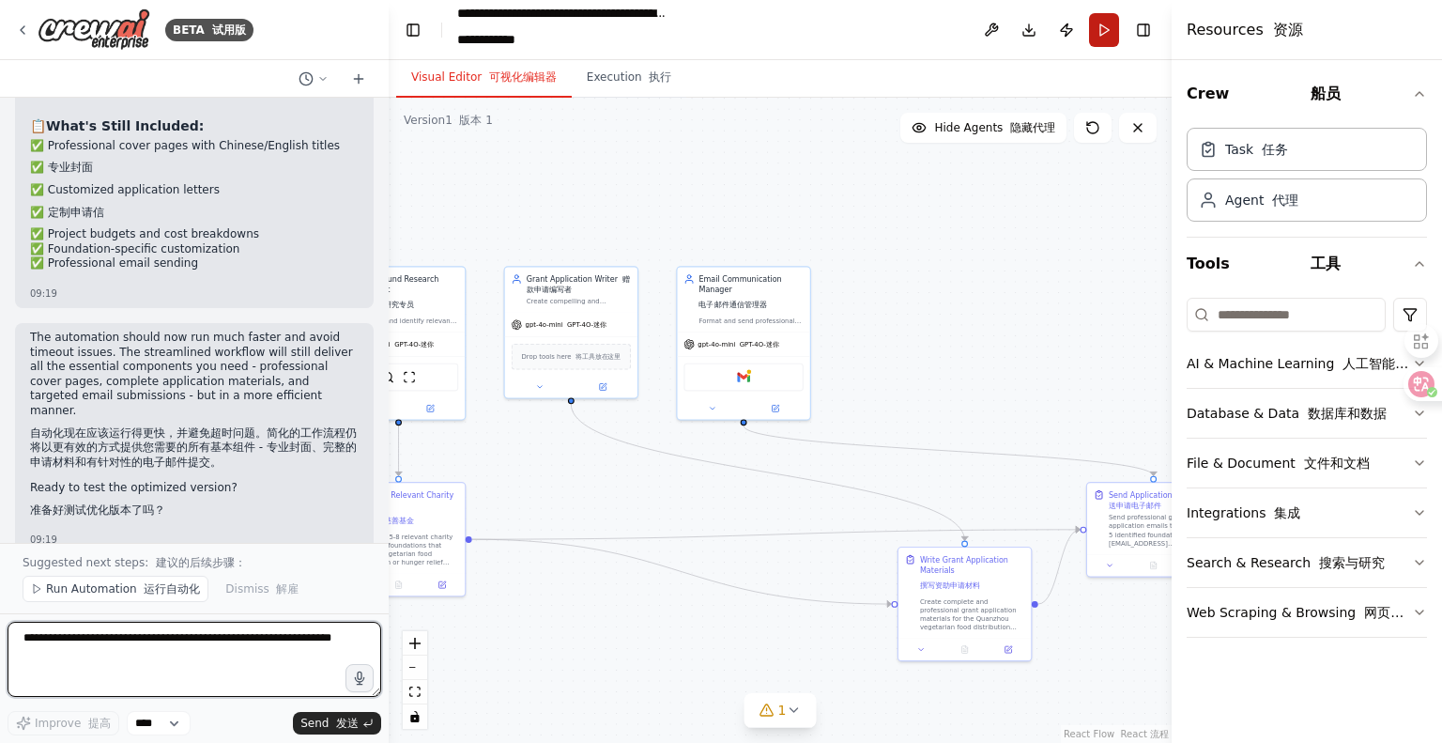
scroll to position [12301, 0]
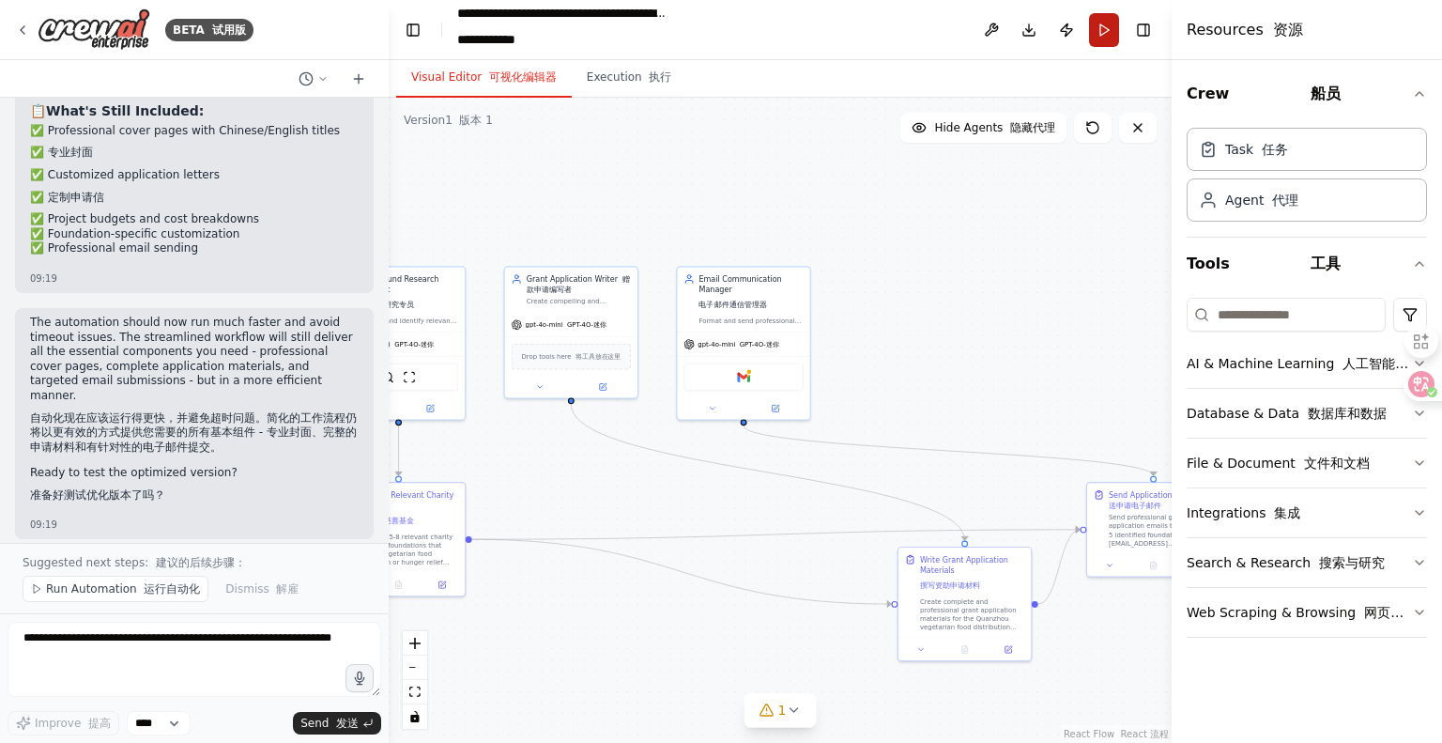
click at [1096, 26] on button "Run" at bounding box center [1104, 30] width 30 height 34
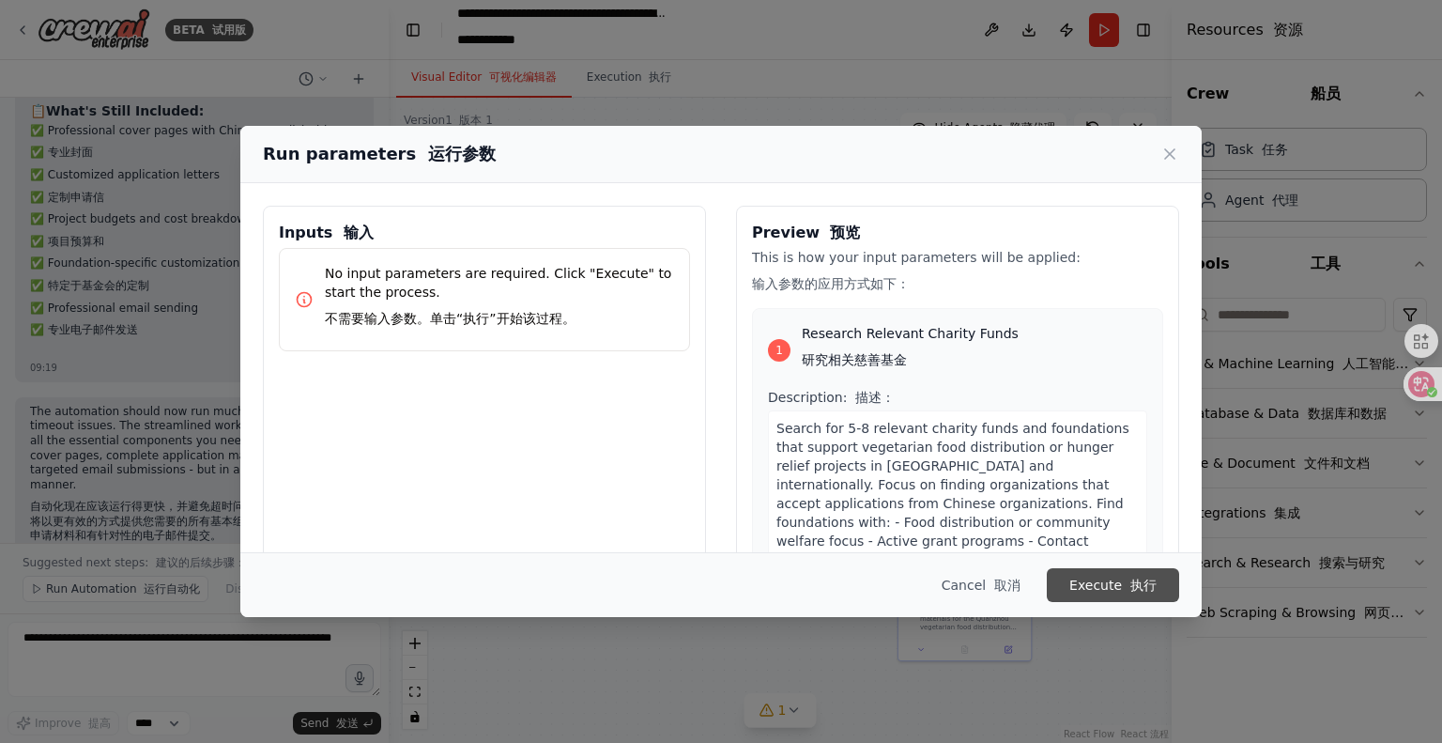
click at [1084, 591] on button "Execute 执行" at bounding box center [1113, 585] width 132 height 34
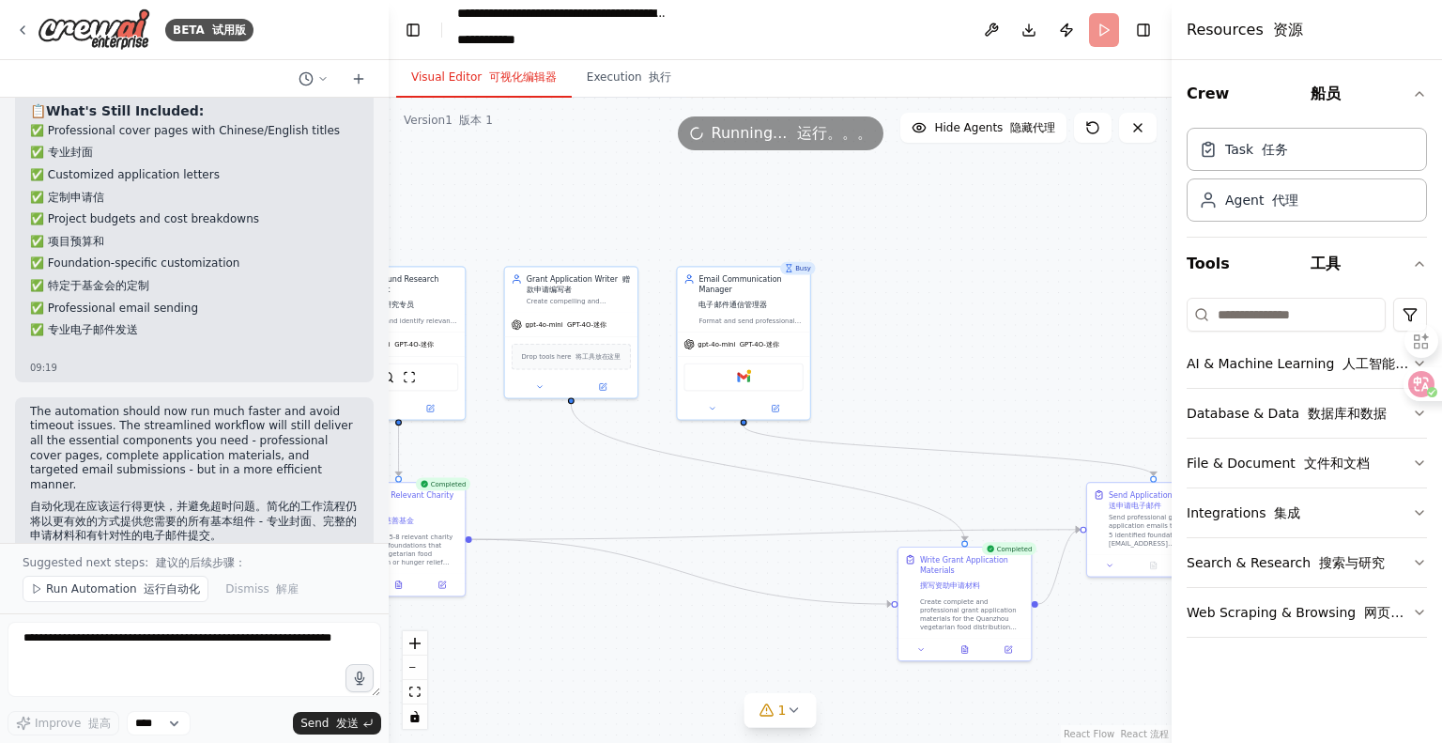
scroll to position [12389, 0]
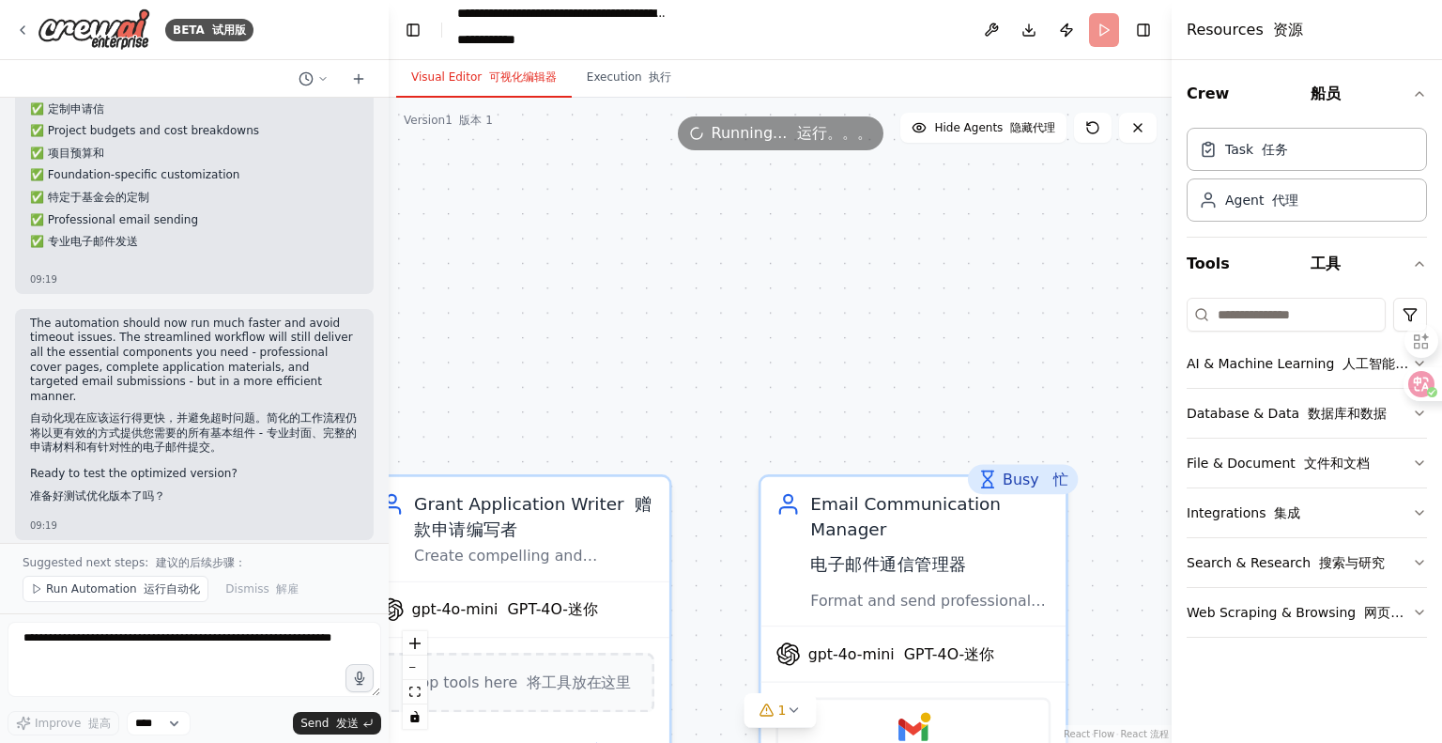
click at [1029, 26] on button "Download" at bounding box center [1029, 30] width 30 height 34
